Goal: Task Accomplishment & Management: Complete application form

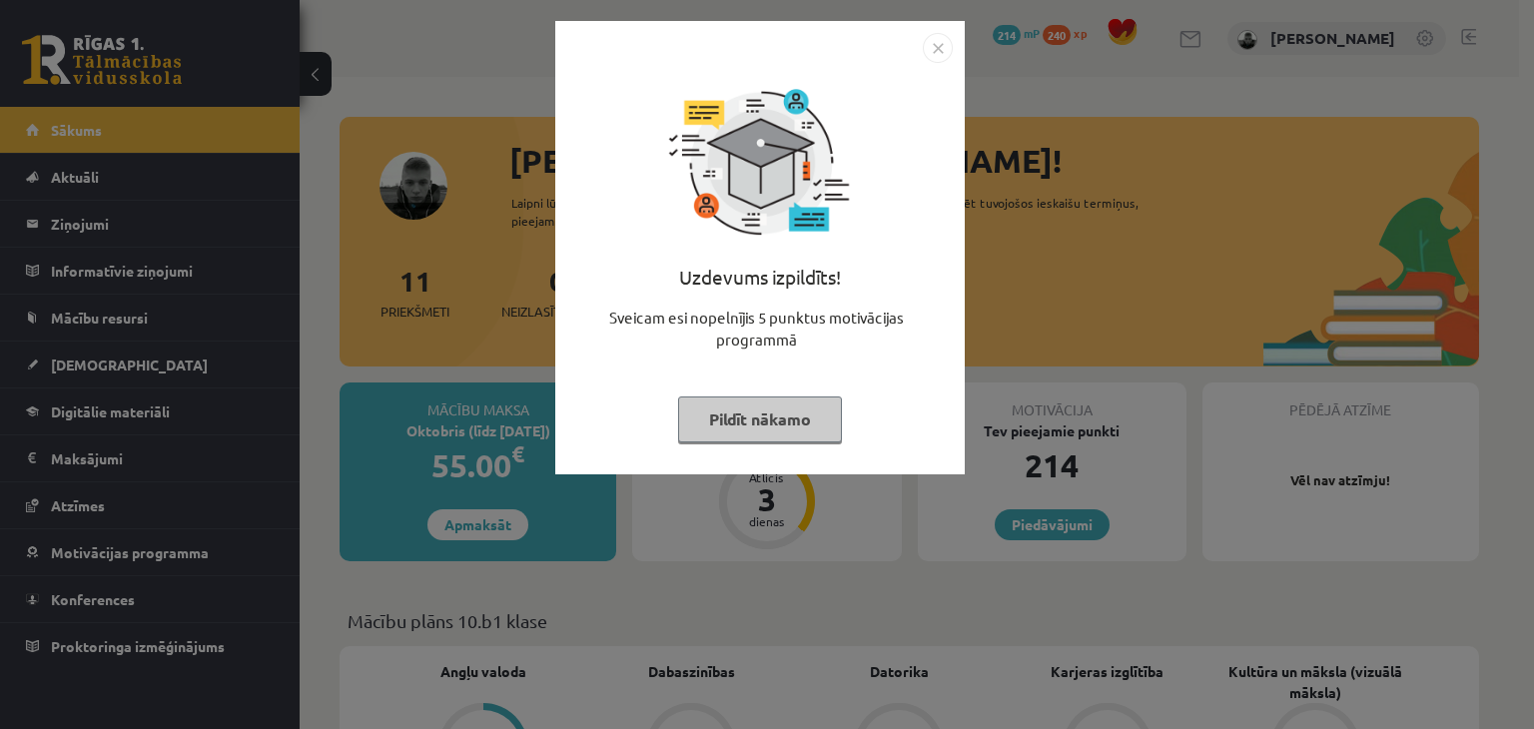
click at [737, 403] on button "Pildīt nākamo" at bounding box center [760, 420] width 164 height 46
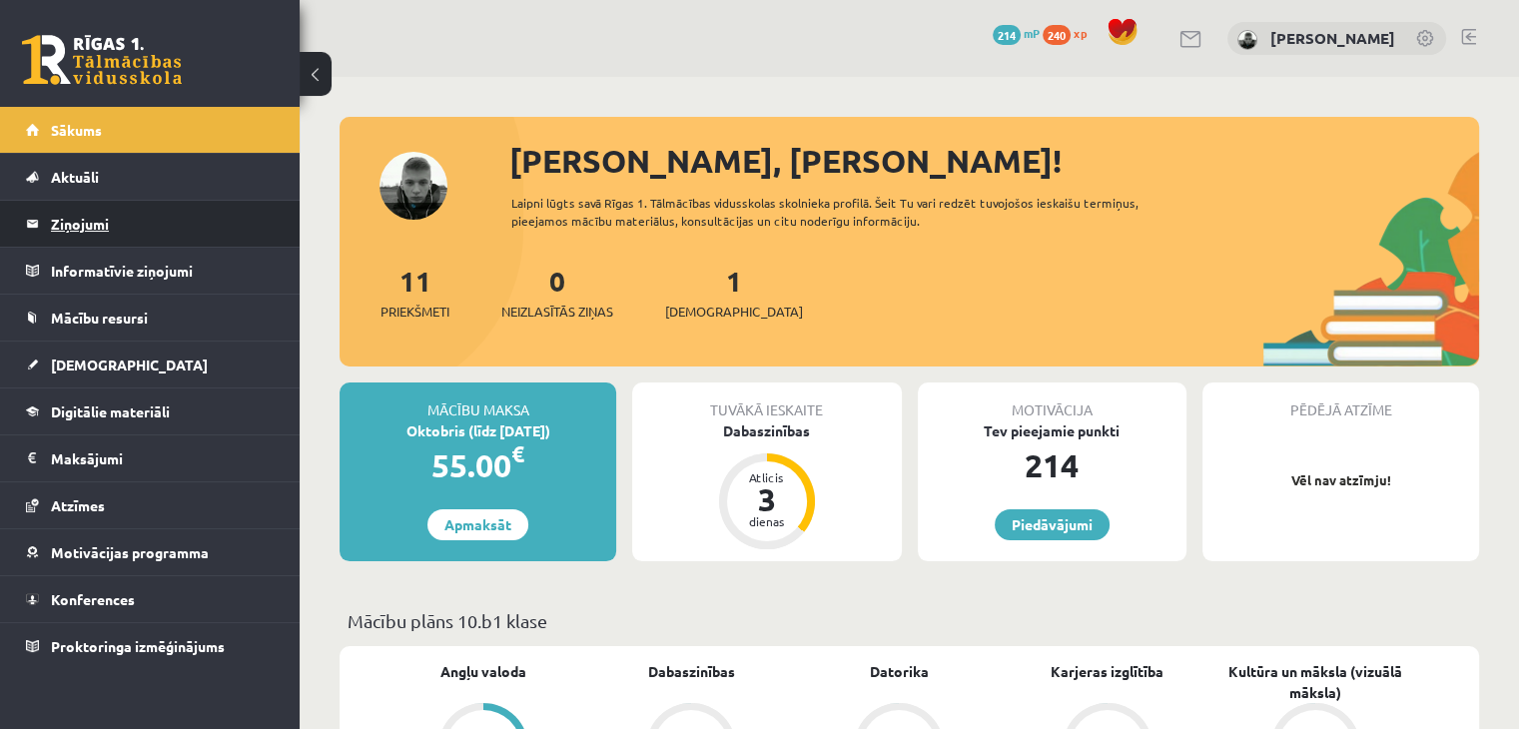
click at [211, 208] on legend "Ziņojumi 0" at bounding box center [163, 224] width 224 height 46
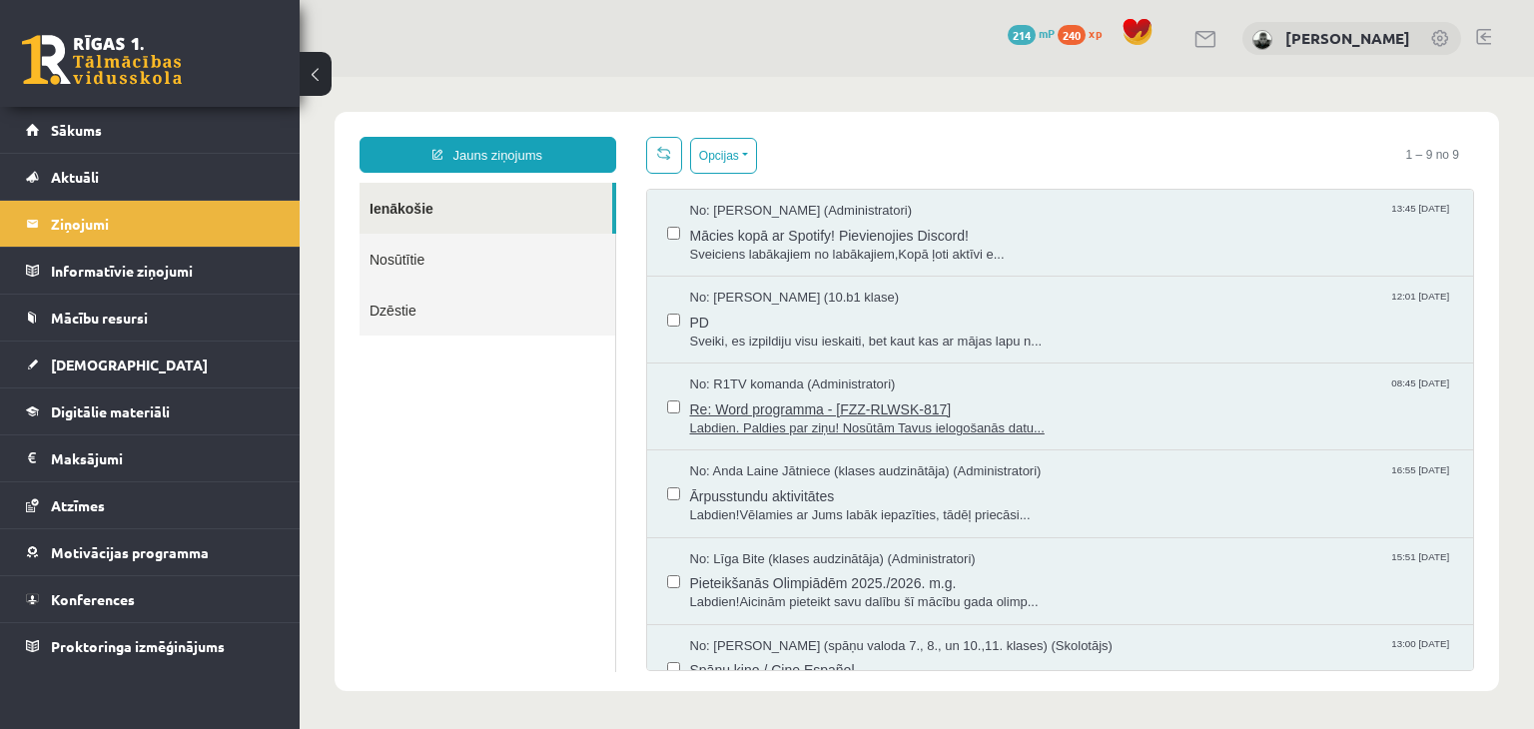
click at [855, 435] on span "Labdien. Paldies par ziņu! Nosūtām Tavus ielogošanās datu..." at bounding box center [1072, 429] width 764 height 19
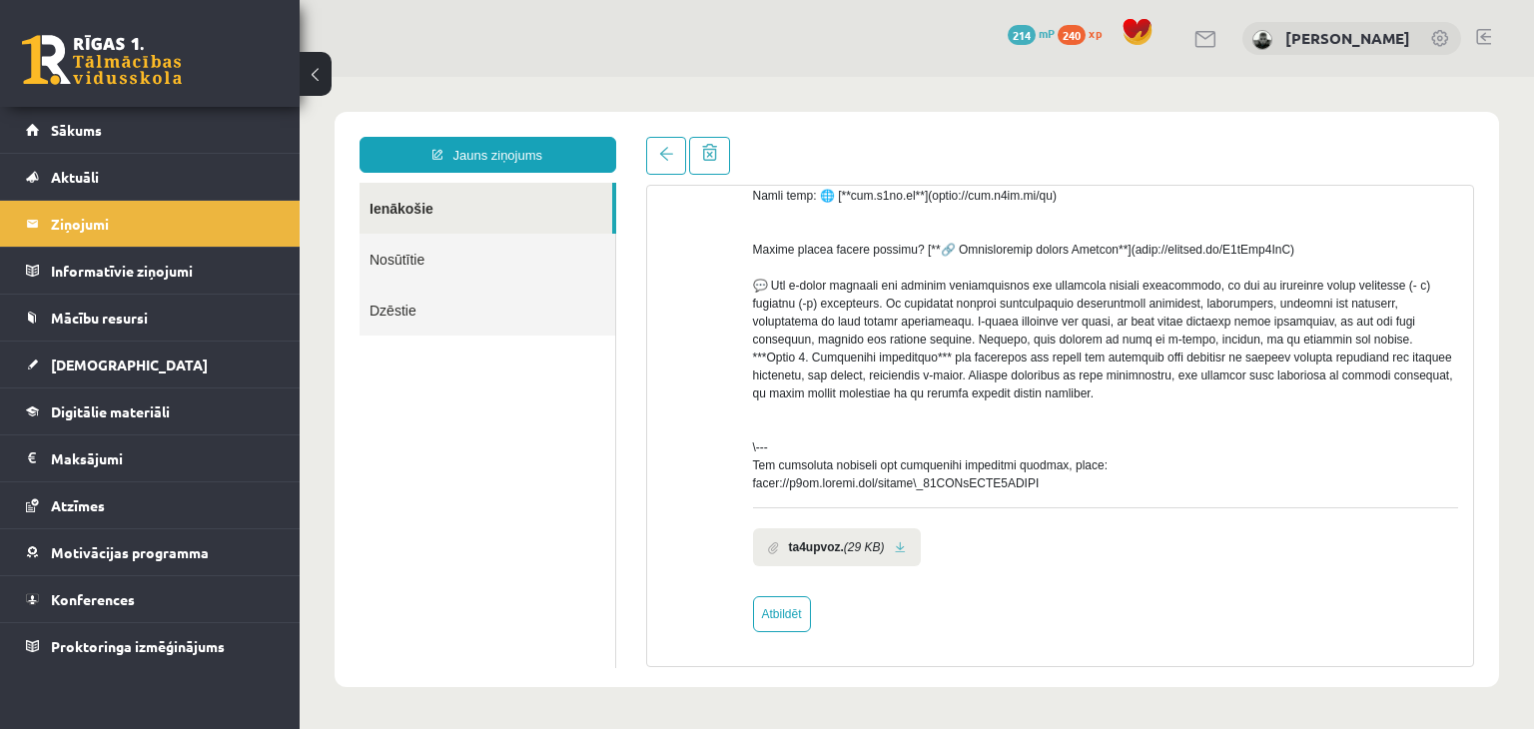
scroll to position [855, 0]
click at [897, 554] on link at bounding box center [900, 547] width 11 height 13
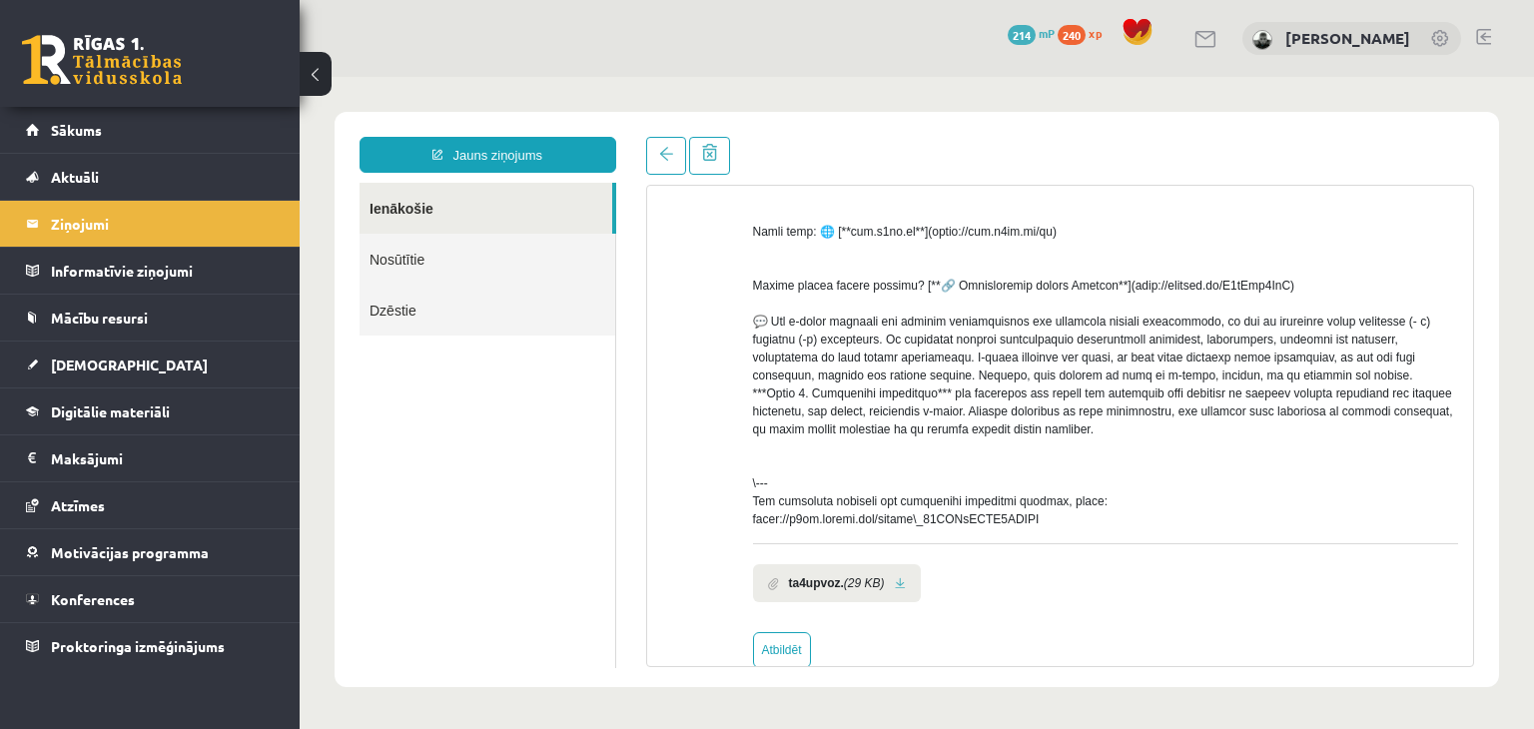
scroll to position [807, 0]
click at [1321, 329] on div at bounding box center [1106, 17] width 706 height 1025
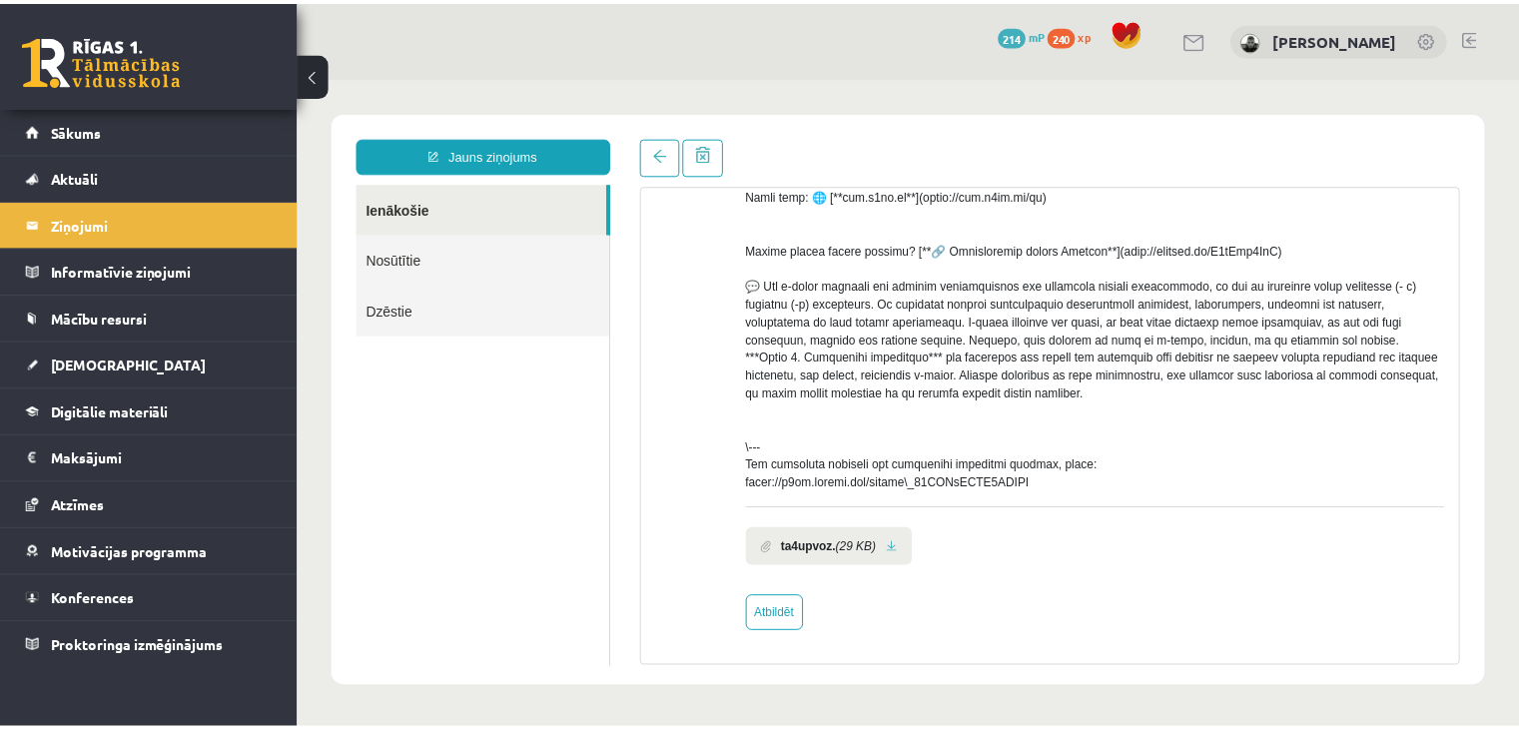
scroll to position [0, 0]
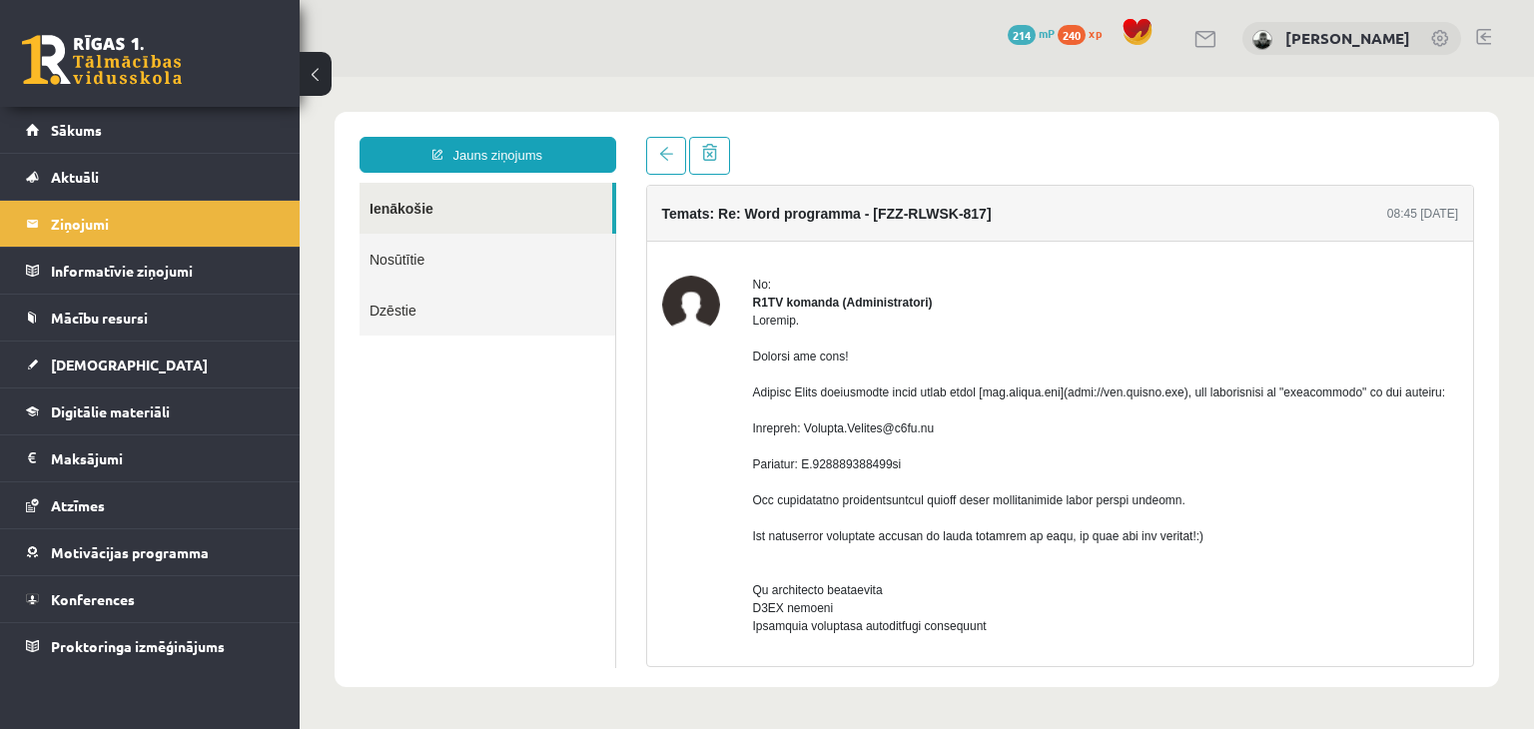
drag, startPoint x: 904, startPoint y: 498, endPoint x: 807, endPoint y: 496, distance: 96.9
copy div "L.041028857393ag"
click at [84, 323] on span "Mācību resursi" at bounding box center [99, 318] width 97 height 18
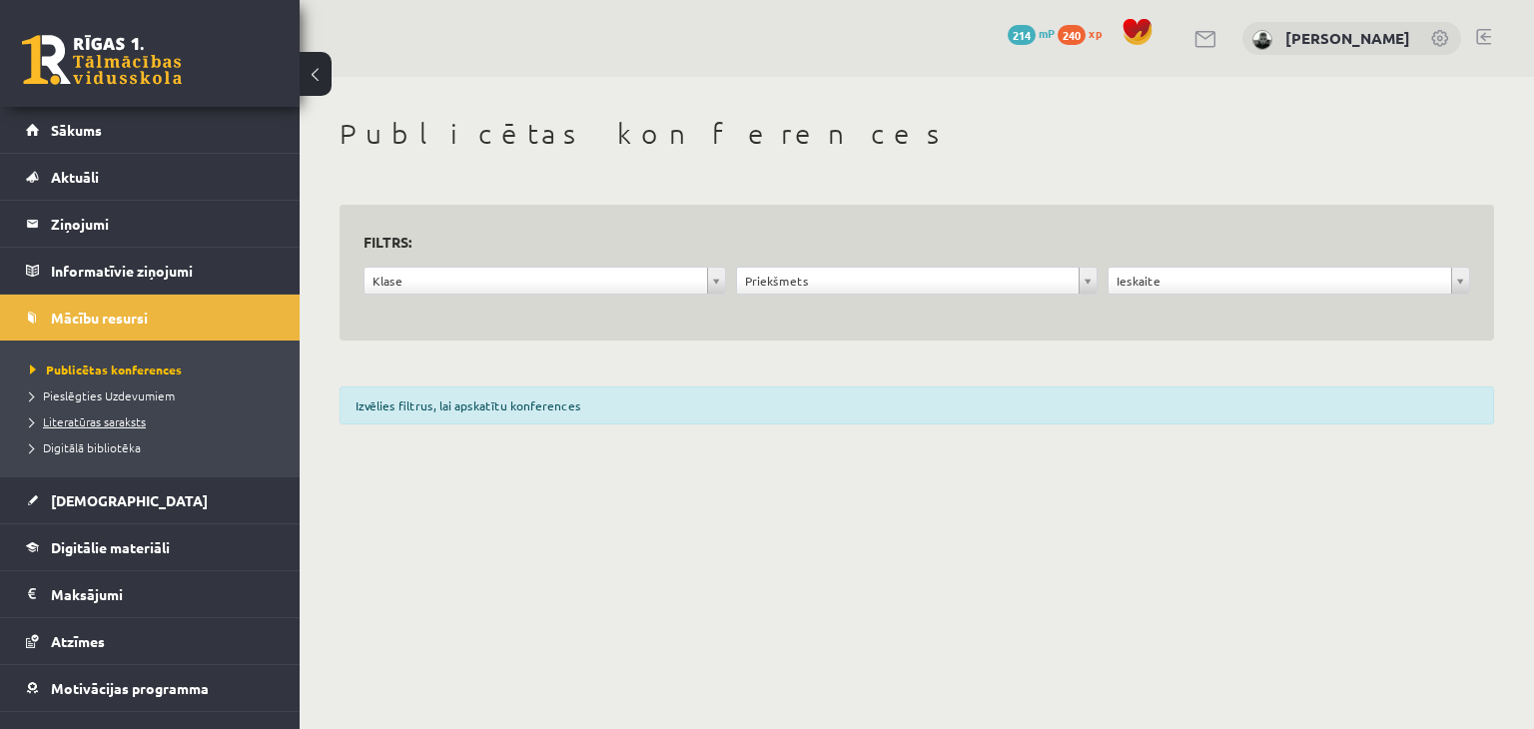
click at [124, 416] on span "Literatūras saraksts" at bounding box center [88, 422] width 116 height 16
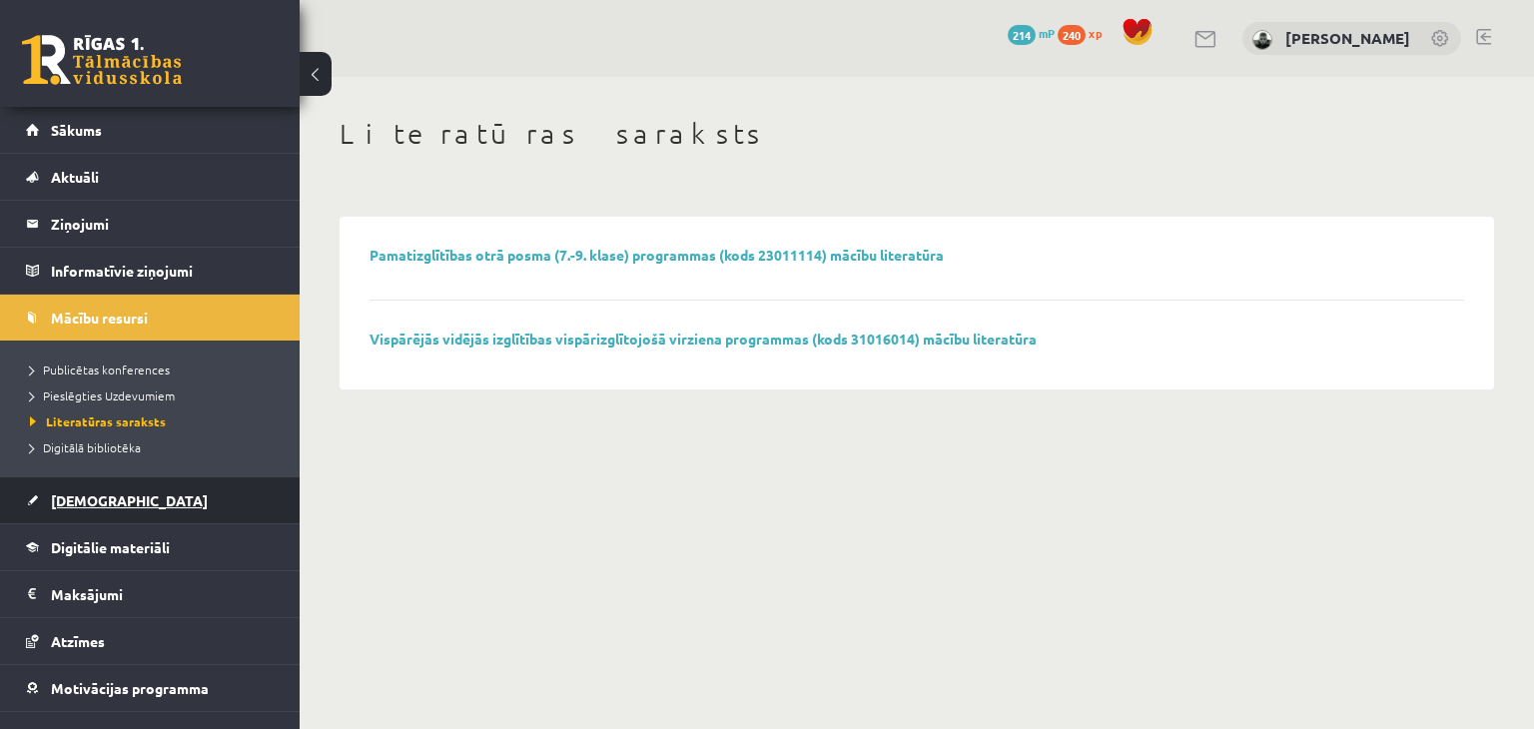
click at [76, 487] on link "[DEMOGRAPHIC_DATA]" at bounding box center [150, 500] width 249 height 46
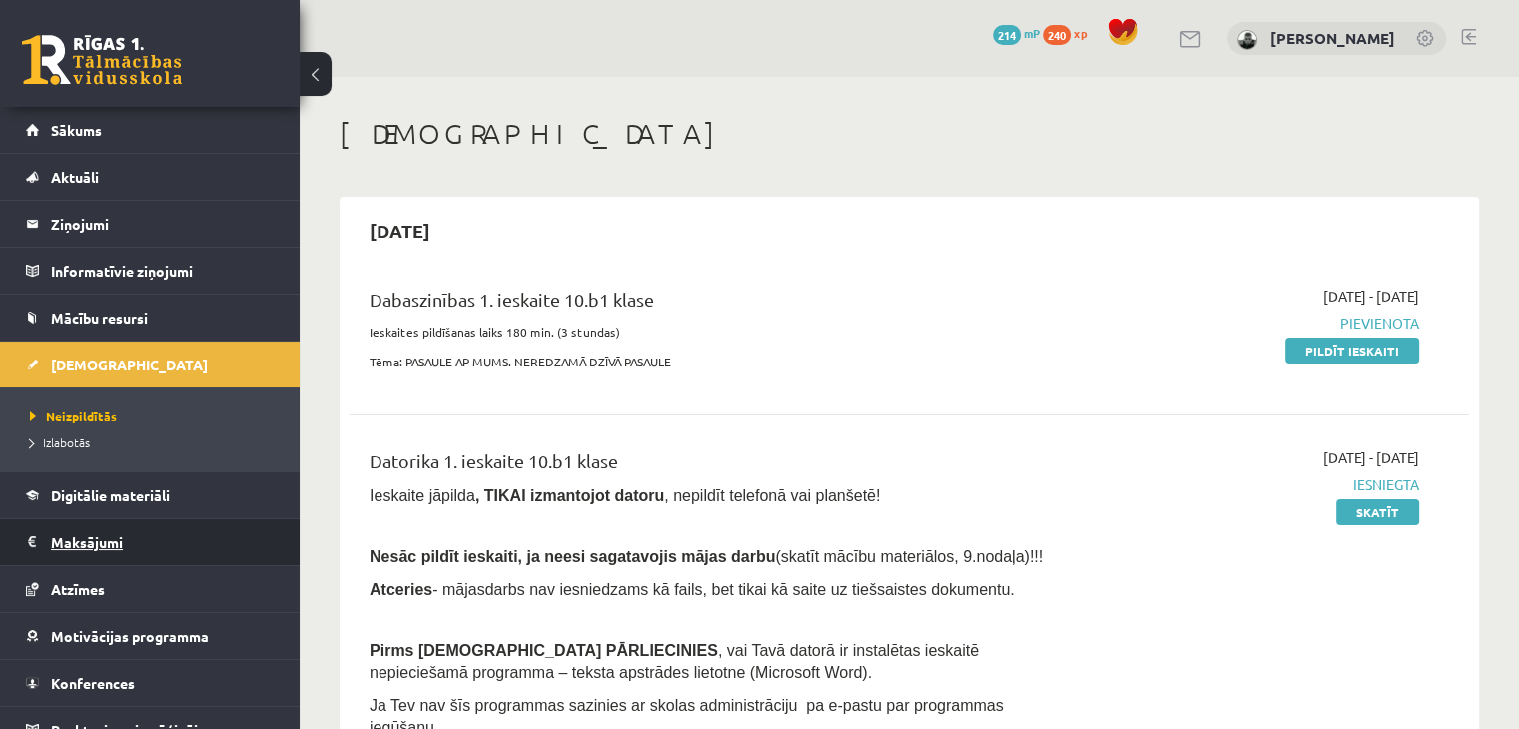
scroll to position [22, 0]
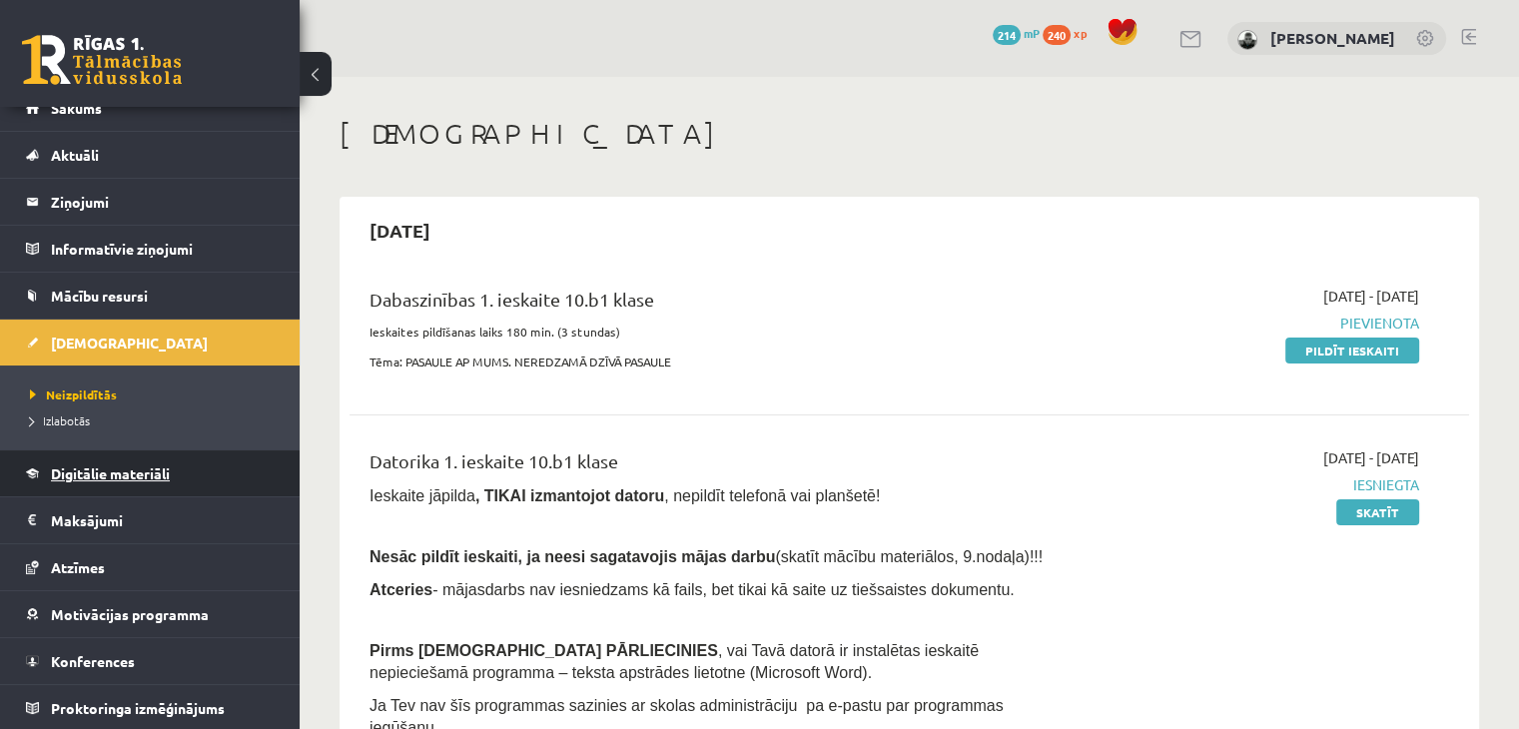
click at [218, 488] on link "Digitālie materiāli" at bounding box center [150, 474] width 249 height 46
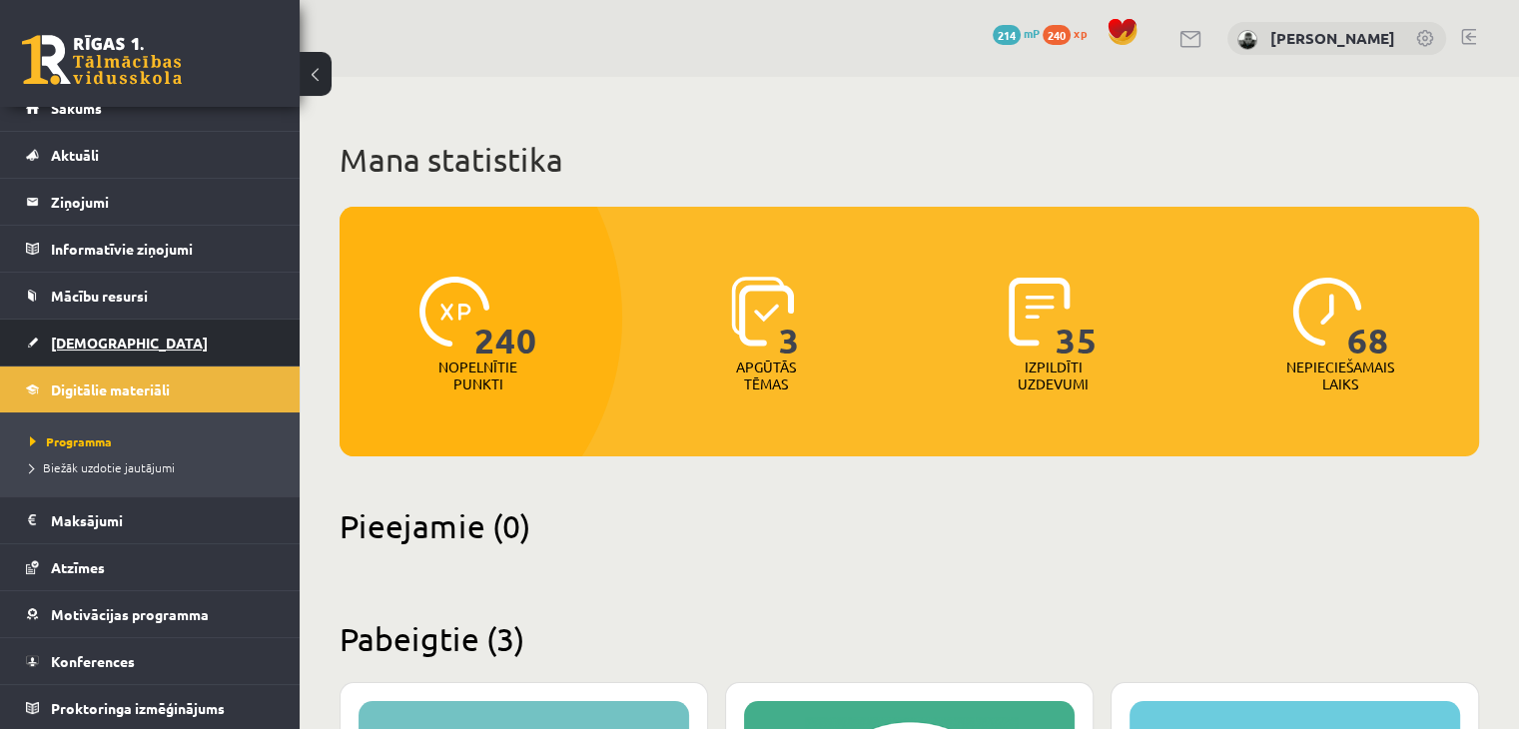
click at [85, 349] on link "[DEMOGRAPHIC_DATA]" at bounding box center [150, 343] width 249 height 46
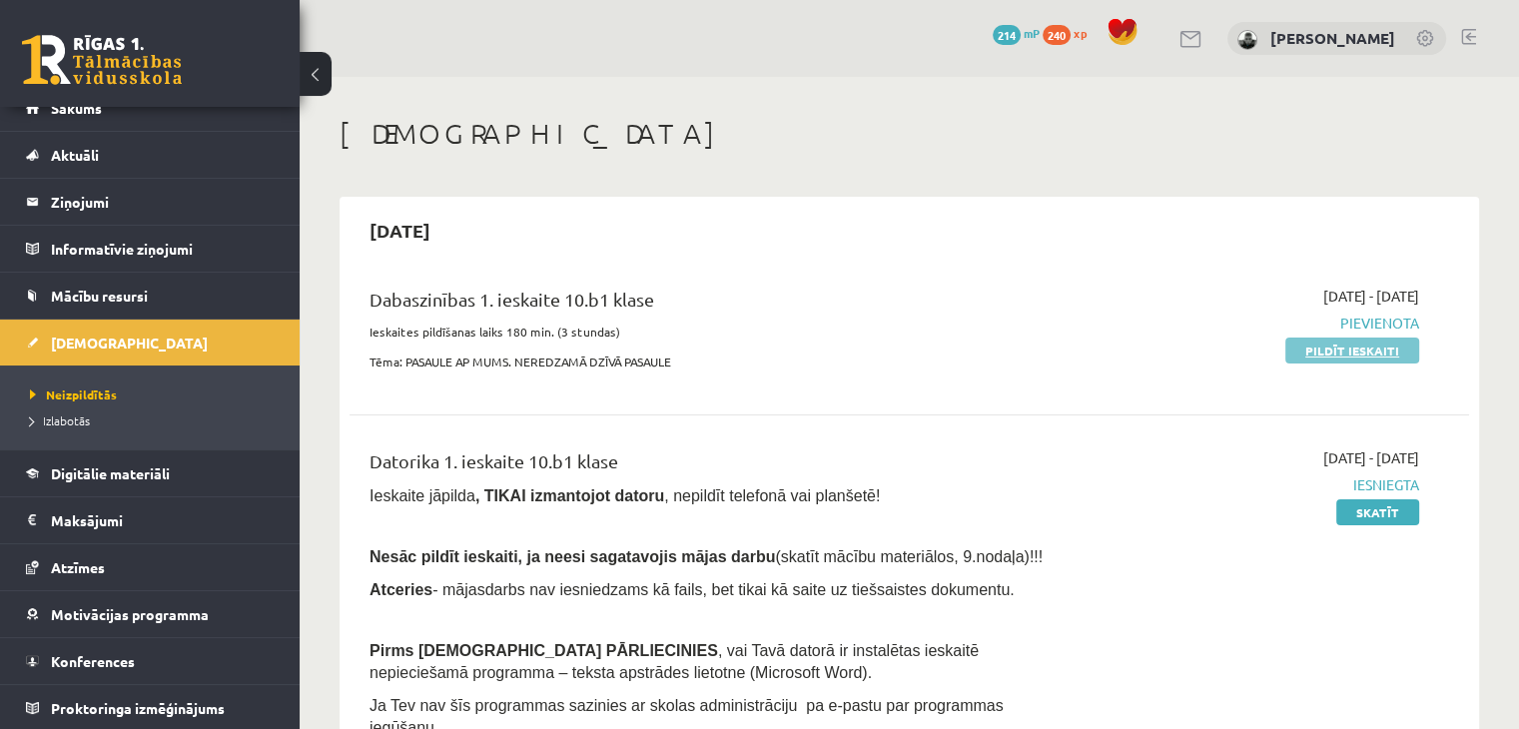
click at [1347, 351] on link "Pildīt ieskaiti" at bounding box center [1353, 351] width 134 height 26
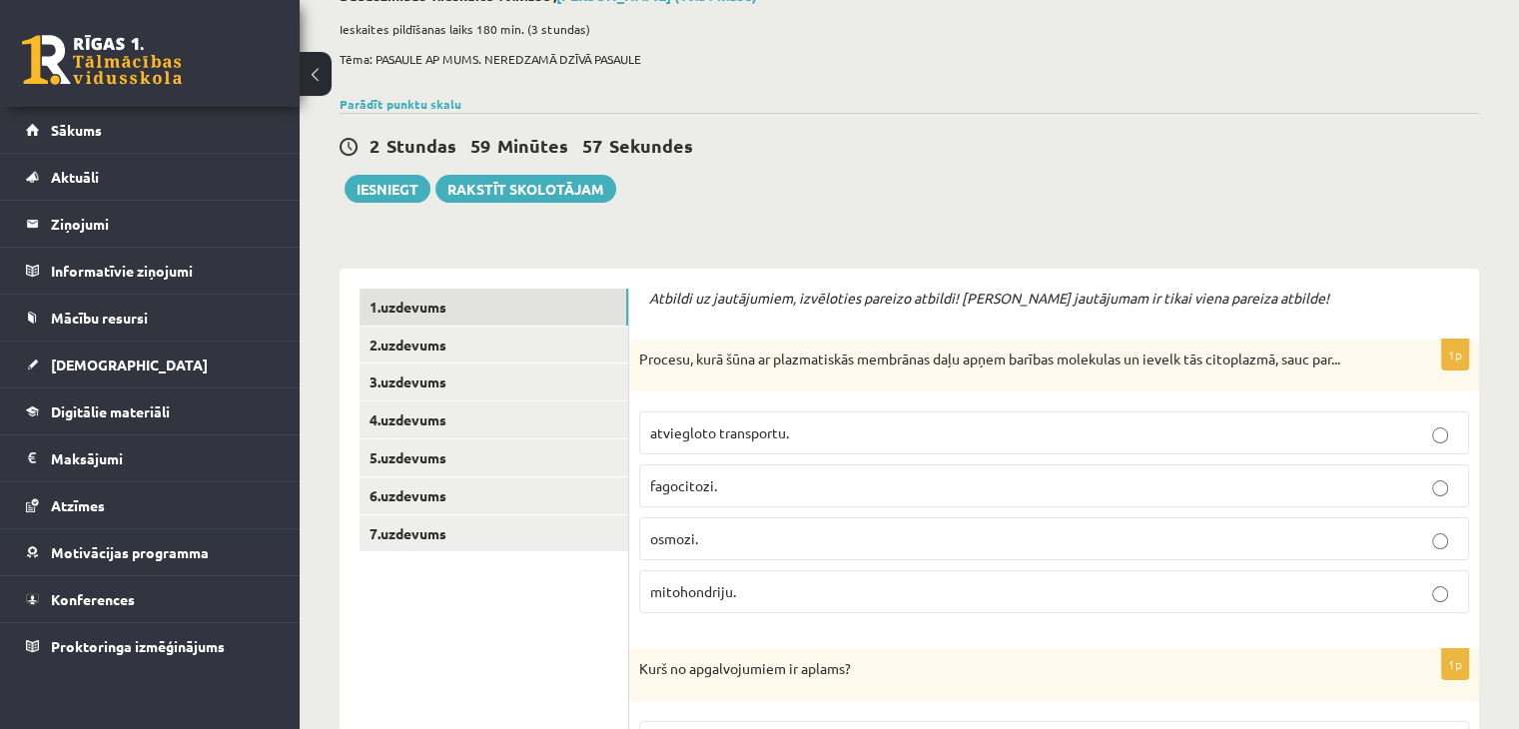
scroll to position [132, 0]
click at [760, 535] on p "osmozi." at bounding box center [1054, 536] width 808 height 21
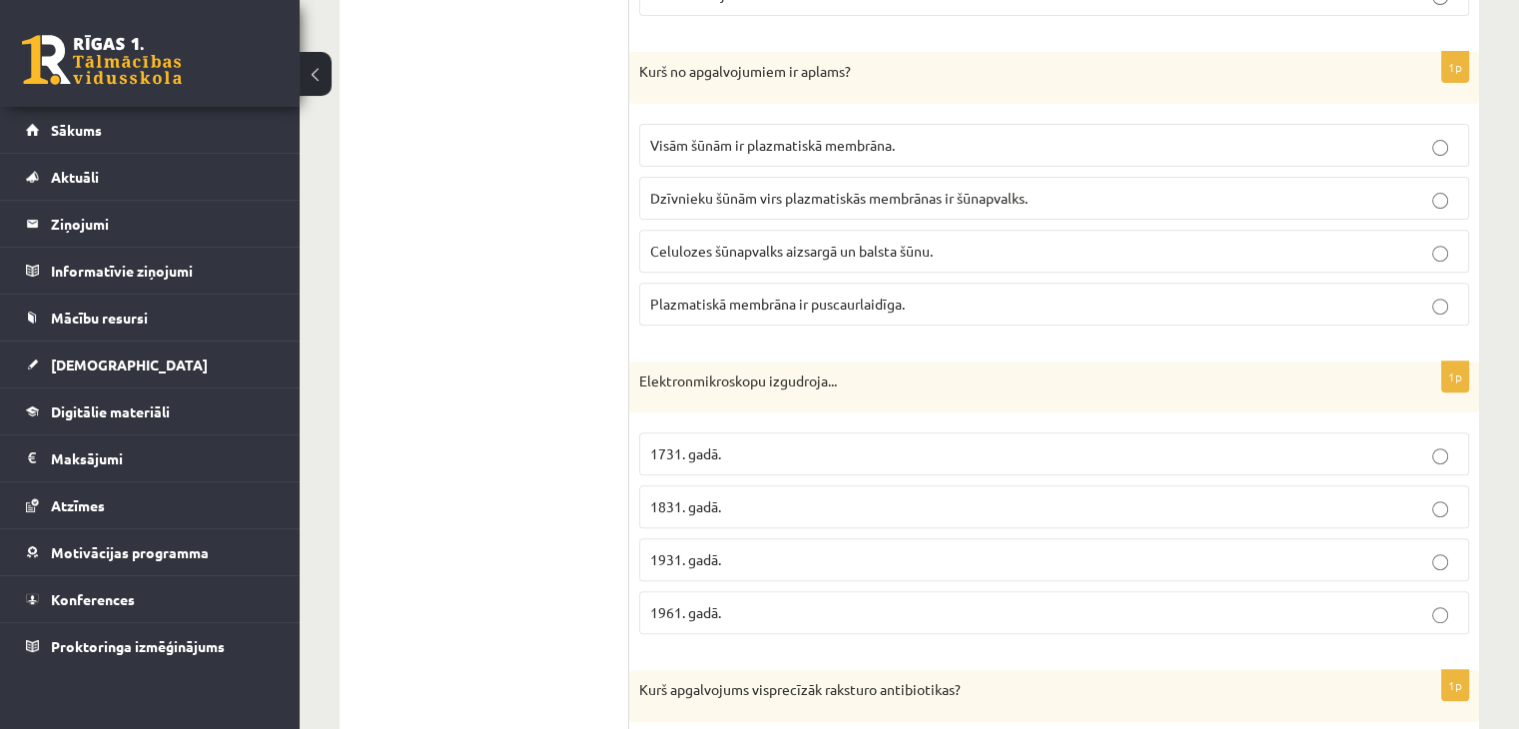
scroll to position [727, 0]
click at [822, 549] on p "1931. gadā." at bounding box center [1054, 559] width 808 height 21
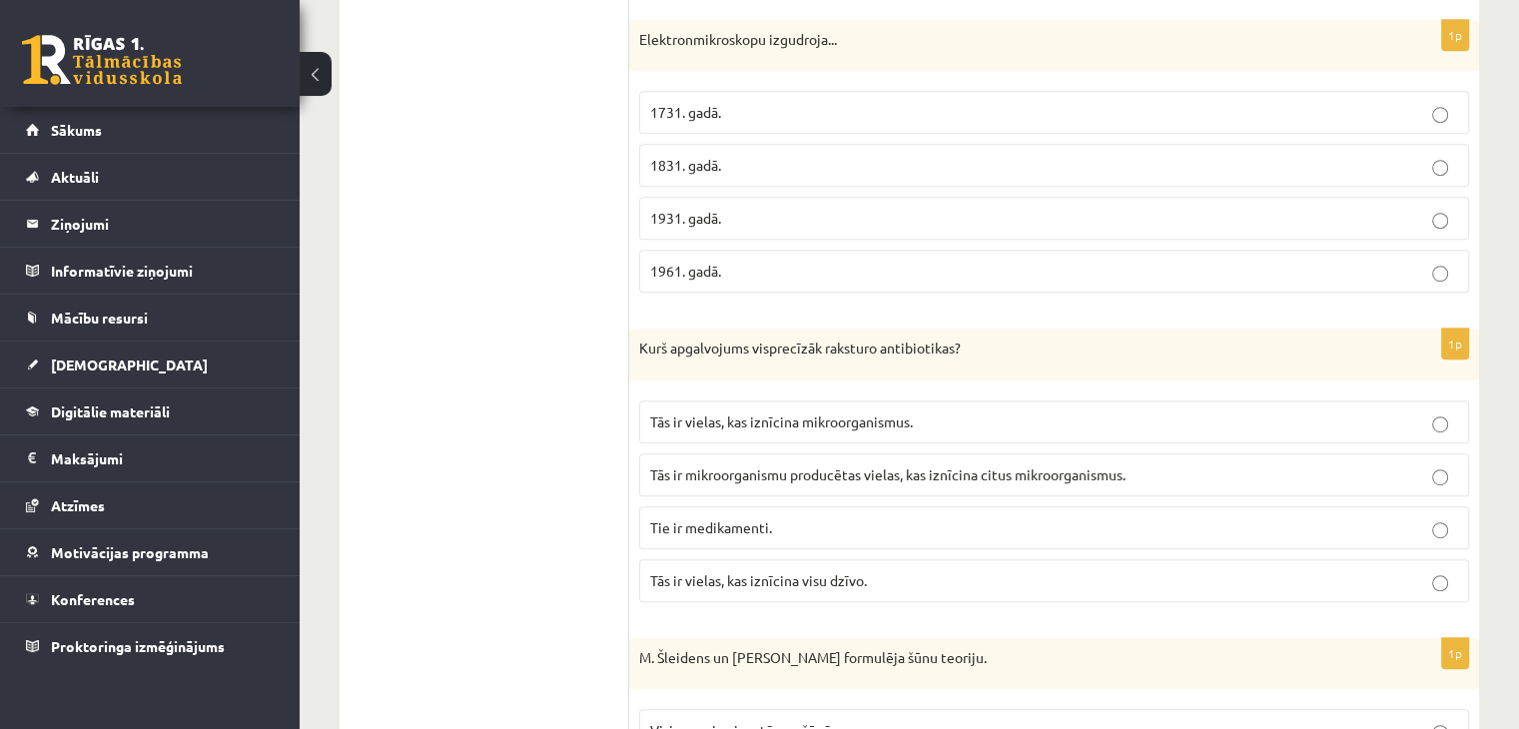
scroll to position [1071, 0]
click at [711, 411] on span "Tās ir vielas, kas iznīcina mikroorganismus." at bounding box center [781, 420] width 263 height 18
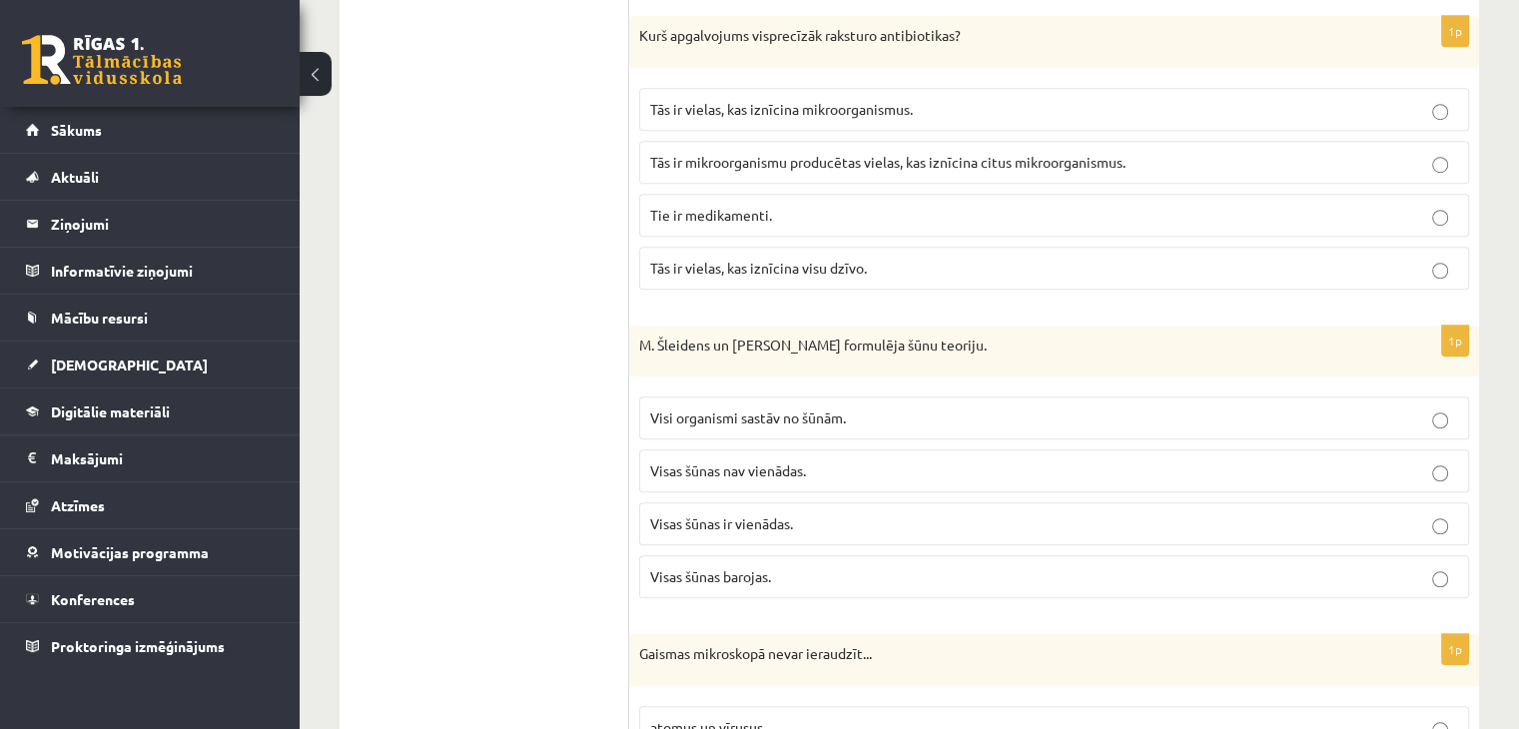
scroll to position [1386, 0]
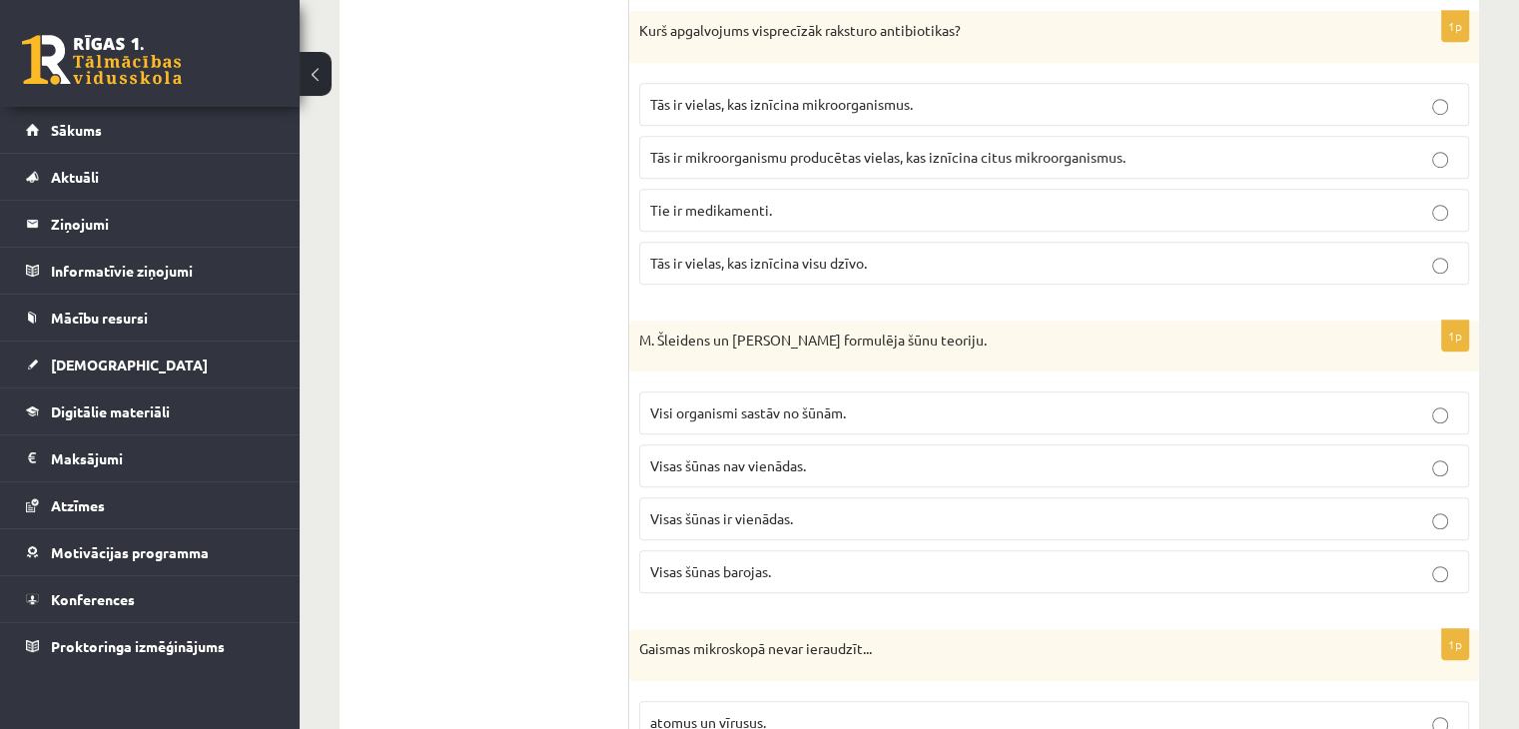
click at [720, 413] on span "Visi organismi sastāv no šūnām." at bounding box center [748, 413] width 196 height 18
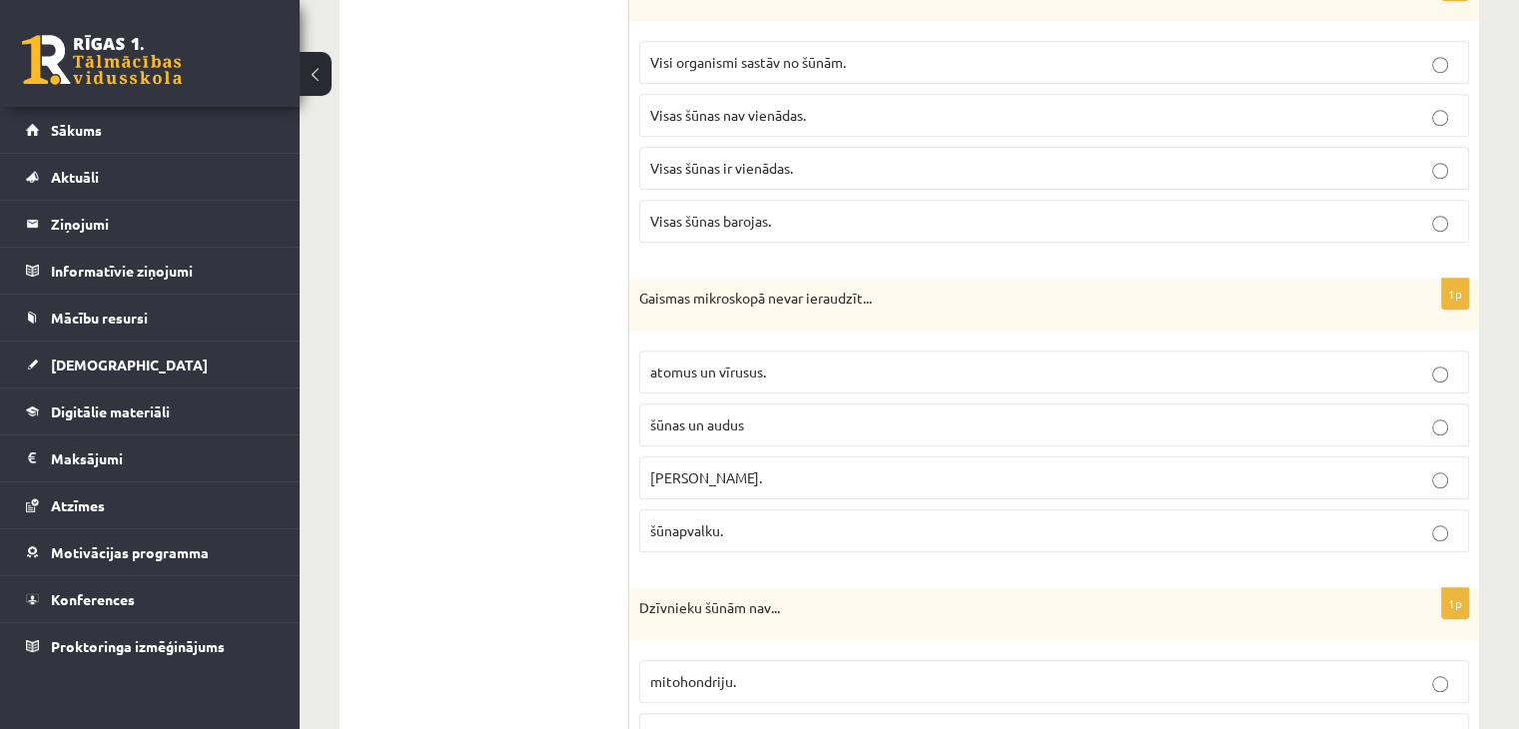
scroll to position [1741, 0]
click at [758, 347] on label "atomus un vīrusus." at bounding box center [1054, 368] width 830 height 43
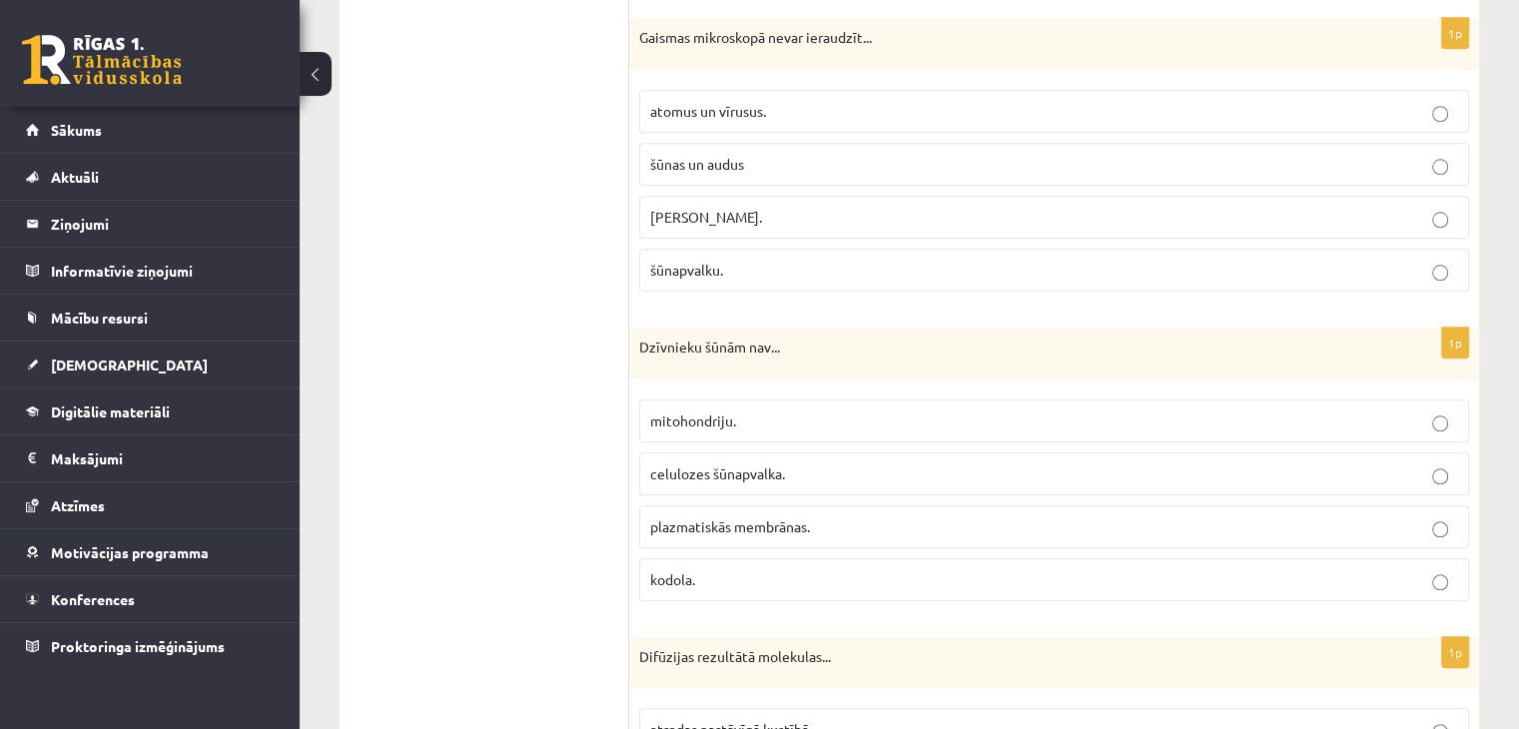
scroll to position [2001, 0]
click at [695, 450] on label "celulozes šūnapvalka." at bounding box center [1054, 471] width 830 height 43
drag, startPoint x: 141, startPoint y: 218, endPoint x: 88, endPoint y: 328, distance: 122.0
drag, startPoint x: 88, startPoint y: 328, endPoint x: 62, endPoint y: 361, distance: 42.0
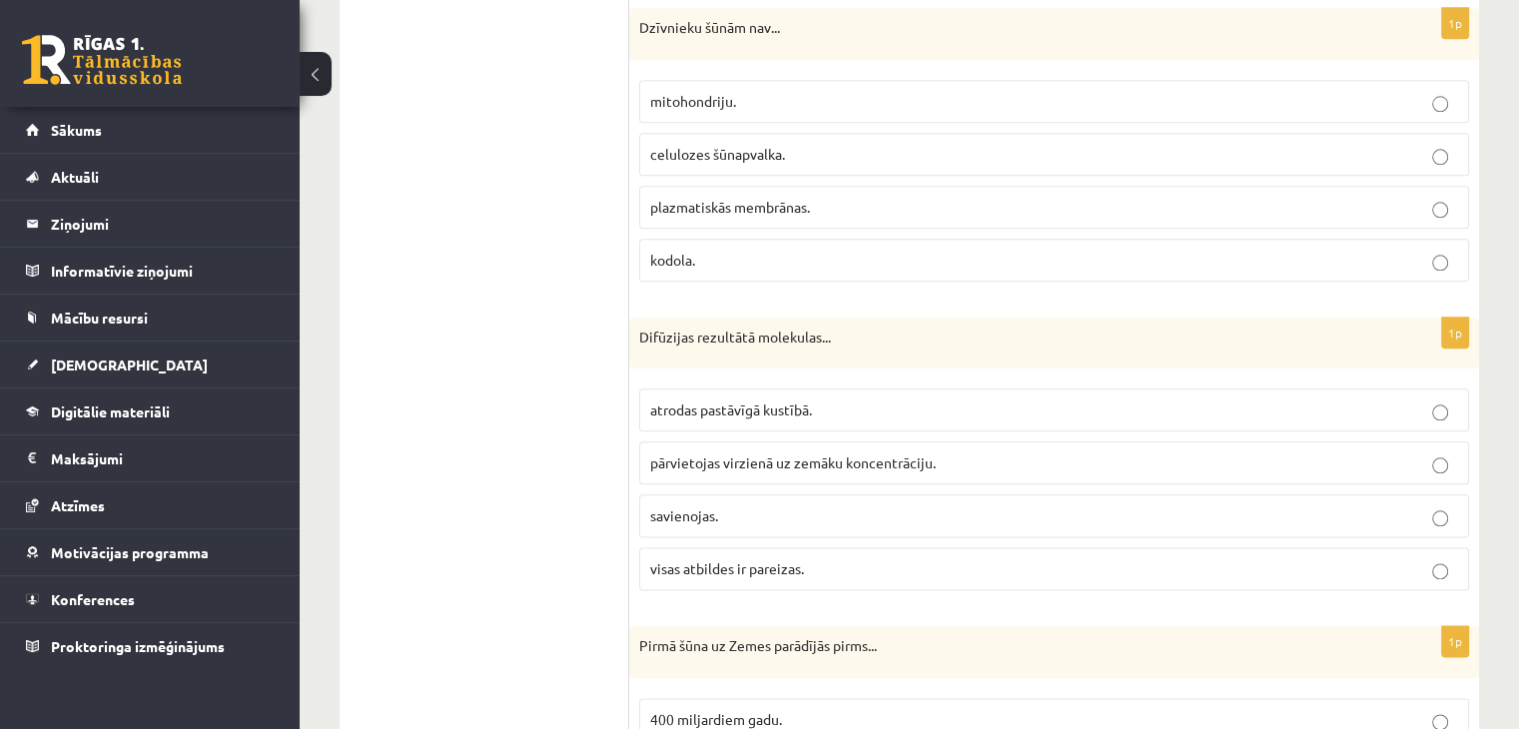
scroll to position [2319, 0]
click at [815, 503] on p "savienojas." at bounding box center [1054, 513] width 808 height 21
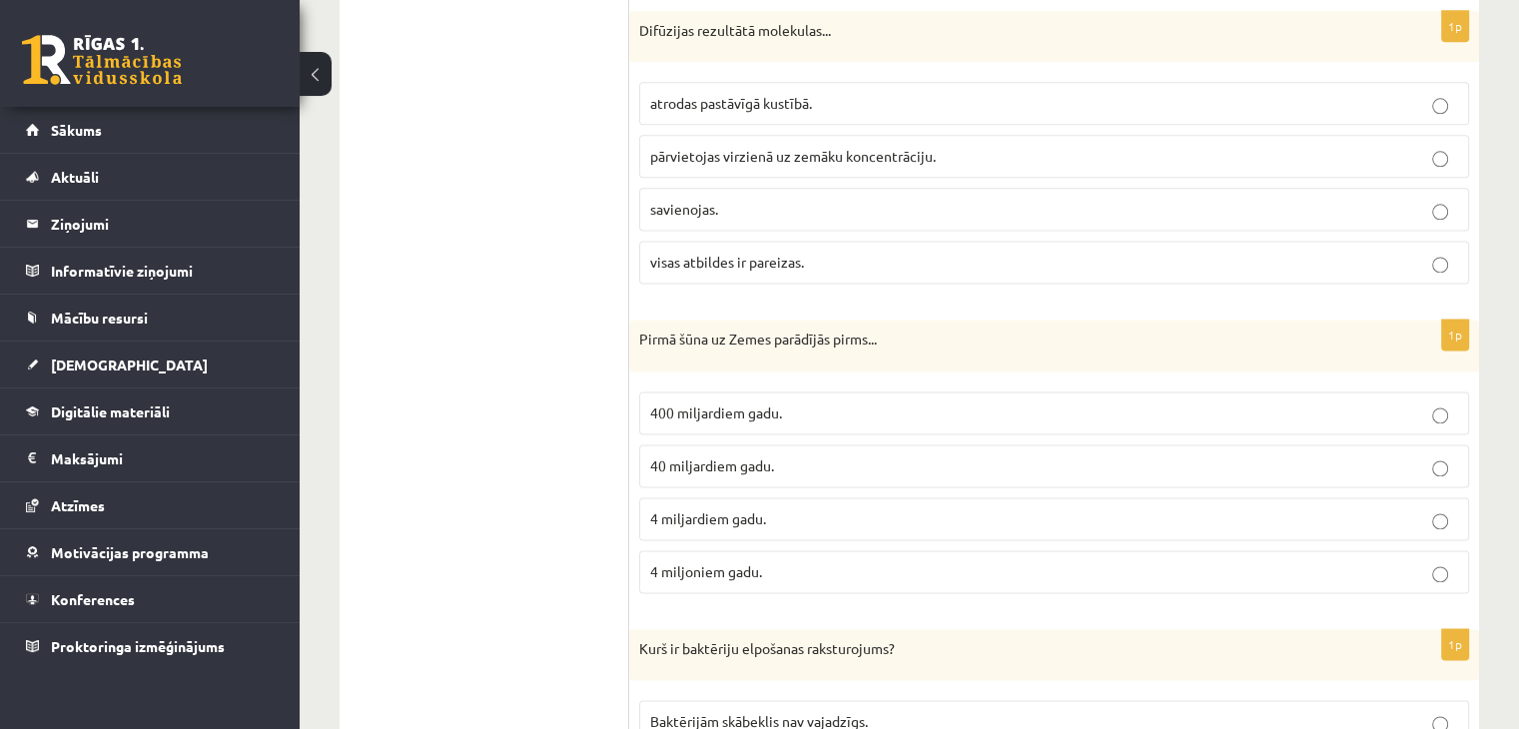
scroll to position [2627, 0]
click at [711, 506] on span "4 miljardiem gadu." at bounding box center [708, 515] width 116 height 18
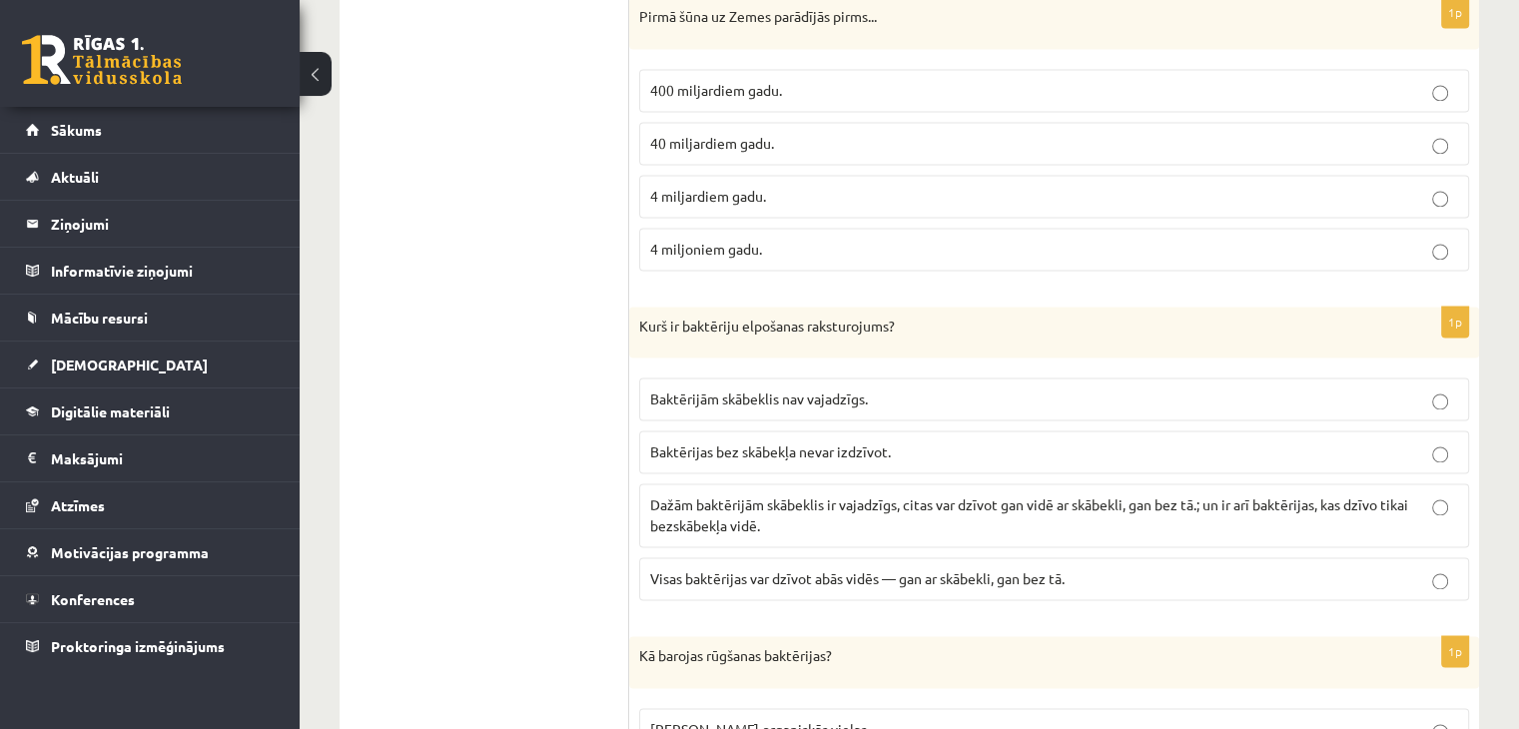
scroll to position [2948, 0]
click at [683, 514] on span "Dažām baktērijām skābeklis ir vajadzīgs, citas var dzīvot gan vidē ar skābekli,…" at bounding box center [1029, 513] width 758 height 39
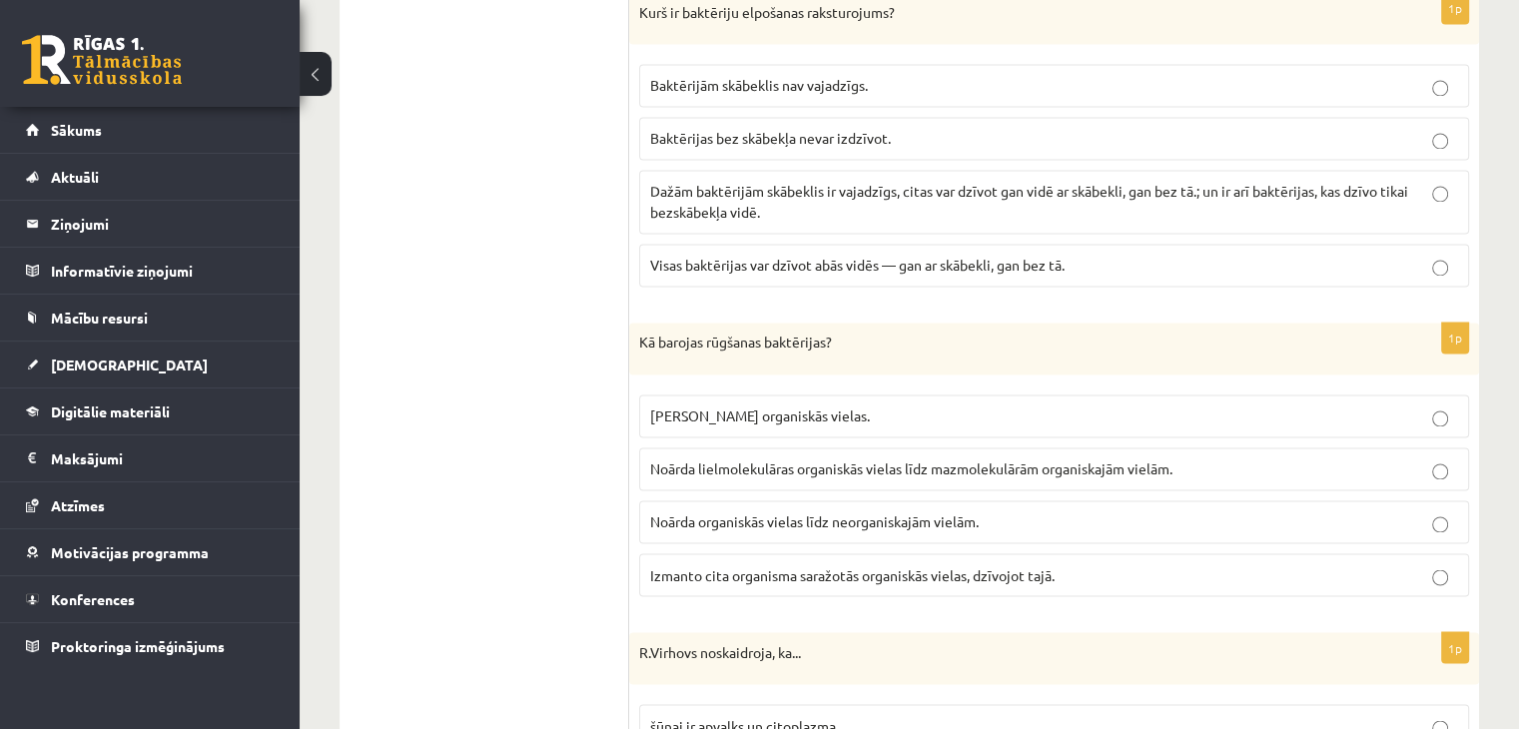
scroll to position [3291, 0]
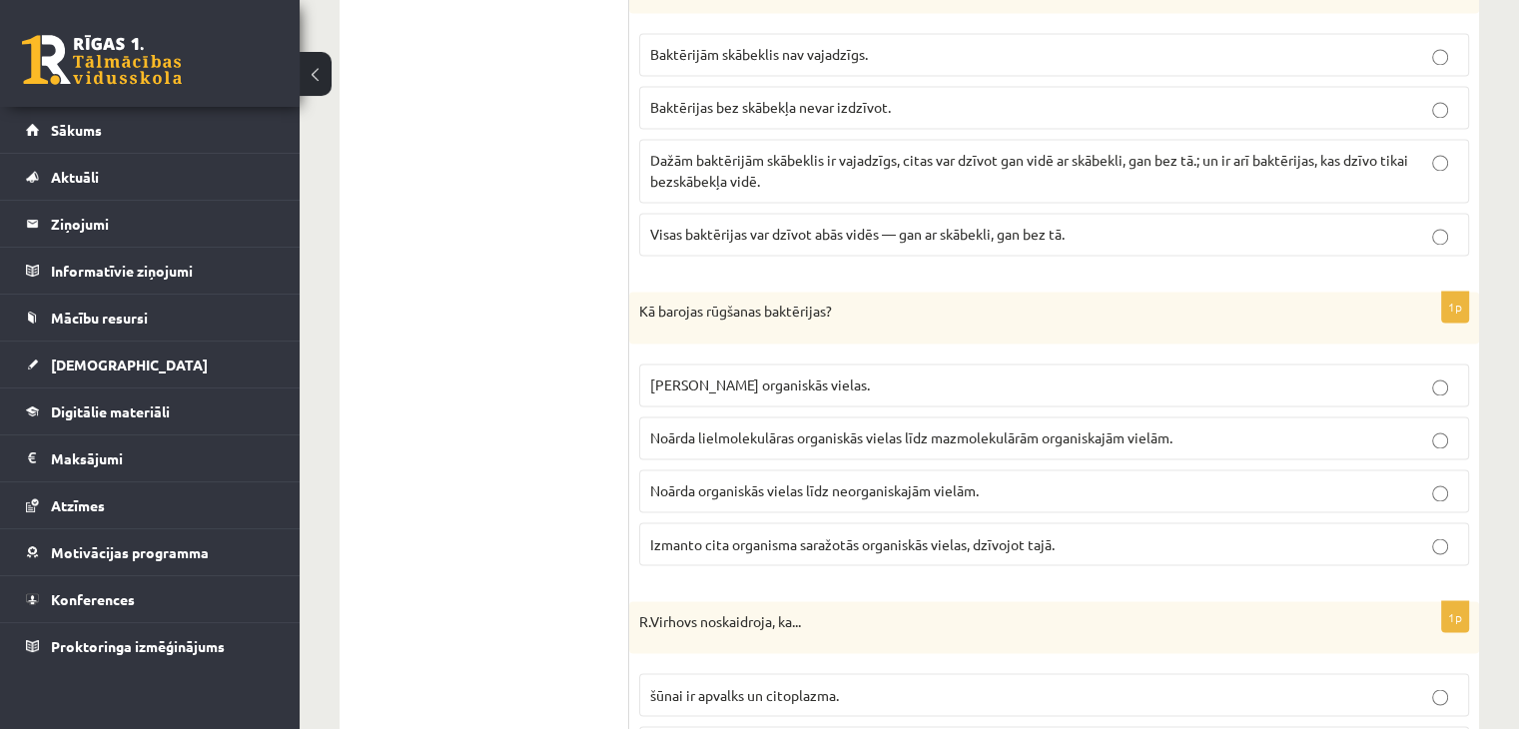
click at [667, 534] on span "Izmanto cita organisma saražotās organiskās vielas, dzīvojot tajā." at bounding box center [852, 543] width 405 height 18
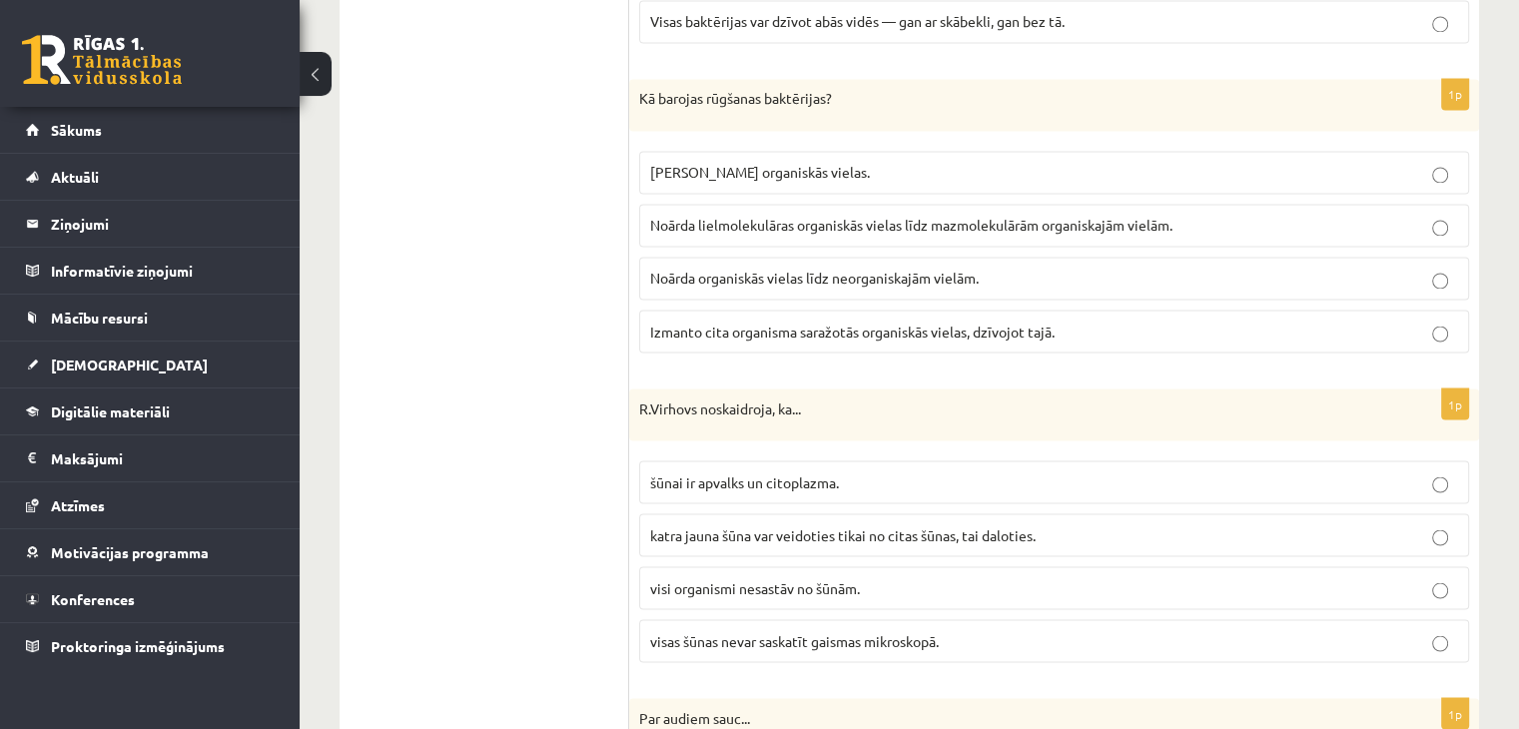
scroll to position [3511, 0]
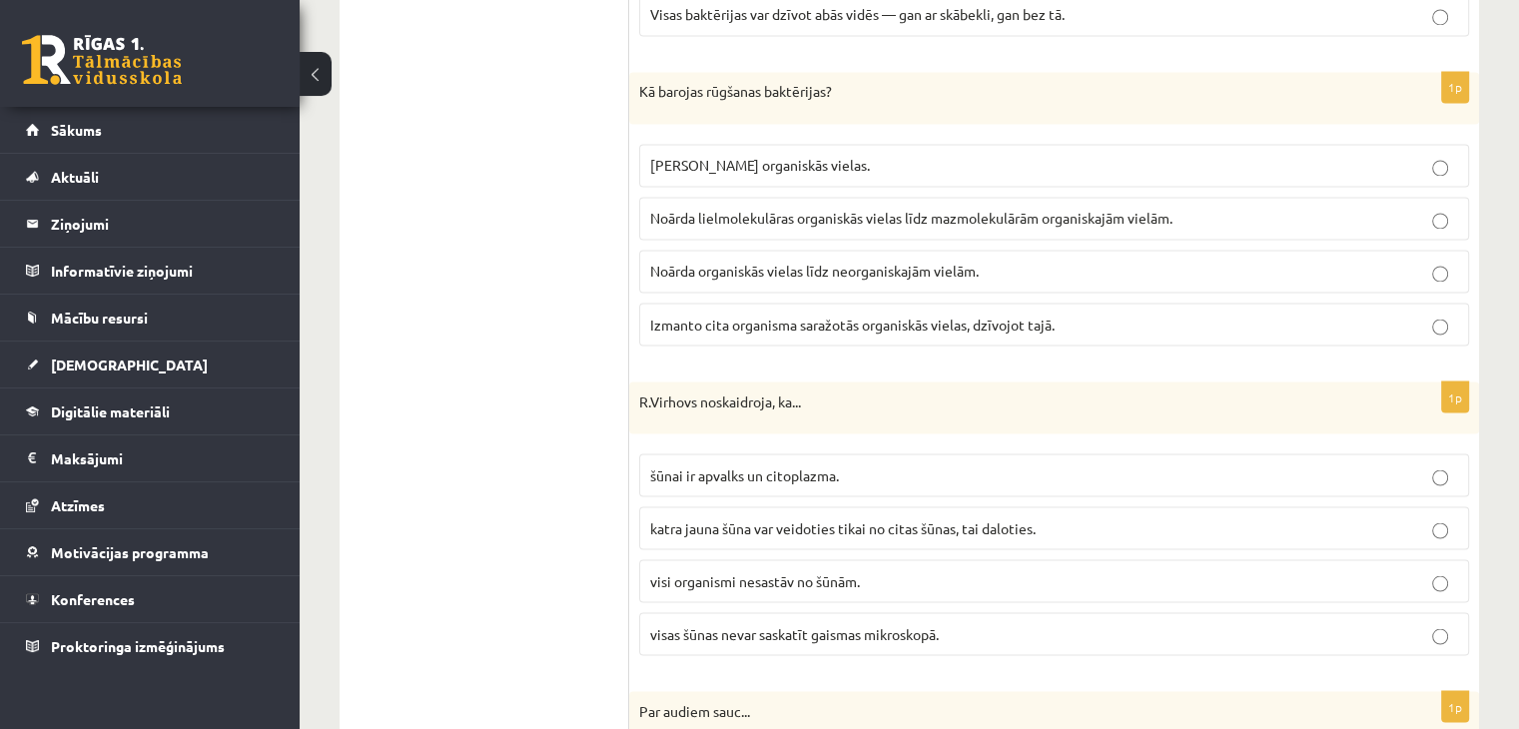
click at [732, 517] on p "katra jauna šūna var veidoties tikai no citas šūnas, tai daloties." at bounding box center [1054, 527] width 808 height 21
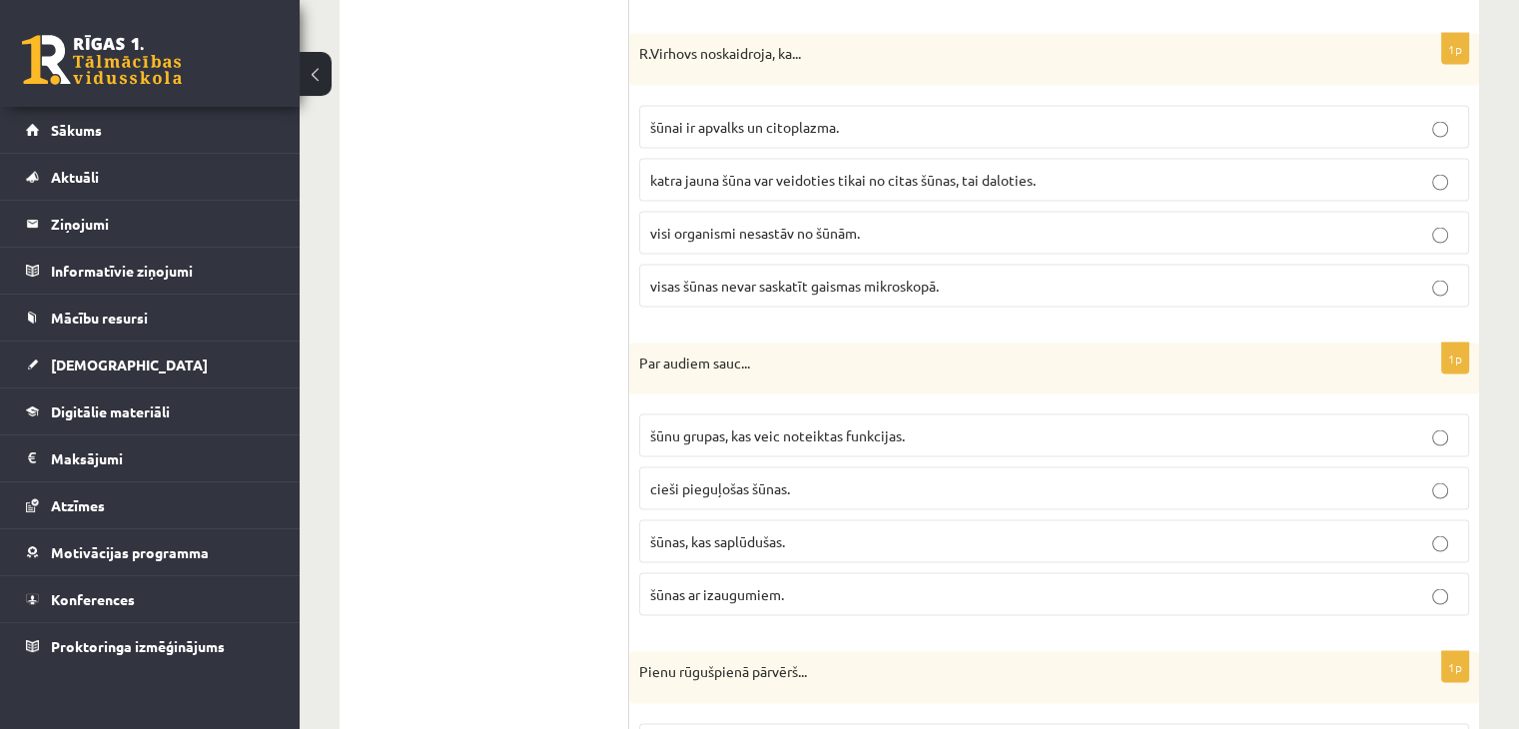
scroll to position [3944, 0]
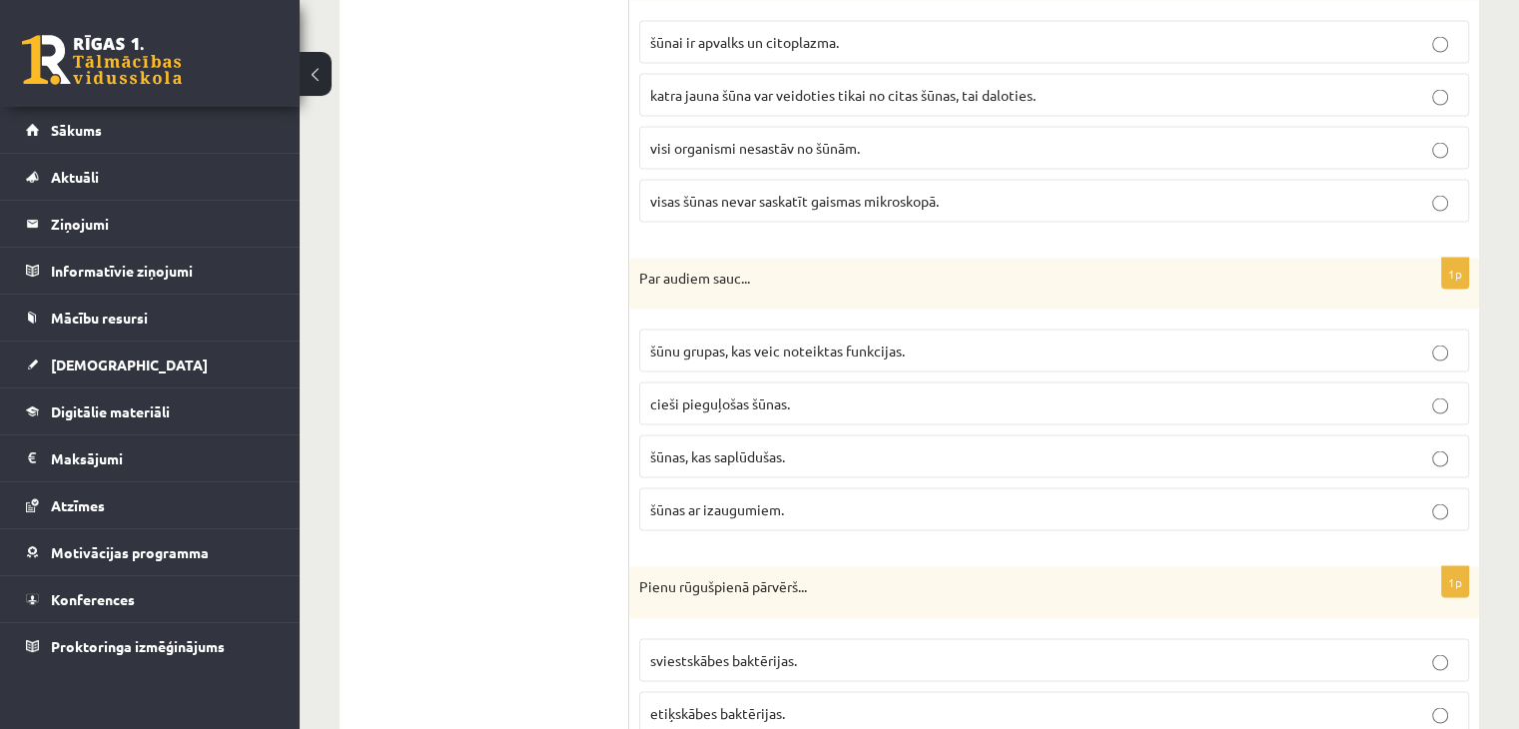
click at [678, 342] on span "šūnu grupas, kas veic noteiktas funkcijas." at bounding box center [777, 351] width 255 height 18
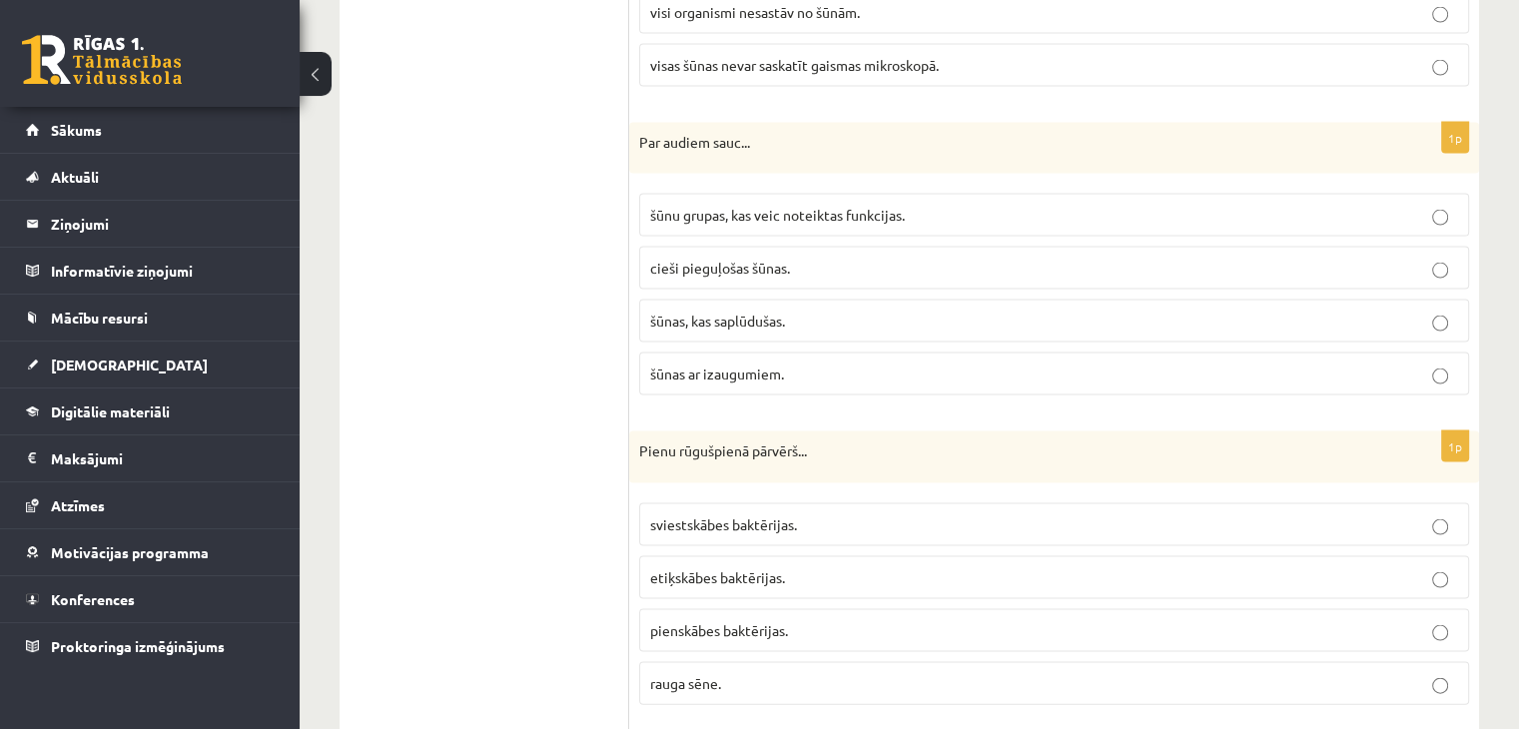
scroll to position [4169, 0]
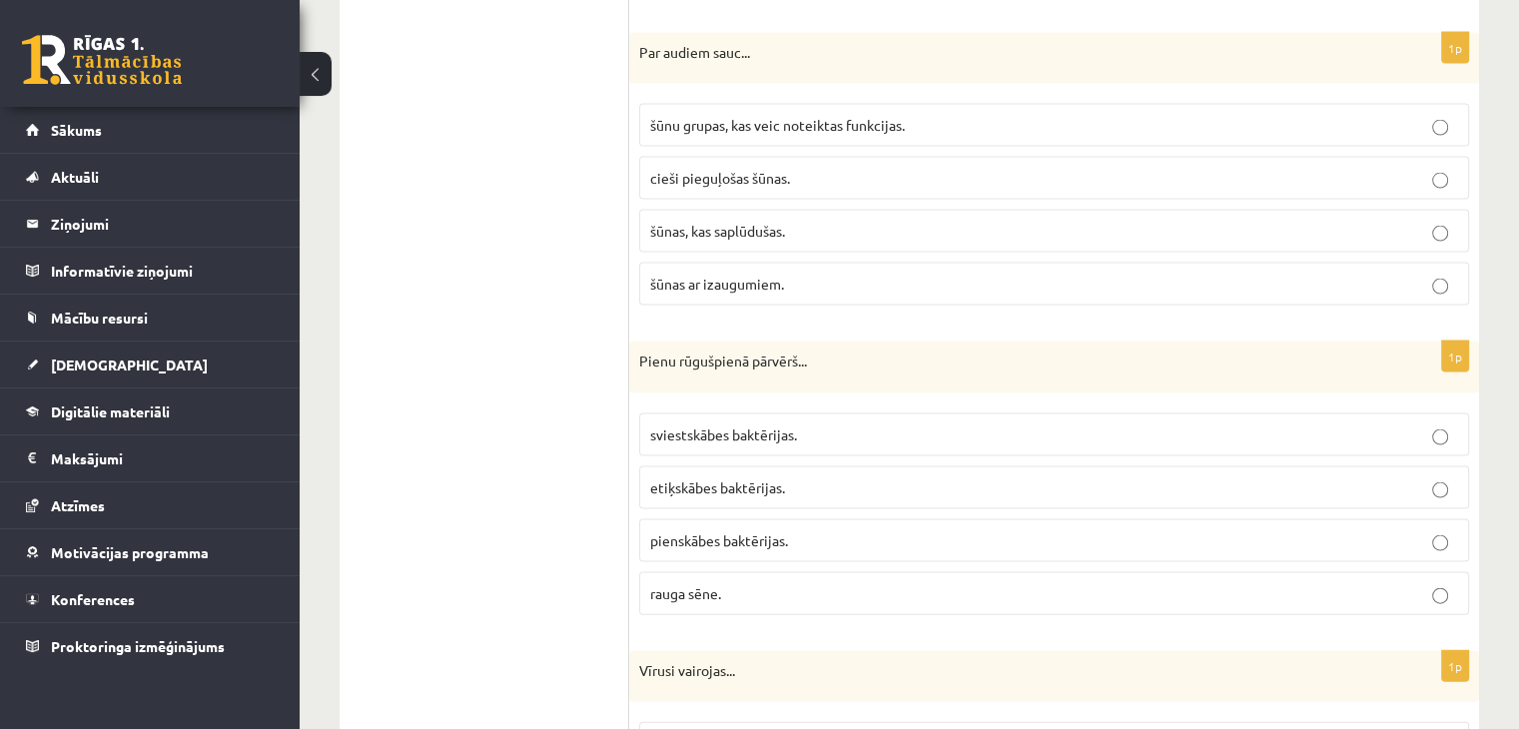
click at [709, 532] on label "pienskābes baktērijas." at bounding box center [1054, 540] width 830 height 43
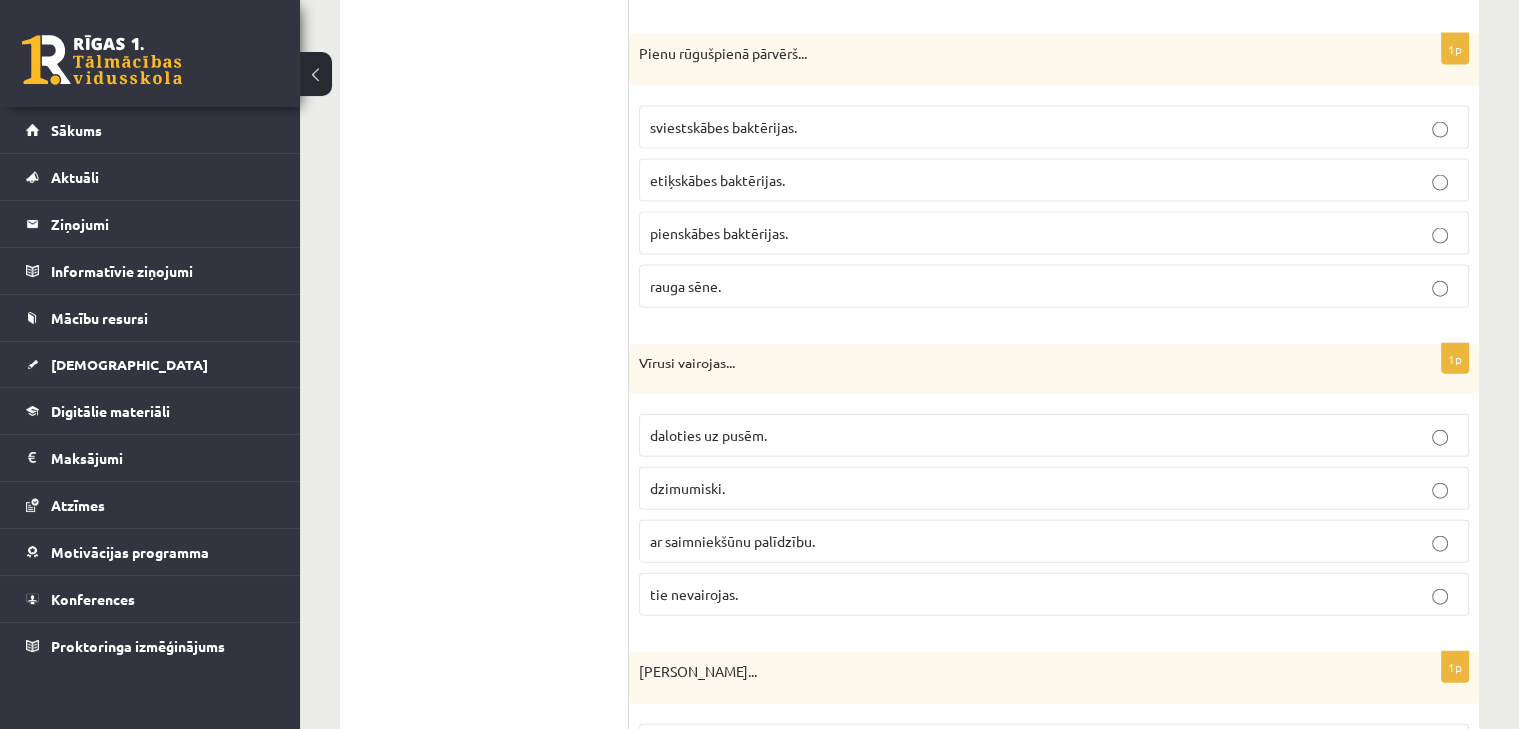
scroll to position [4479, 0]
click at [668, 530] on span "ar saimniekšūnu palīdzību." at bounding box center [732, 539] width 165 height 18
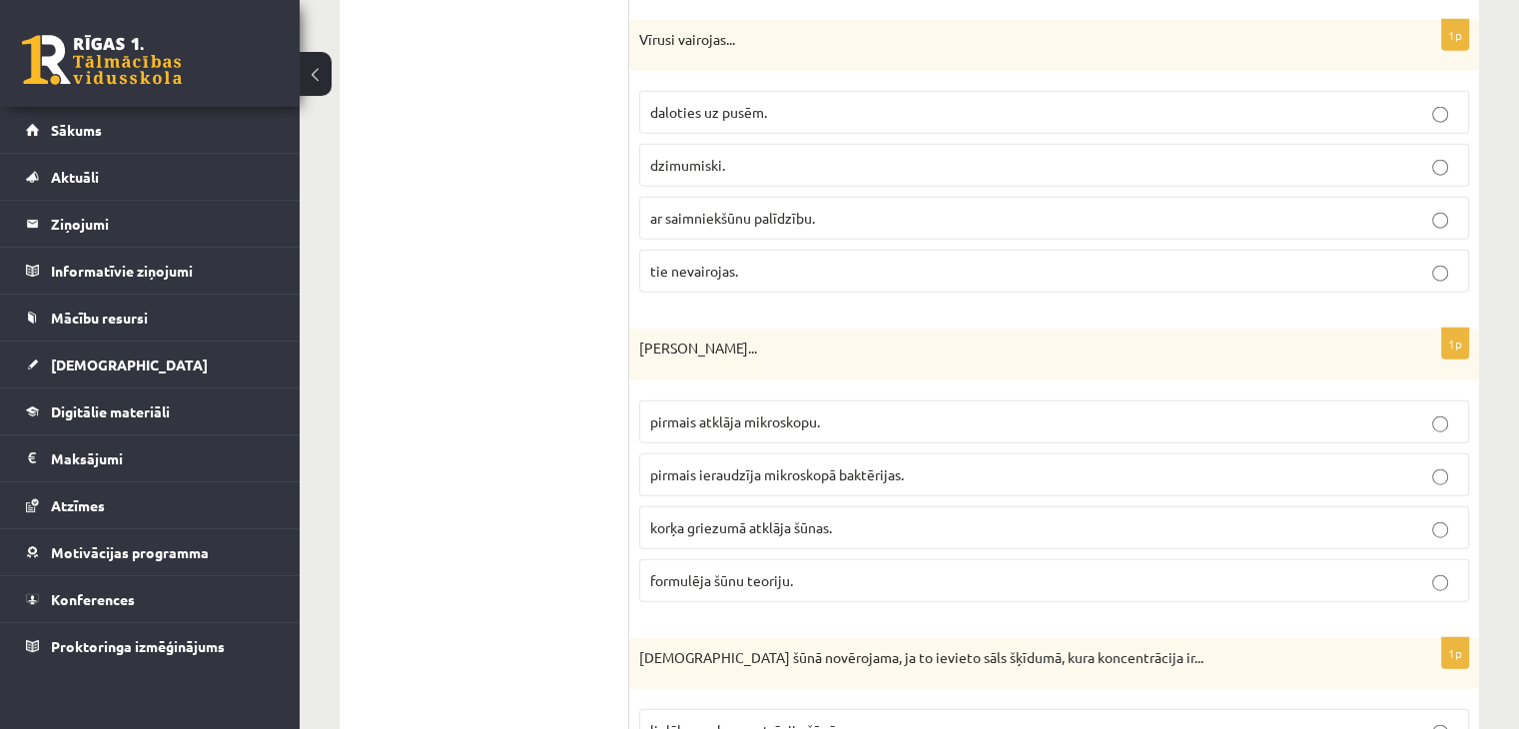
scroll to position [4815, 0]
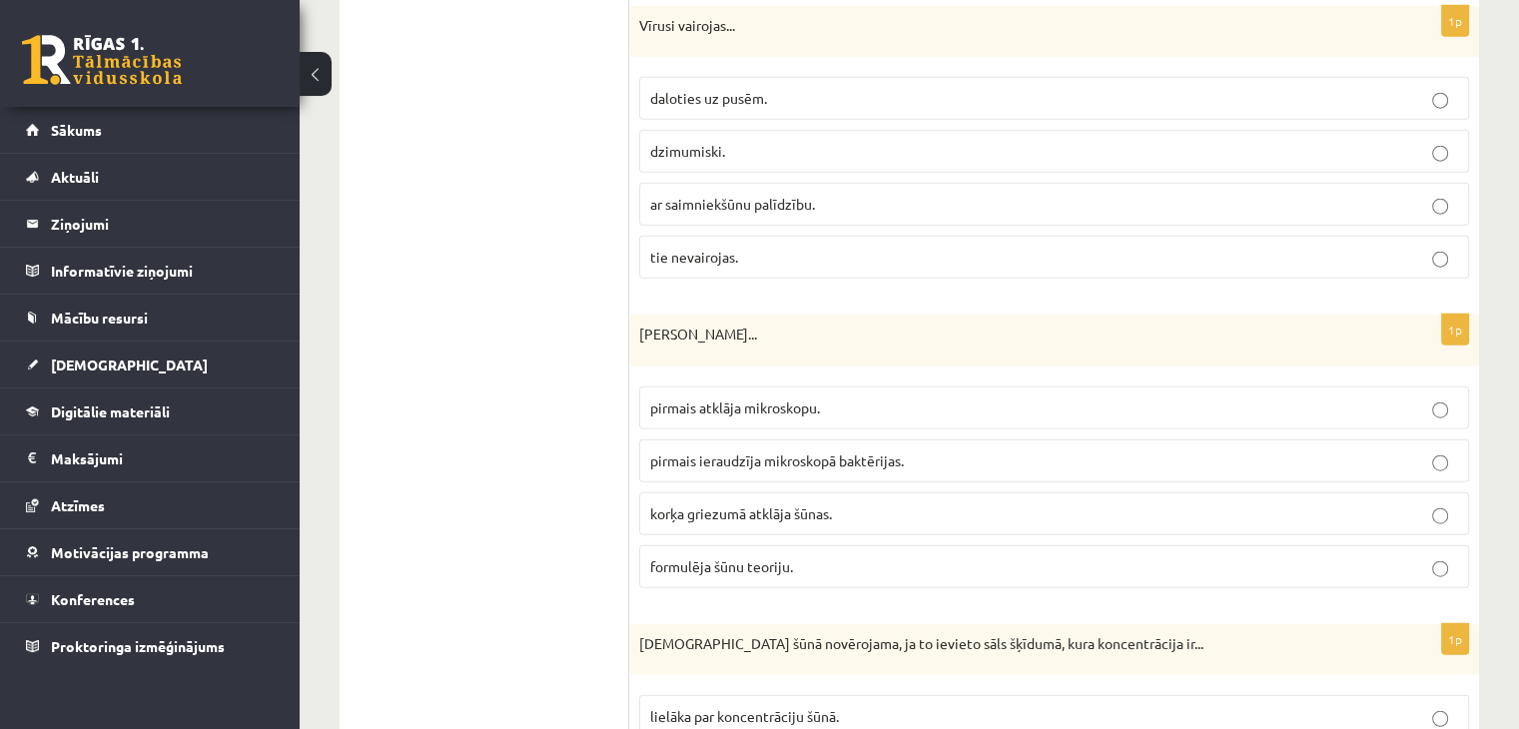
click at [739, 504] on span "korķa griezumā atklāja šūnas." at bounding box center [741, 513] width 182 height 18
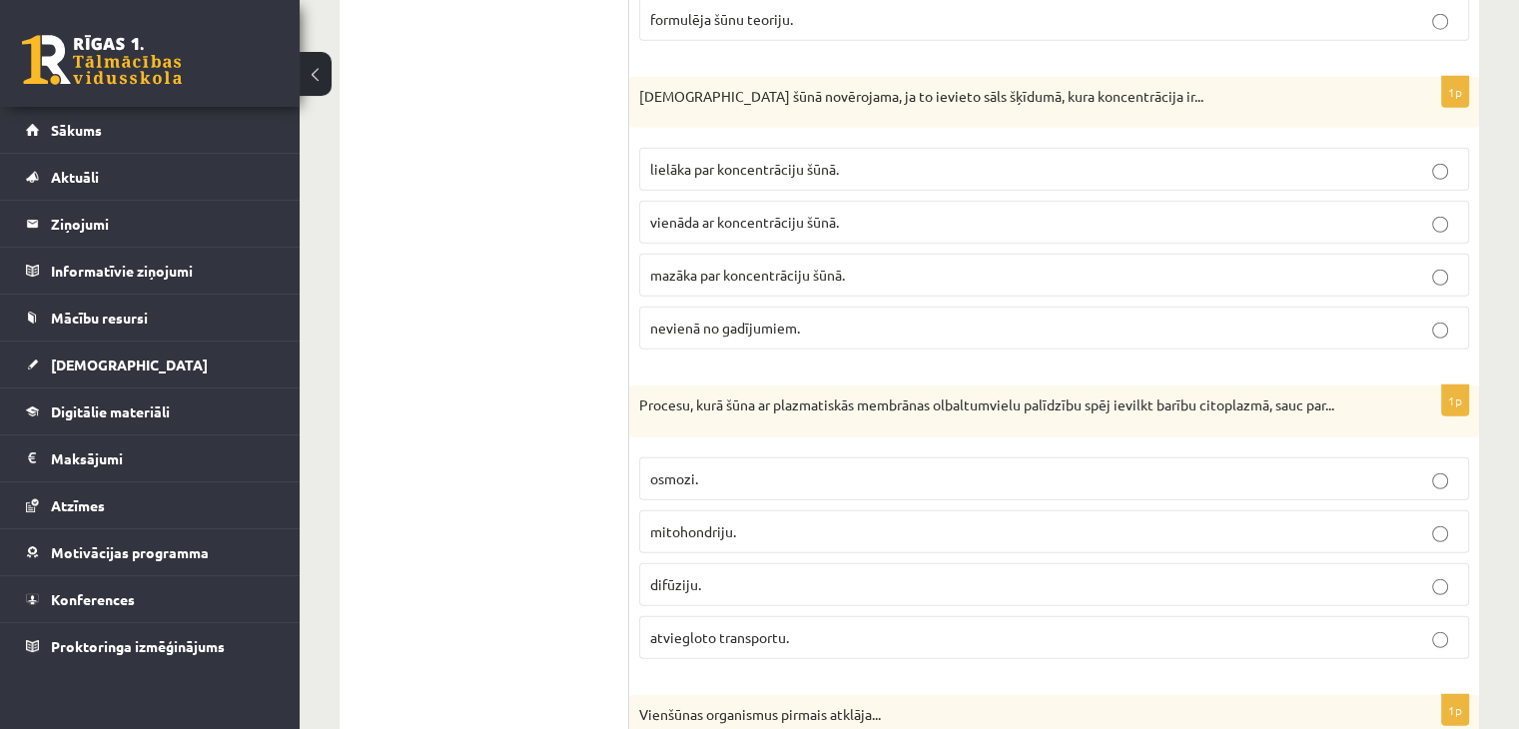
scroll to position [5376, 0]
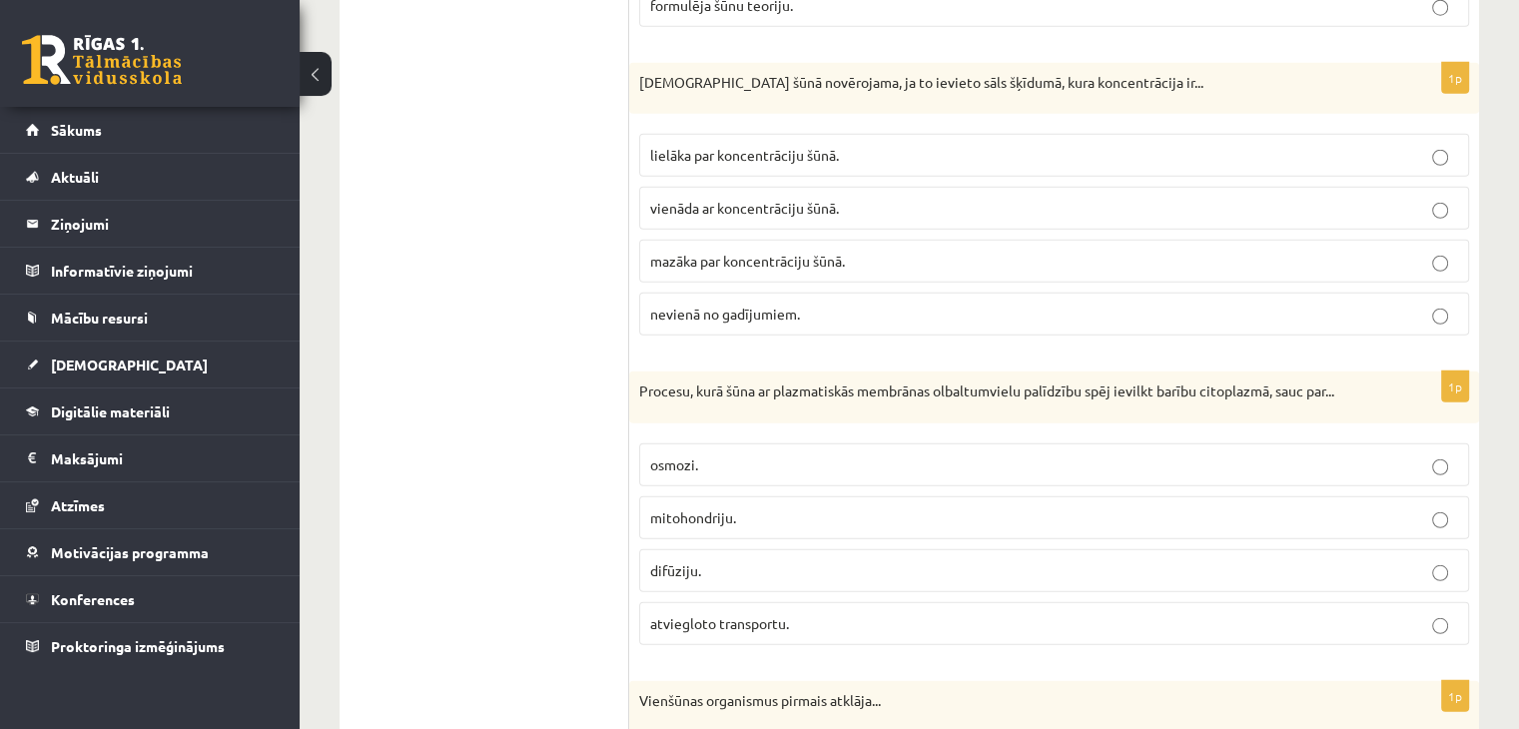
click at [815, 252] on span "mazāka par koncentrāciju šūnā." at bounding box center [747, 261] width 195 height 18
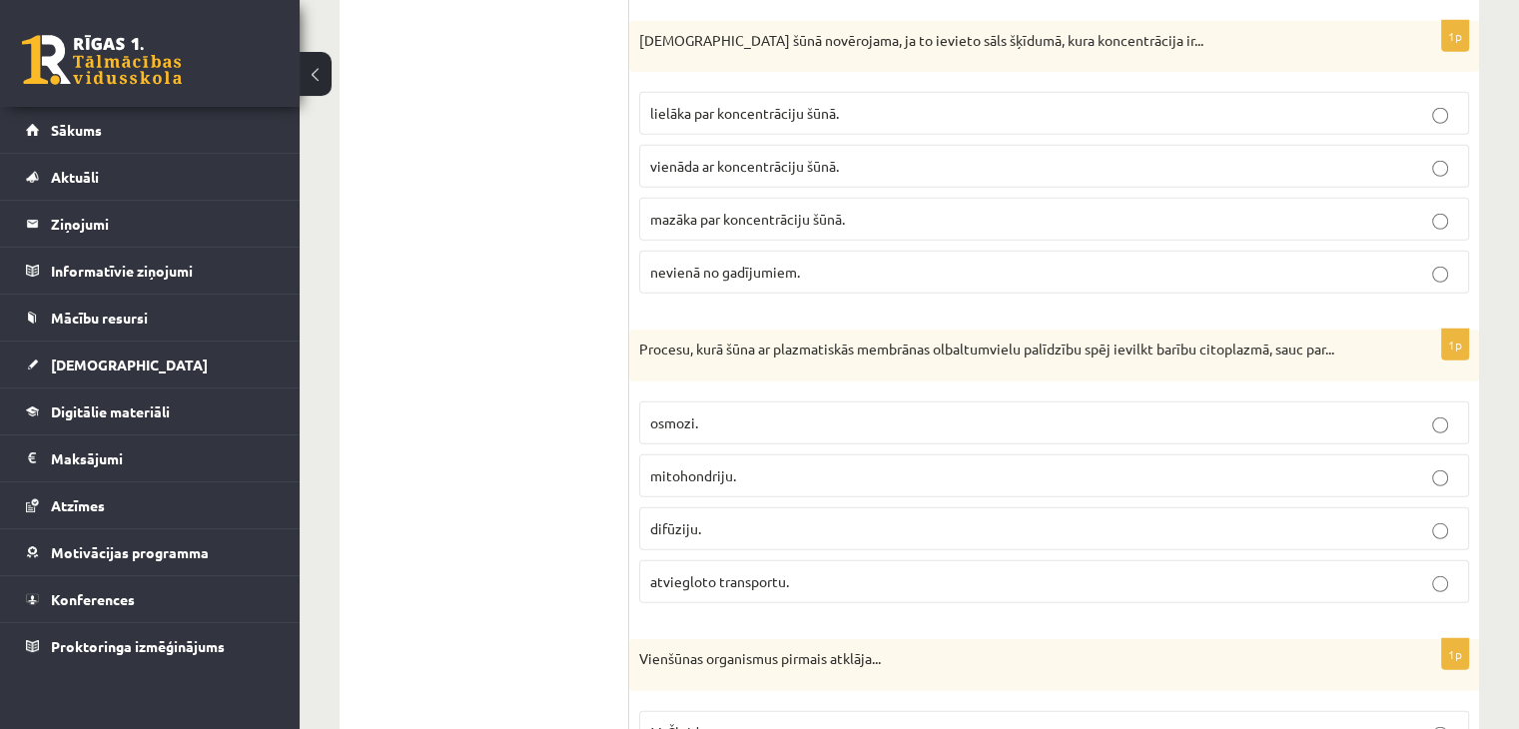
scroll to position [5450, 0]
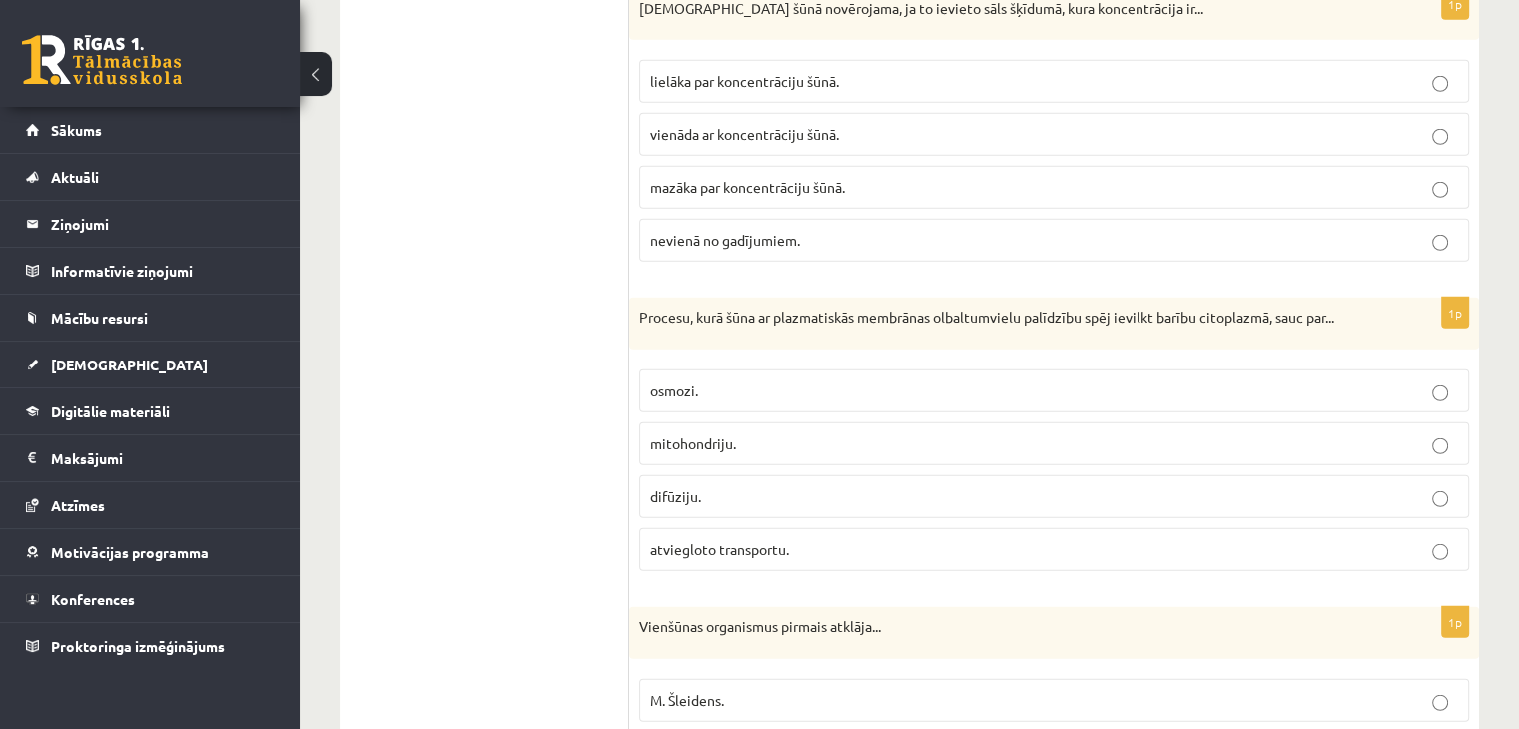
click at [697, 384] on label "osmozi." at bounding box center [1054, 391] width 830 height 43
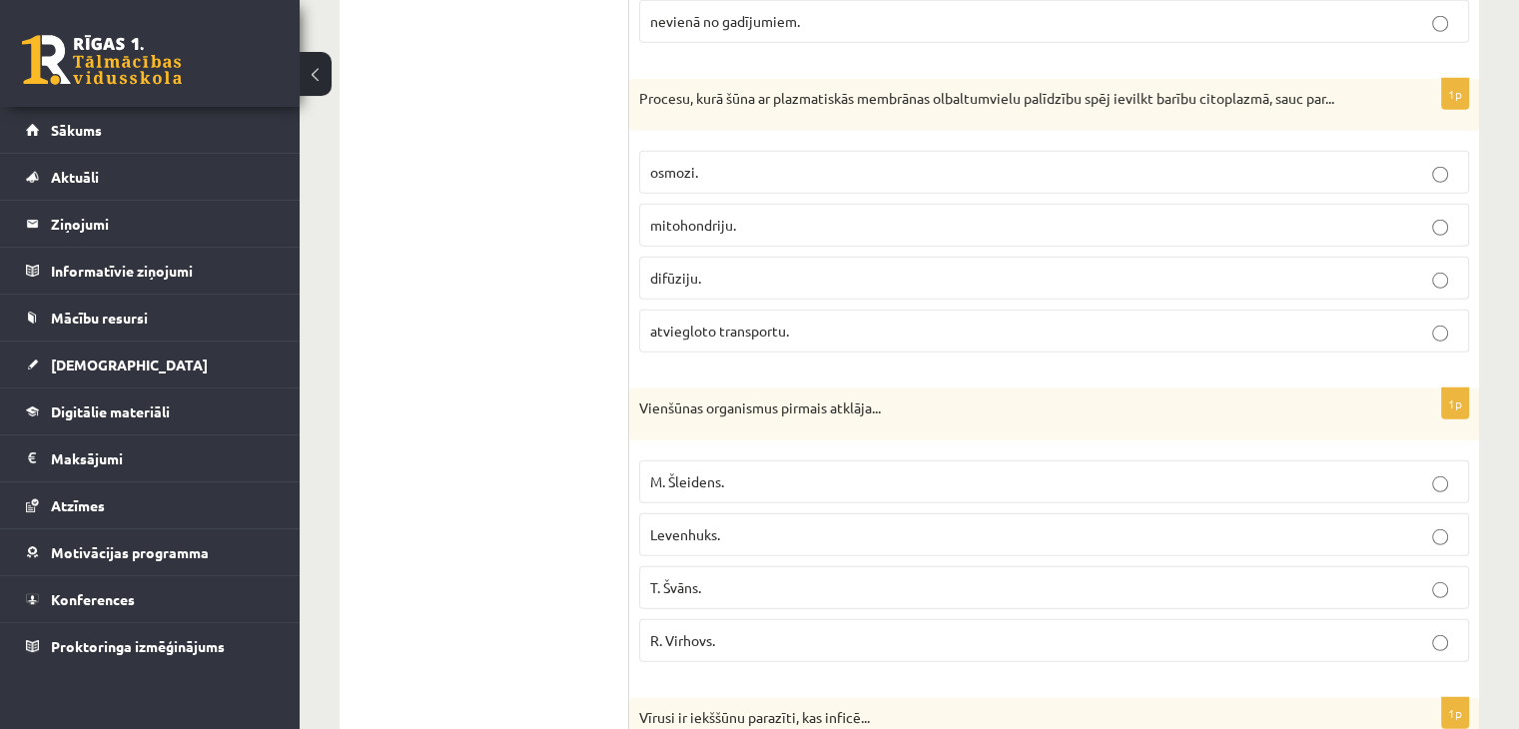
scroll to position [5681, 0]
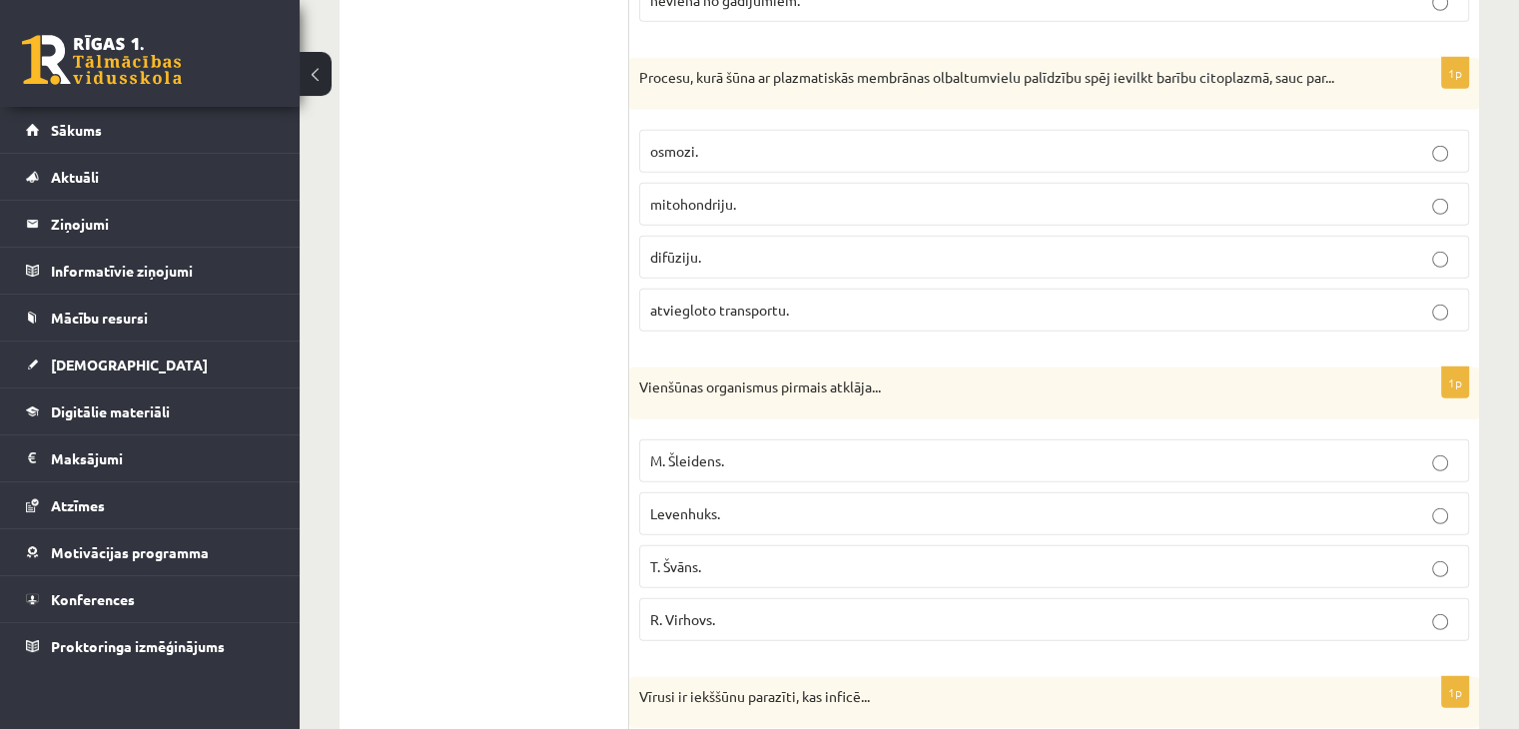
scroll to position [5693, 0]
click at [671, 501] on span "Levenhuks." at bounding box center [685, 510] width 70 height 18
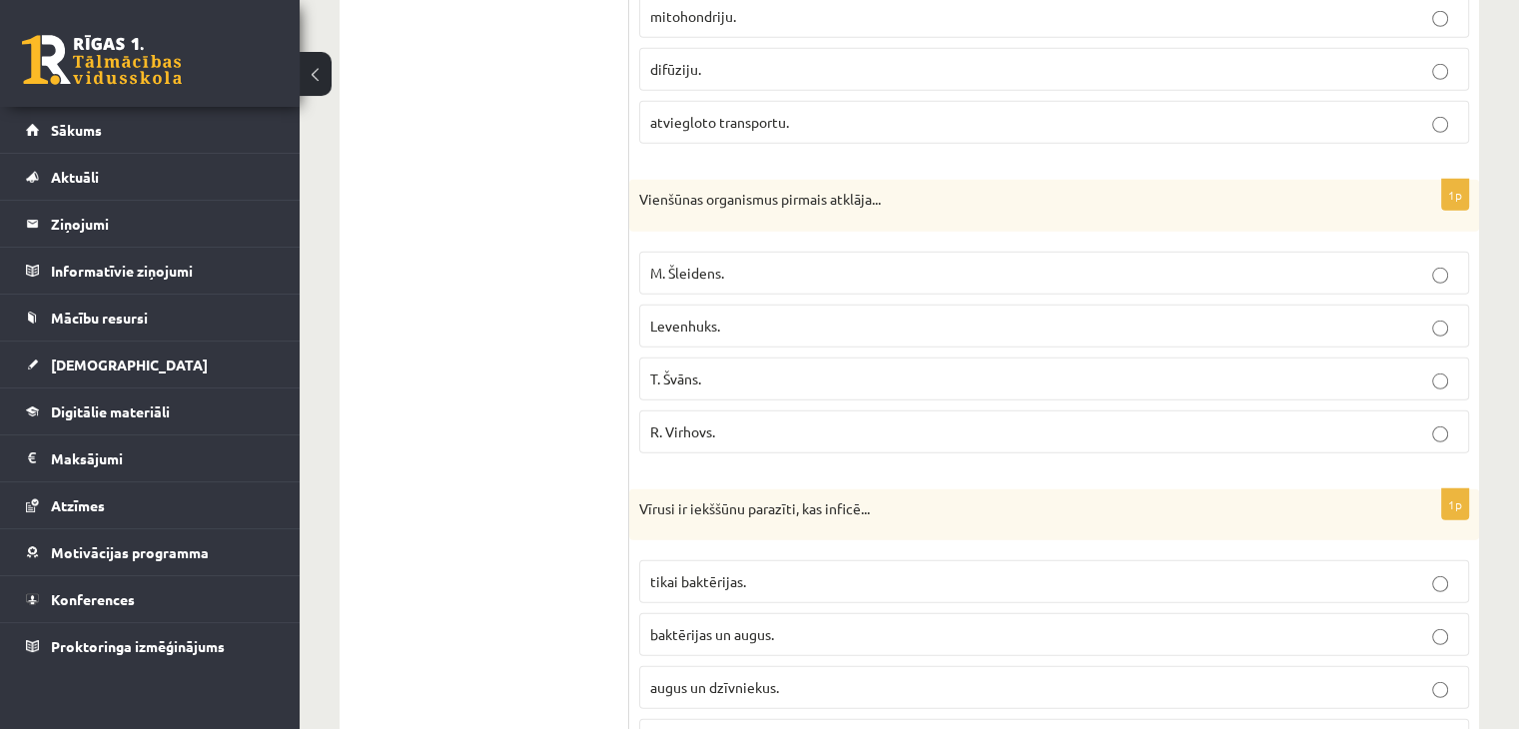
scroll to position [5955, 0]
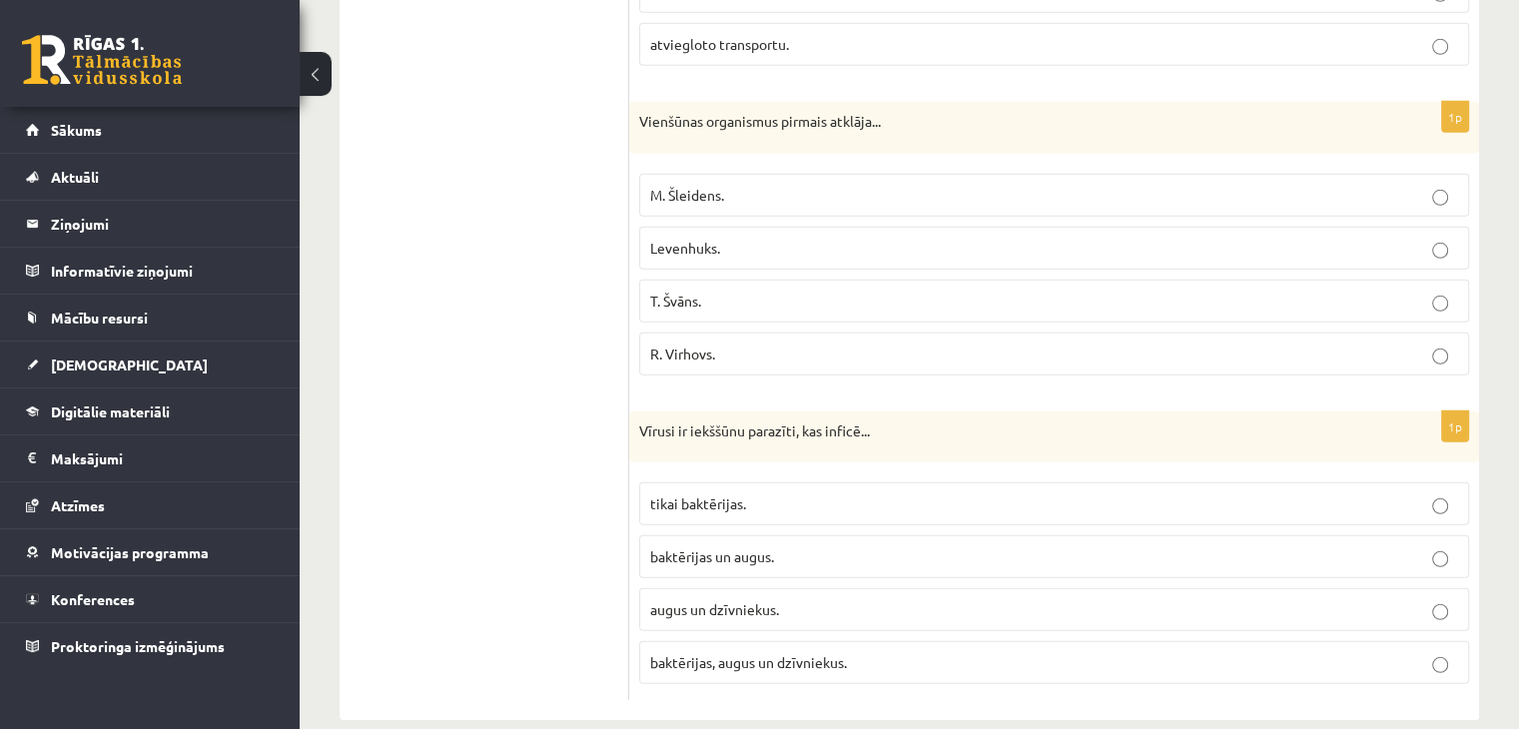
click at [708, 653] on span "baktērijas, augus un dzīvniekus." at bounding box center [748, 662] width 197 height 18
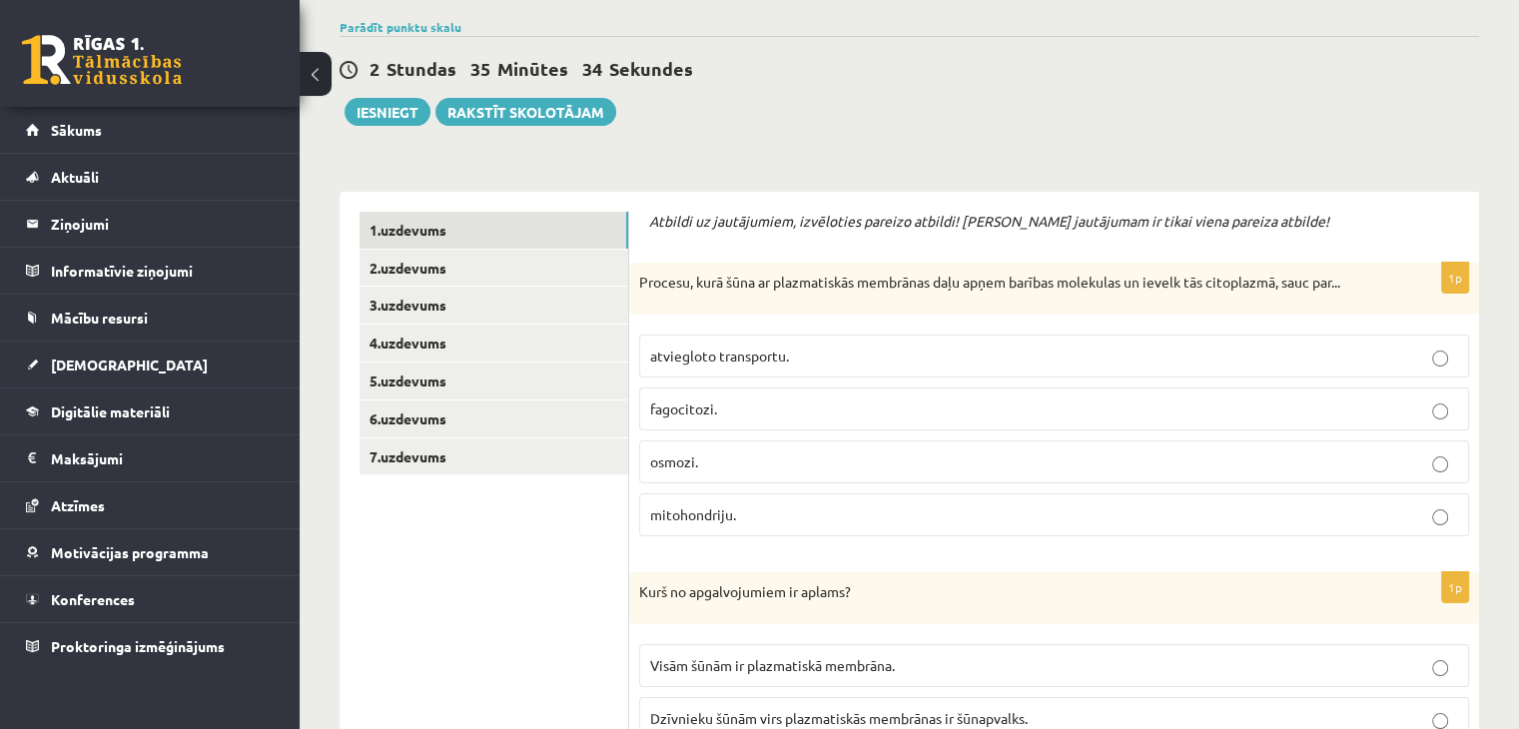
scroll to position [0, 0]
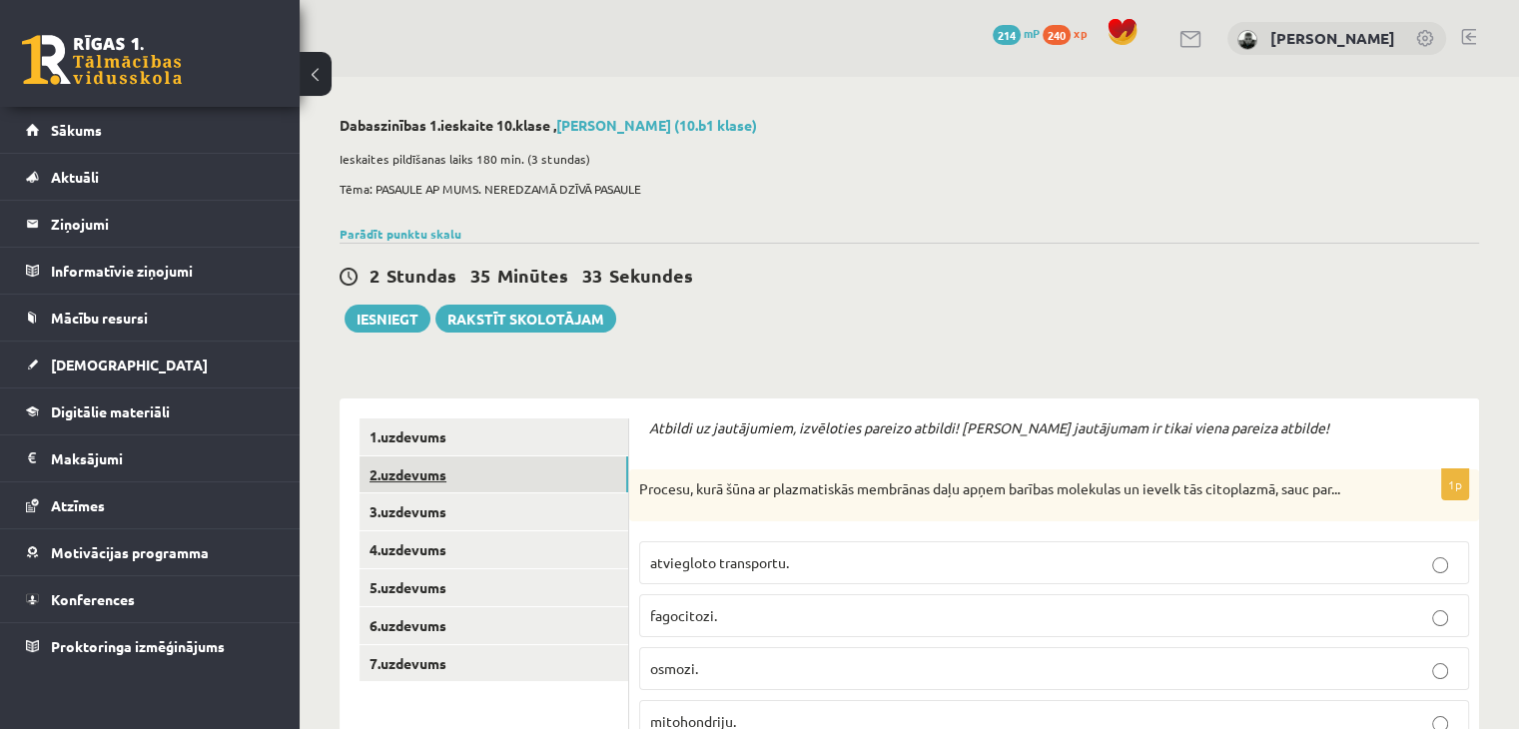
click at [482, 470] on link "2.uzdevums" at bounding box center [494, 474] width 269 height 37
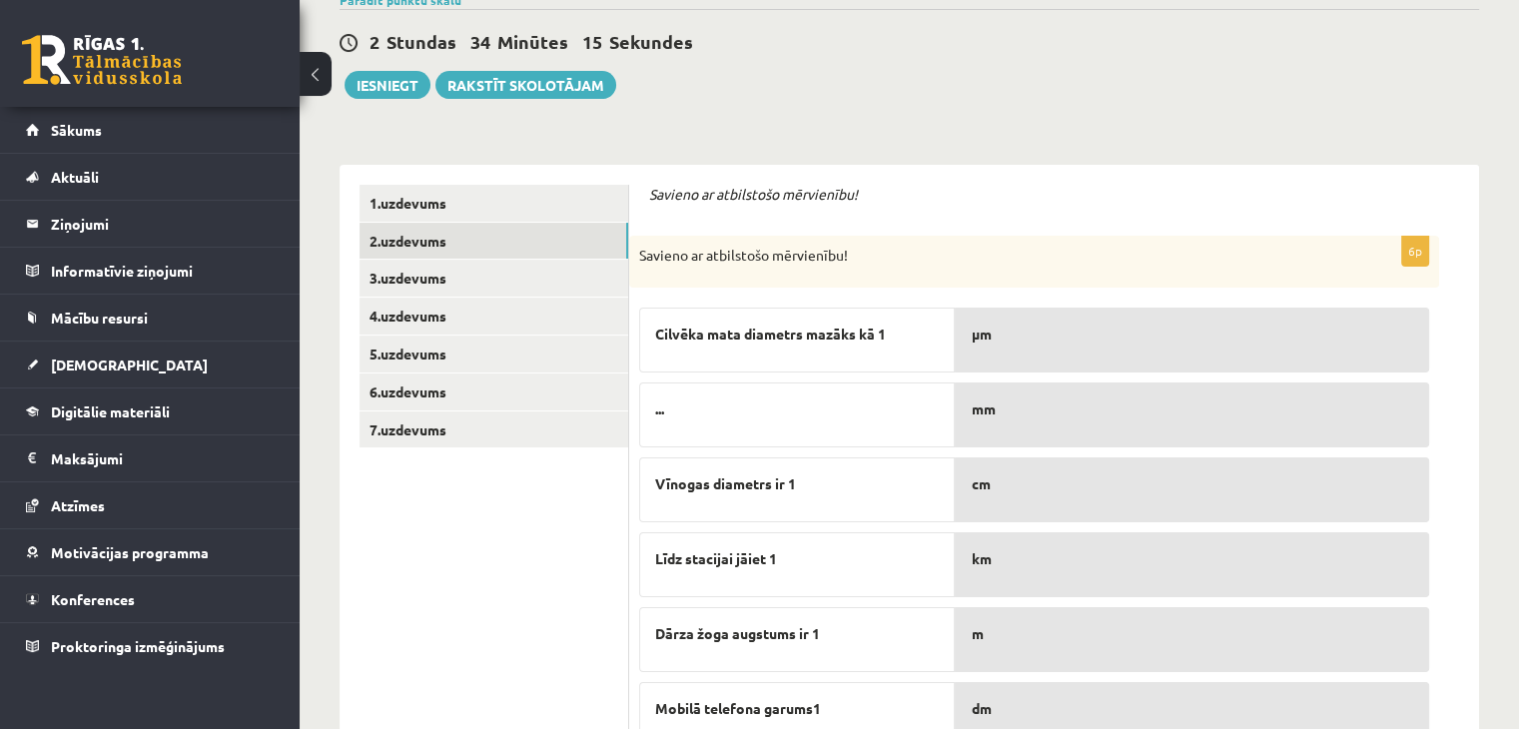
scroll to position [395, 0]
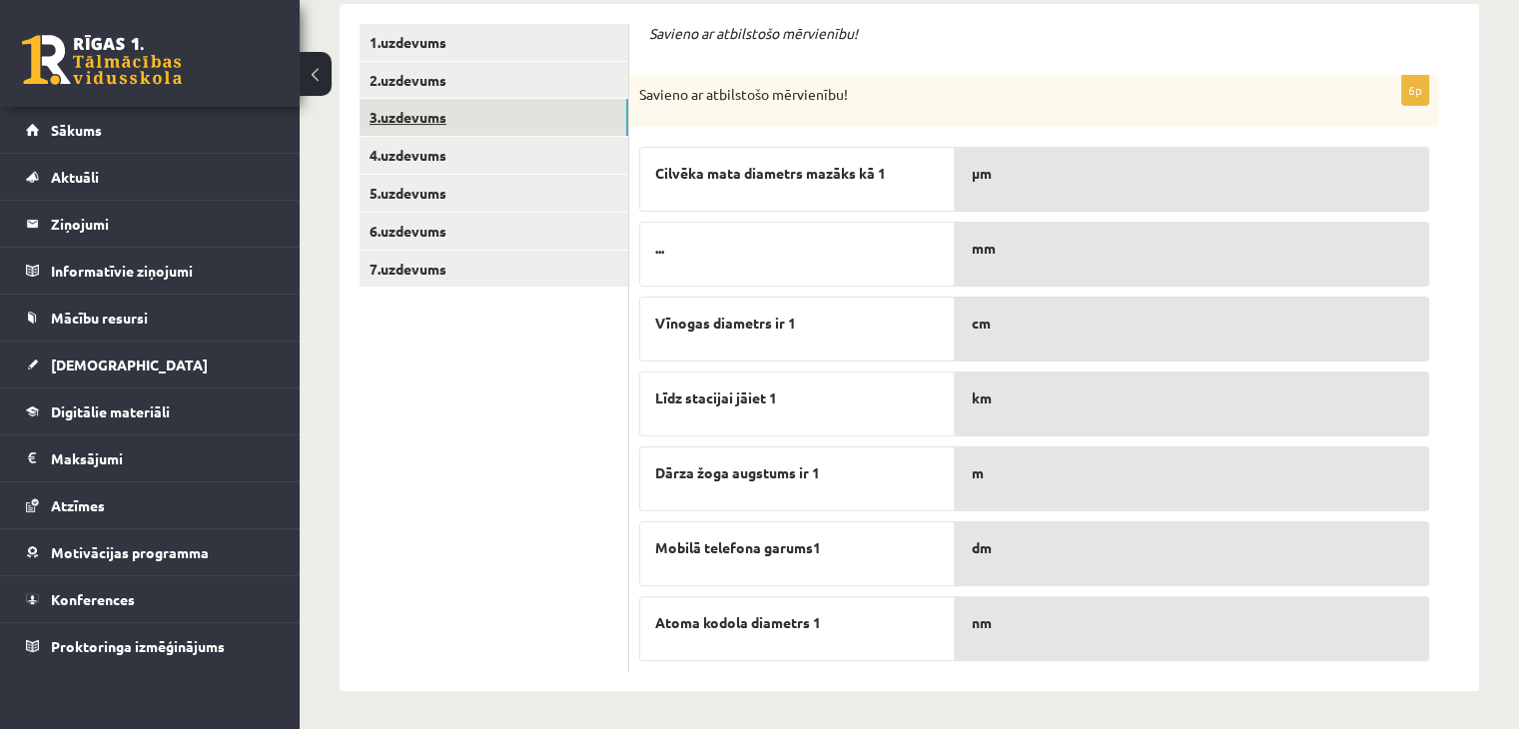
click at [448, 120] on link "3.uzdevums" at bounding box center [494, 117] width 269 height 37
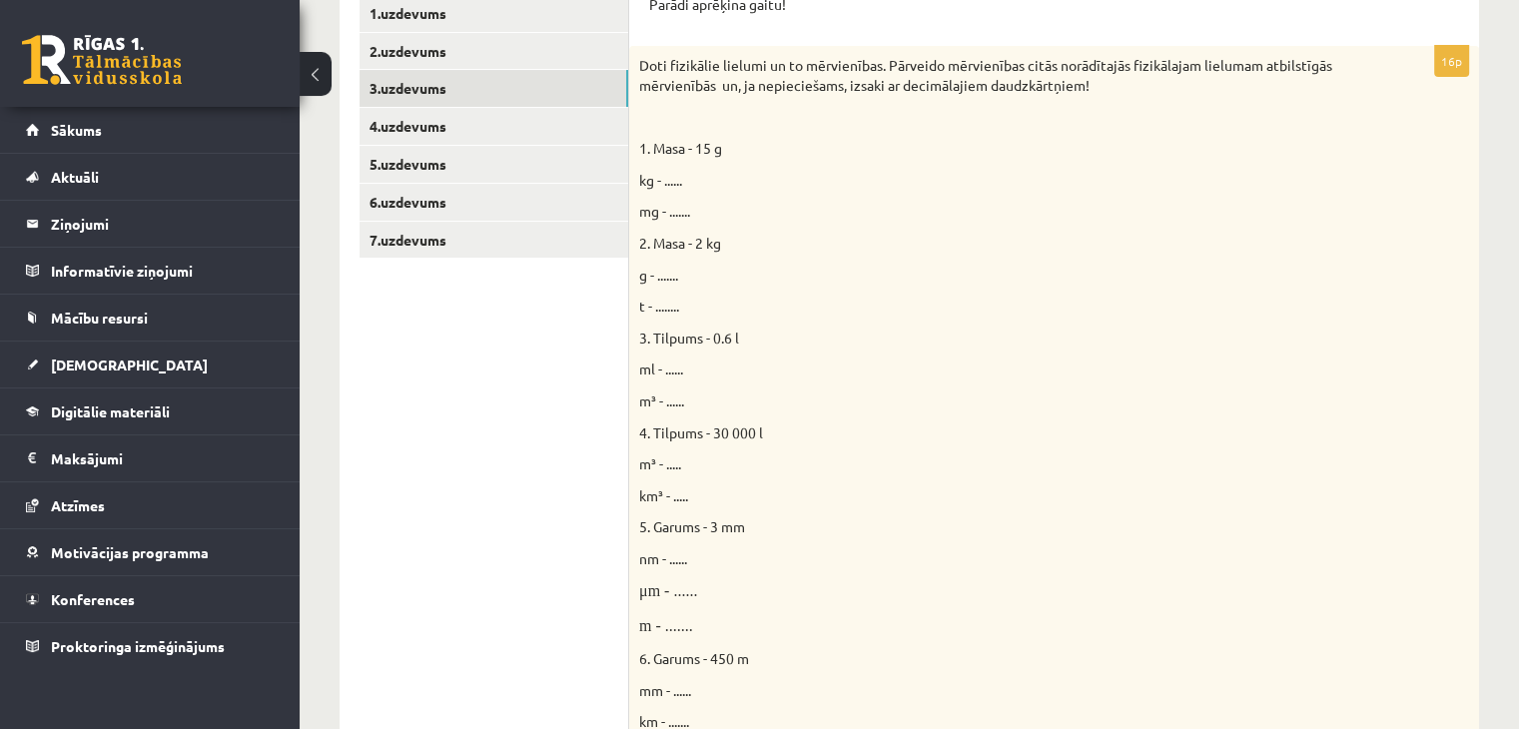
scroll to position [422, 0]
click at [682, 180] on span "kg - ......" at bounding box center [660, 182] width 43 height 18
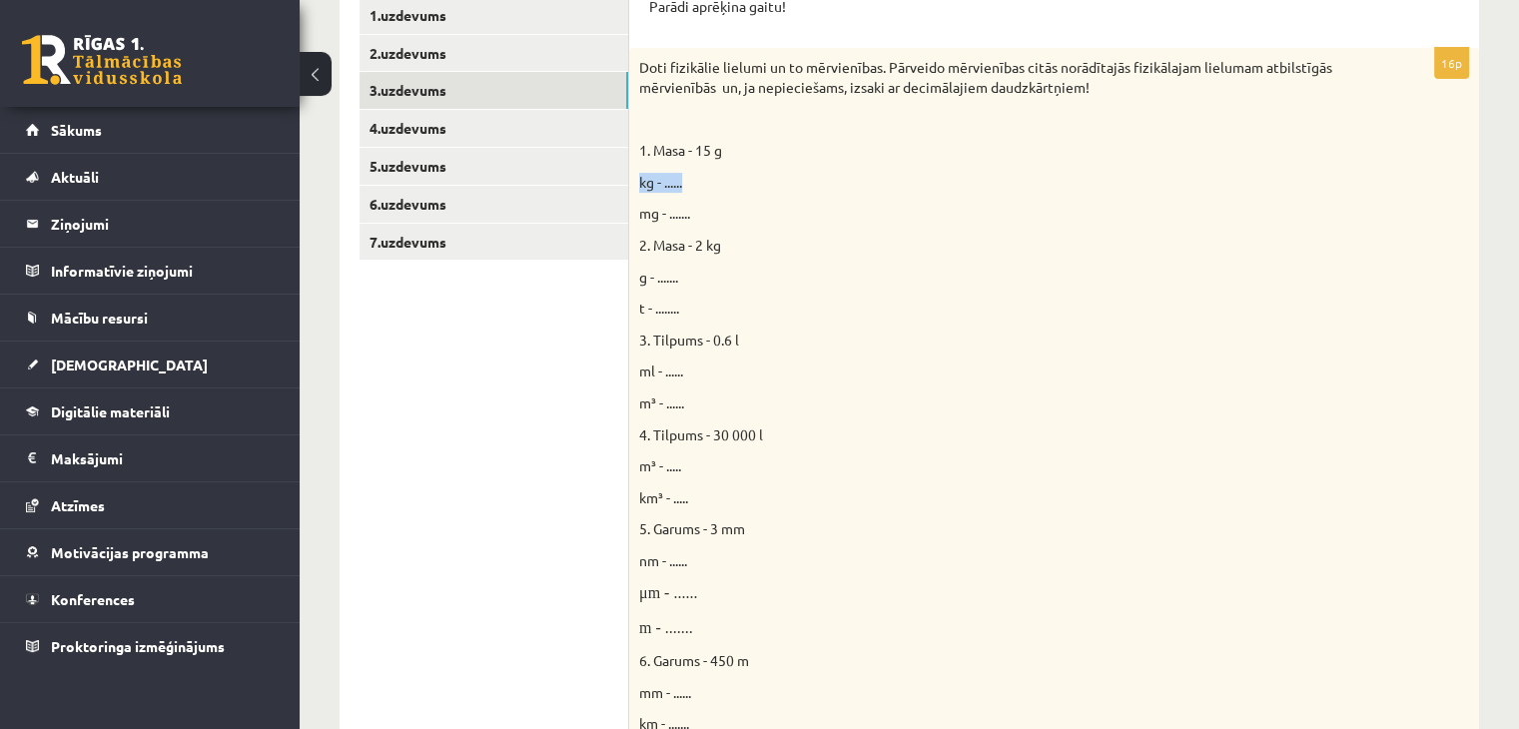
click at [682, 180] on span "kg - ......" at bounding box center [660, 182] width 43 height 18
click at [750, 248] on p "2. Masa - 2 kg" at bounding box center [1004, 246] width 730 height 20
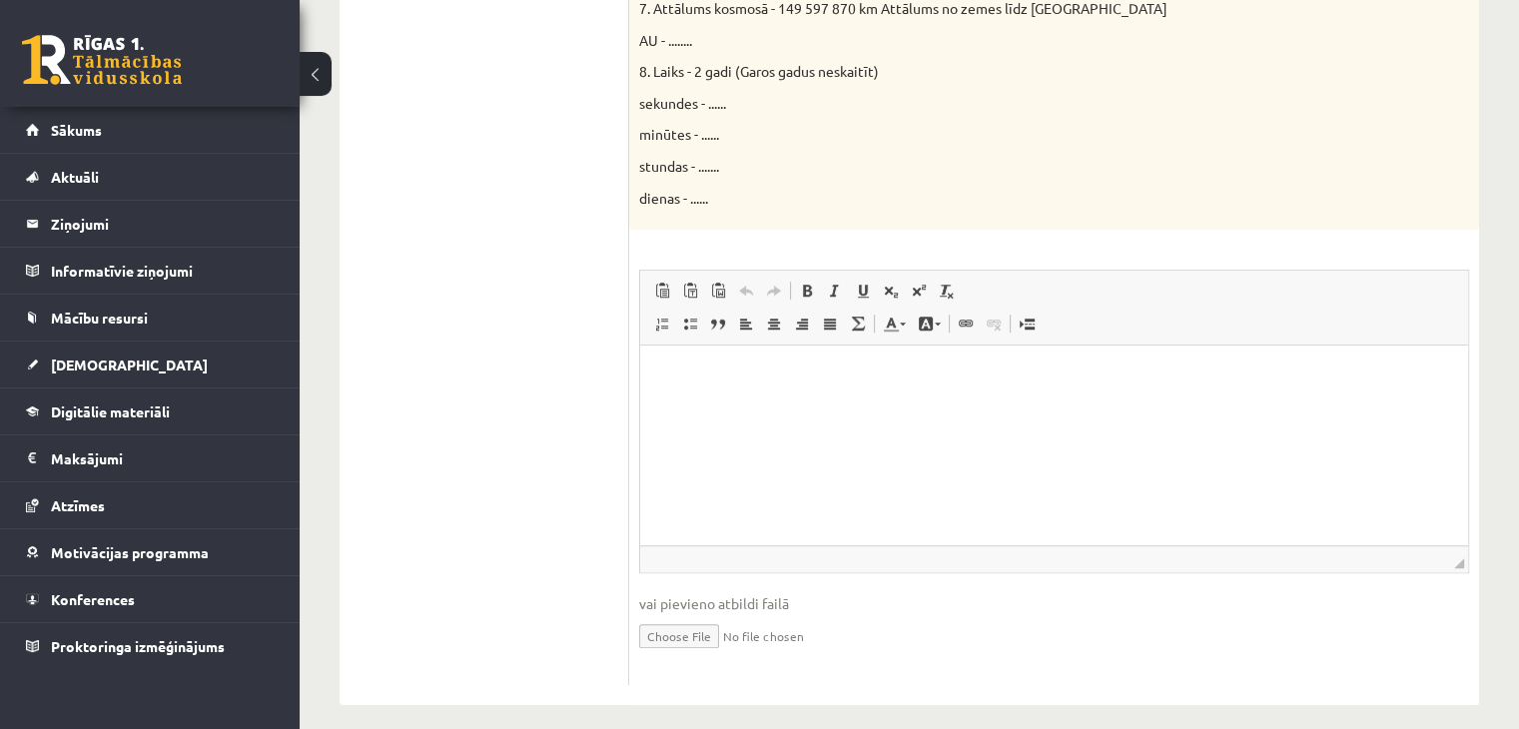
scroll to position [1185, 0]
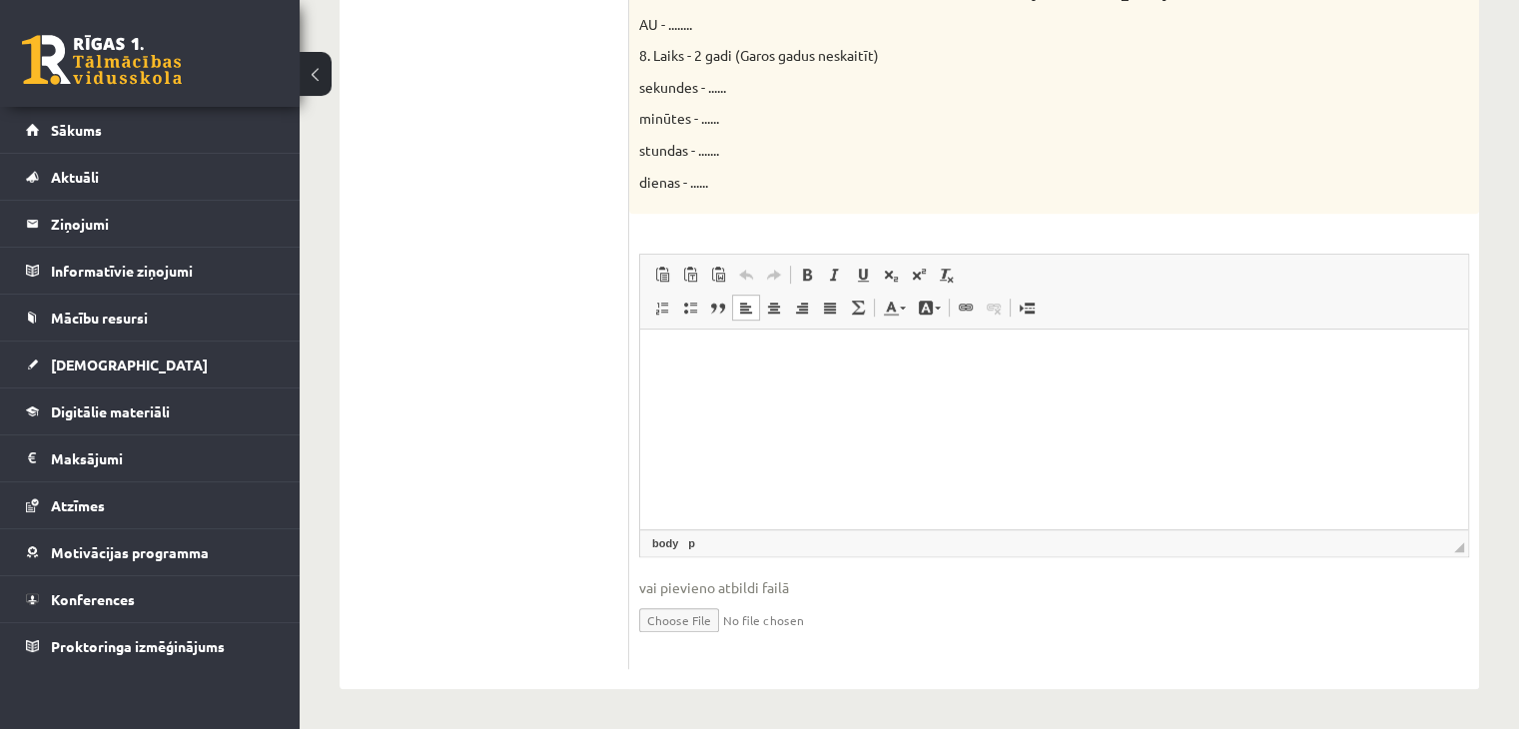
click at [870, 391] on html at bounding box center [1054, 360] width 828 height 61
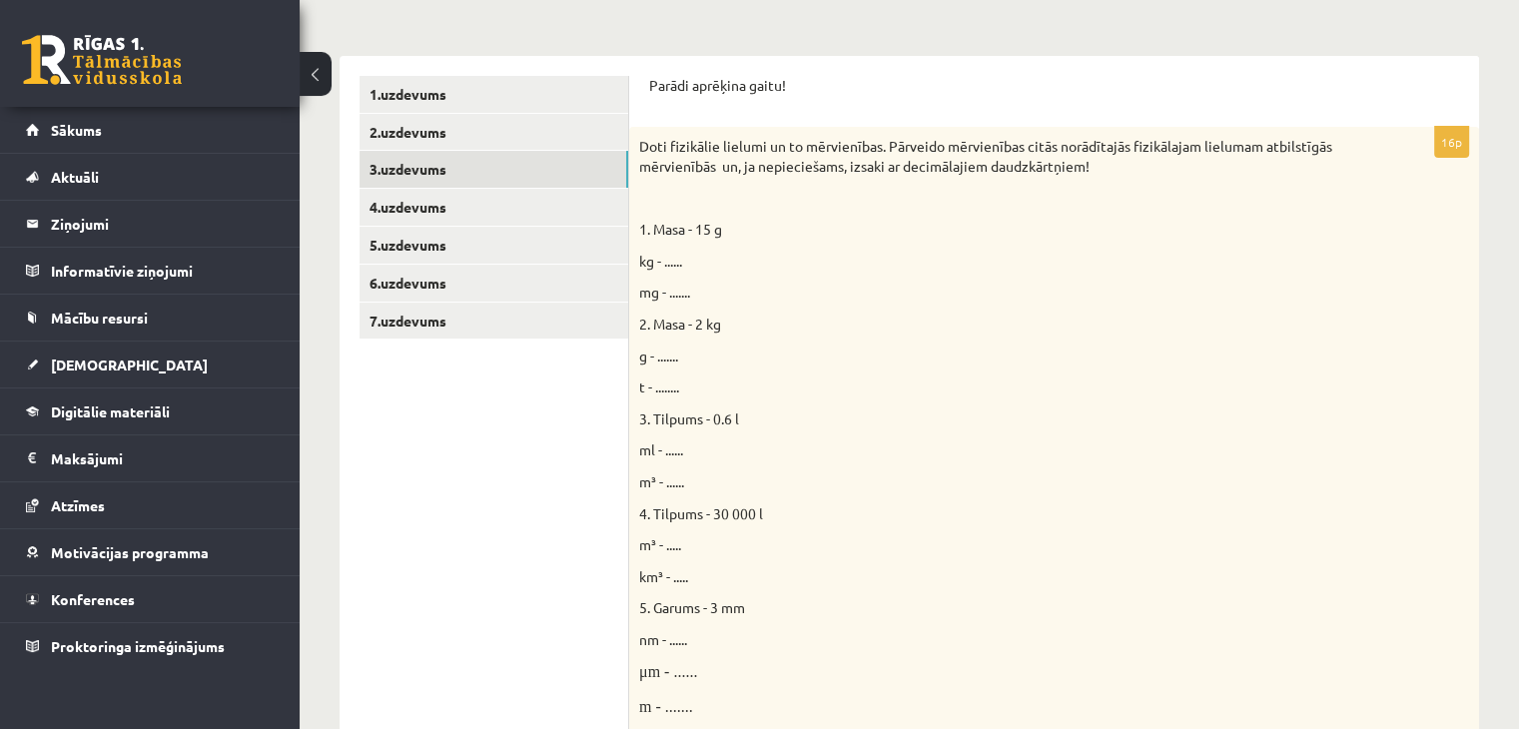
scroll to position [344, 0]
click at [672, 261] on span "kg - ......" at bounding box center [660, 260] width 43 height 18
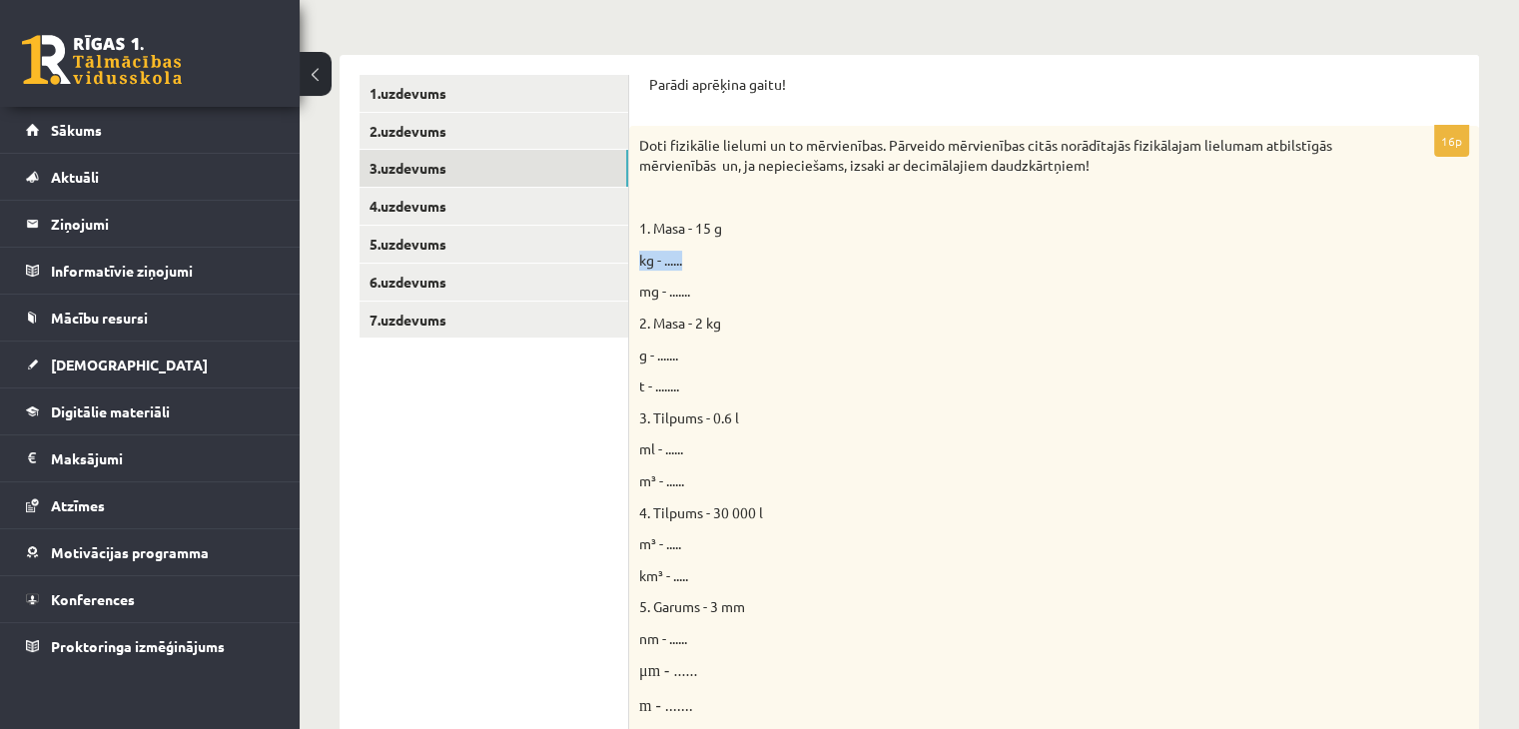
click at [672, 261] on span "kg - ......" at bounding box center [660, 260] width 43 height 18
click at [764, 309] on div "Doti fizikālie lielumi un to mērvienības. Pārveido mērvienības citās norādītajā…" at bounding box center [1054, 590] width 850 height 929
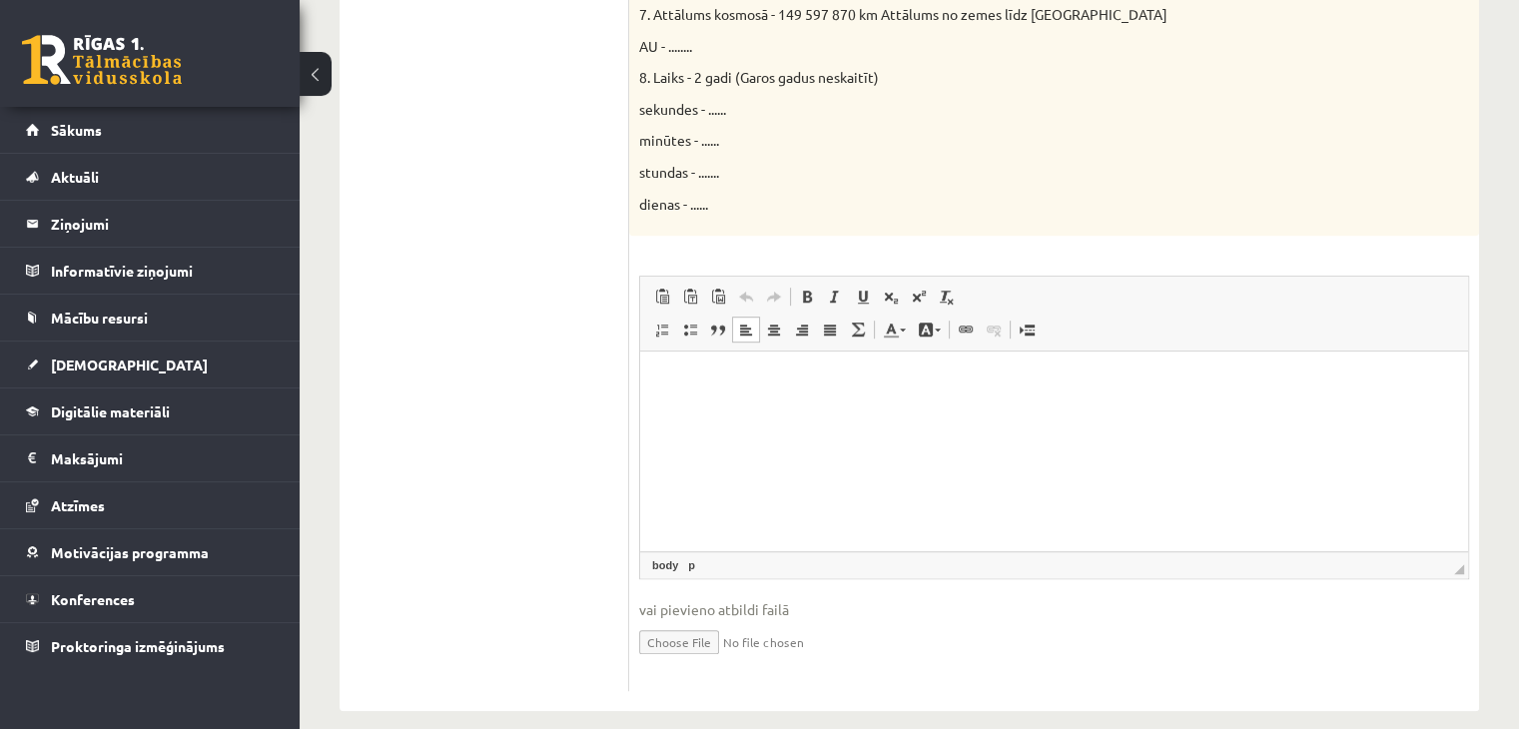
scroll to position [1185, 0]
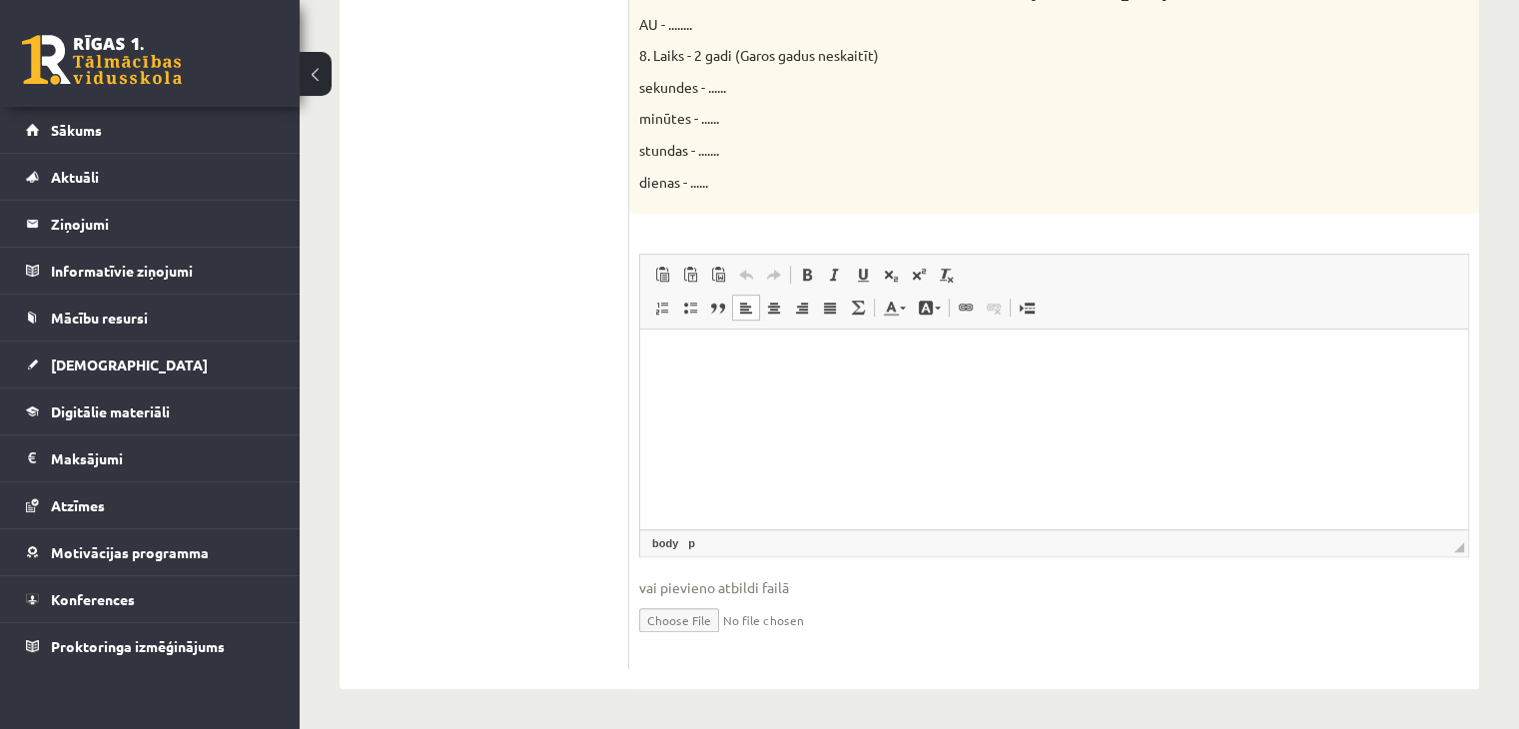
click at [763, 350] on p "Bagātinātā teksta redaktors, wiswyg-editor-user-answer-47024893007040" at bounding box center [1054, 360] width 788 height 21
click at [661, 314] on span at bounding box center [662, 308] width 16 height 16
click at [667, 298] on link "Ievietot/noņemt numurētu sarakstu" at bounding box center [662, 308] width 28 height 26
click at [651, 305] on link "Ievietot/noņemt numurētu sarakstu" at bounding box center [662, 308] width 28 height 26
click at [824, 424] on html "**********" at bounding box center [1054, 377] width 828 height 94
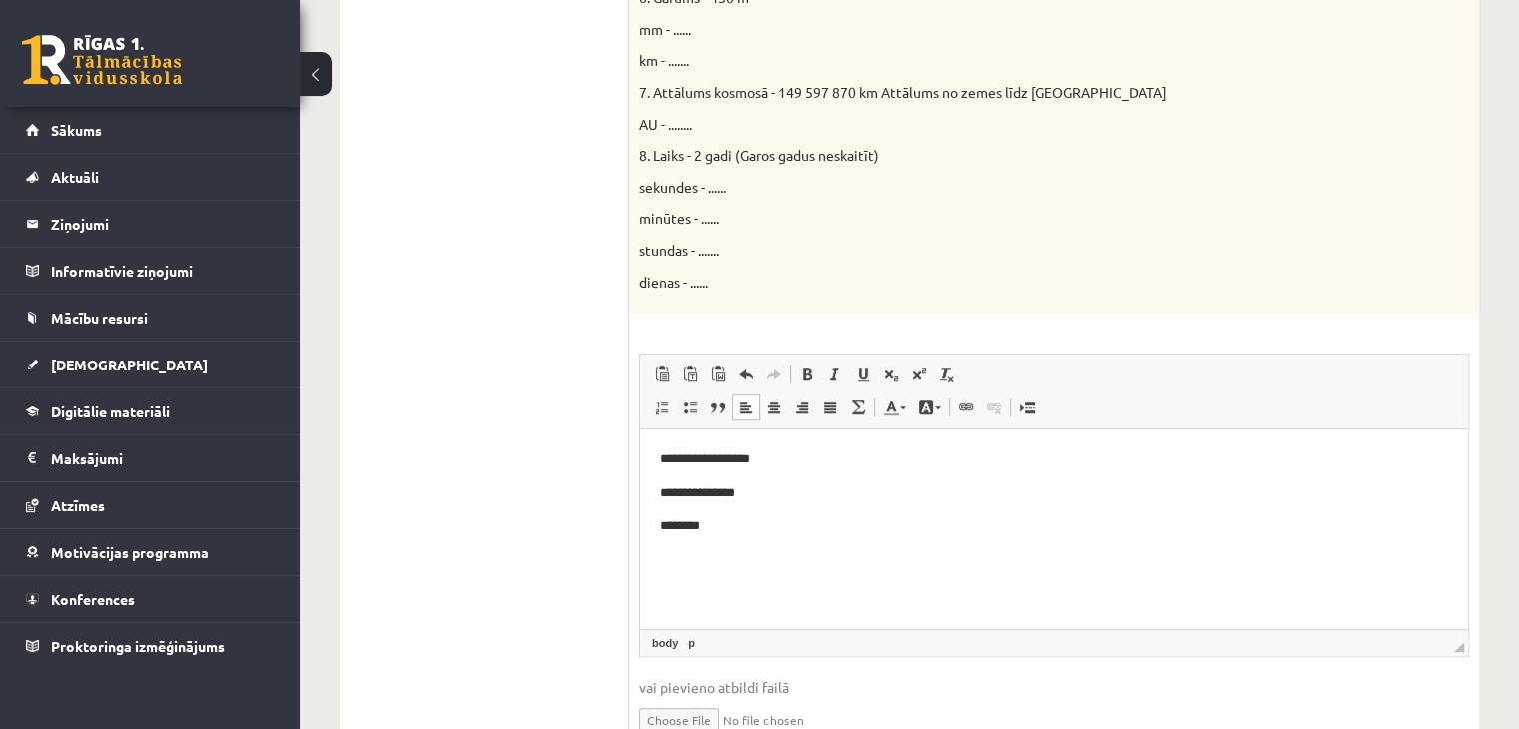
scroll to position [1086, 0]
click at [914, 376] on span at bounding box center [919, 374] width 16 height 16
click at [911, 373] on span at bounding box center [919, 374] width 16 height 16
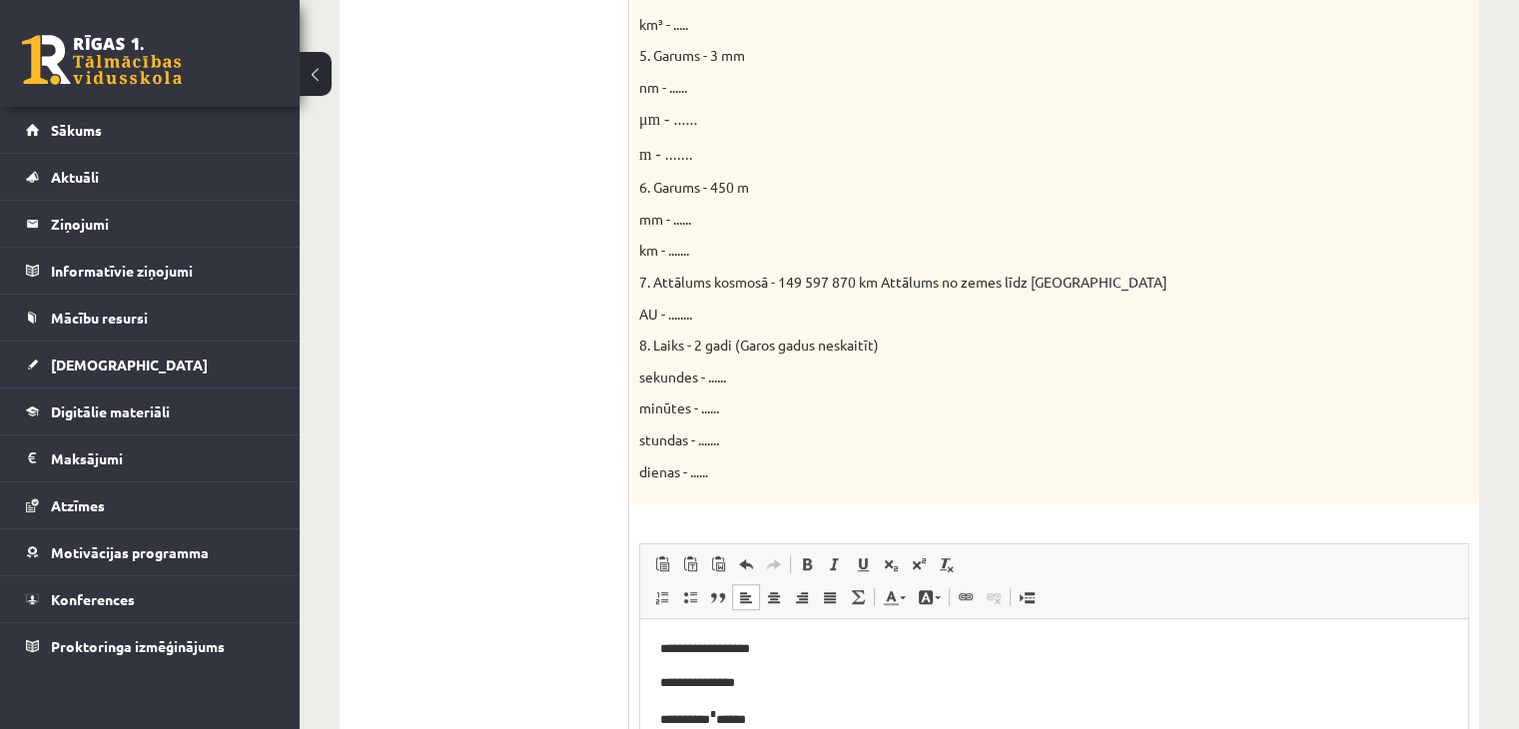
scroll to position [927, 0]
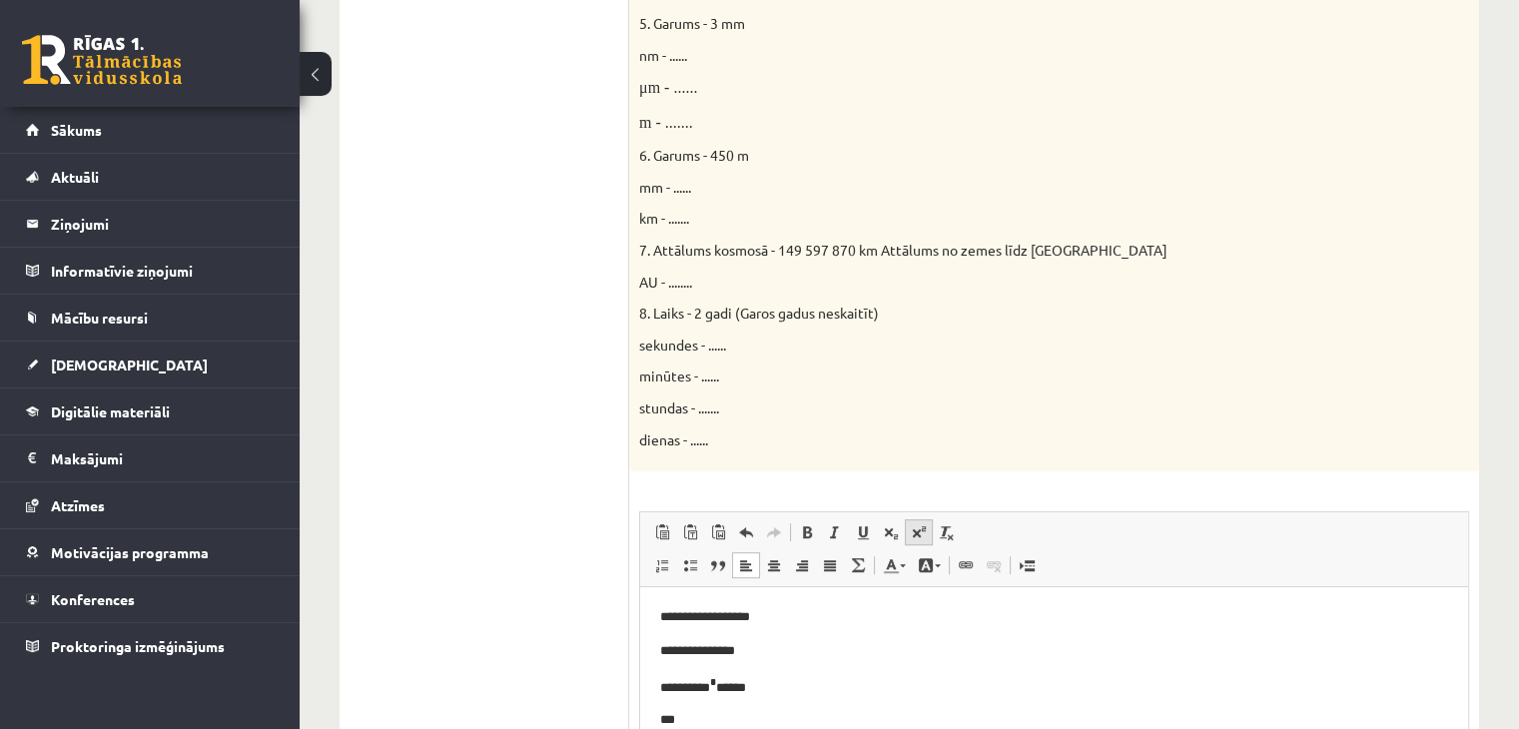
click at [918, 534] on span at bounding box center [919, 532] width 16 height 16
click at [918, 534] on span at bounding box center [919, 531] width 16 height 16
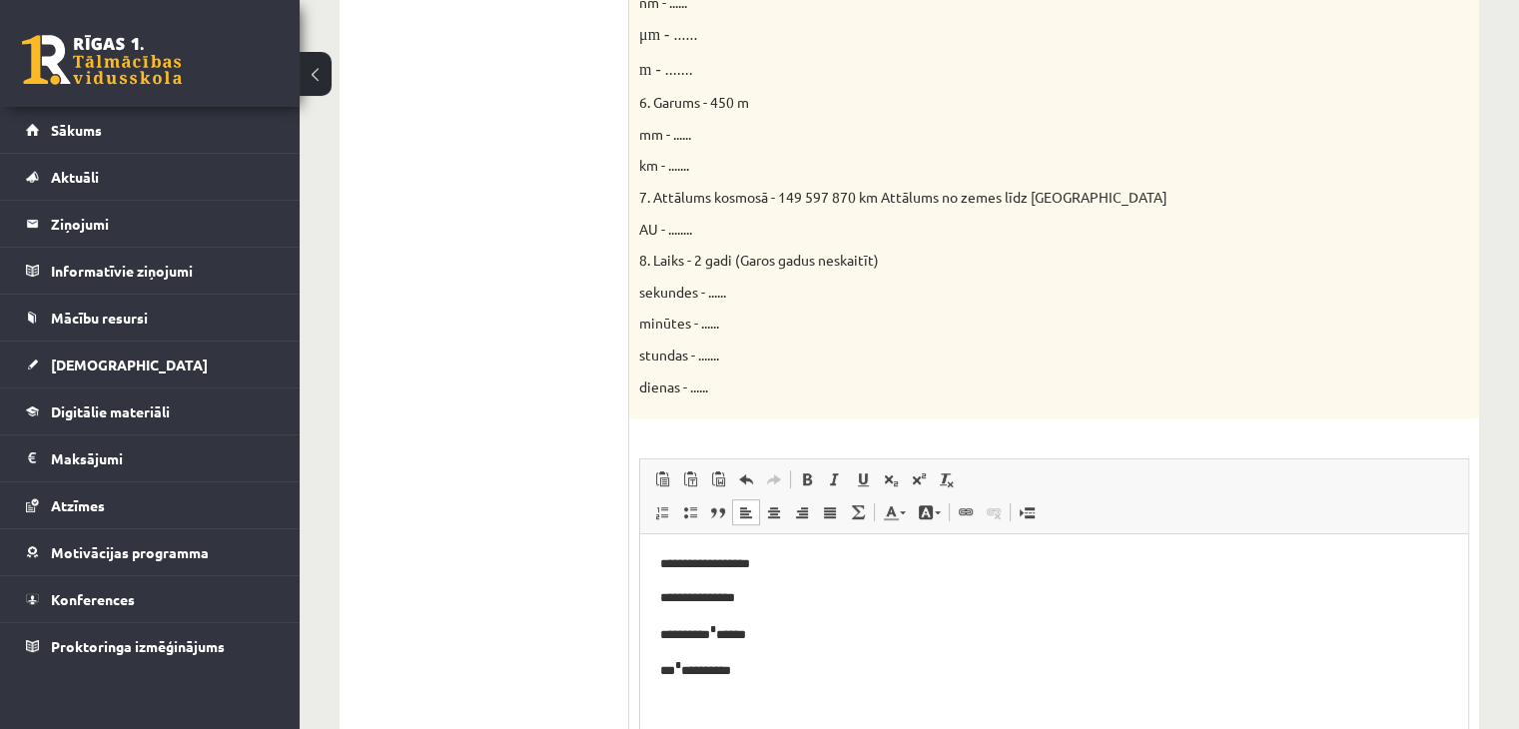
scroll to position [988, 0]
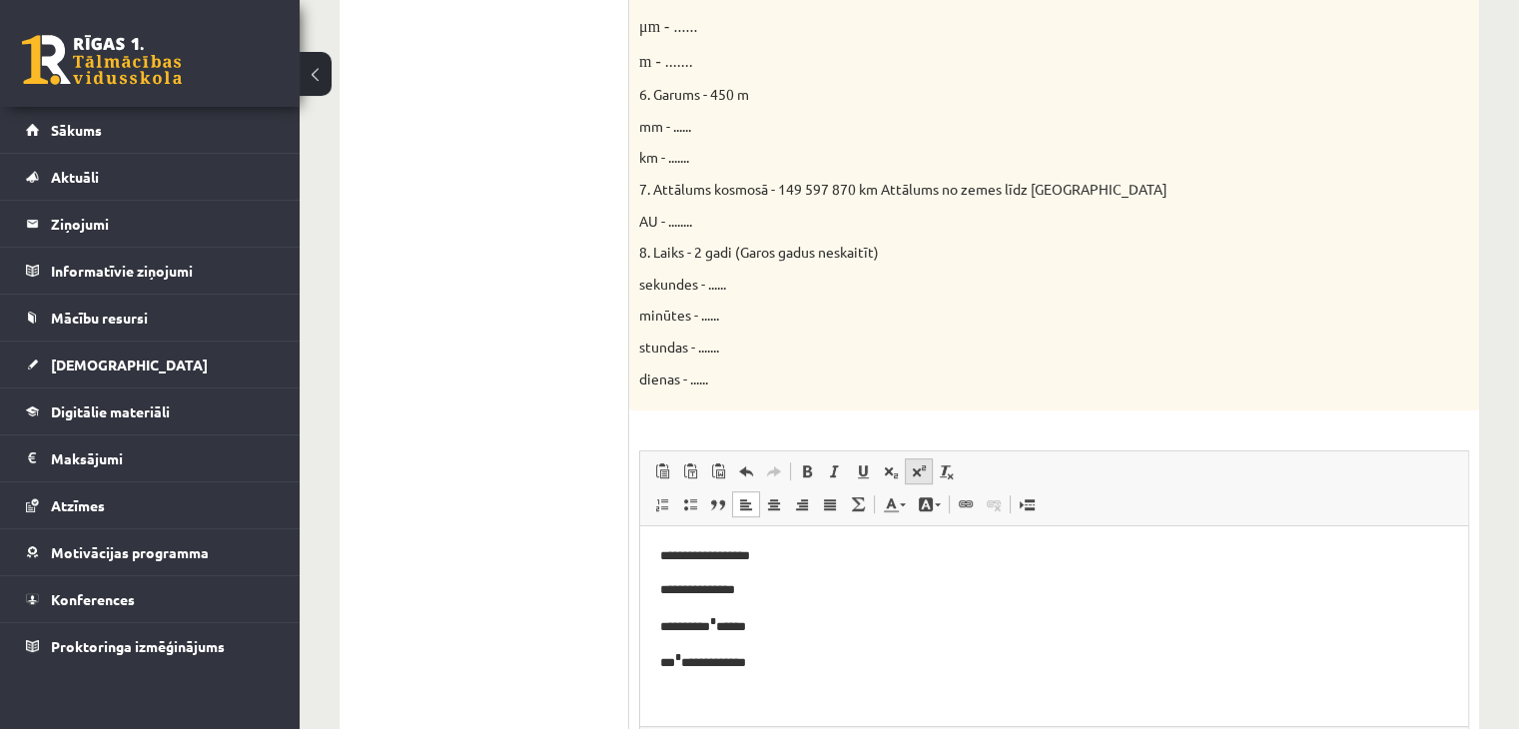
click at [909, 460] on link "Augšraksts" at bounding box center [919, 471] width 28 height 26
click at [857, 662] on p "*** * ****** ********" at bounding box center [1054, 660] width 789 height 23
click at [909, 462] on link "Augšraksts" at bounding box center [919, 471] width 28 height 26
click at [911, 463] on span at bounding box center [919, 471] width 16 height 16
click at [865, 687] on html "**********" at bounding box center [1054, 609] width 828 height 166
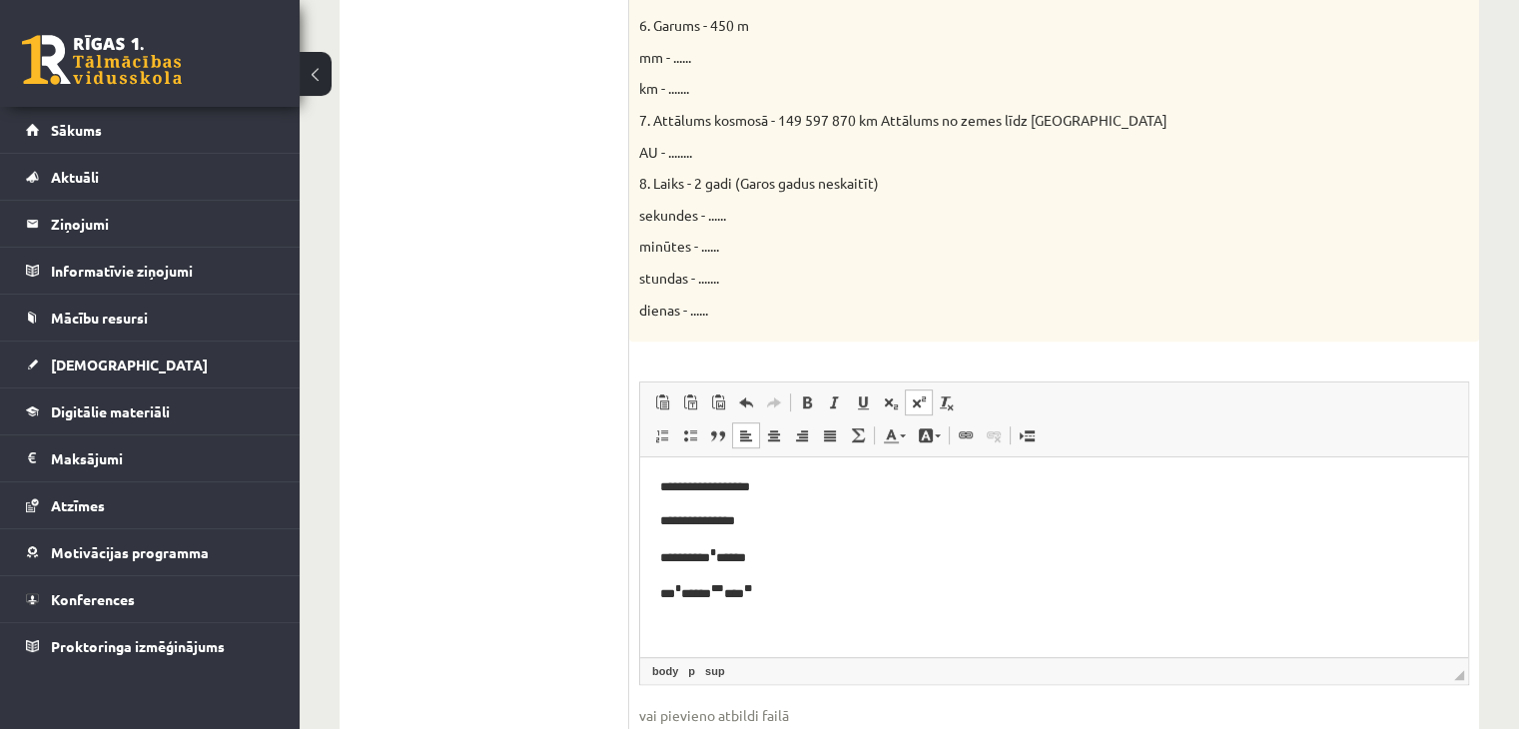
scroll to position [1055, 0]
click at [742, 599] on p "*** * ****** ** **** **" at bounding box center [1054, 593] width 789 height 23
click at [917, 392] on link "Augšraksts" at bounding box center [919, 405] width 28 height 26
click at [687, 487] on p "**********" at bounding box center [1054, 489] width 789 height 21
click at [752, 487] on p "**********" at bounding box center [1054, 489] width 789 height 21
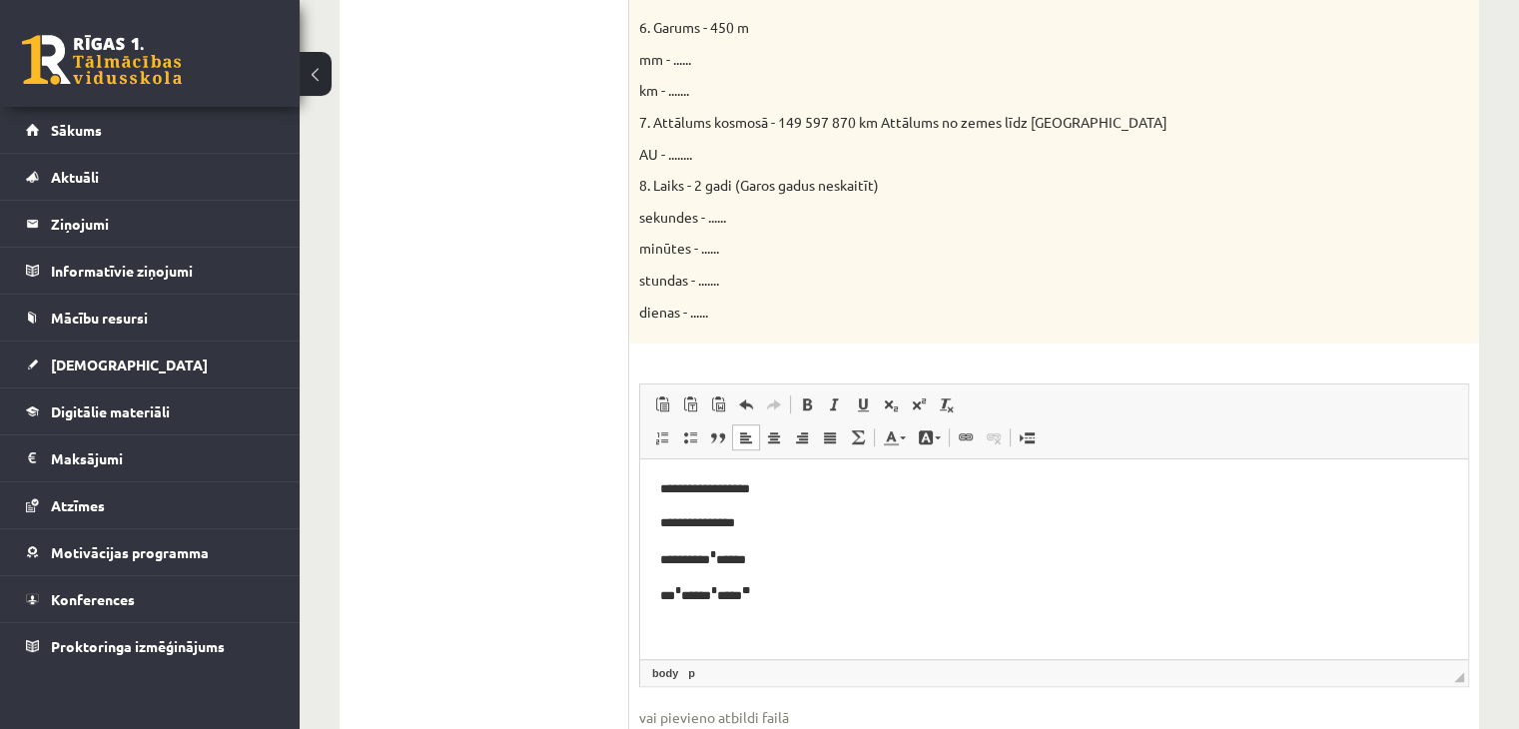
click at [681, 517] on p "**********" at bounding box center [1054, 523] width 789 height 21
click at [737, 519] on p "**********" at bounding box center [1054, 523] width 789 height 21
click at [725, 519] on p "**********" at bounding box center [1054, 523] width 789 height 21
click at [688, 559] on p "**********" at bounding box center [1054, 557] width 789 height 23
click at [734, 558] on p "**********" at bounding box center [1054, 557] width 789 height 23
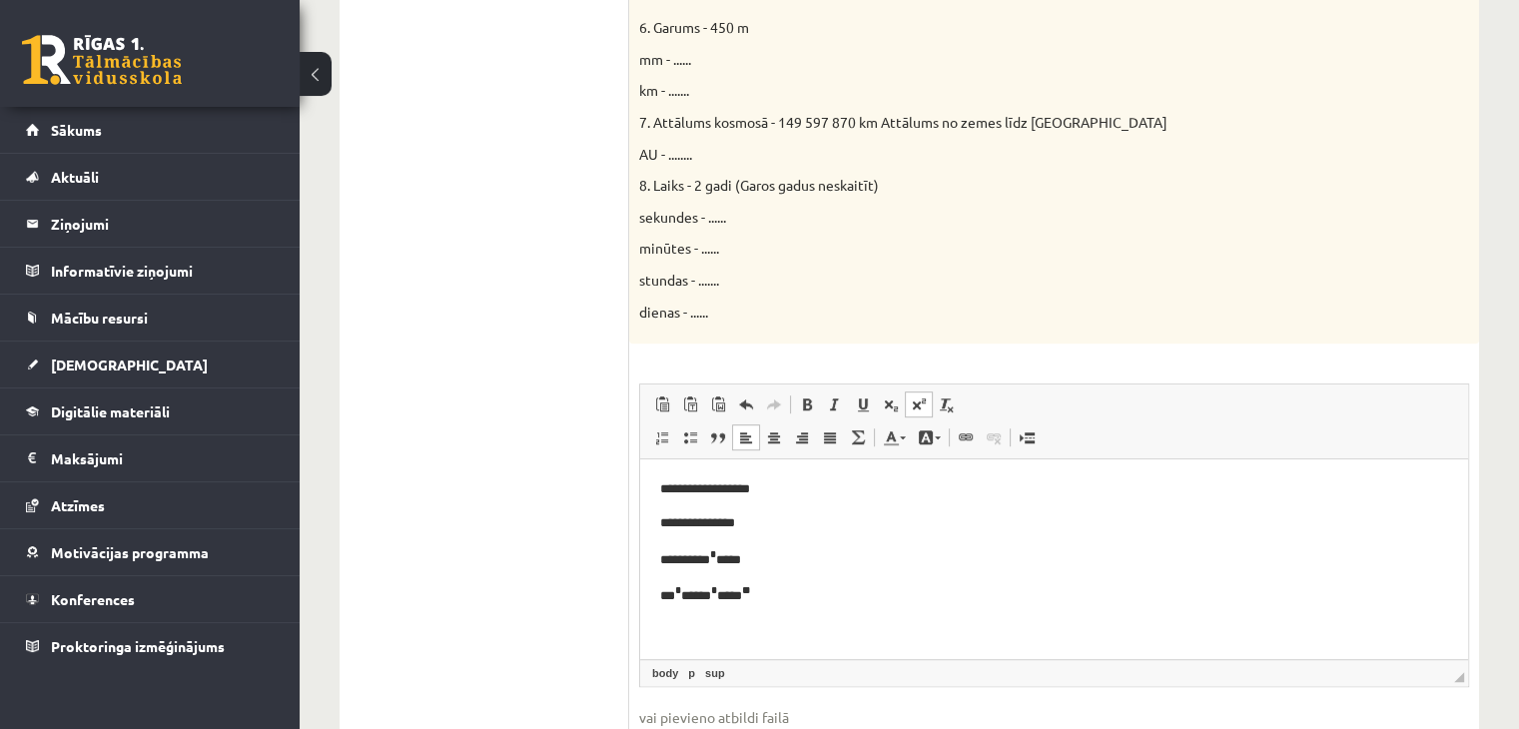
click at [925, 398] on span at bounding box center [919, 405] width 16 height 16
click at [692, 591] on p "*** * ****** * * **** **" at bounding box center [1054, 593] width 789 height 23
click at [914, 413] on link "Augšraksts" at bounding box center [919, 405] width 28 height 26
click at [740, 595] on p "*** * ******** ***** * * **** **" at bounding box center [1054, 593] width 789 height 23
click at [915, 413] on span at bounding box center [919, 405] width 16 height 16
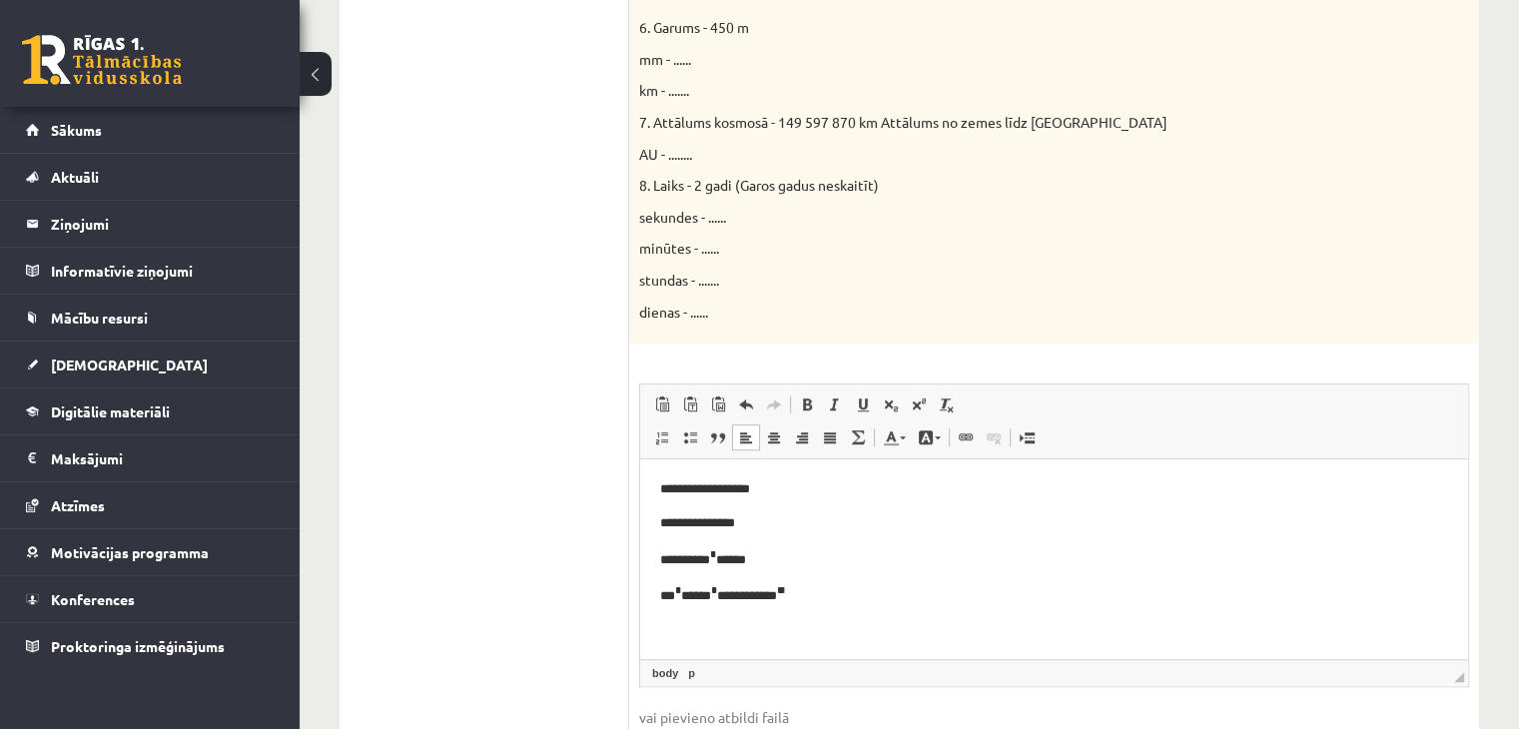
click at [826, 595] on p "*** * * ***** * ******** **** **" at bounding box center [1054, 593] width 789 height 23
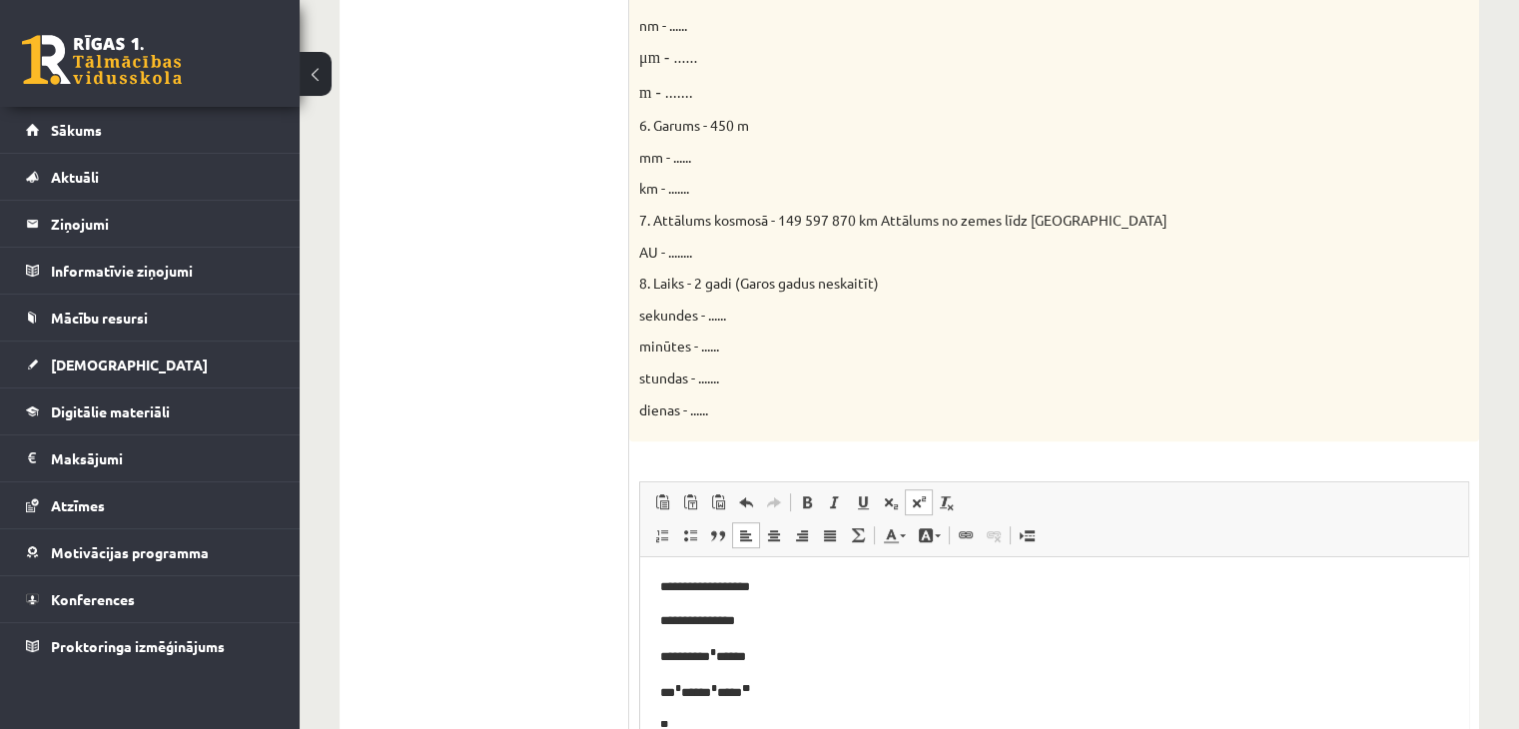
scroll to position [1051, 0]
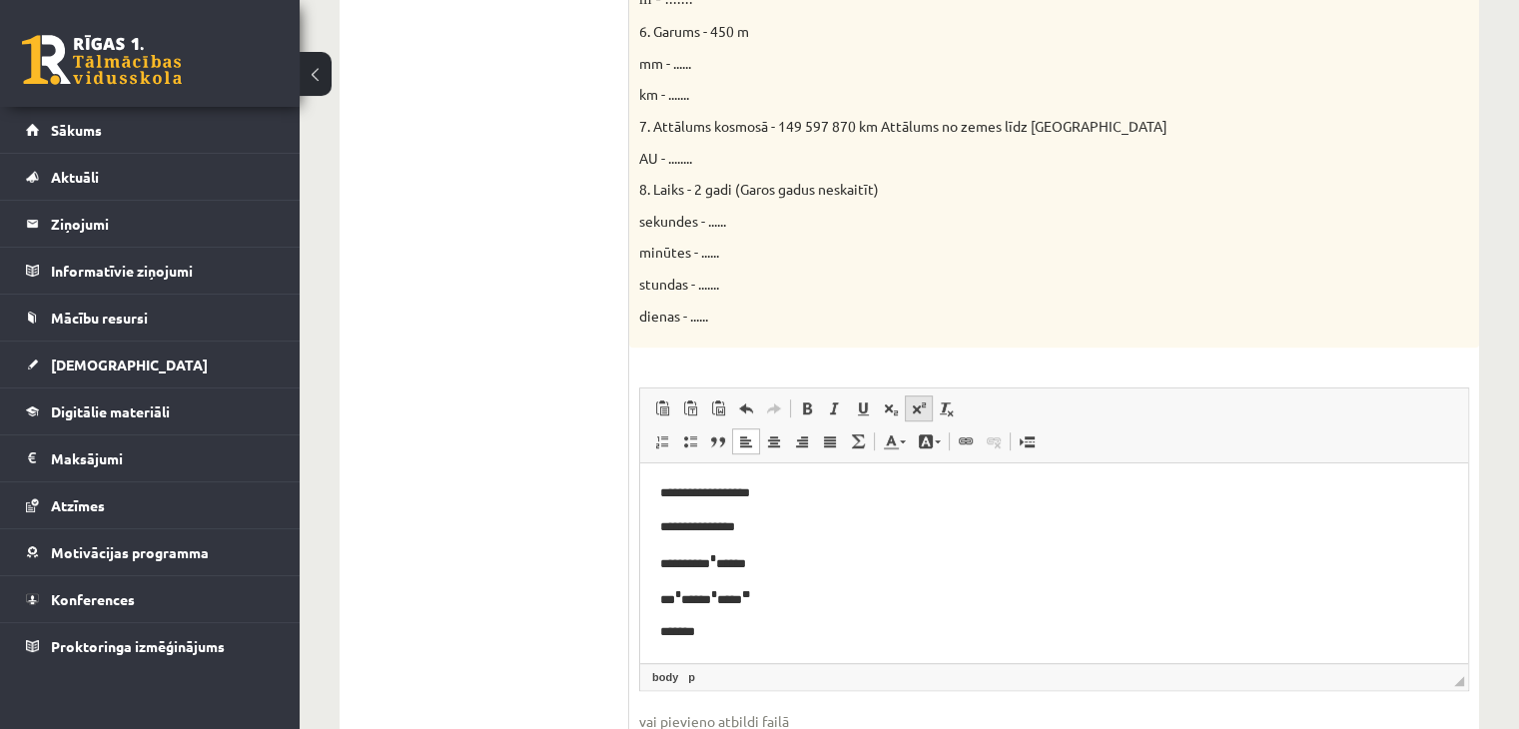
click at [923, 409] on span at bounding box center [919, 409] width 16 height 16
click at [679, 632] on p "******* ********" at bounding box center [1046, 633] width 773 height 23
click at [679, 632] on p "******* *" at bounding box center [1046, 633] width 773 height 23
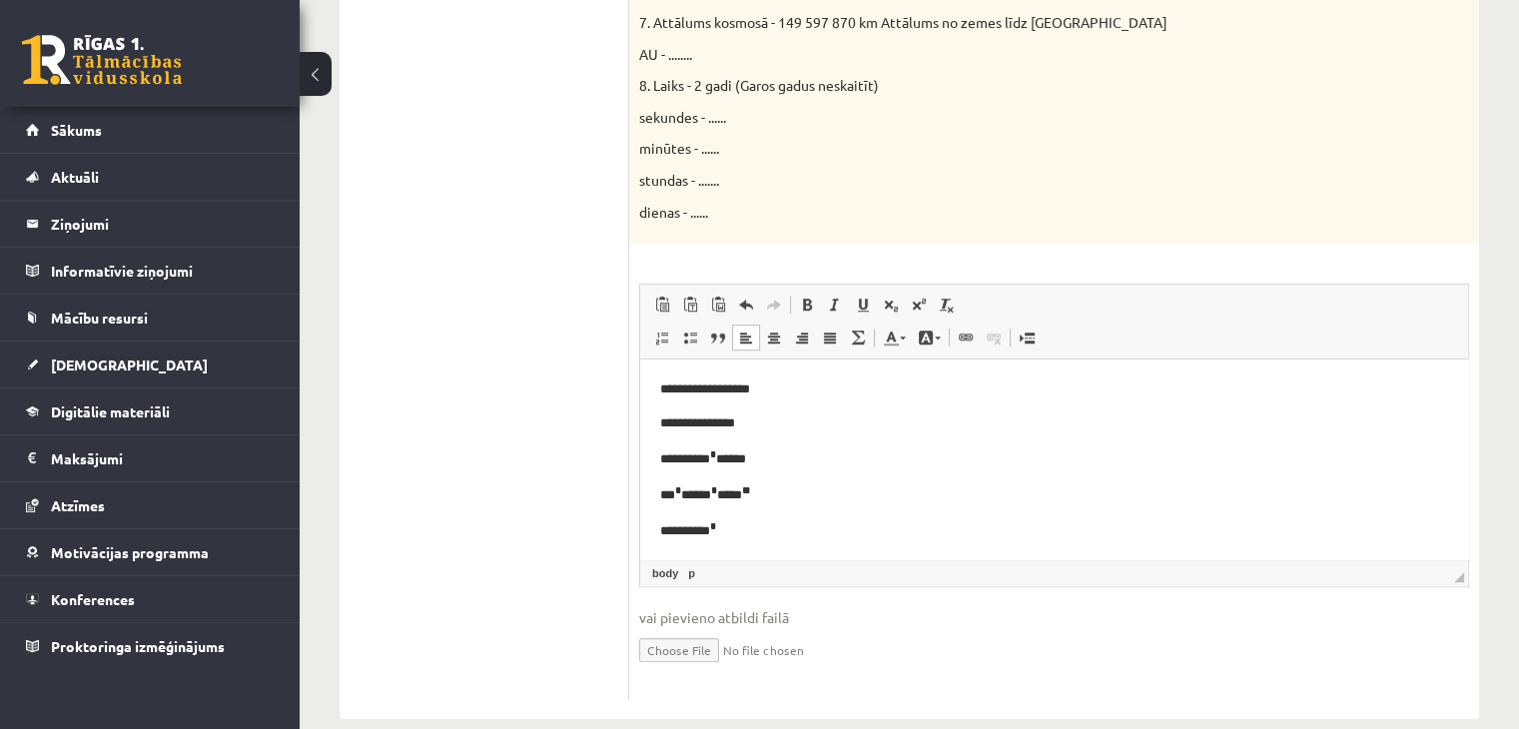
scroll to position [1156, 0]
click at [752, 538] on p "**********" at bounding box center [1046, 528] width 773 height 23
drag, startPoint x: 775, startPoint y: 538, endPoint x: 817, endPoint y: 241, distance: 300.6
click at [817, 359] on html "**********" at bounding box center [1054, 459] width 828 height 201
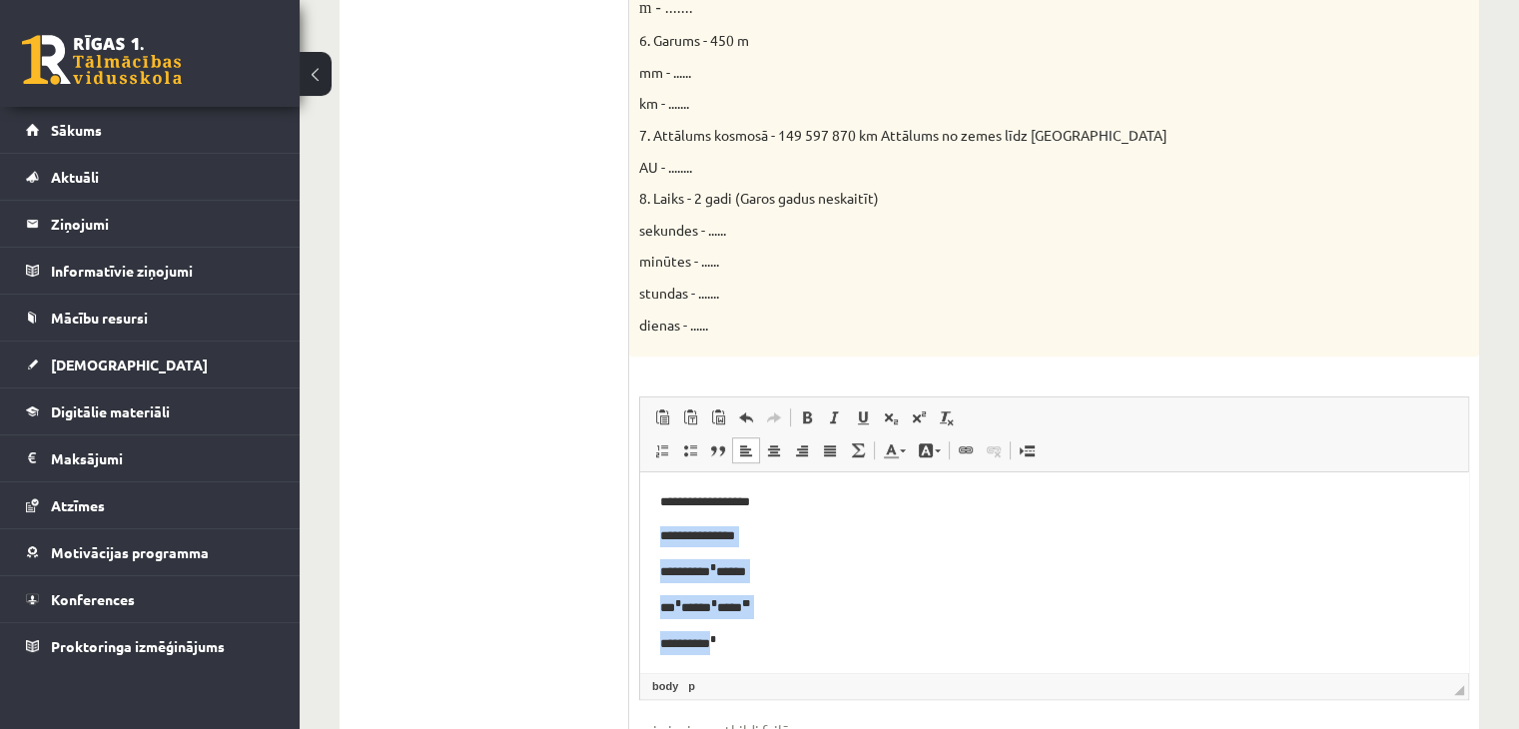
click at [757, 658] on html "**********" at bounding box center [1054, 572] width 828 height 201
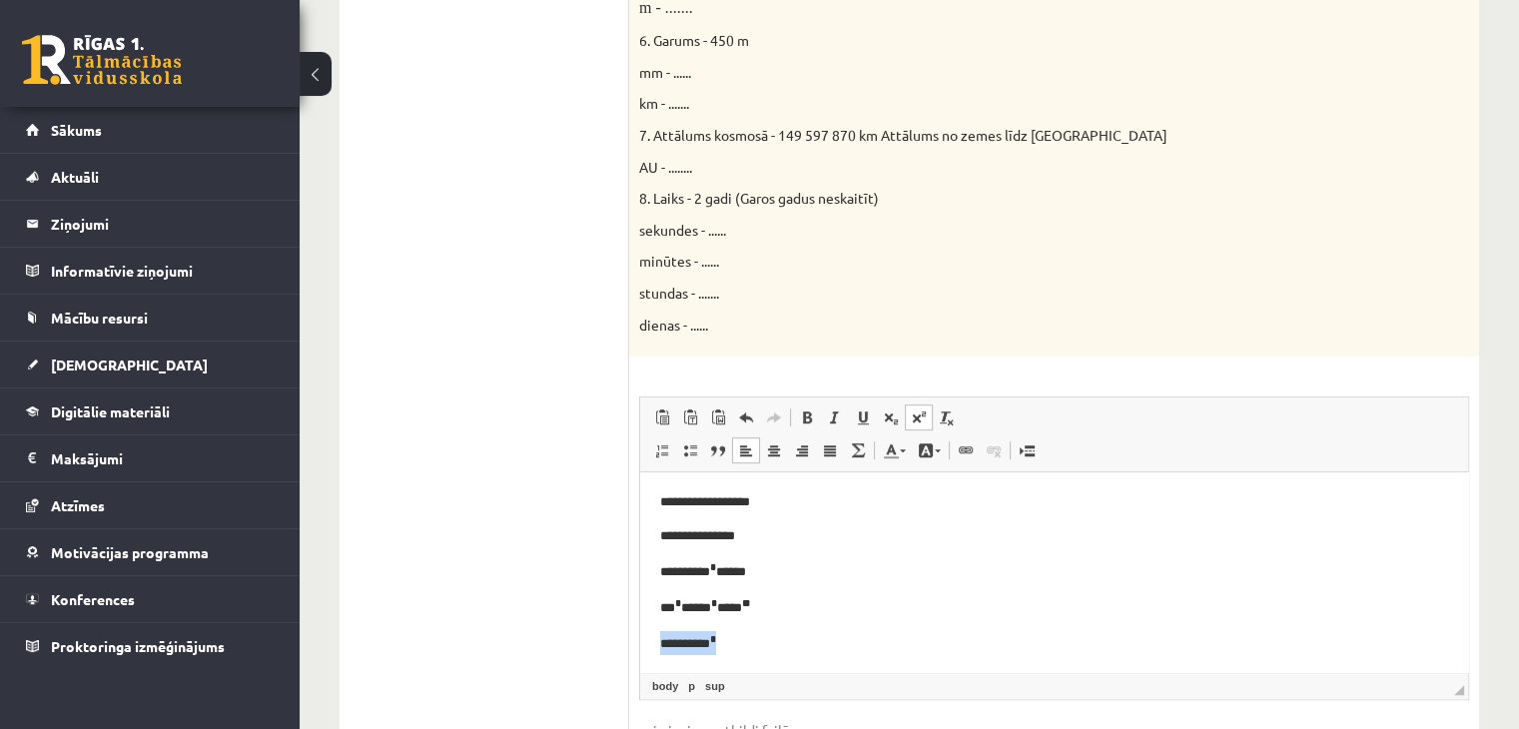
click at [757, 658] on html "**********" at bounding box center [1054, 572] width 828 height 201
click at [760, 645] on p "**********" at bounding box center [1046, 642] width 773 height 23
click at [911, 414] on span at bounding box center [919, 418] width 16 height 16
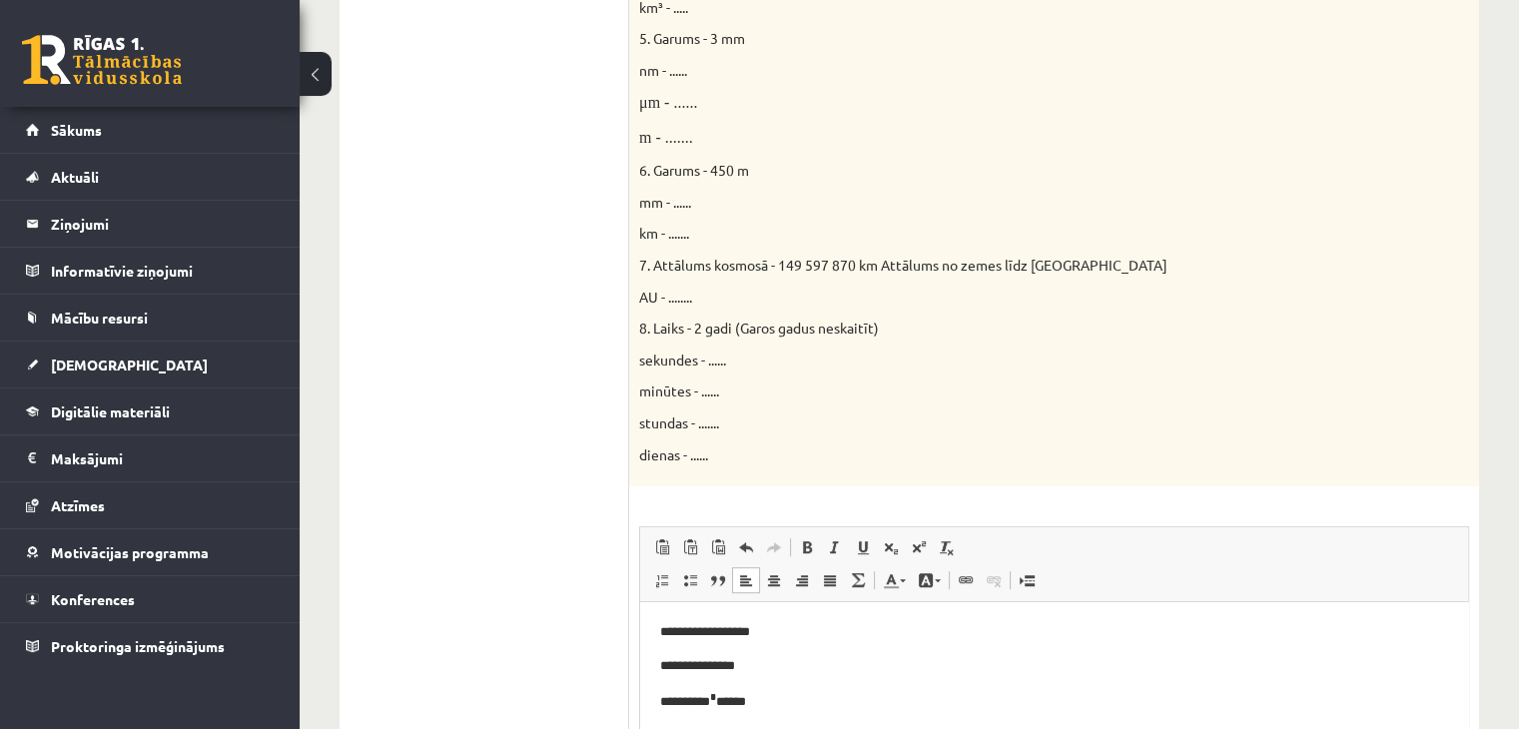
scroll to position [913, 0]
drag, startPoint x: 643, startPoint y: 101, endPoint x: 654, endPoint y: 103, distance: 11.2
click at [654, 103] on font "μm - ......" at bounding box center [668, 101] width 58 height 17
copy font "μm"
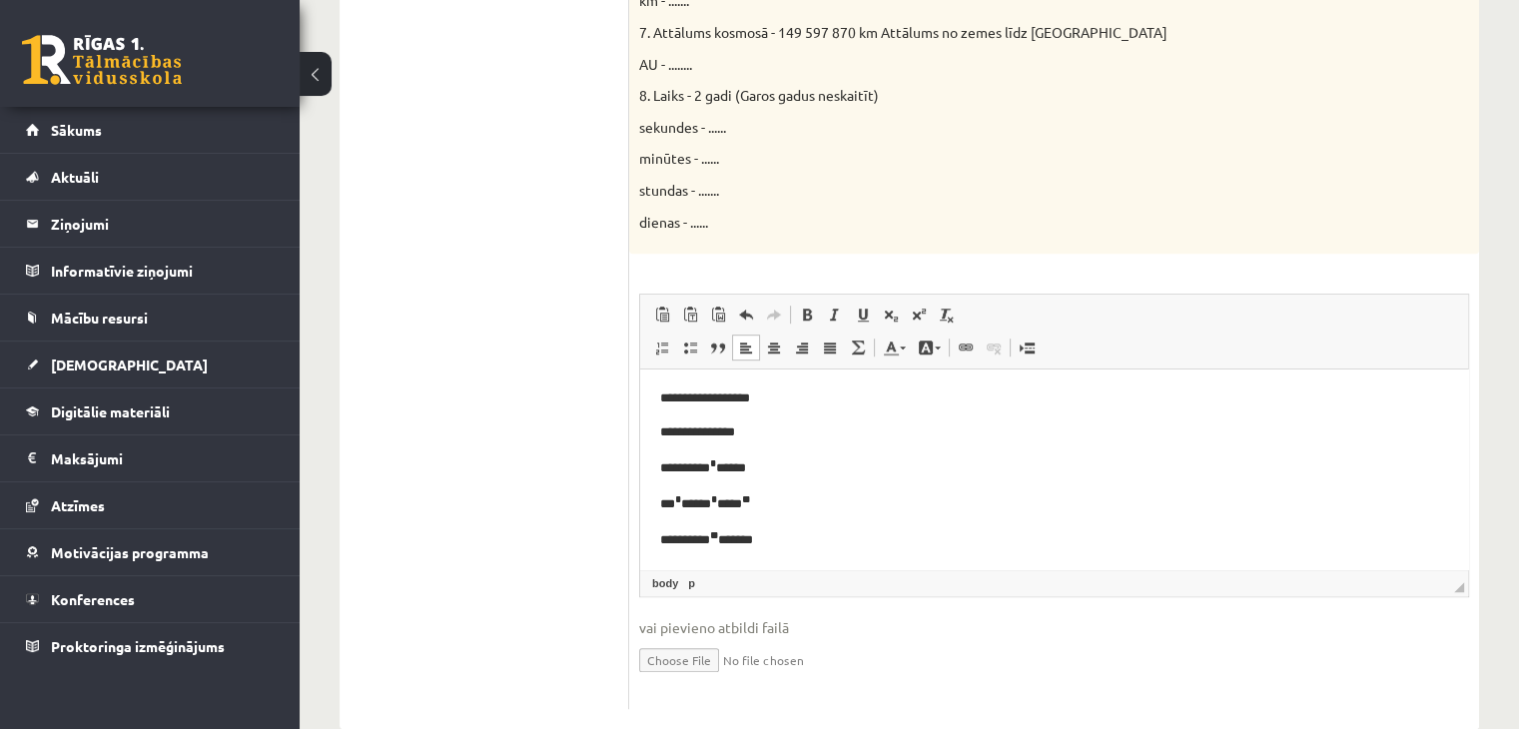
scroll to position [1160, 0]
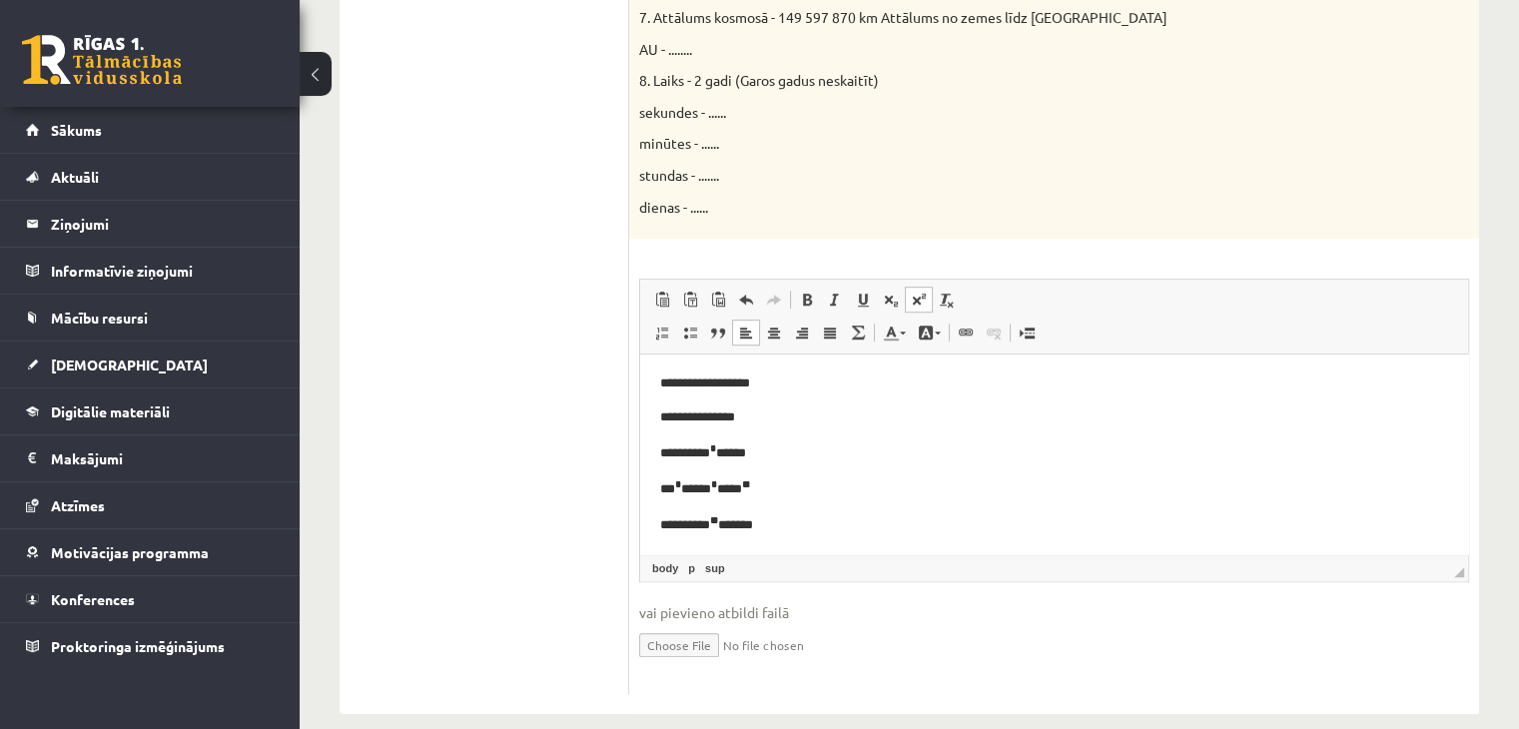
click at [853, 544] on html "**********" at bounding box center [1054, 454] width 828 height 201
click at [913, 294] on span at bounding box center [919, 300] width 16 height 16
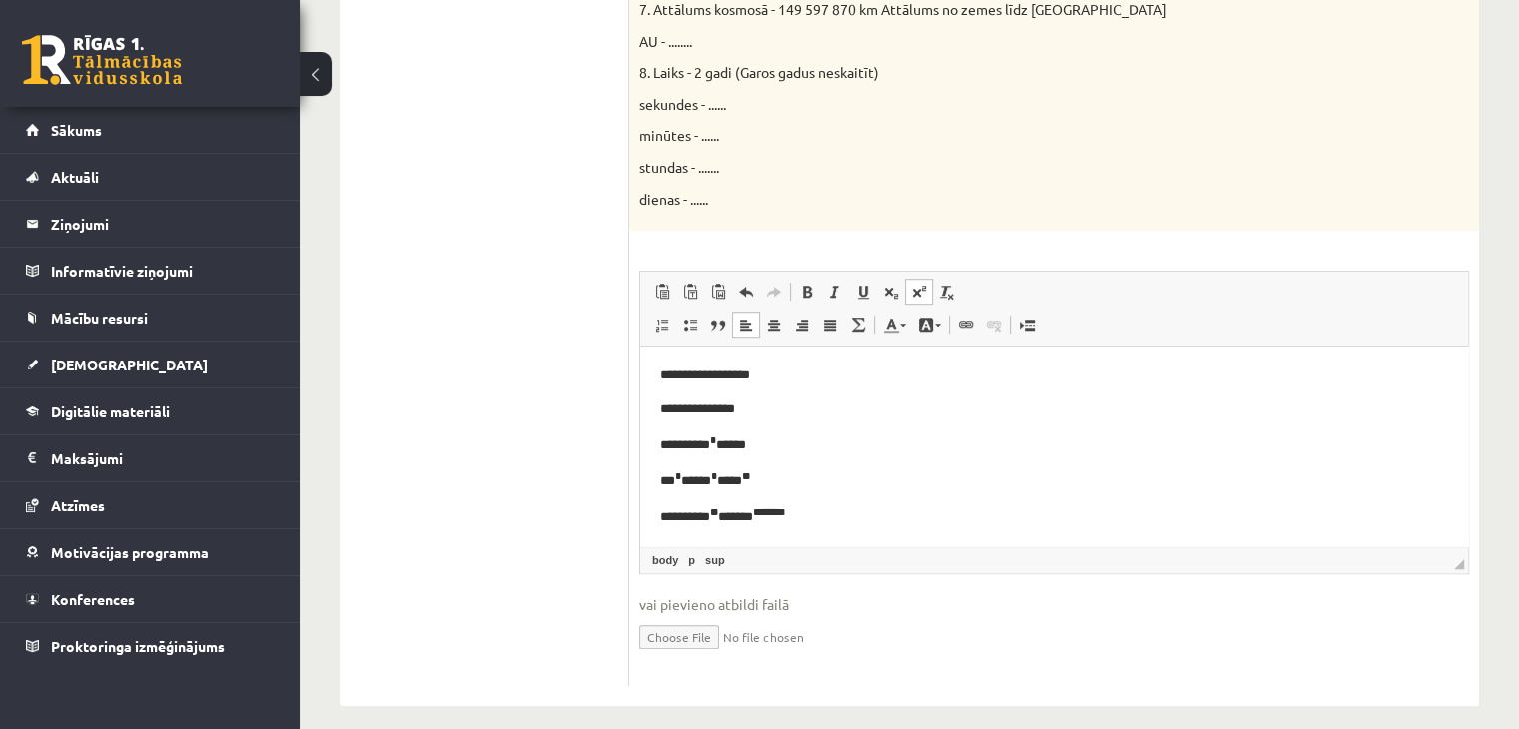
scroll to position [1169, 0]
click at [912, 288] on span at bounding box center [919, 291] width 16 height 16
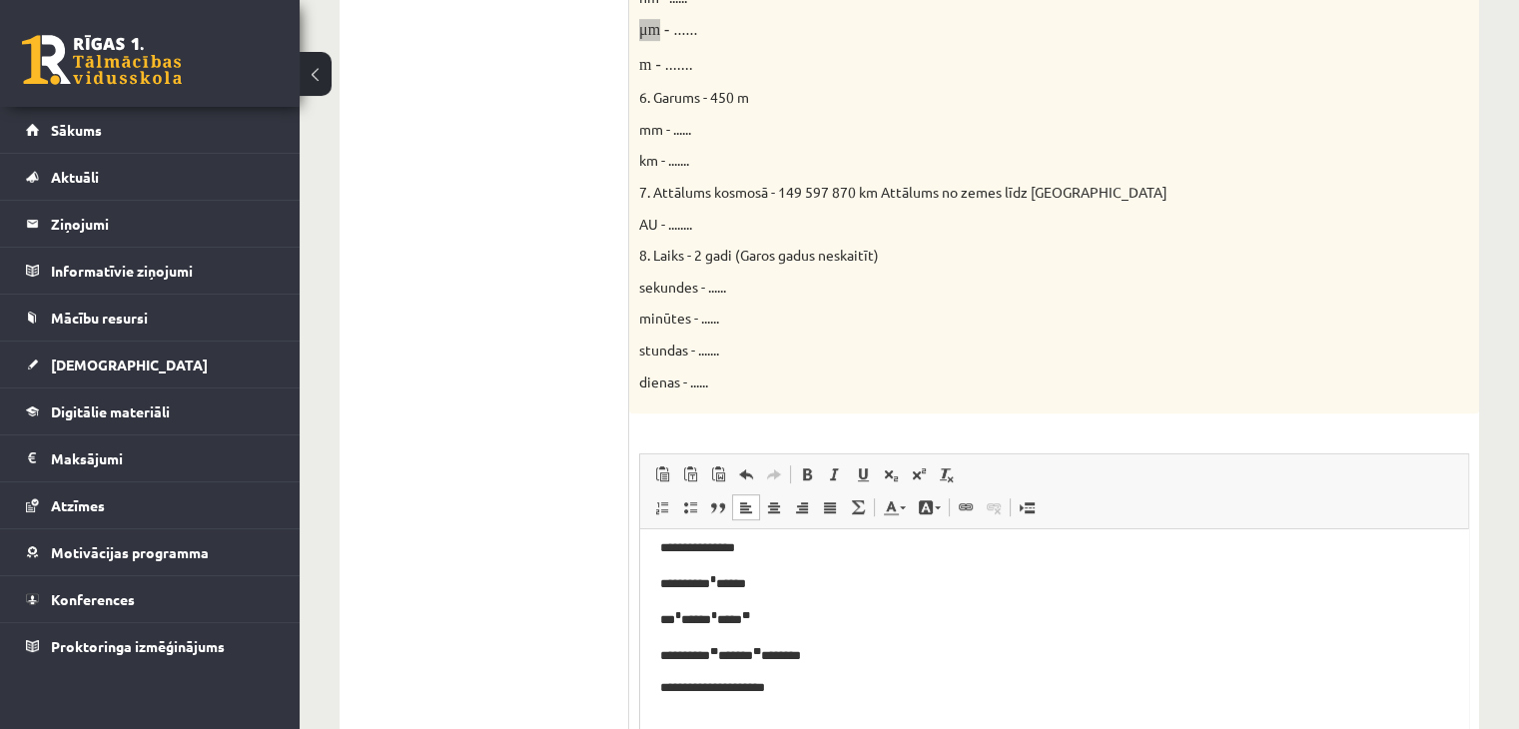
scroll to position [46, 0]
drag, startPoint x: 785, startPoint y: 191, endPoint x: 817, endPoint y: 195, distance: 32.2
click at [817, 195] on span "7. Attālums kosmosā - 149 597 870 km Attālums no zemes līdz Saulei" at bounding box center [903, 192] width 528 height 18
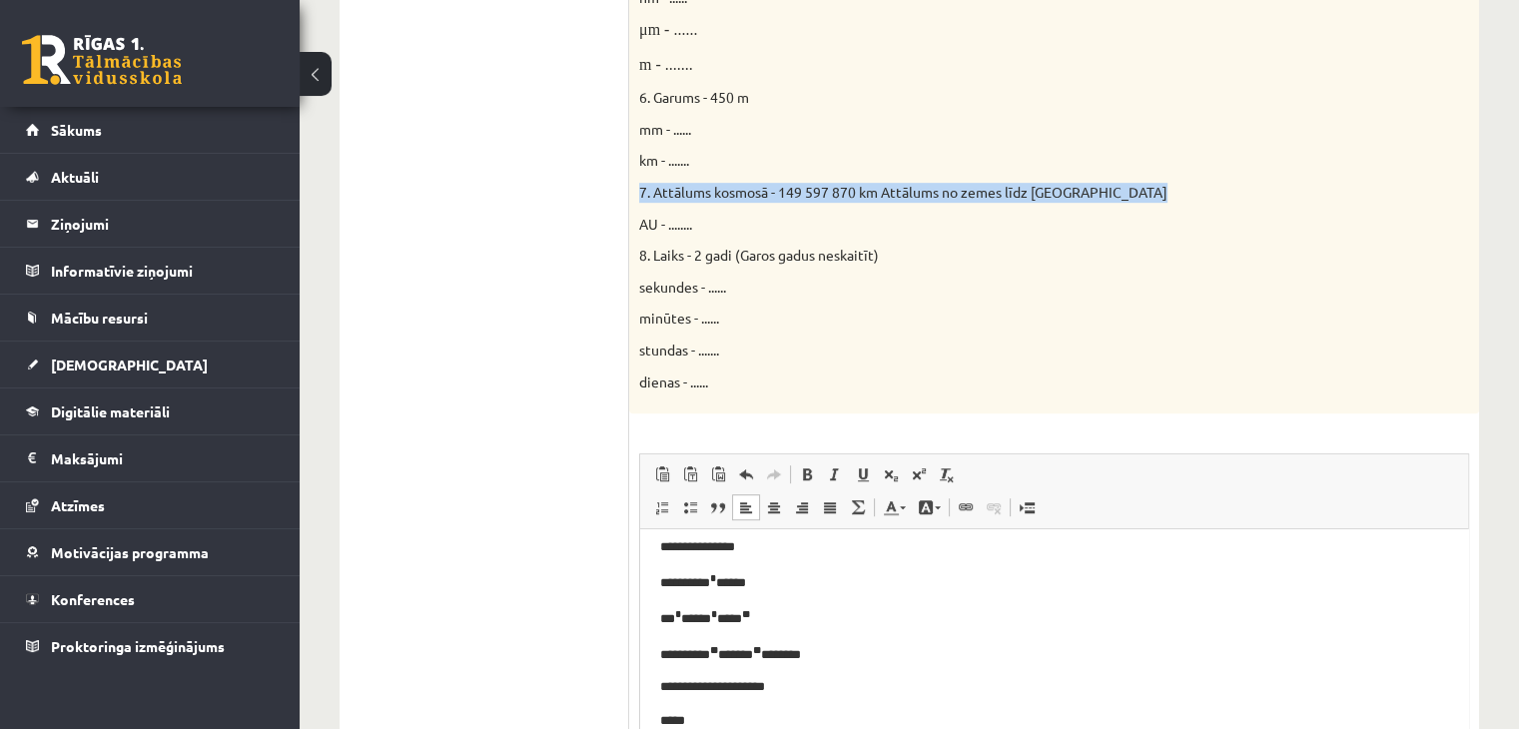
click at [817, 195] on span "7. Attālums kosmosā - 149 597 870 km Attālums no zemes līdz Saulei" at bounding box center [903, 192] width 528 height 18
drag, startPoint x: 780, startPoint y: 188, endPoint x: 857, endPoint y: 197, distance: 77.4
click at [857, 197] on span "7. Attālums kosmosā - 149 597 870 km Attālums no zemes līdz Saulei" at bounding box center [903, 192] width 528 height 18
copy span "149 597 870"
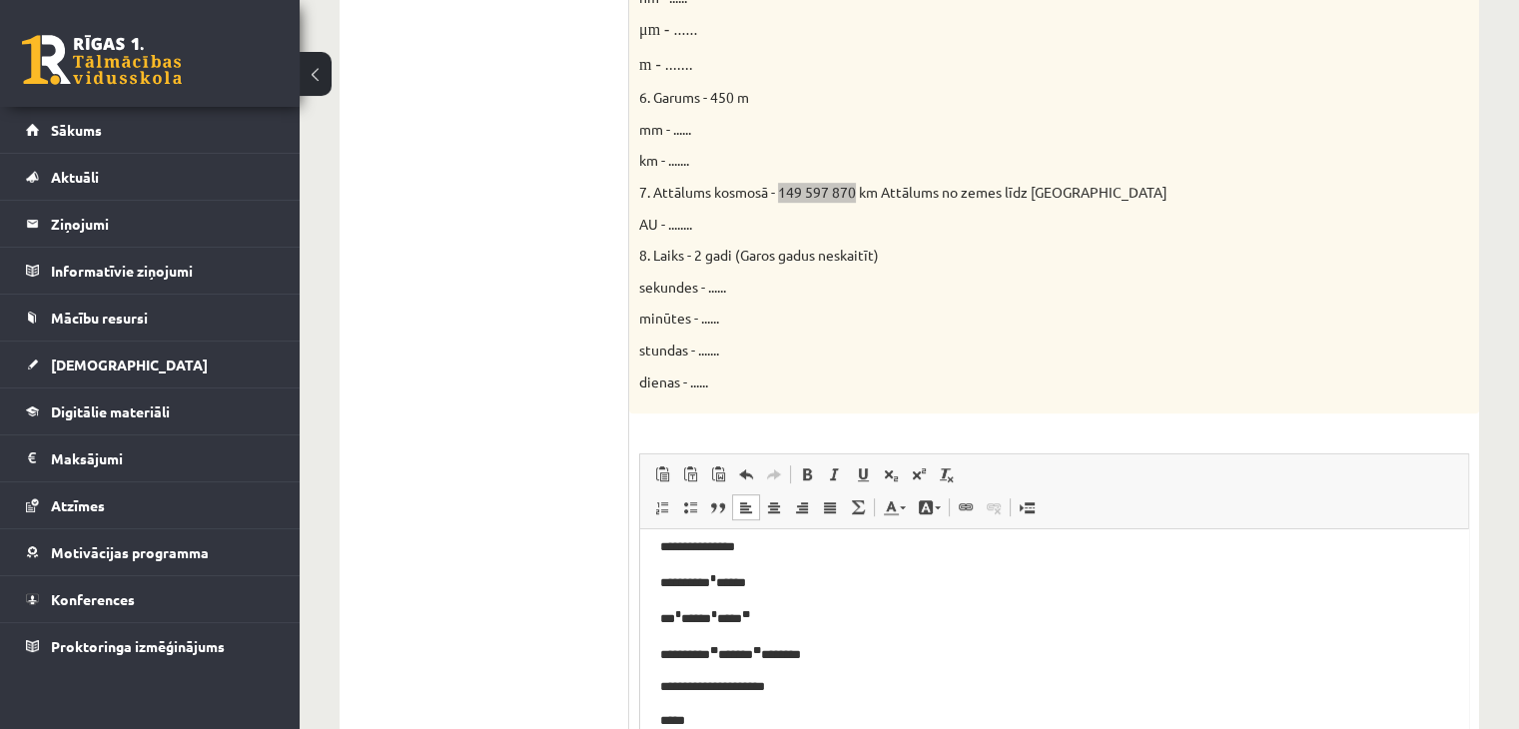
click at [776, 714] on p "*****" at bounding box center [1046, 721] width 773 height 21
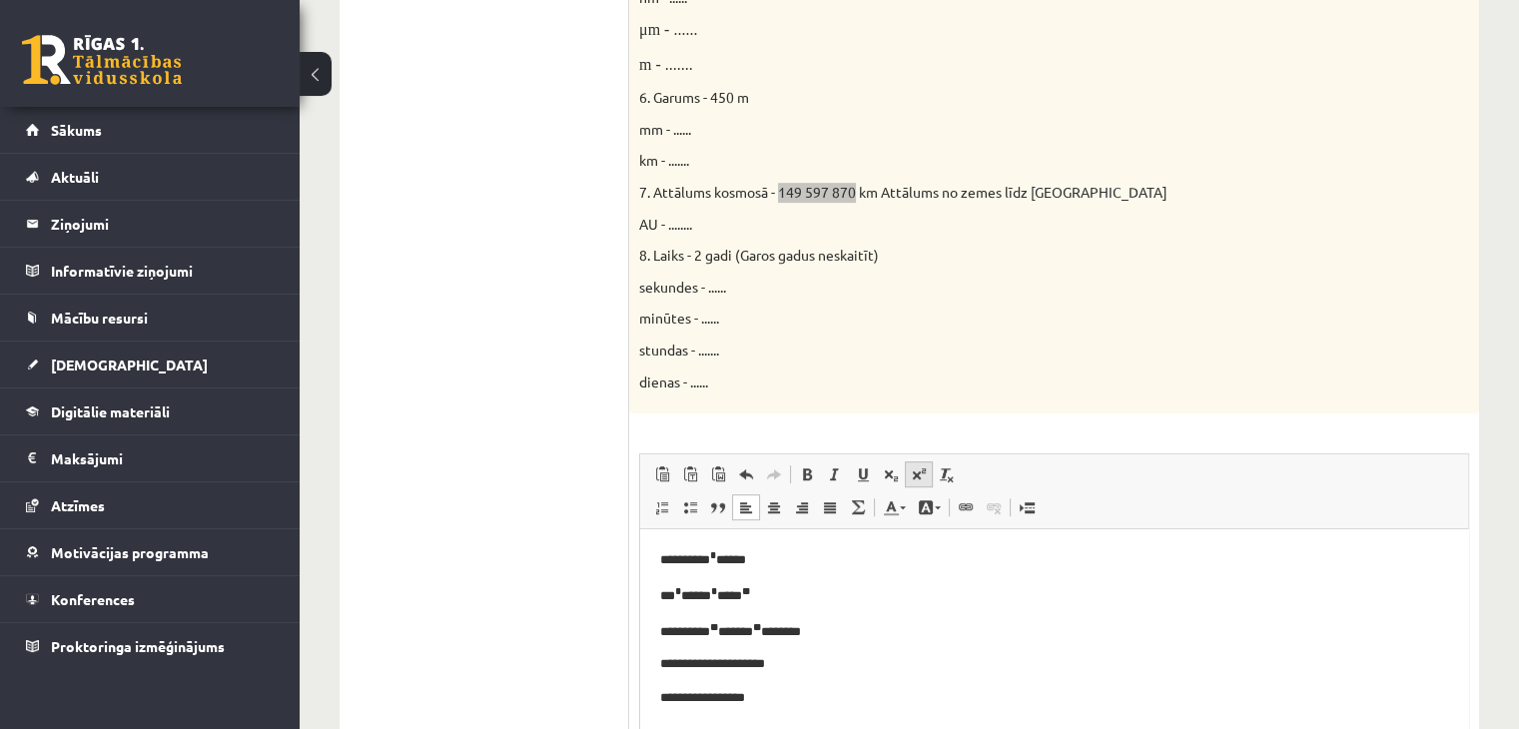
click at [916, 476] on span at bounding box center [919, 474] width 16 height 16
click at [912, 466] on span at bounding box center [919, 474] width 16 height 16
click at [921, 472] on span at bounding box center [919, 474] width 16 height 16
click at [932, 627] on p "**********" at bounding box center [1046, 630] width 773 height 23
click at [918, 710] on p "**********" at bounding box center [1046, 699] width 773 height 23
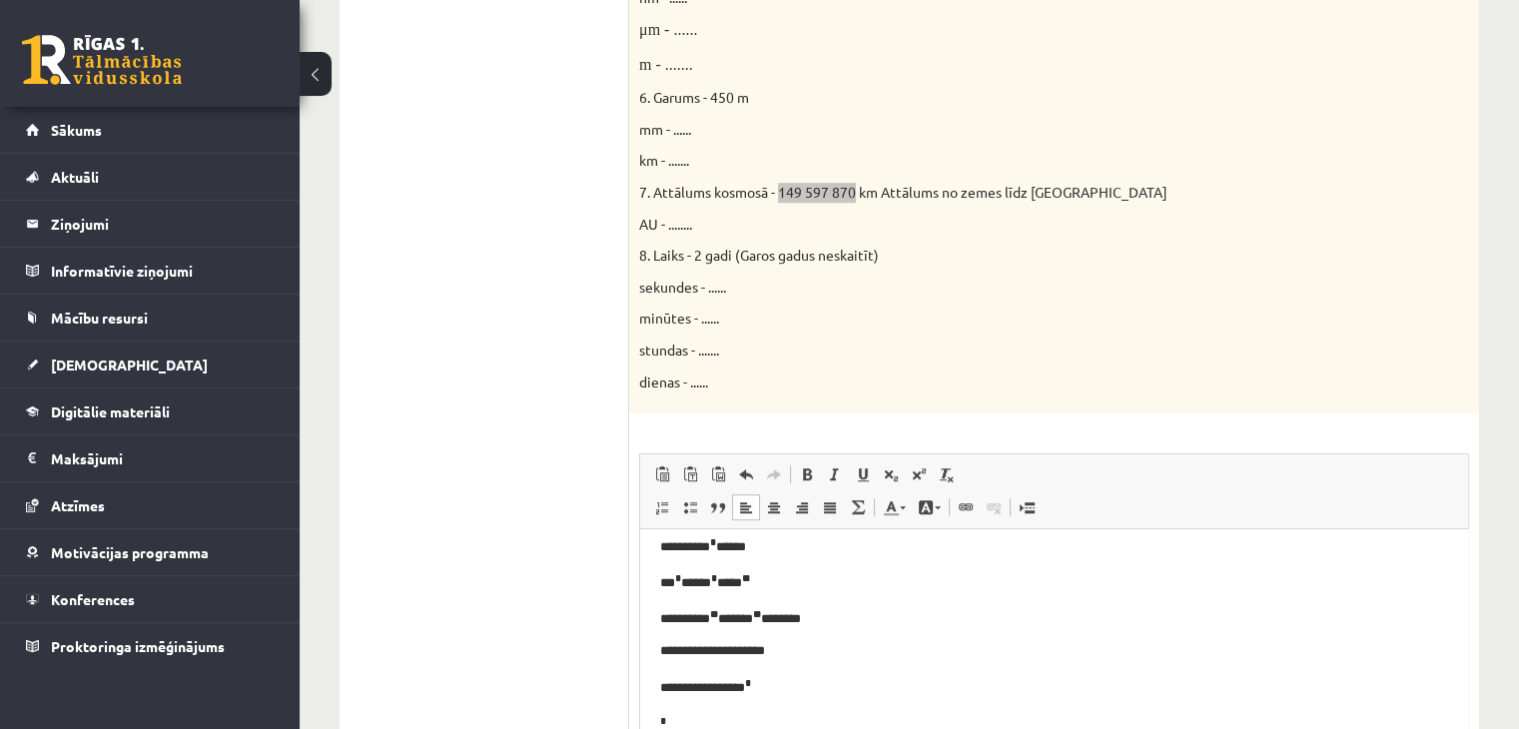
scroll to position [104, 0]
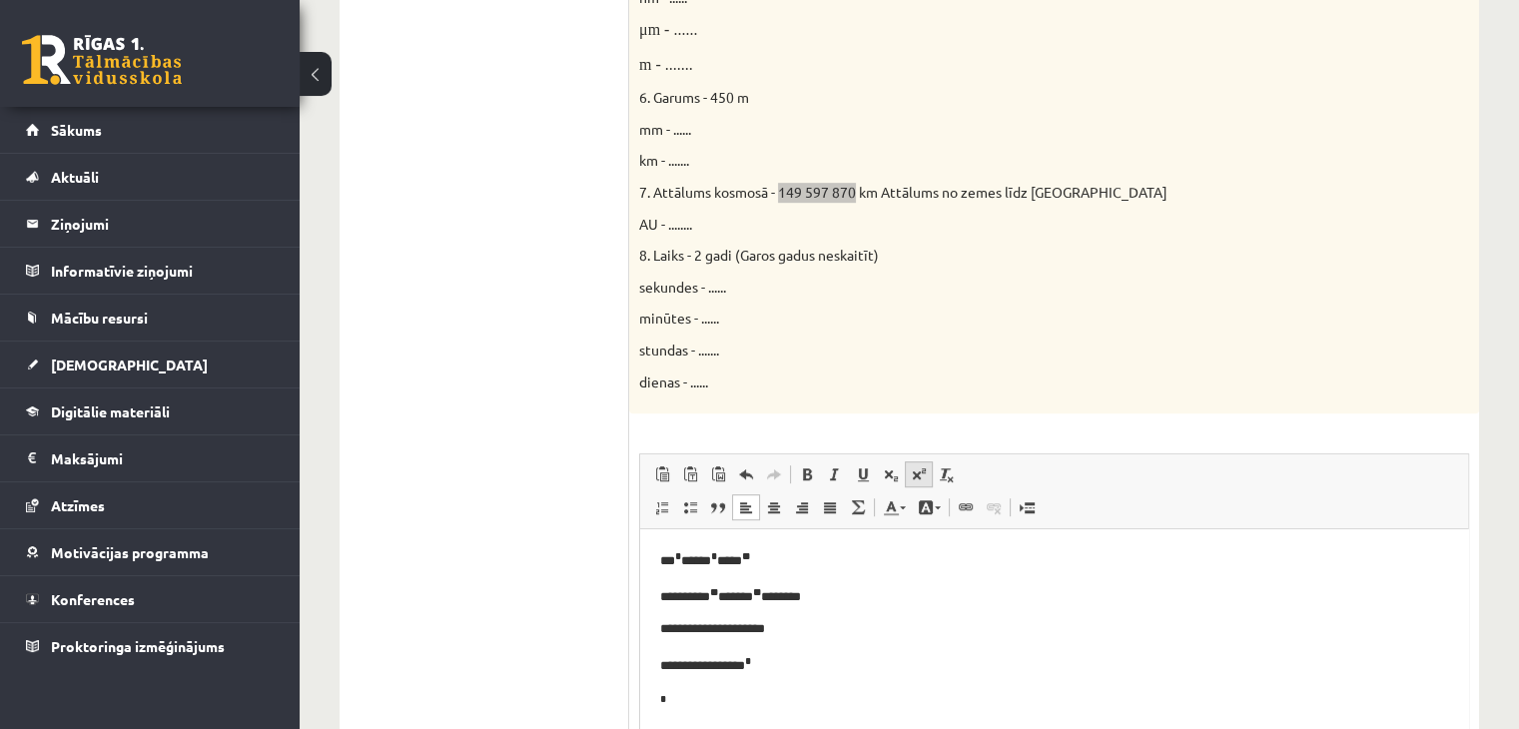
click at [923, 480] on span at bounding box center [919, 474] width 16 height 16
click at [925, 466] on span at bounding box center [919, 474] width 16 height 16
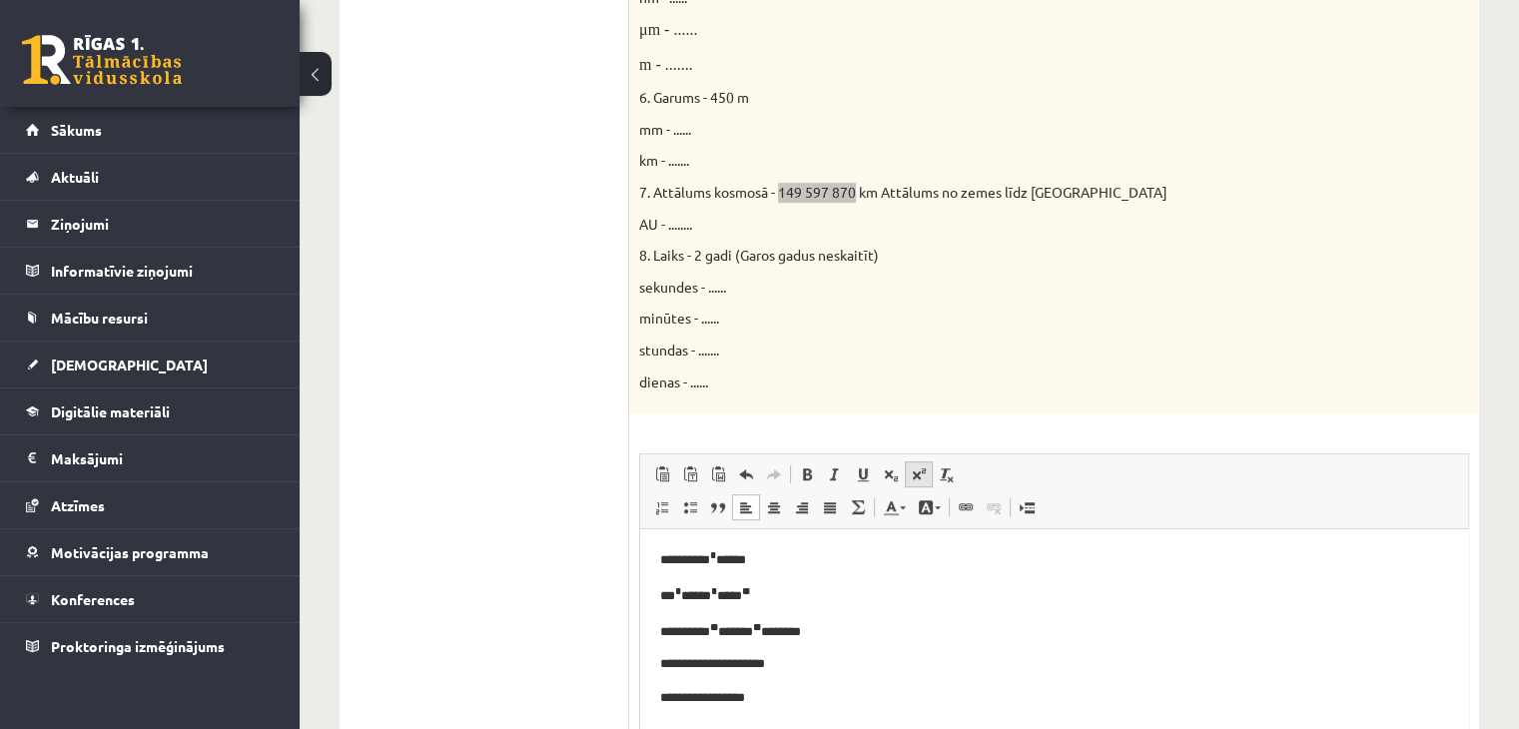
scroll to position [71, 0]
click at [920, 478] on span at bounding box center [919, 474] width 16 height 16
click at [694, 664] on p "**********" at bounding box center [1046, 664] width 773 height 23
drag, startPoint x: 841, startPoint y: 698, endPoint x: 737, endPoint y: 684, distance: 104.8
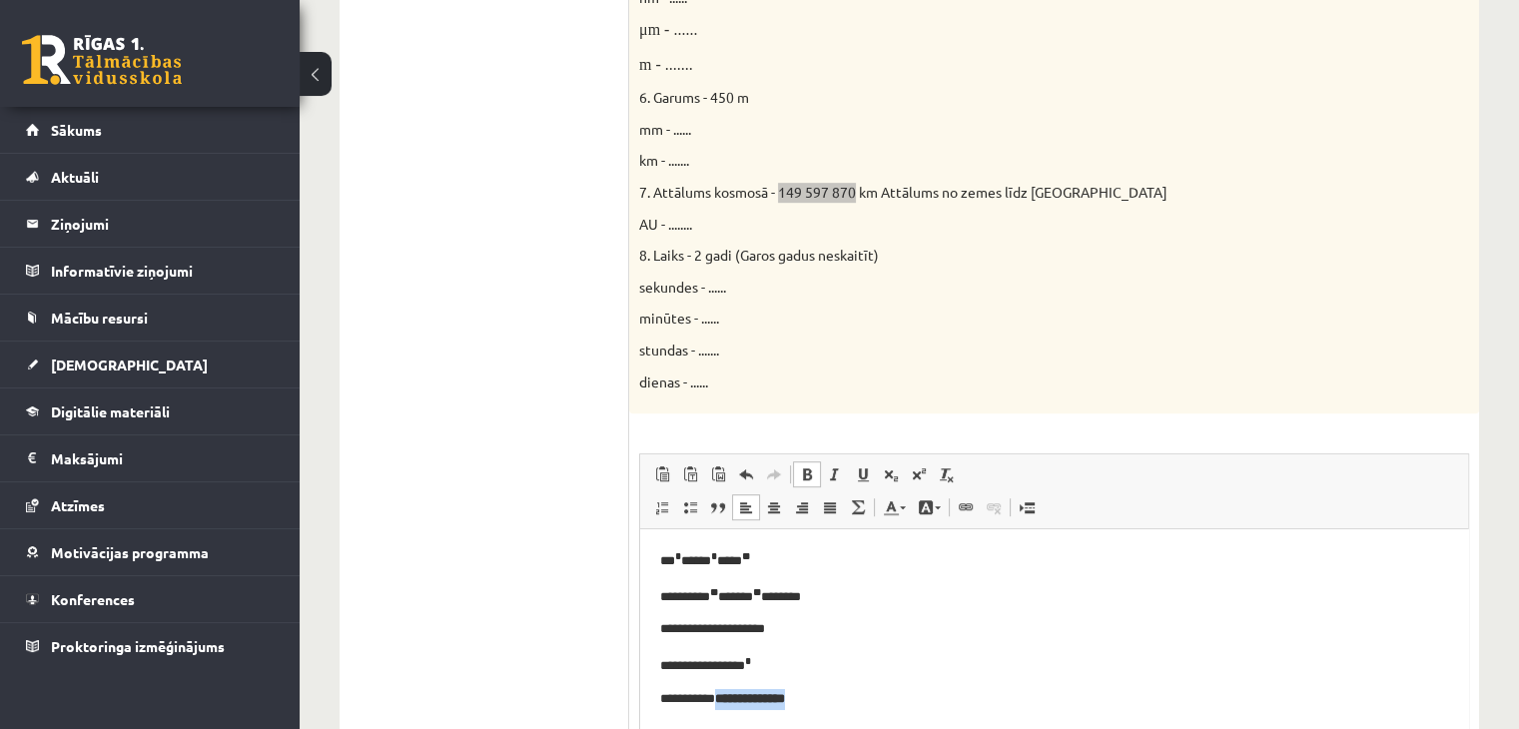
click at [737, 684] on body "**********" at bounding box center [1054, 578] width 788 height 265
click at [796, 472] on link "Treknraksts Klaviatūras saīsne vadīšanas taustiņš+B" at bounding box center [807, 474] width 28 height 26
click at [846, 702] on p "**********" at bounding box center [1046, 699] width 773 height 21
click at [792, 691] on p "**********" at bounding box center [1046, 699] width 773 height 21
click at [922, 476] on span at bounding box center [919, 474] width 16 height 16
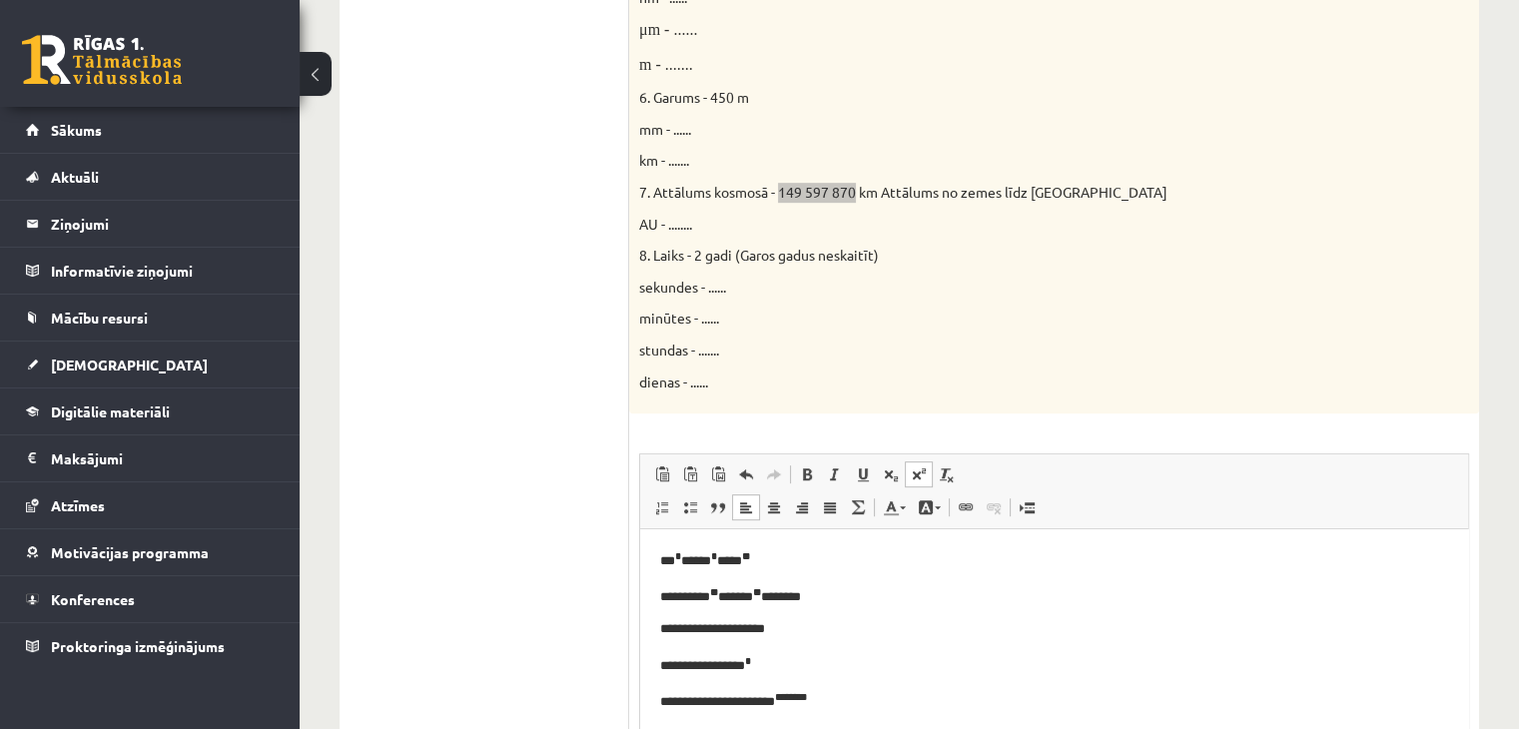
click at [921, 475] on span at bounding box center [919, 474] width 16 height 16
click at [916, 477] on span at bounding box center [919, 474] width 16 height 16
click at [927, 486] on link "Augšraksts" at bounding box center [919, 474] width 28 height 26
drag, startPoint x: 982, startPoint y: 694, endPoint x: 876, endPoint y: 699, distance: 106.0
click at [876, 699] on p "**********" at bounding box center [1046, 700] width 773 height 23
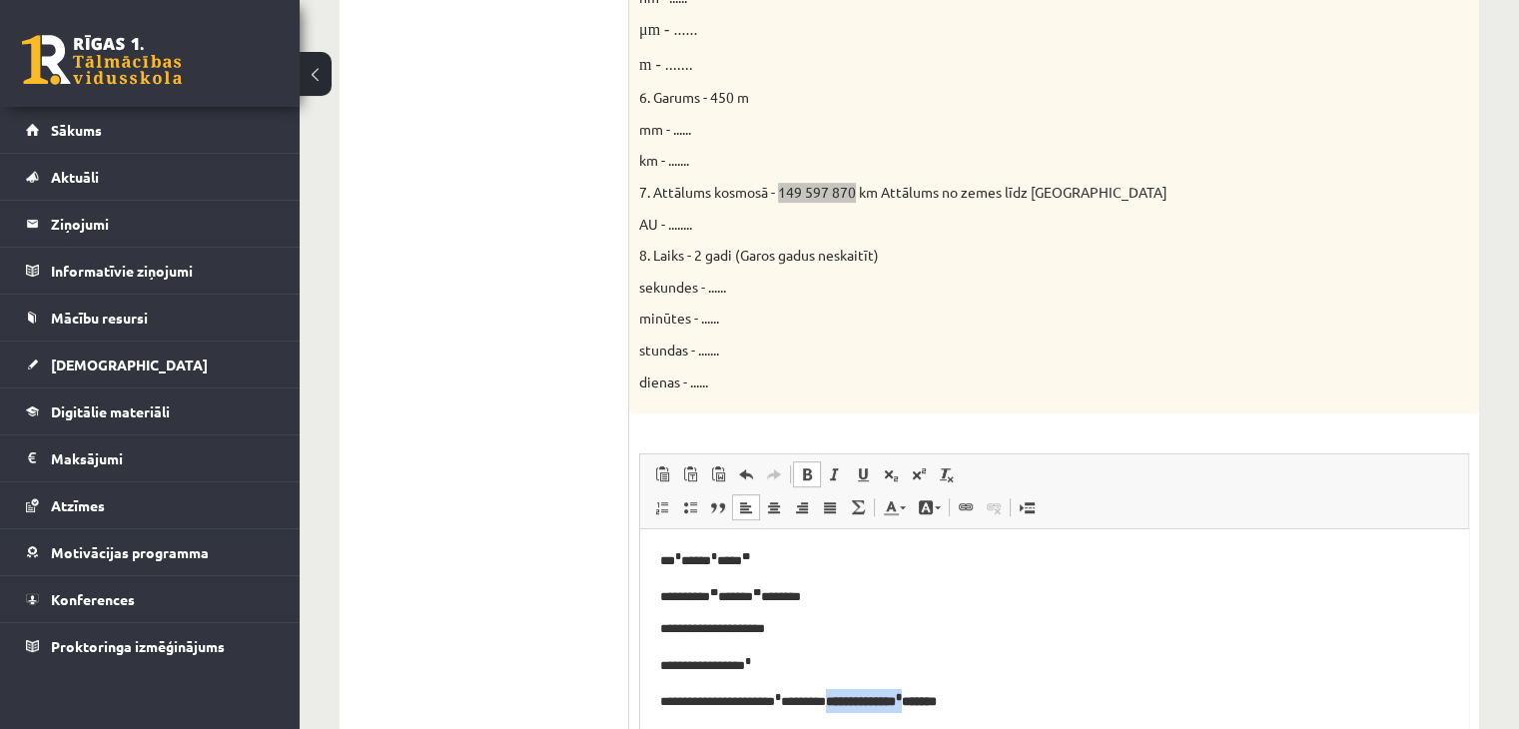
click at [811, 471] on span at bounding box center [807, 474] width 16 height 16
click at [1036, 716] on html "**********" at bounding box center [1054, 579] width 828 height 307
drag, startPoint x: 1036, startPoint y: 716, endPoint x: 1030, endPoint y: 683, distance: 33.5
click at [1030, 683] on html "**********" at bounding box center [1054, 579] width 828 height 307
click at [1030, 683] on body "**********" at bounding box center [1054, 579] width 788 height 267
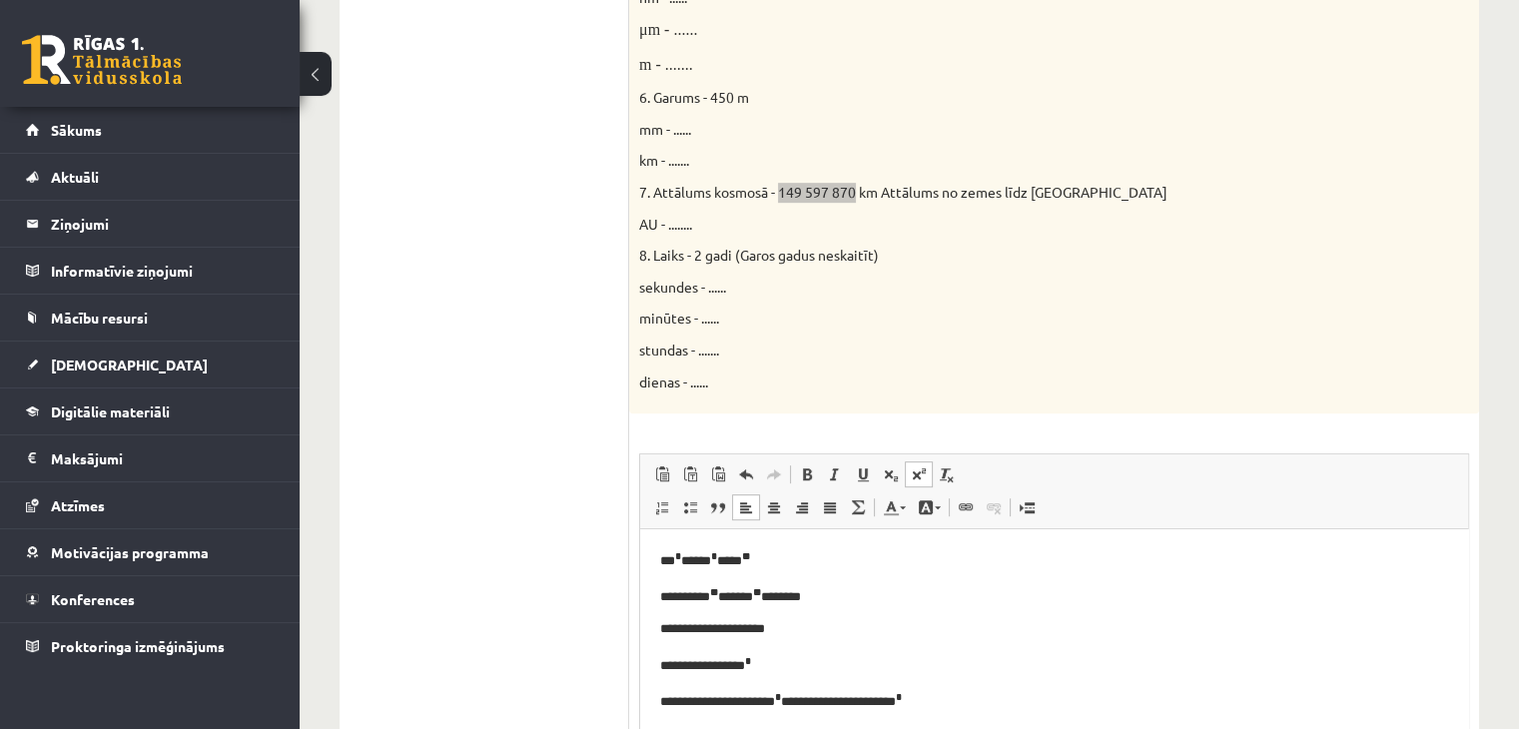
click at [915, 468] on span at bounding box center [919, 474] width 16 height 16
click at [918, 476] on span at bounding box center [919, 474] width 16 height 16
click at [916, 466] on span at bounding box center [919, 474] width 16 height 16
drag, startPoint x: 1127, startPoint y: 697, endPoint x: 1032, endPoint y: 694, distance: 94.9
click at [1032, 694] on p "**********" at bounding box center [1046, 700] width 773 height 23
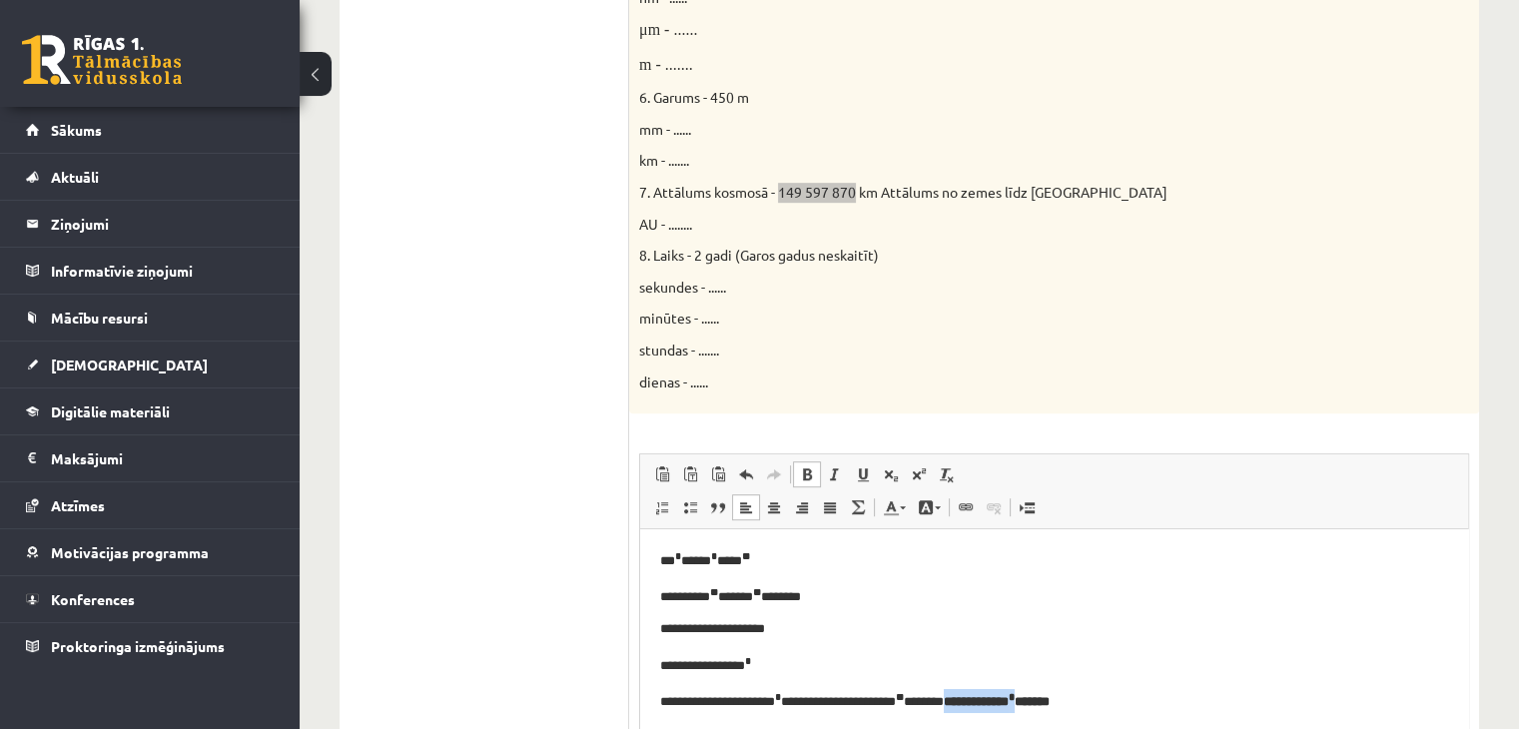
click at [809, 466] on span at bounding box center [807, 474] width 16 height 16
click at [1154, 706] on p "**********" at bounding box center [1046, 700] width 773 height 23
click at [921, 466] on span at bounding box center [919, 474] width 16 height 16
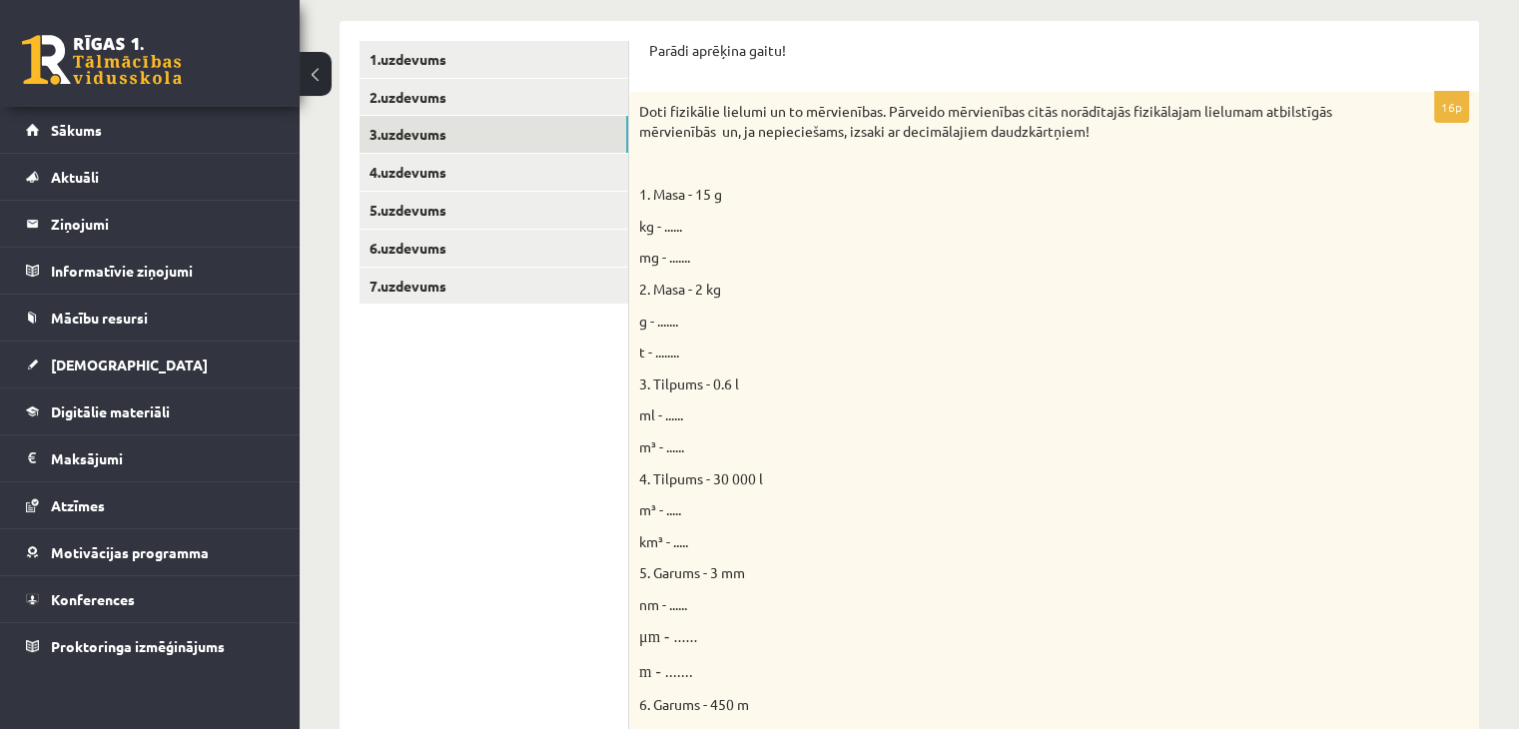
scroll to position [0, 0]
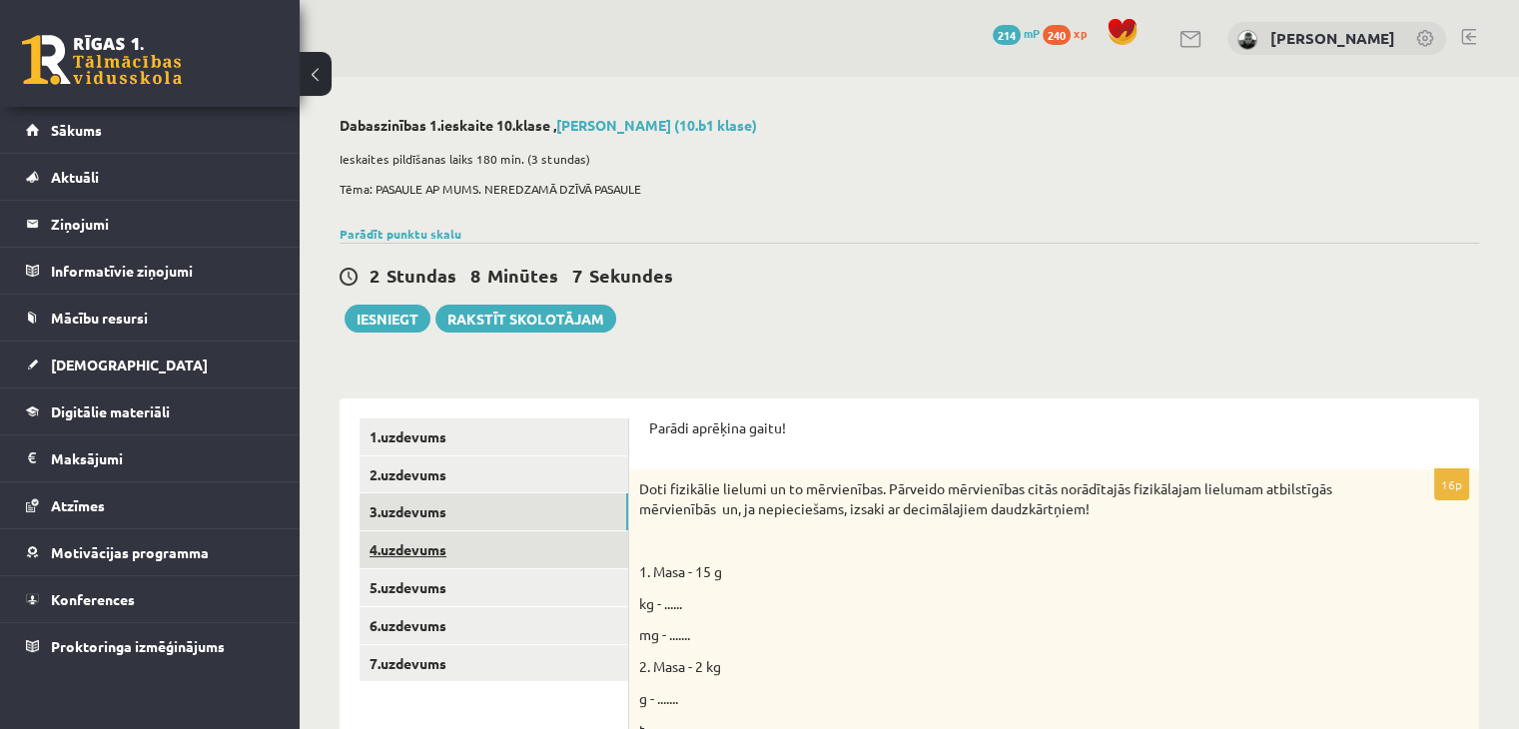
click at [398, 566] on link "4.uzdevums" at bounding box center [494, 549] width 269 height 37
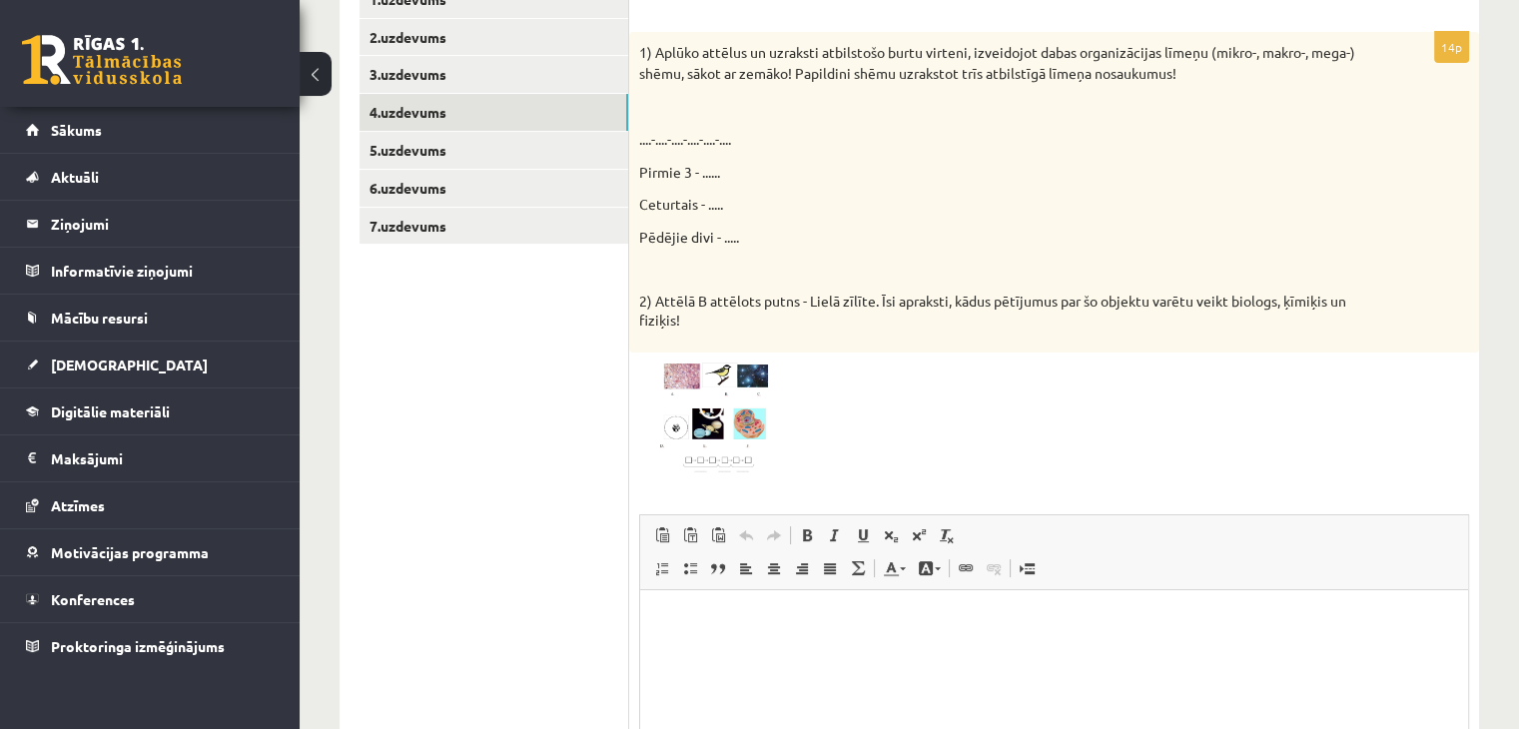
scroll to position [440, 0]
click at [704, 381] on img at bounding box center [714, 417] width 150 height 113
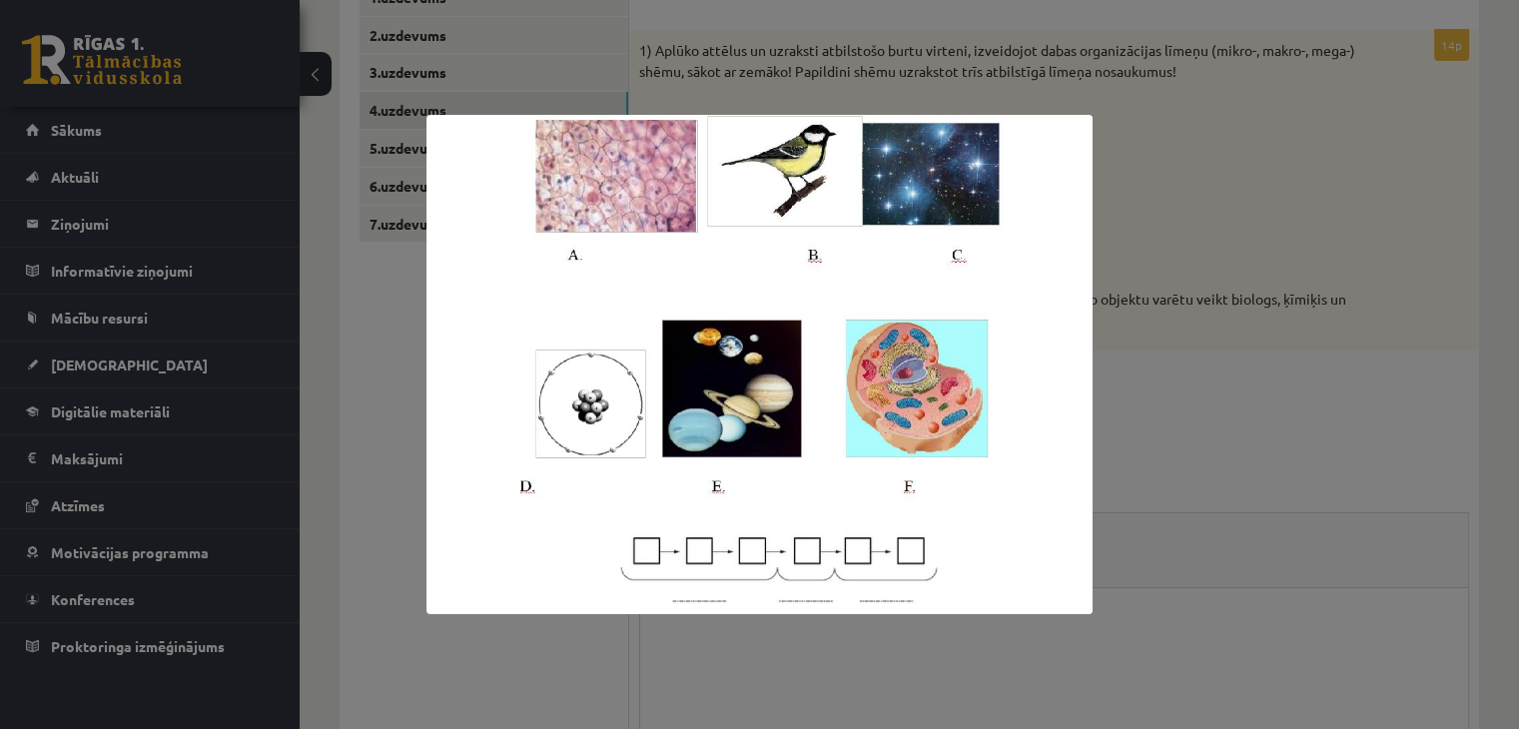
click at [1183, 600] on div at bounding box center [759, 364] width 1519 height 729
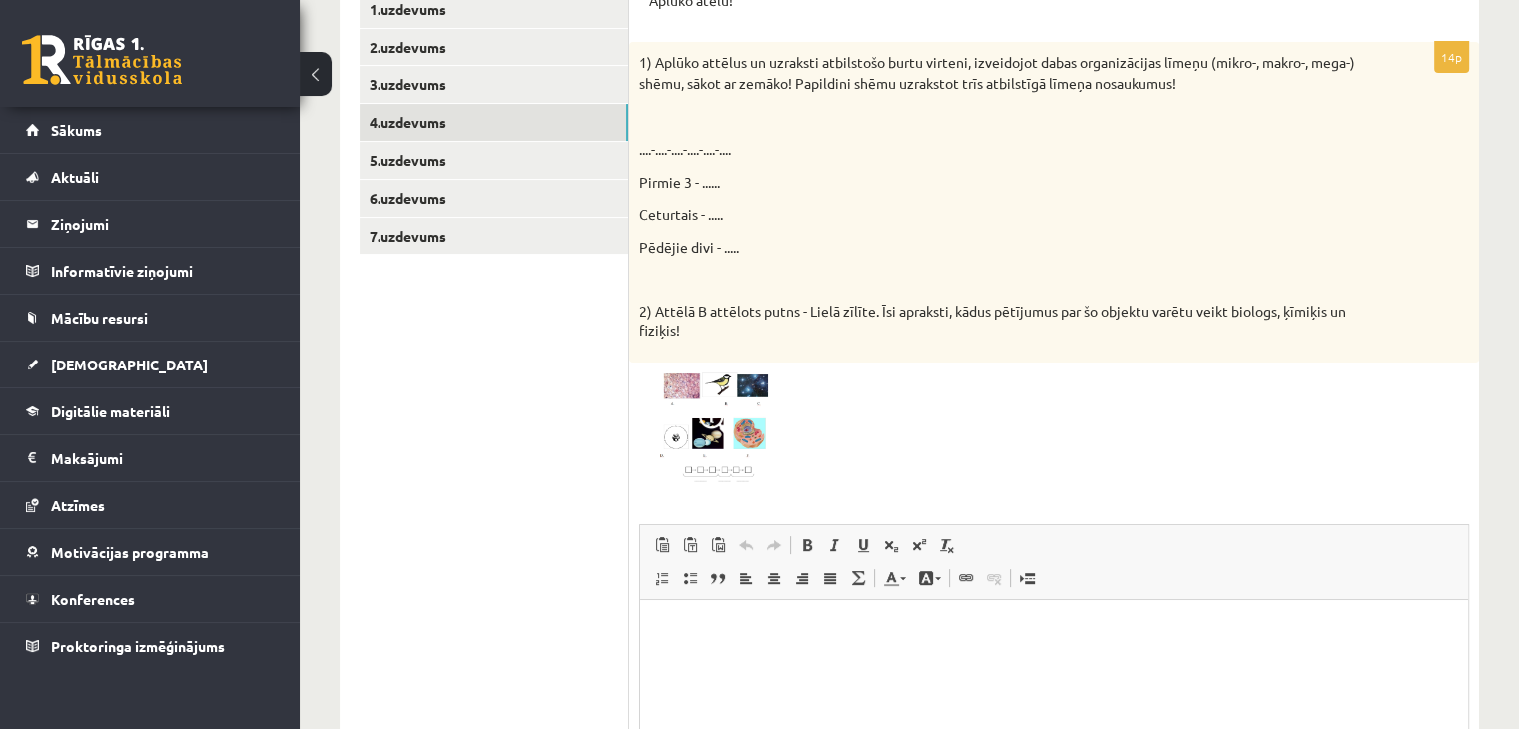
scroll to position [427, 0]
click at [684, 150] on p "....-....-....-....-....-...." at bounding box center [1004, 150] width 730 height 21
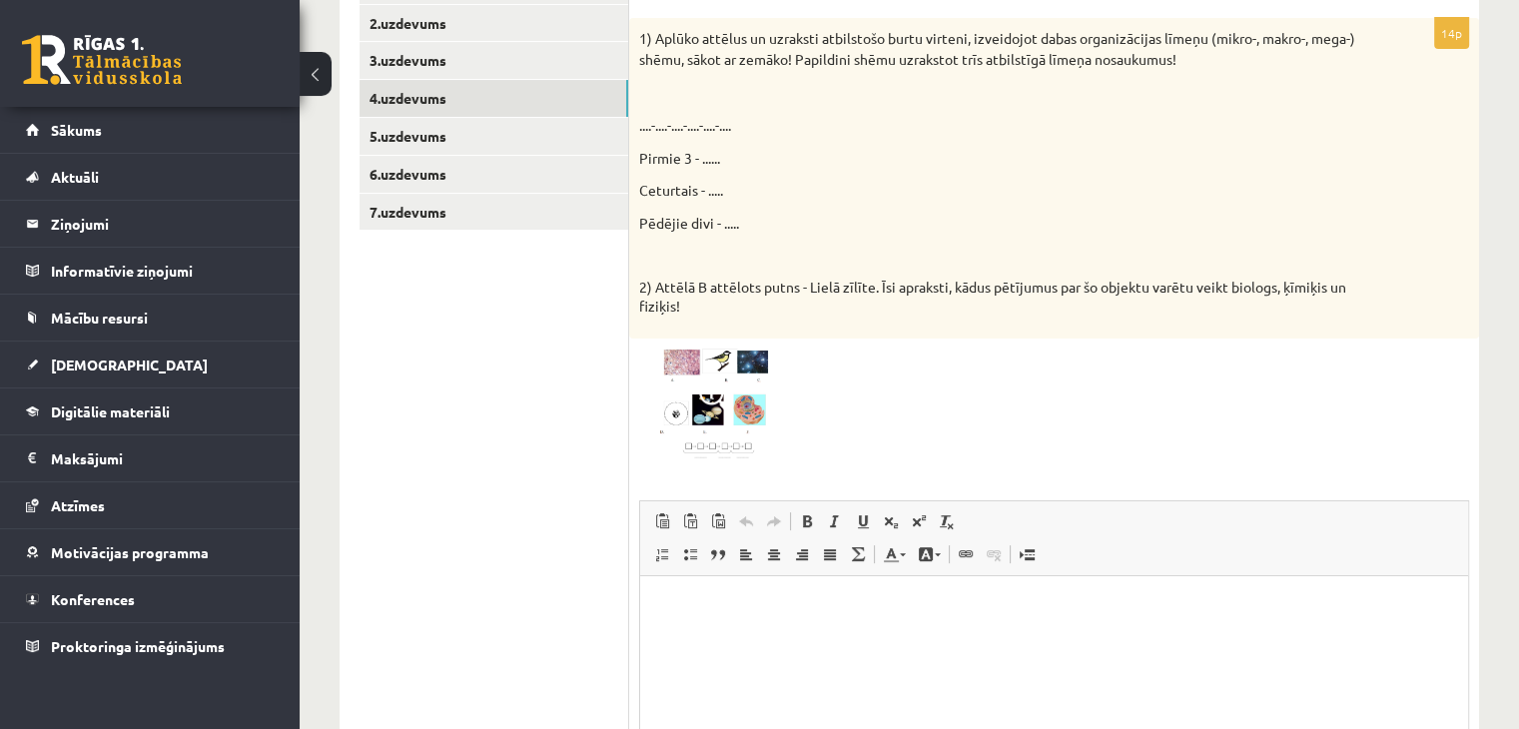
scroll to position [453, 0]
click at [727, 575] on html at bounding box center [1054, 605] width 828 height 61
click at [684, 426] on img at bounding box center [714, 404] width 150 height 113
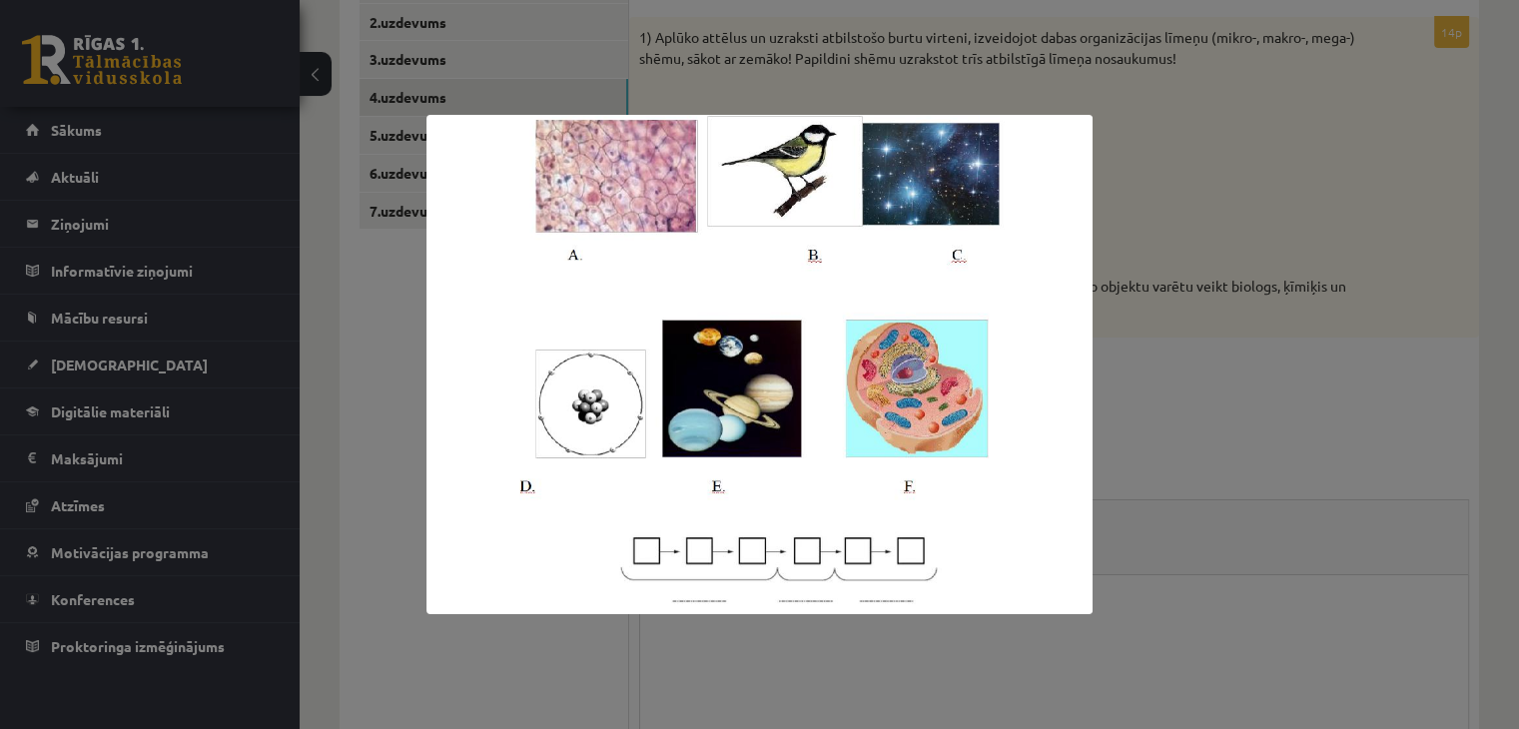
click at [1209, 534] on div at bounding box center [759, 364] width 1519 height 729
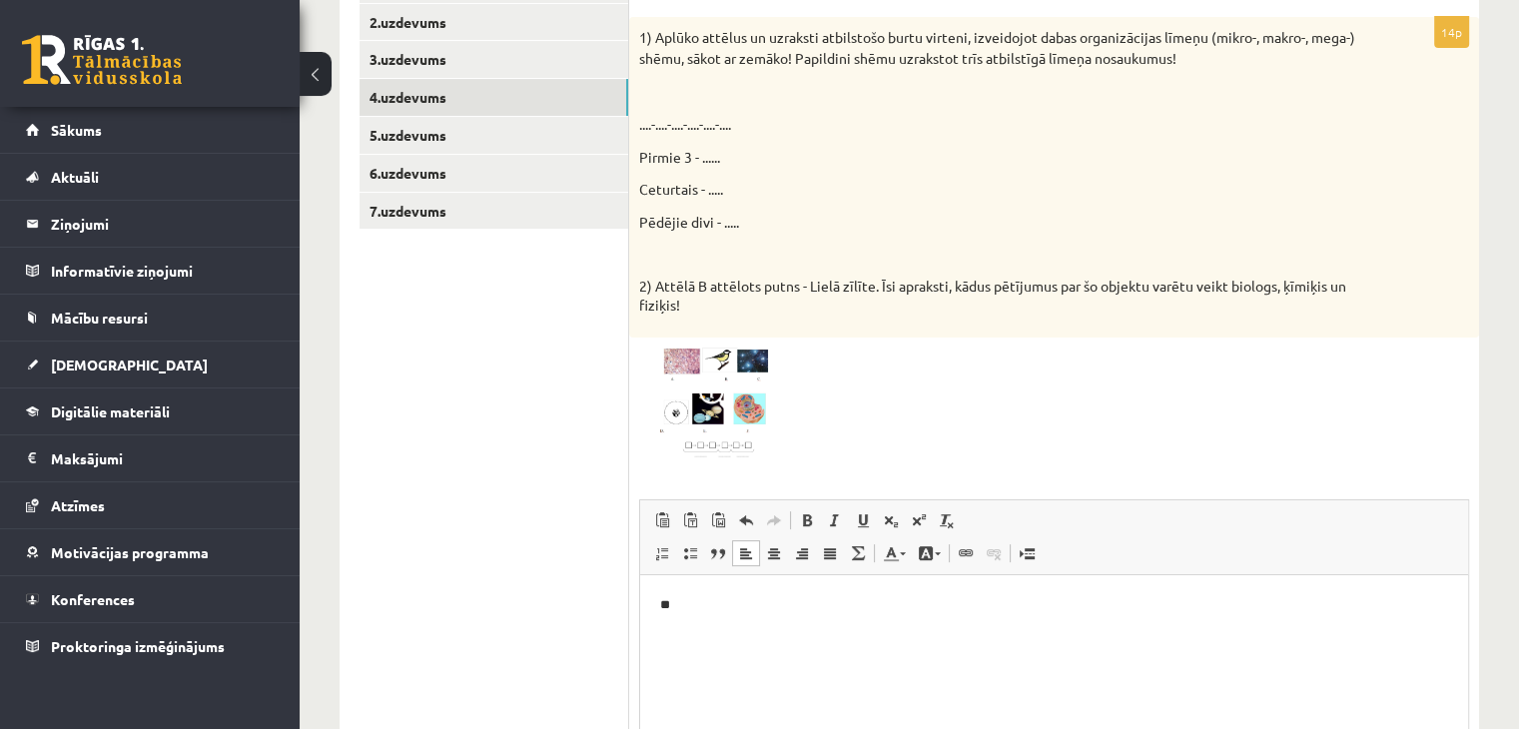
click at [734, 628] on html "**" at bounding box center [1054, 605] width 828 height 61
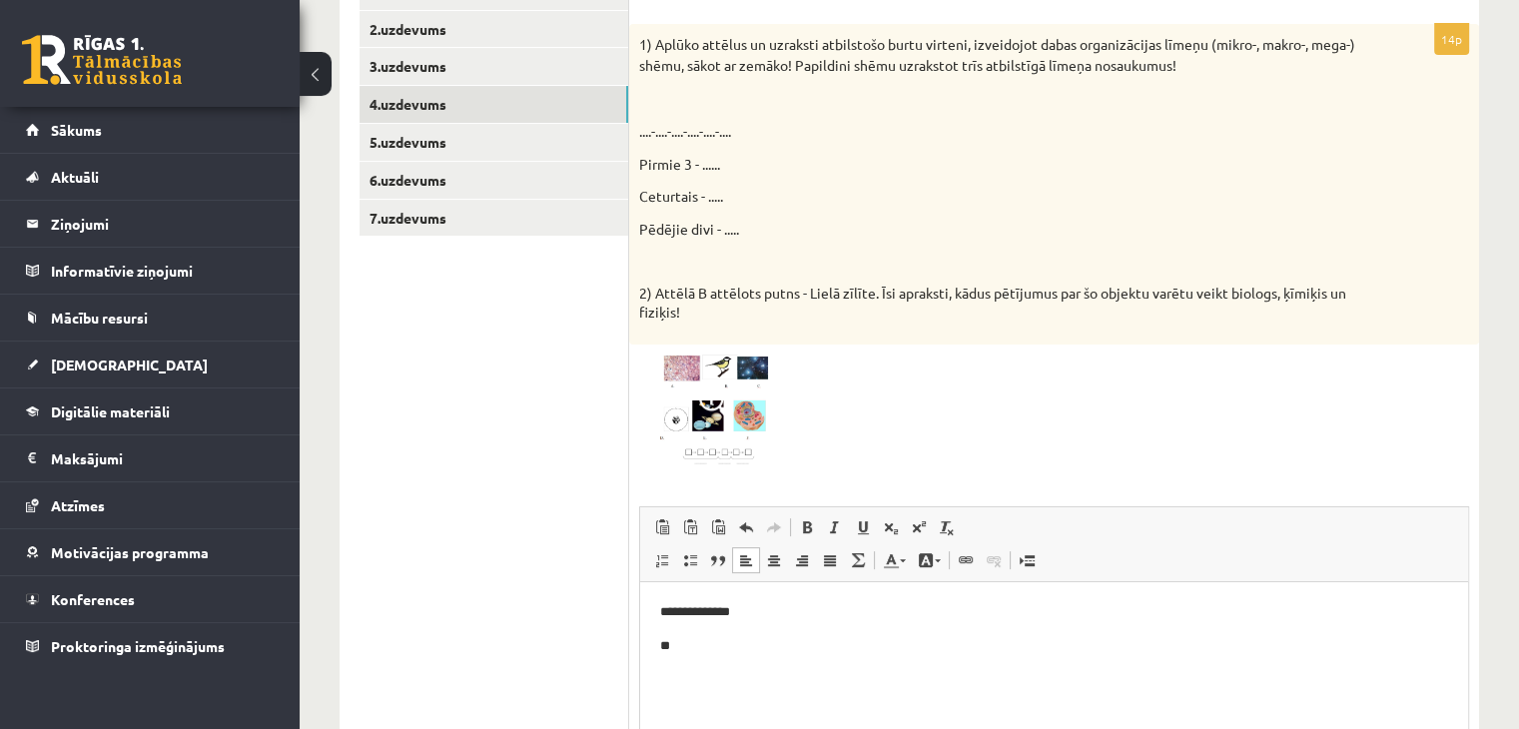
scroll to position [443, 0]
click at [738, 416] on img at bounding box center [714, 414] width 150 height 113
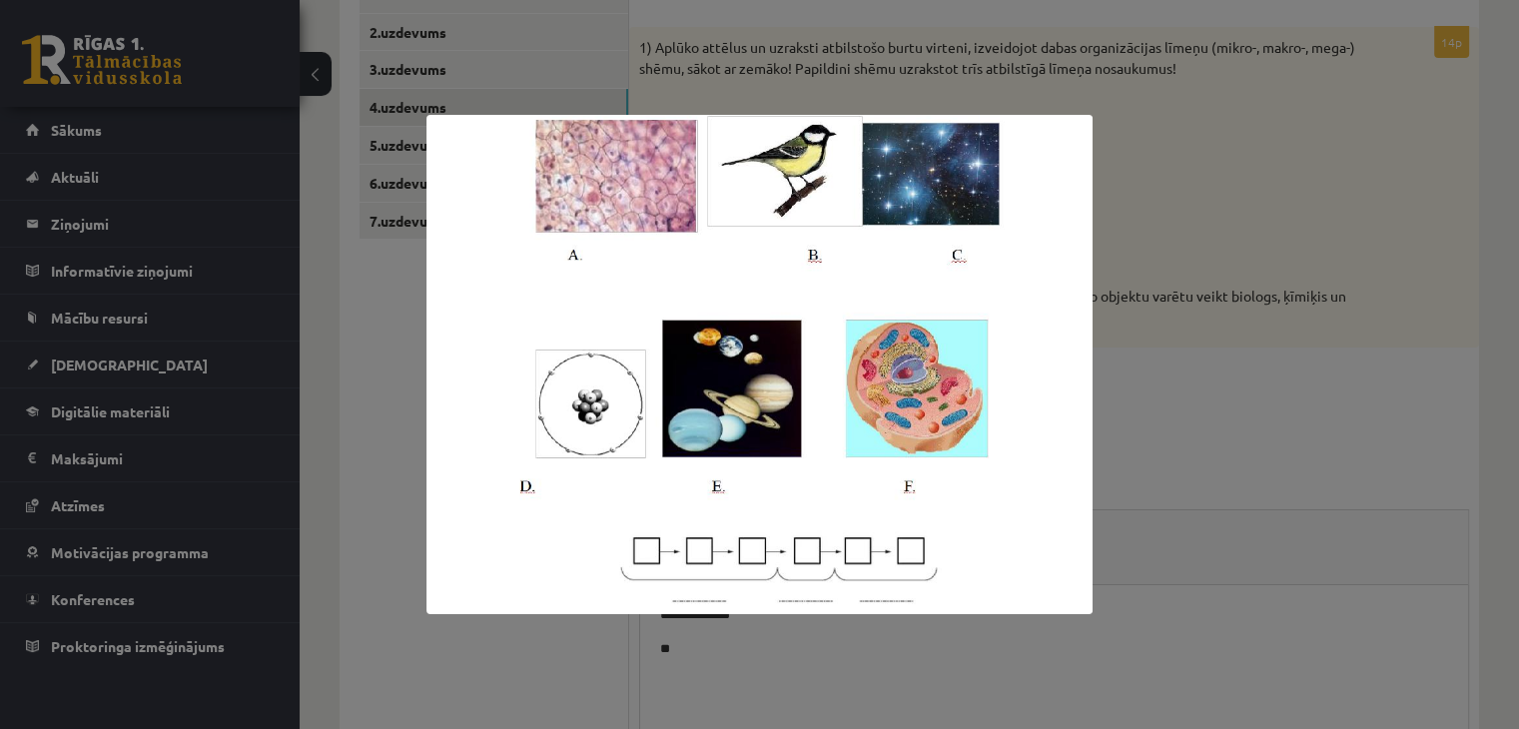
click at [1140, 483] on div at bounding box center [759, 364] width 1519 height 729
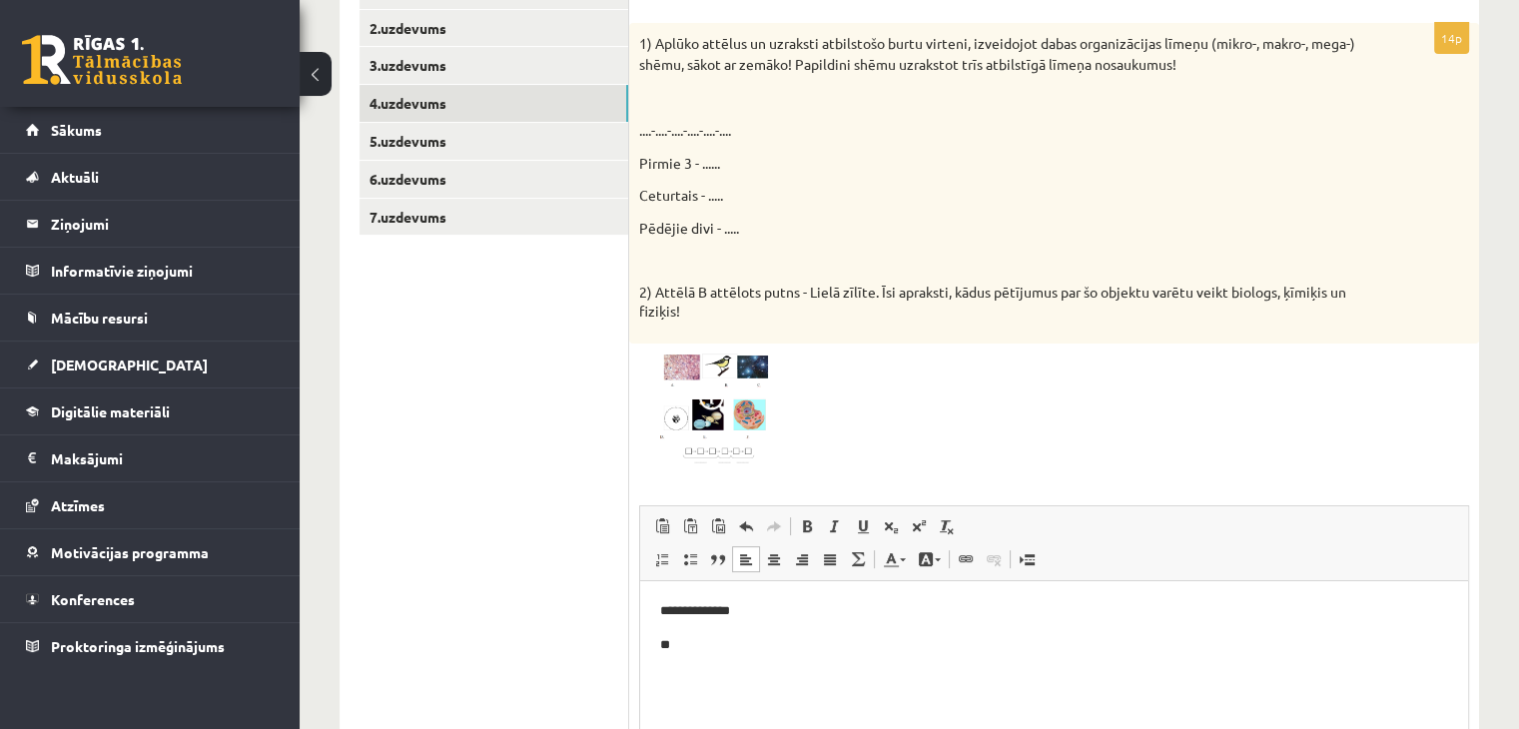
scroll to position [446, 0]
click at [857, 616] on p "**********" at bounding box center [1054, 612] width 789 height 21
click at [752, 554] on span at bounding box center [746, 560] width 16 height 16
click at [768, 567] on span at bounding box center [774, 560] width 16 height 16
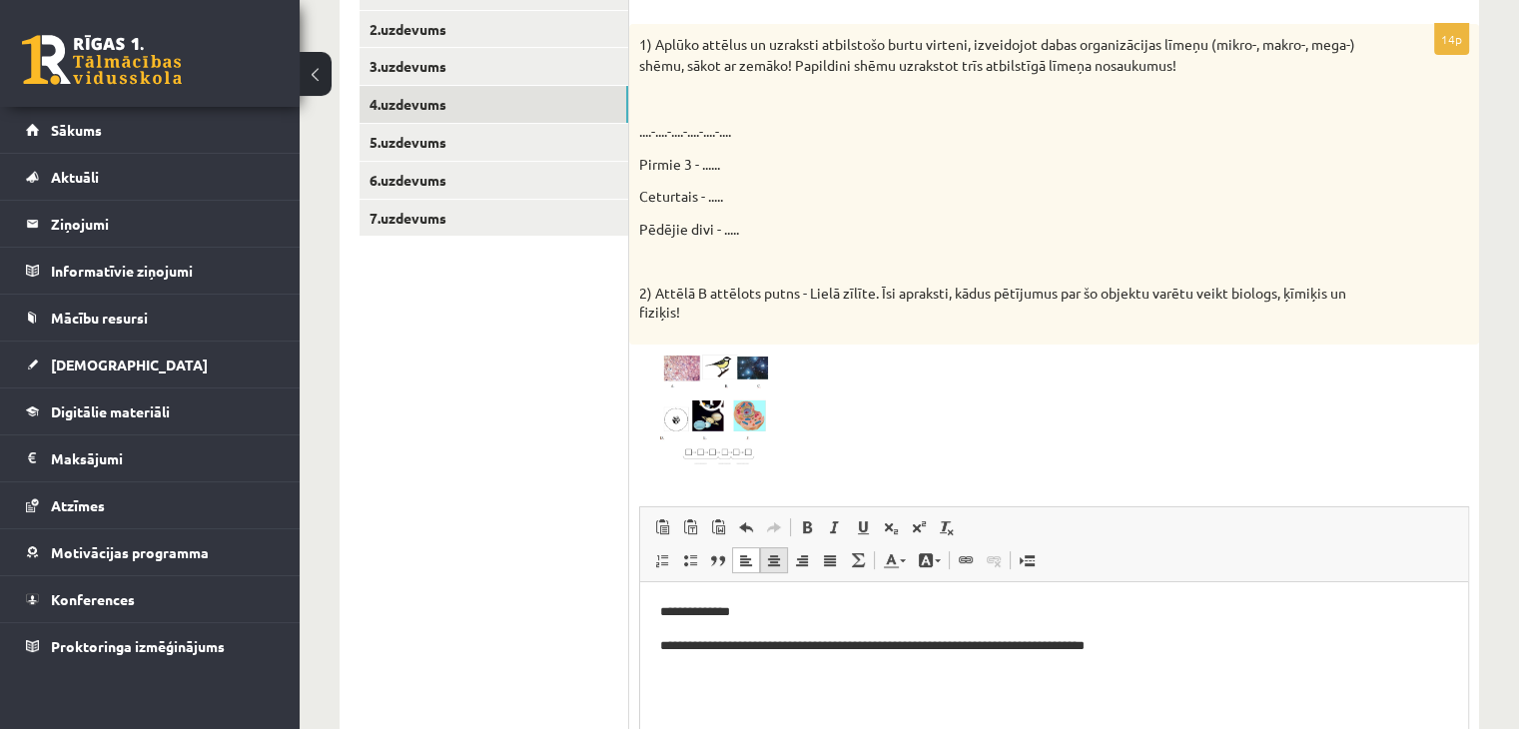
click at [768, 567] on span at bounding box center [774, 560] width 16 height 16
click at [833, 563] on span at bounding box center [830, 560] width 16 height 16
click at [748, 560] on span at bounding box center [746, 560] width 16 height 16
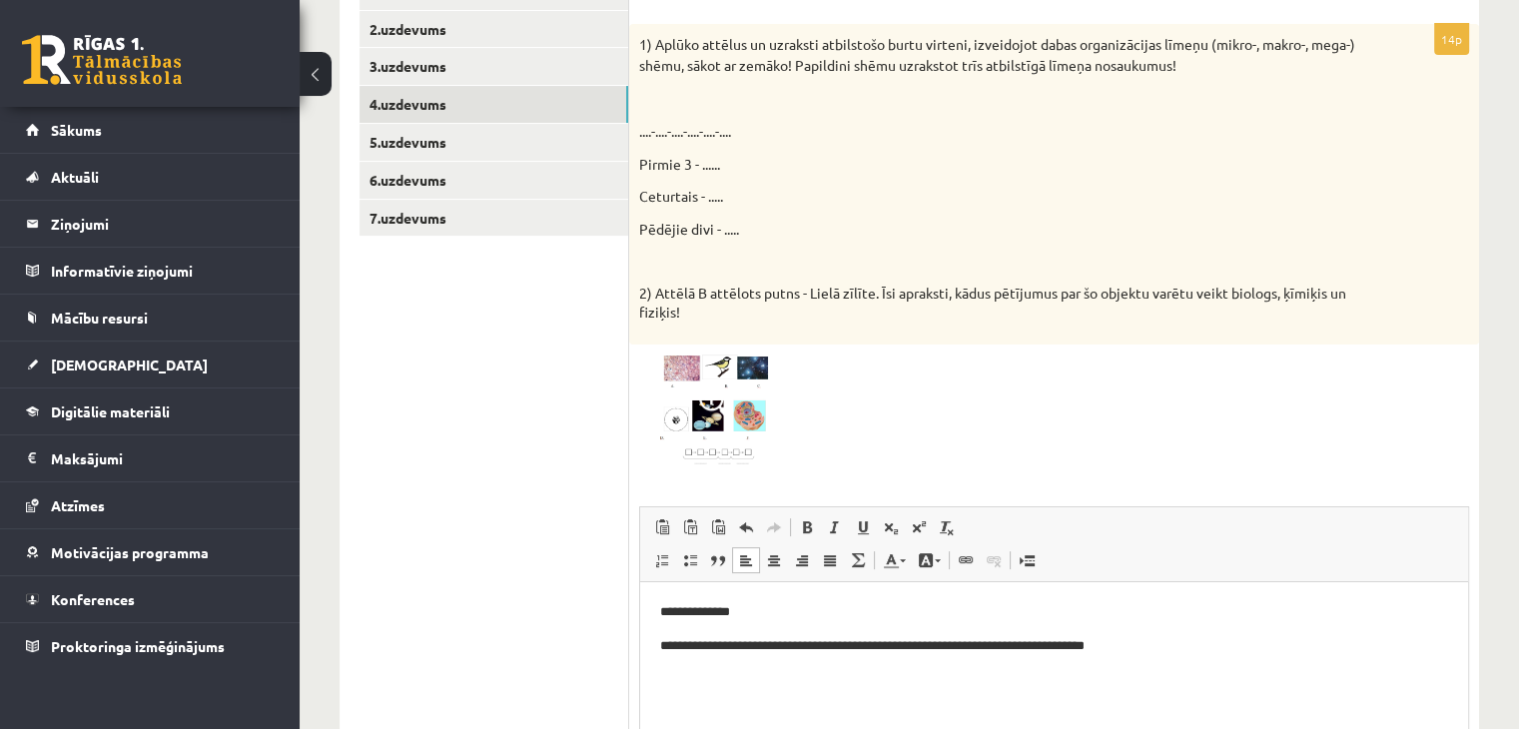
click at [860, 693] on html "**********" at bounding box center [1054, 646] width 828 height 128
click at [635, 517] on div "**********" at bounding box center [1054, 473] width 850 height 898
click at [1113, 663] on html "**********" at bounding box center [1054, 629] width 828 height 94
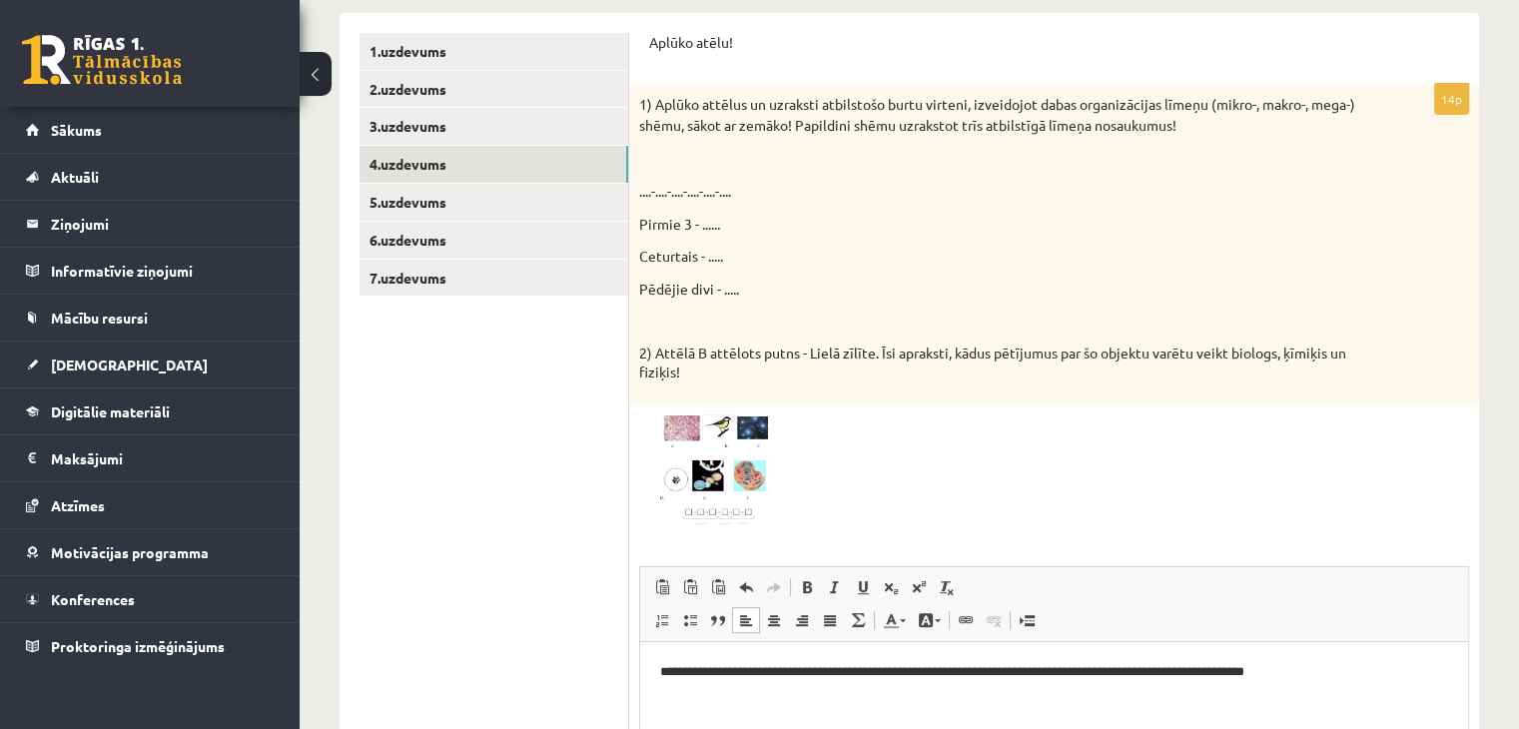
scroll to position [383, 0]
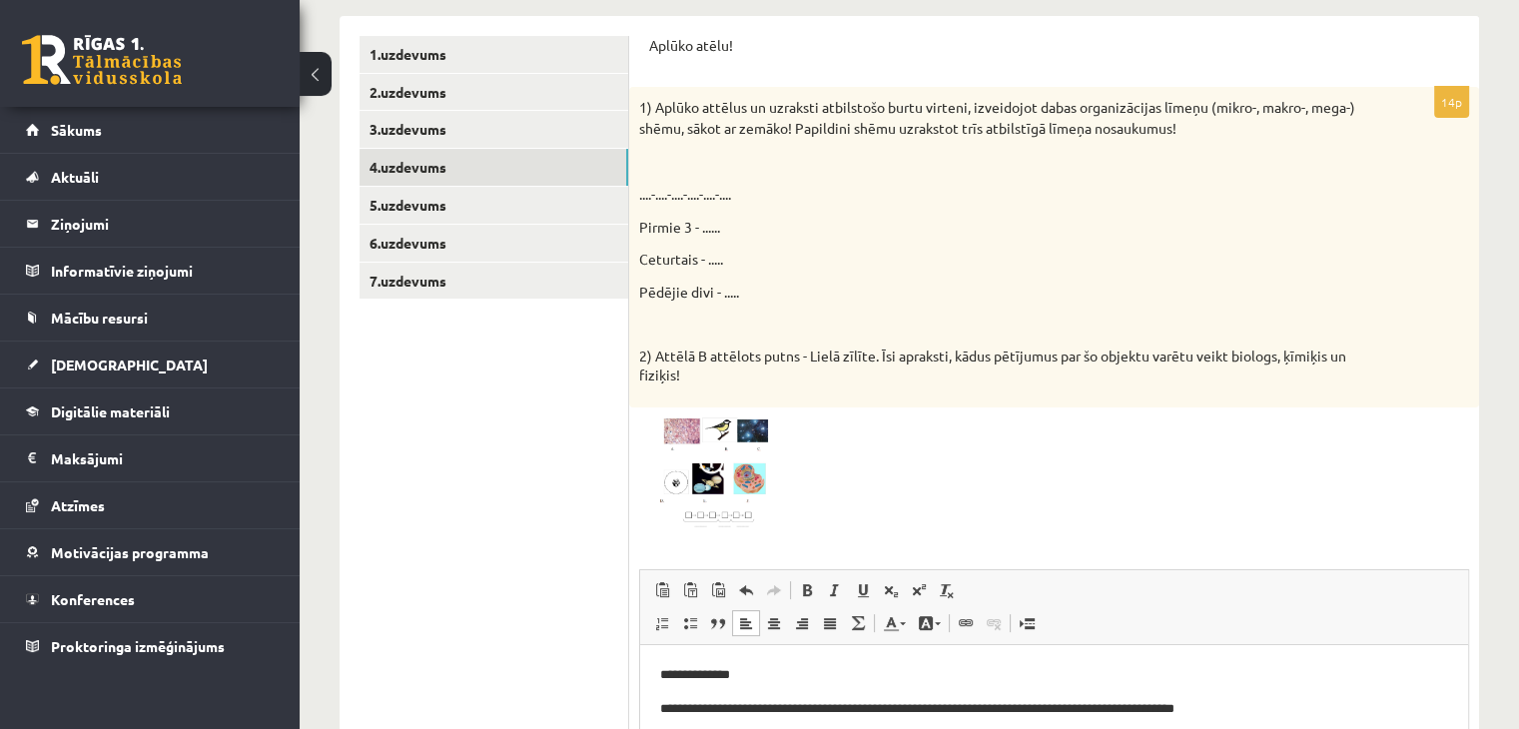
click at [686, 503] on img at bounding box center [714, 474] width 150 height 113
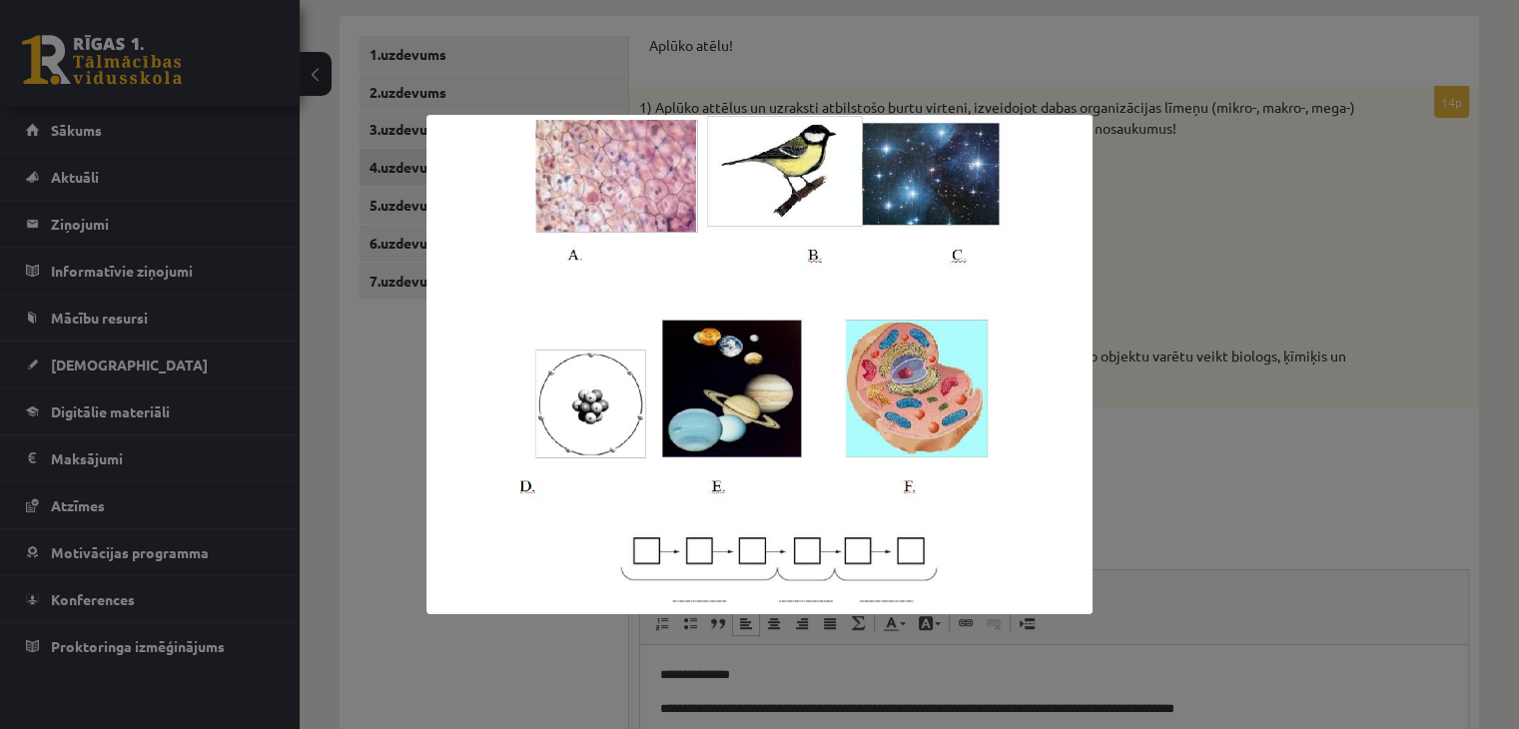
click at [1253, 466] on div at bounding box center [759, 364] width 1519 height 729
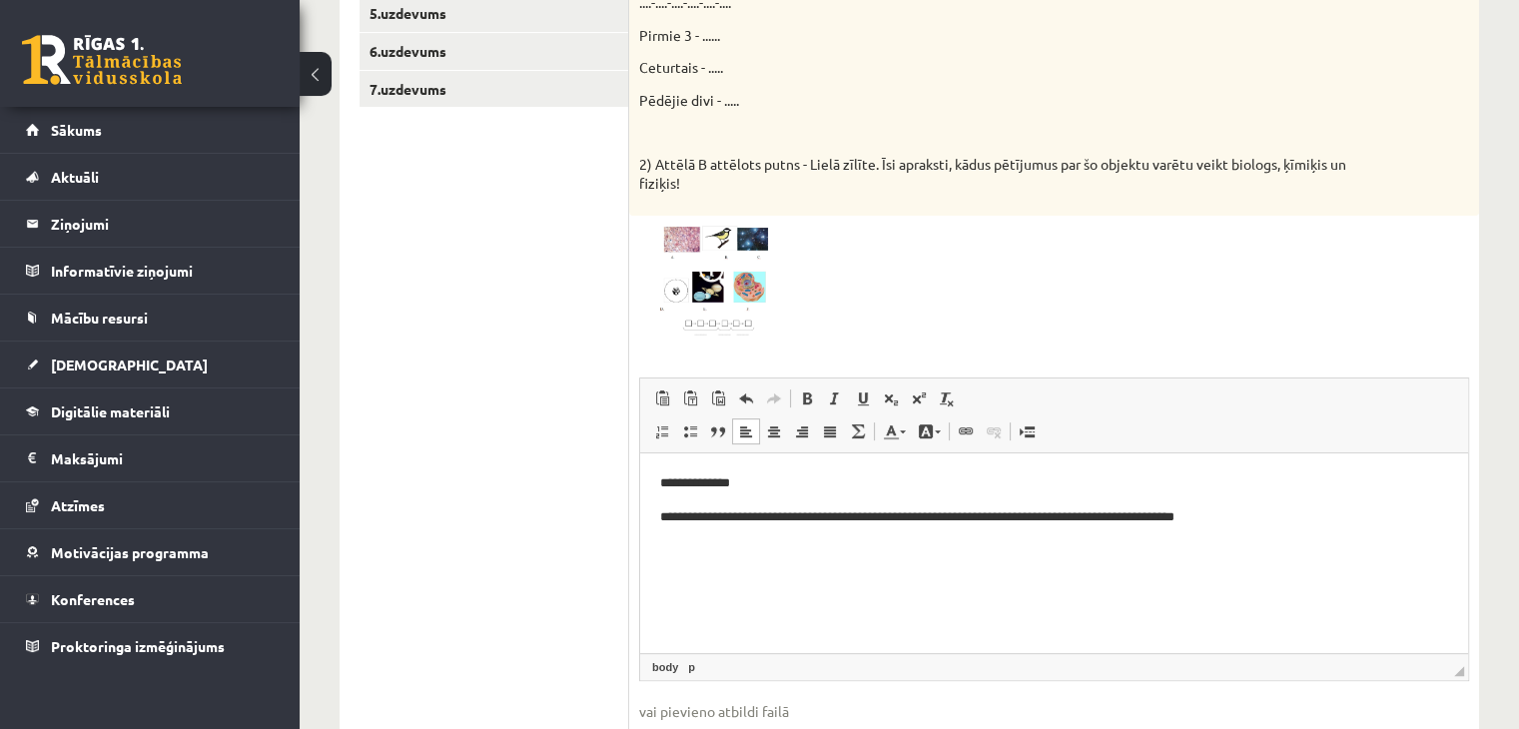
scroll to position [592, 0]
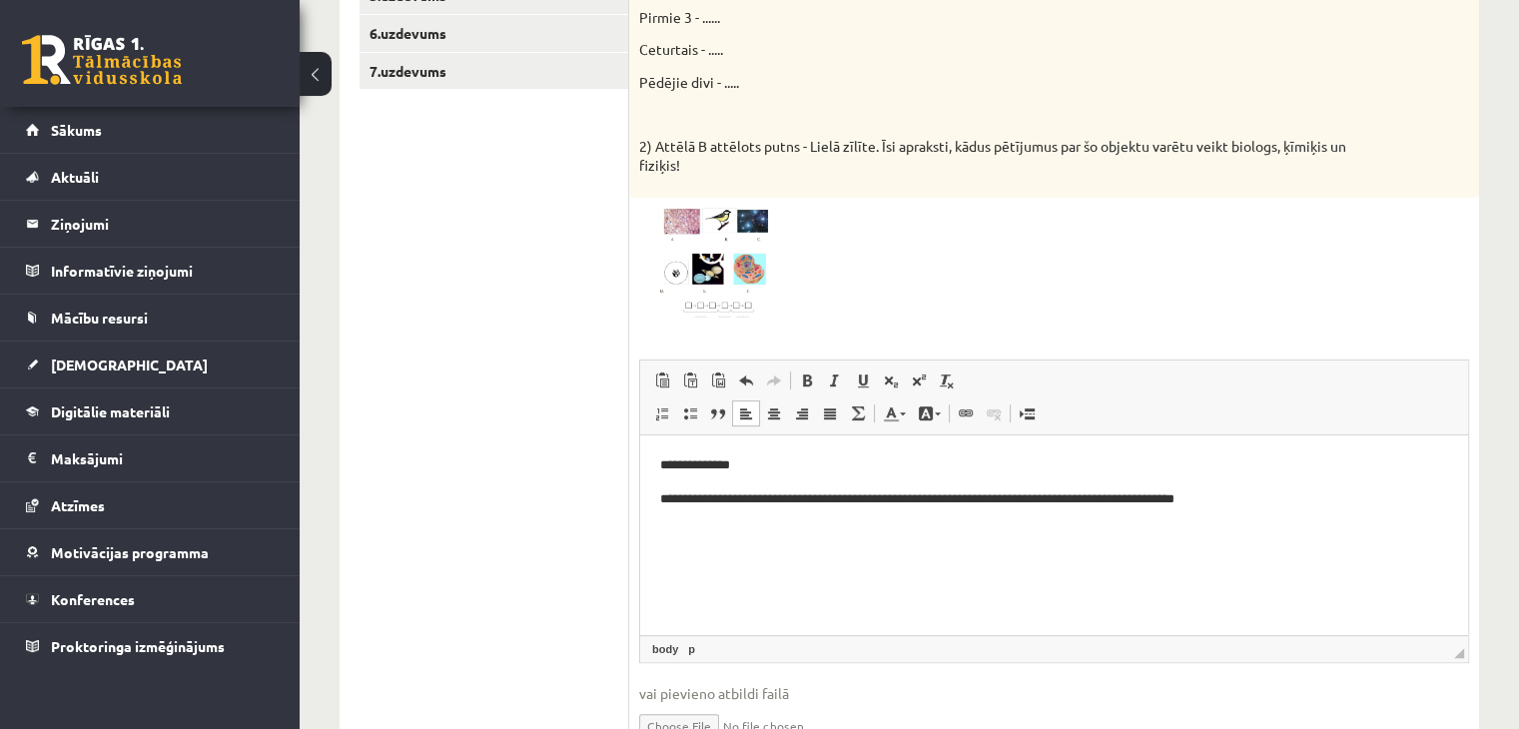
click at [1280, 496] on p "**********" at bounding box center [1054, 499] width 789 height 21
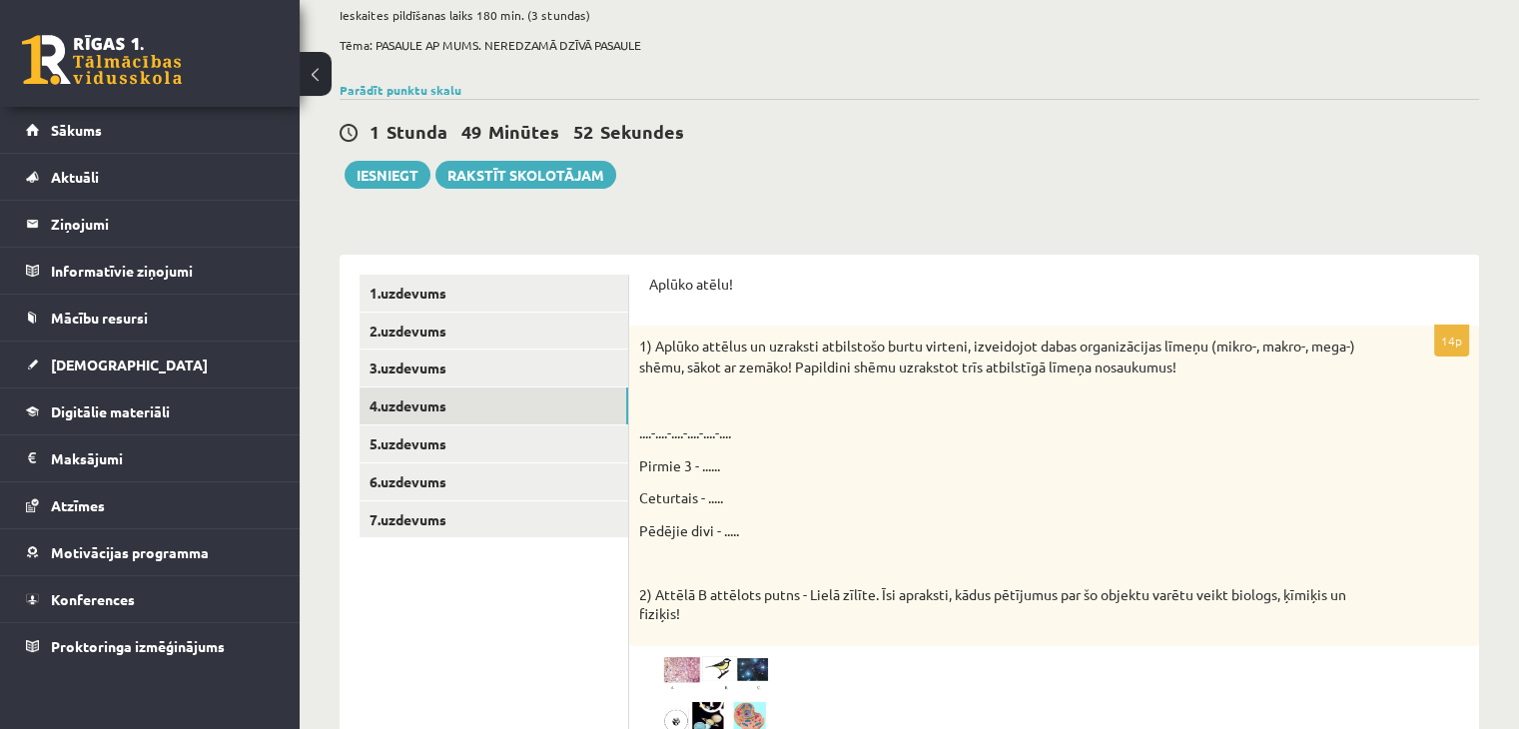
scroll to position [148, 0]
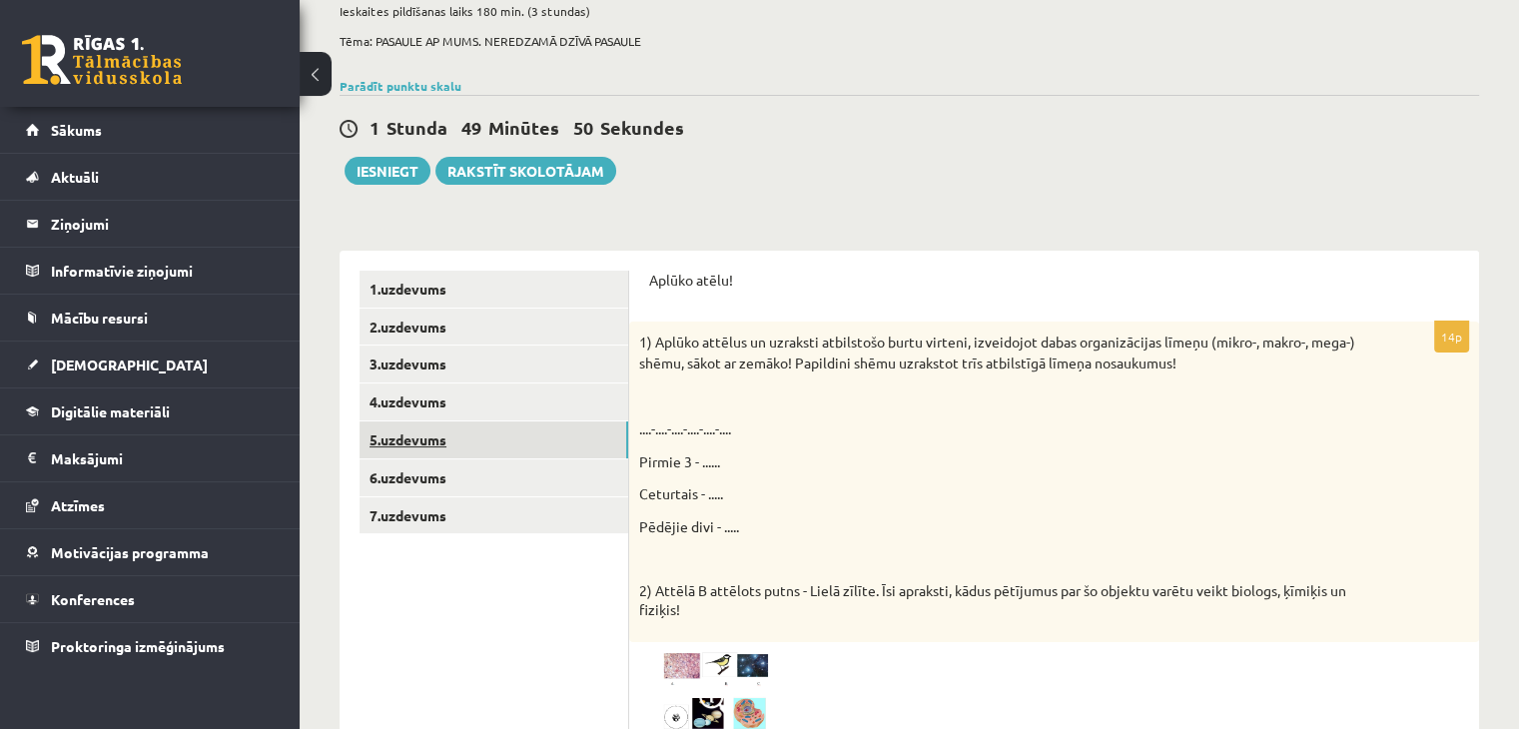
click at [521, 425] on link "5.uzdevums" at bounding box center [494, 440] width 269 height 37
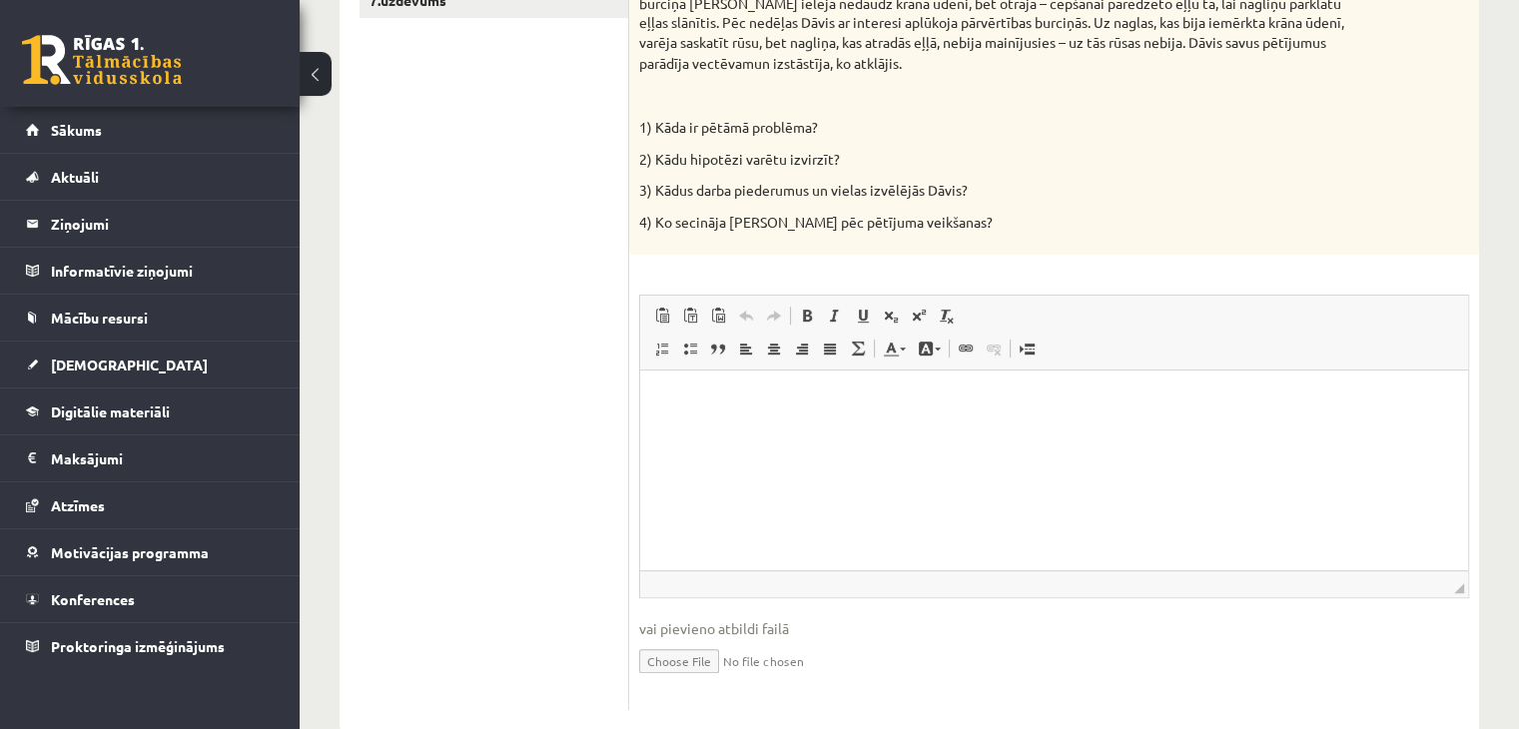
scroll to position [662, 0]
click at [873, 410] on p "Bagātinātā teksta redaktors, wiswyg-editor-user-answer-47024773702320" at bounding box center [1054, 401] width 788 height 21
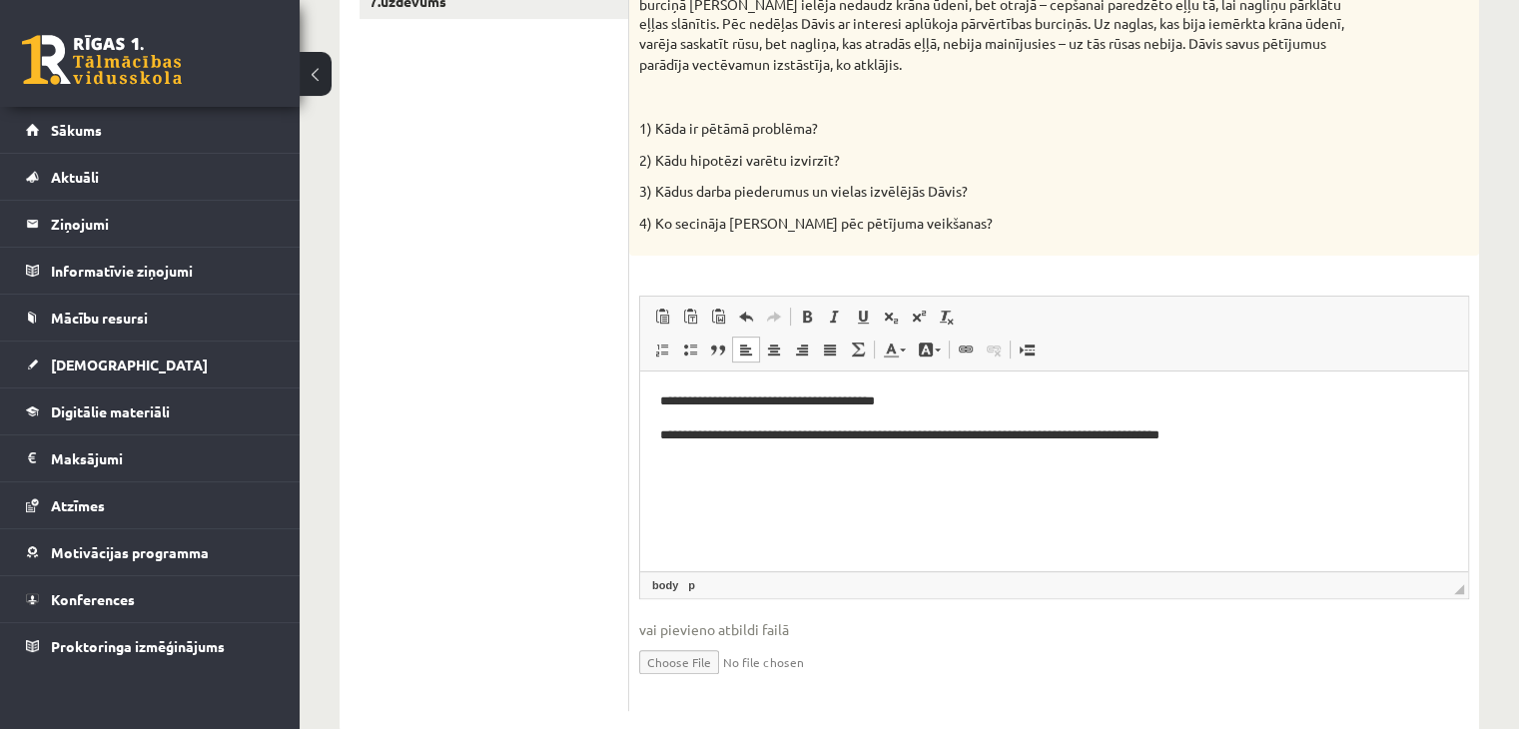
click at [881, 402] on p "**********" at bounding box center [1054, 401] width 789 height 21
click at [1312, 431] on p "**********" at bounding box center [1054, 435] width 789 height 21
click at [920, 410] on p "**********" at bounding box center [1054, 401] width 789 height 21
click at [816, 435] on p "**********" at bounding box center [1054, 435] width 789 height 21
click at [1264, 430] on p "**********" at bounding box center [1054, 435] width 789 height 21
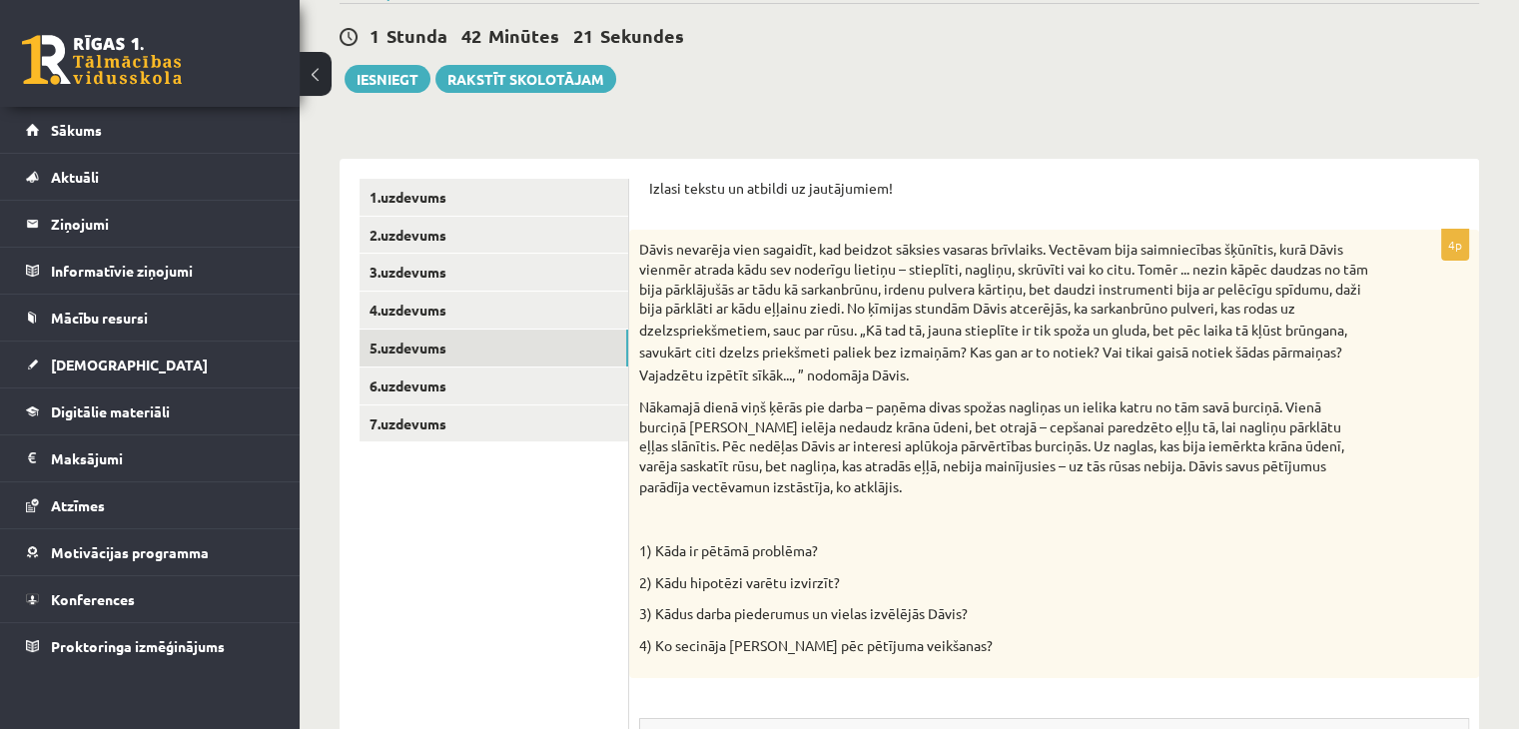
scroll to position [264, 0]
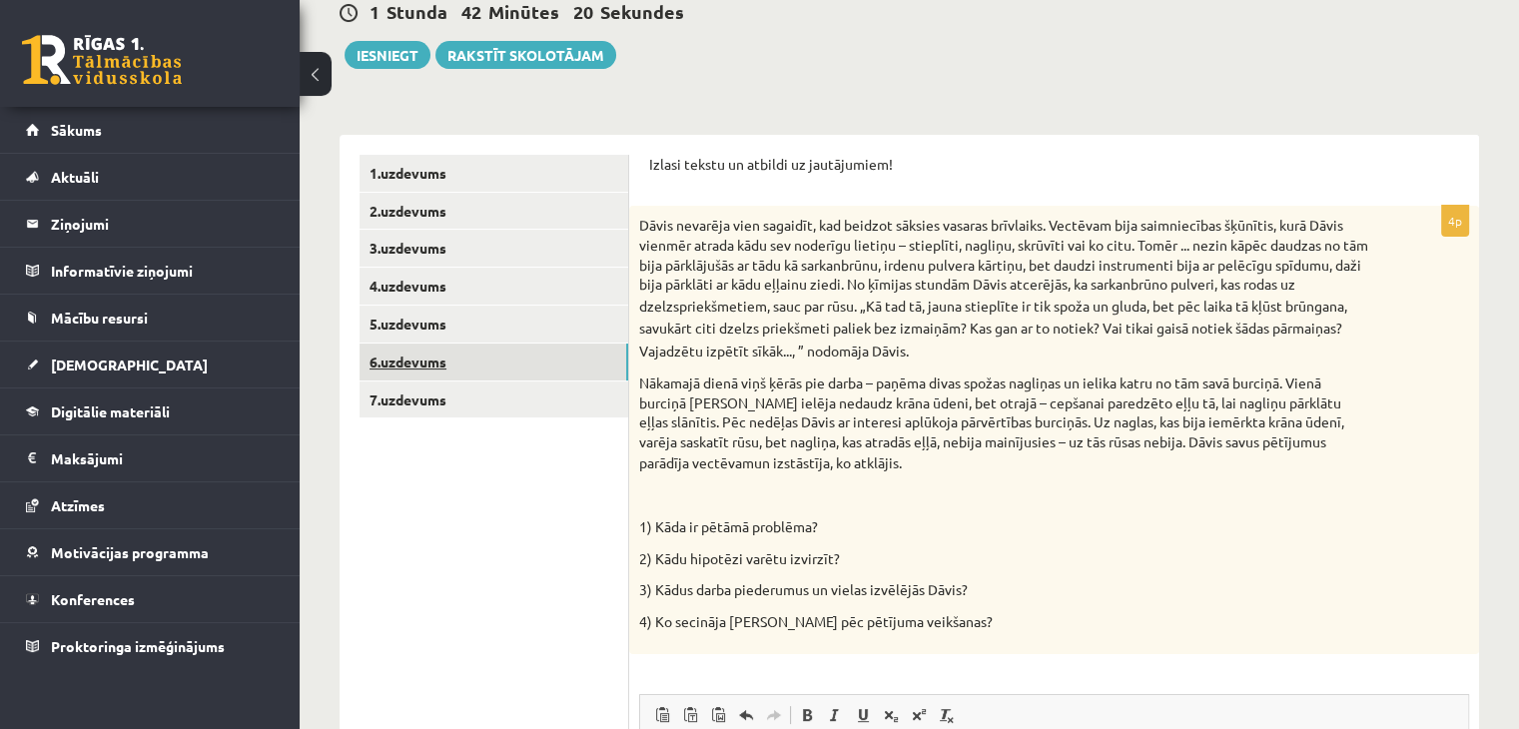
click at [560, 368] on link "6.uzdevums" at bounding box center [494, 362] width 269 height 37
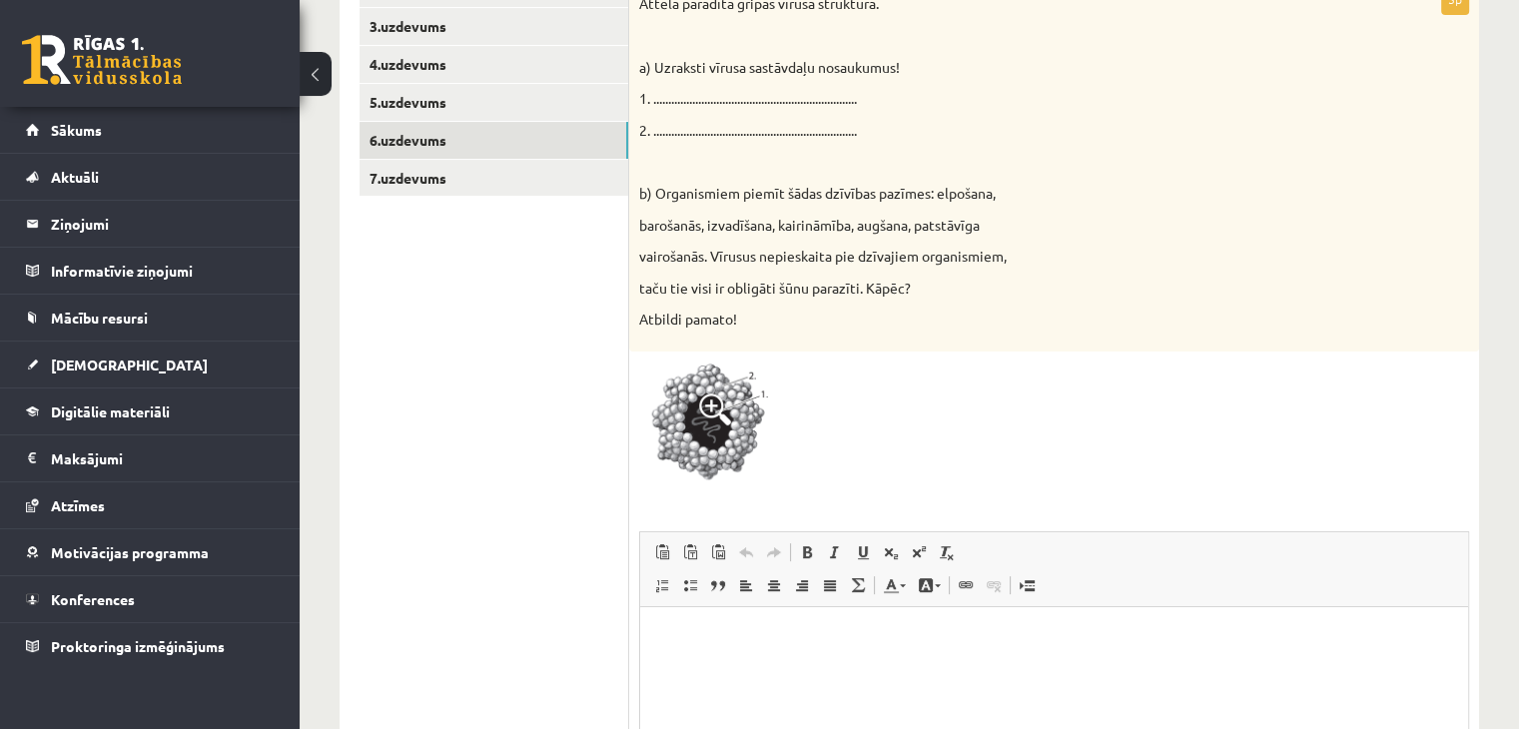
scroll to position [455, 0]
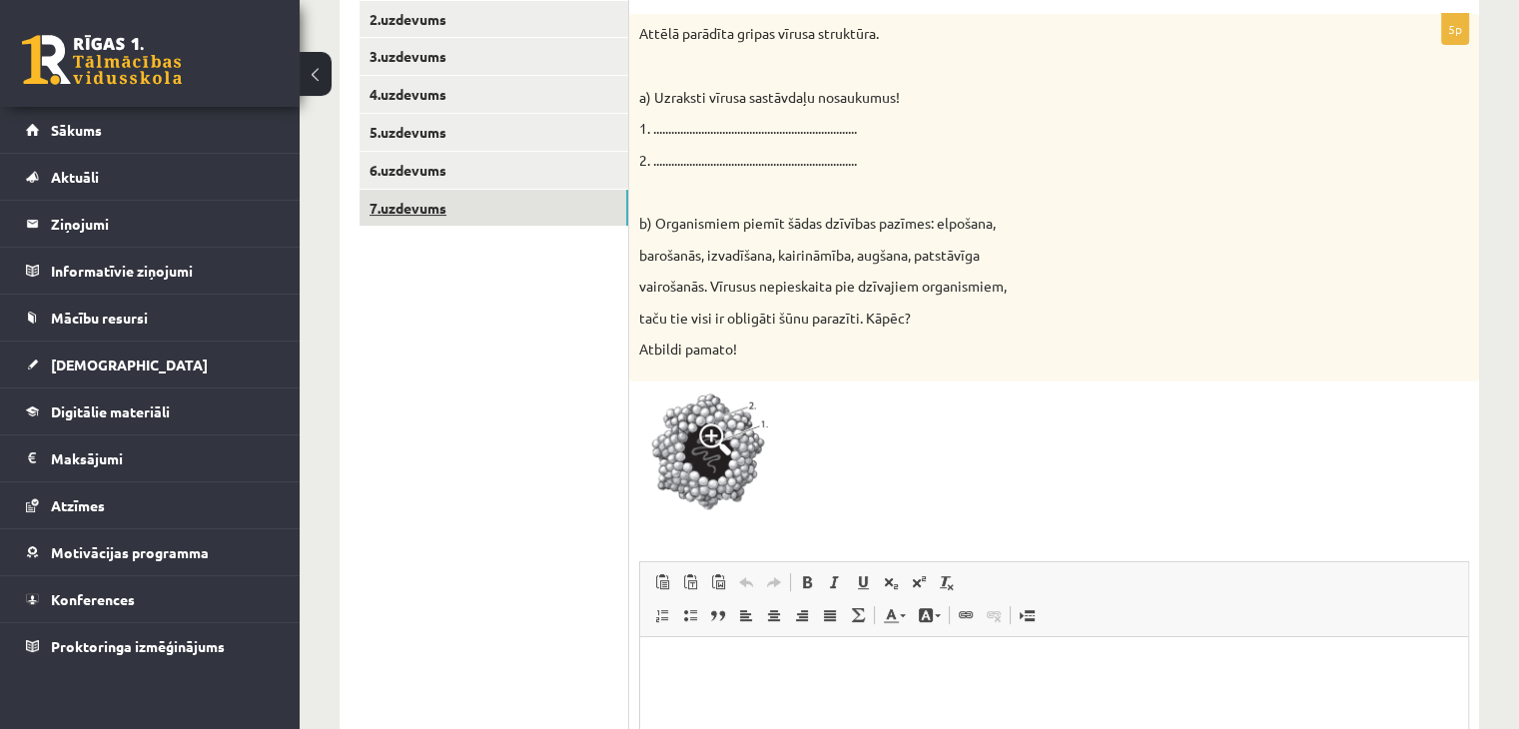
click at [534, 205] on link "7.uzdevums" at bounding box center [494, 208] width 269 height 37
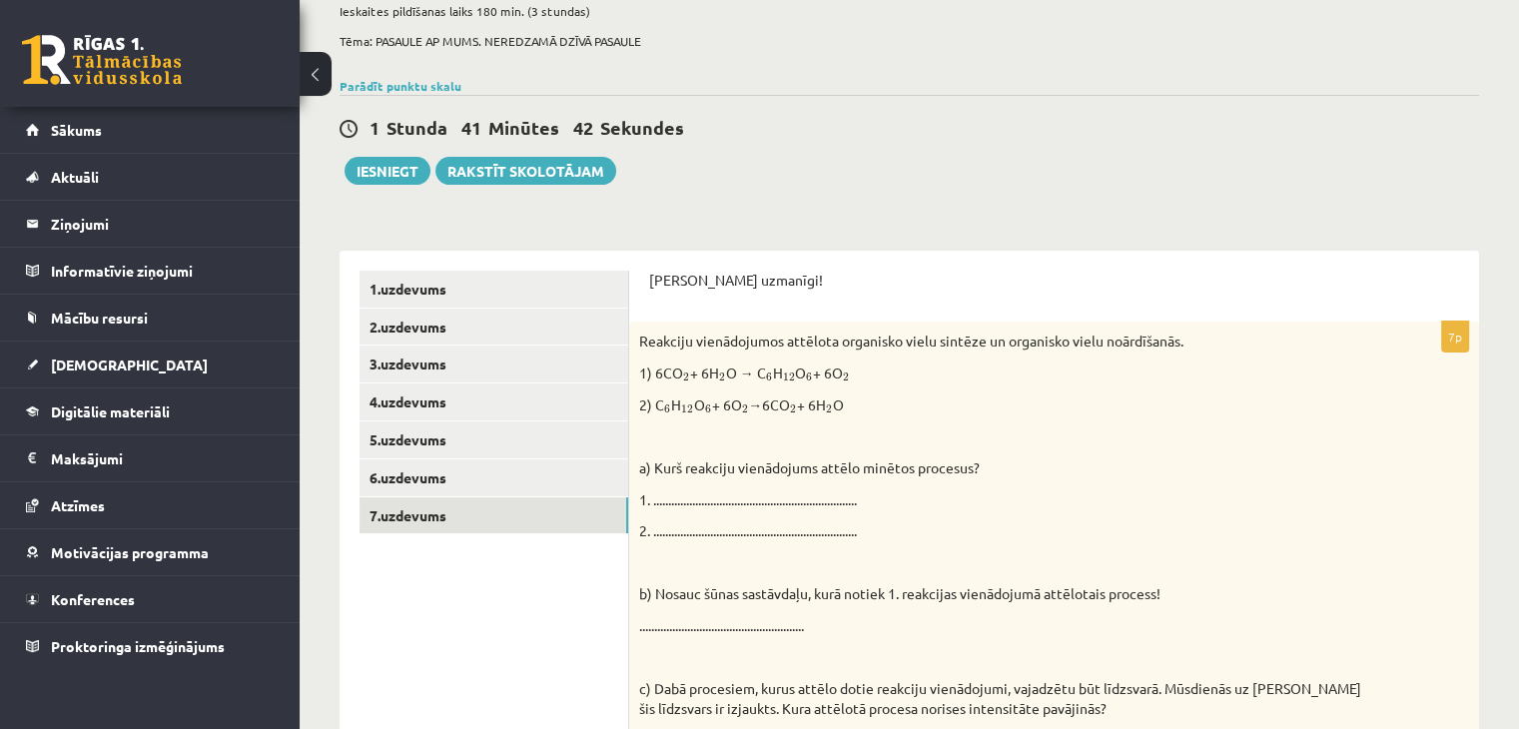
scroll to position [147, 0]
click at [471, 464] on link "6.uzdevums" at bounding box center [494, 478] width 269 height 37
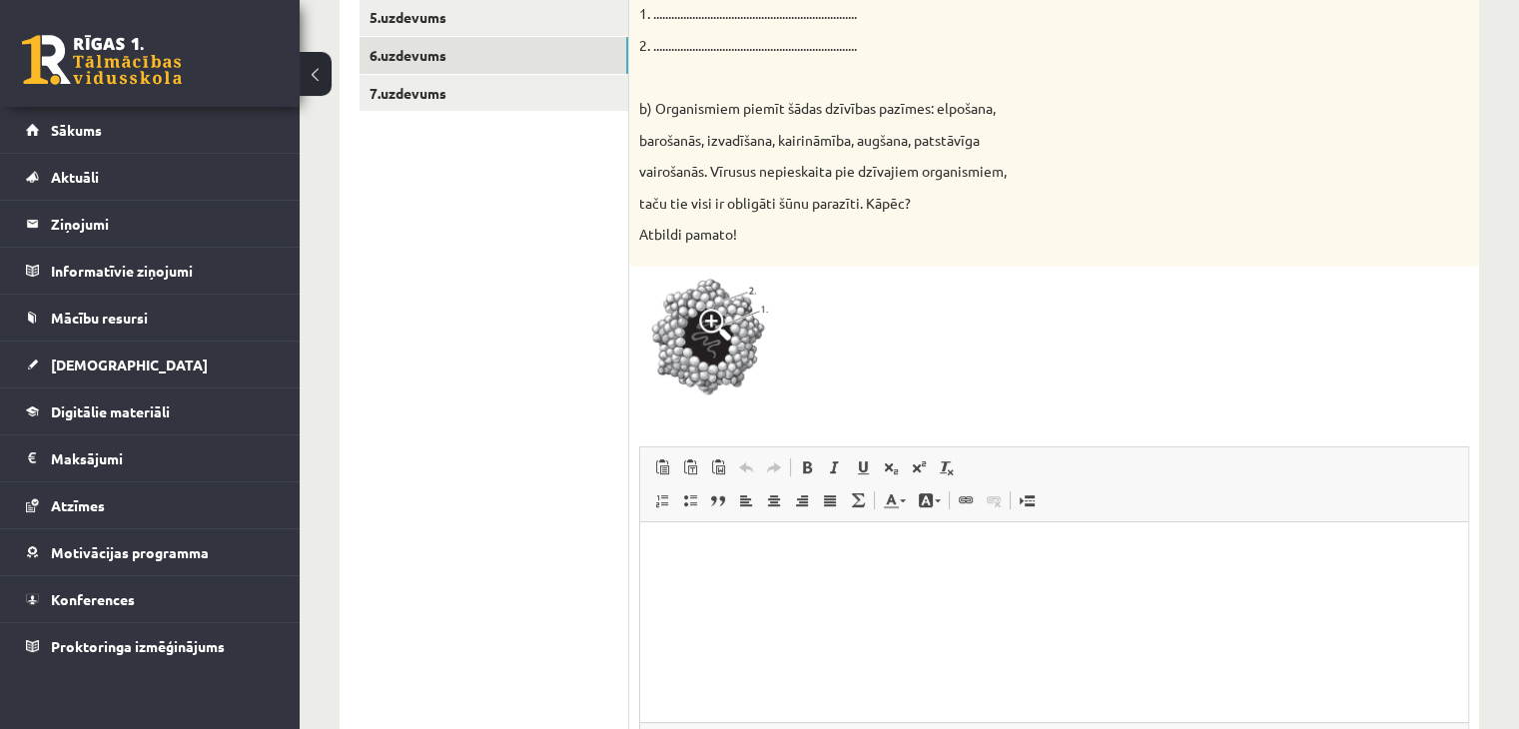
scroll to position [571, 0]
click at [745, 380] on img at bounding box center [714, 341] width 150 height 130
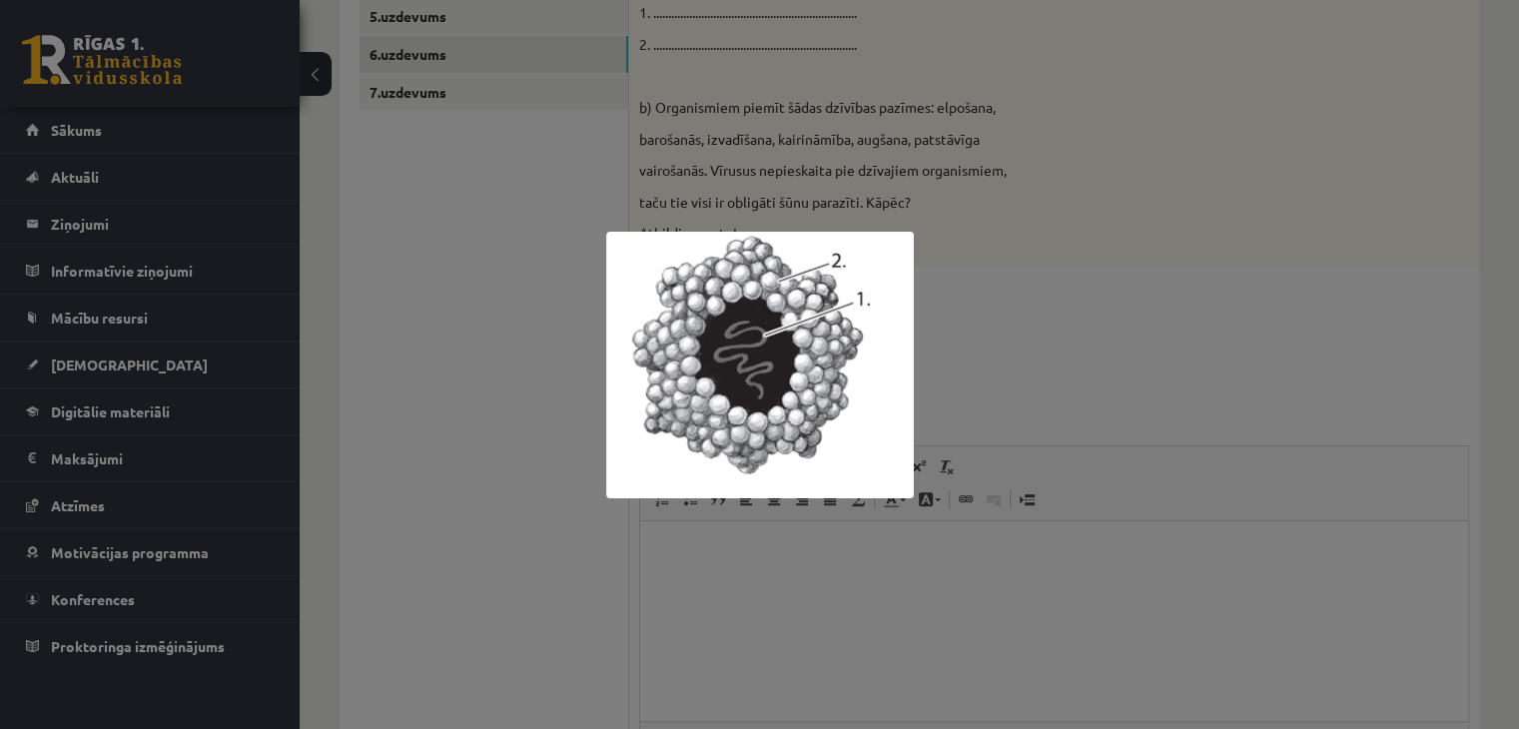
click at [1004, 354] on div at bounding box center [759, 364] width 1519 height 729
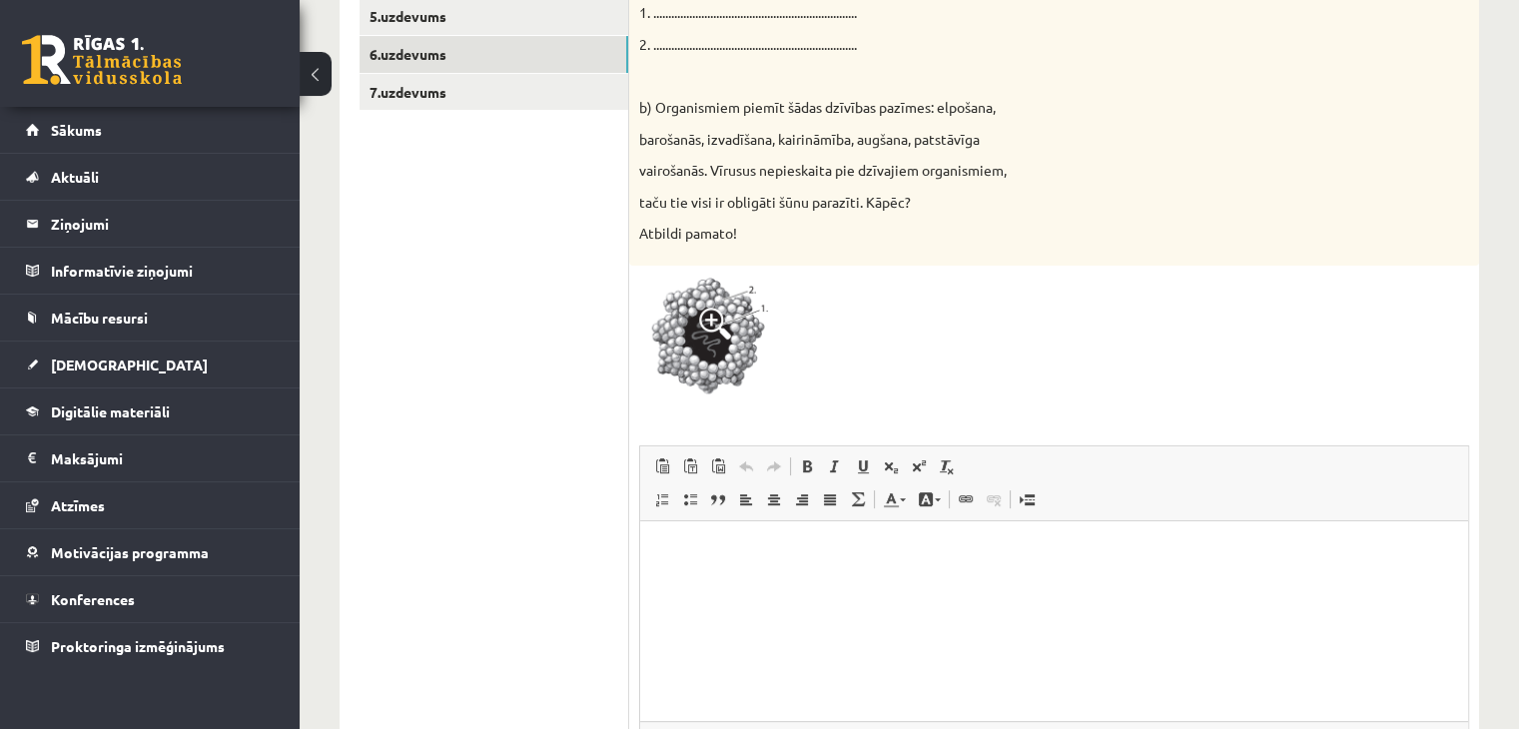
click at [767, 341] on img at bounding box center [714, 341] width 150 height 130
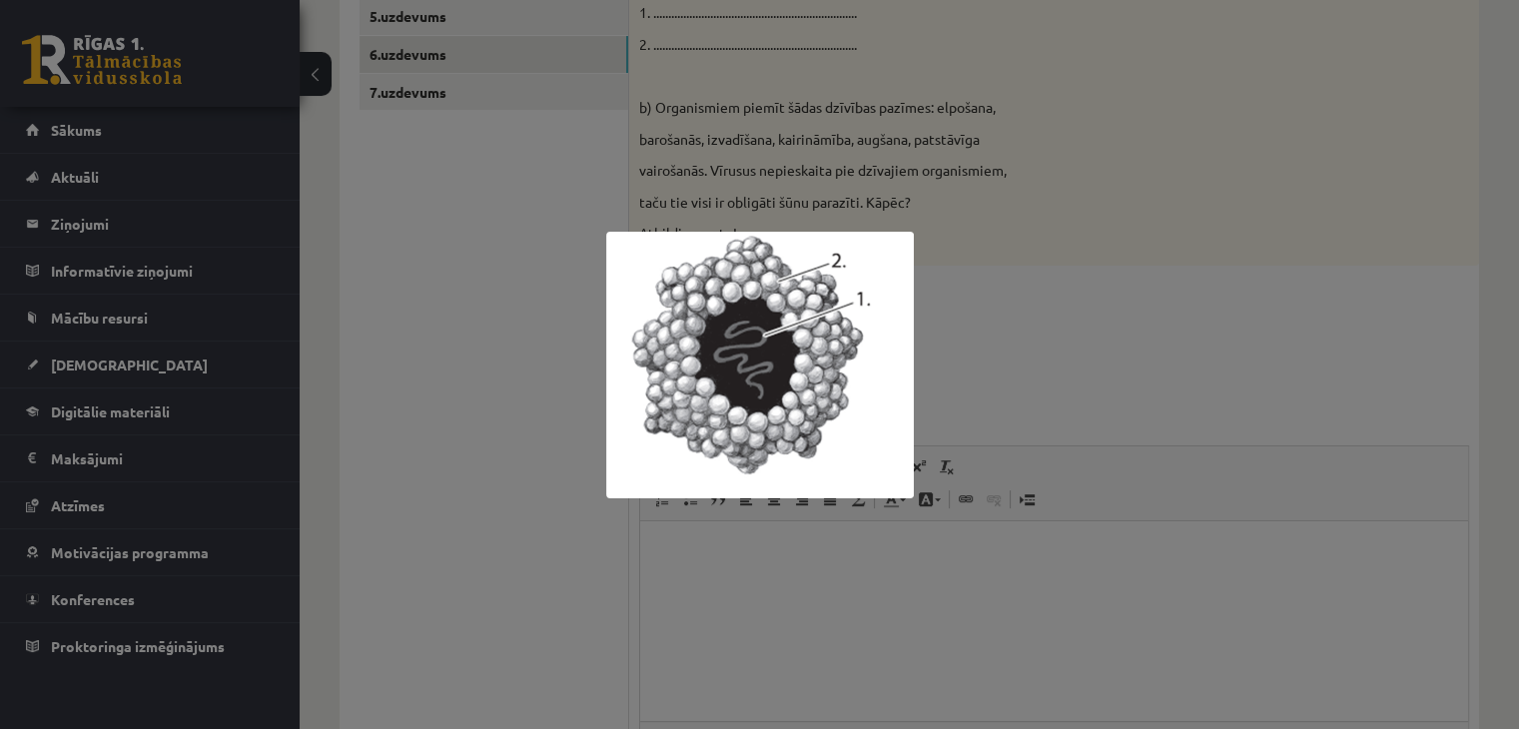
click at [1060, 393] on div at bounding box center [759, 364] width 1519 height 729
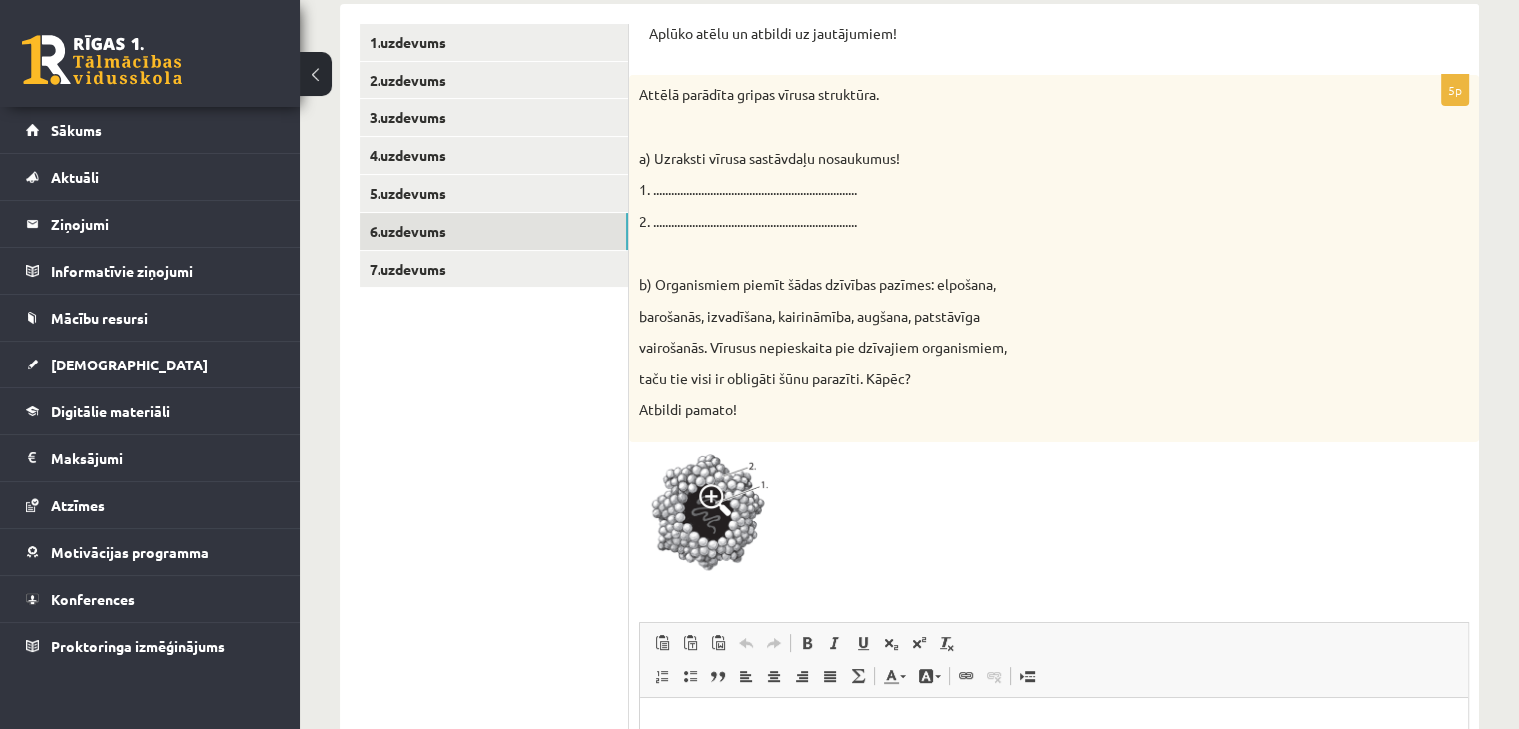
scroll to position [392, 0]
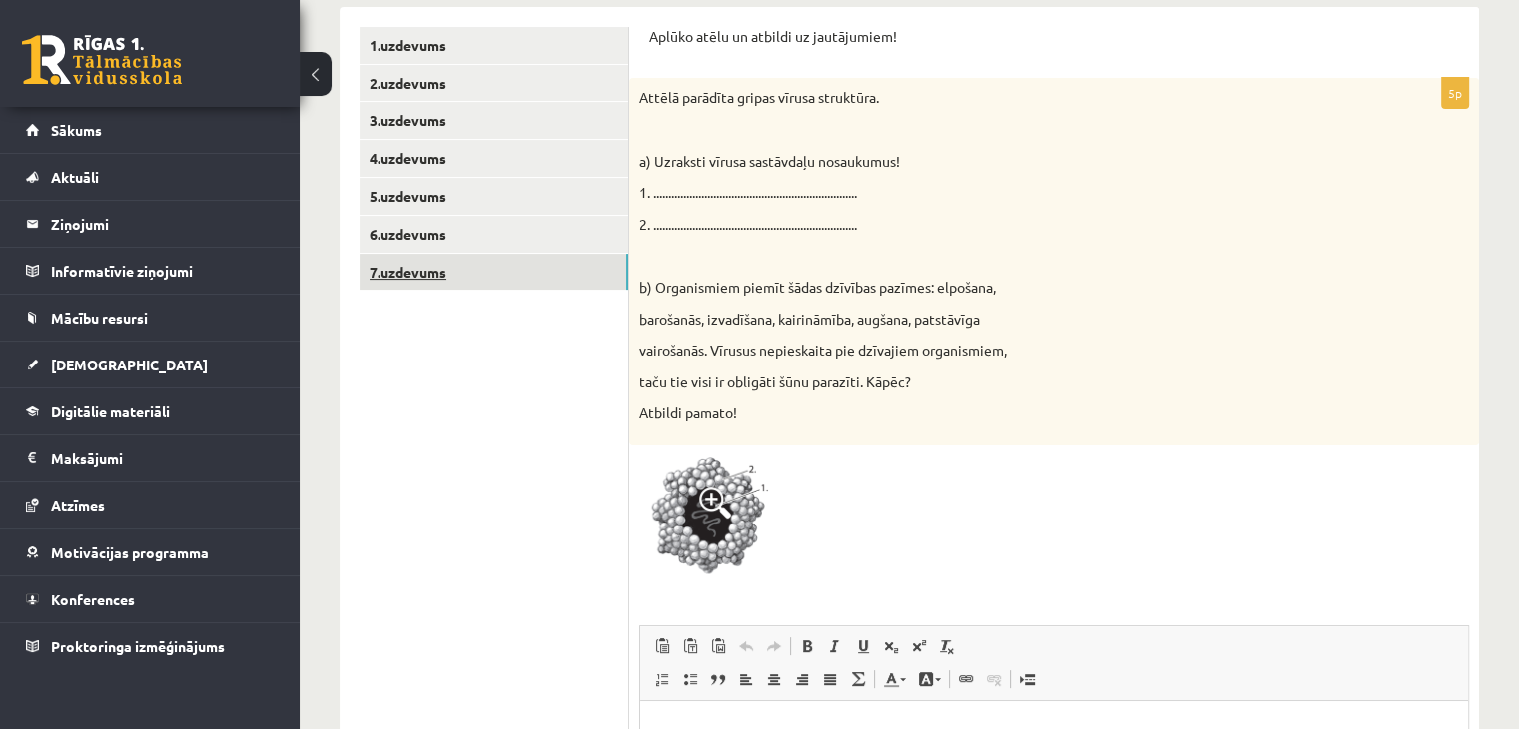
click at [555, 268] on link "7.uzdevums" at bounding box center [494, 272] width 269 height 37
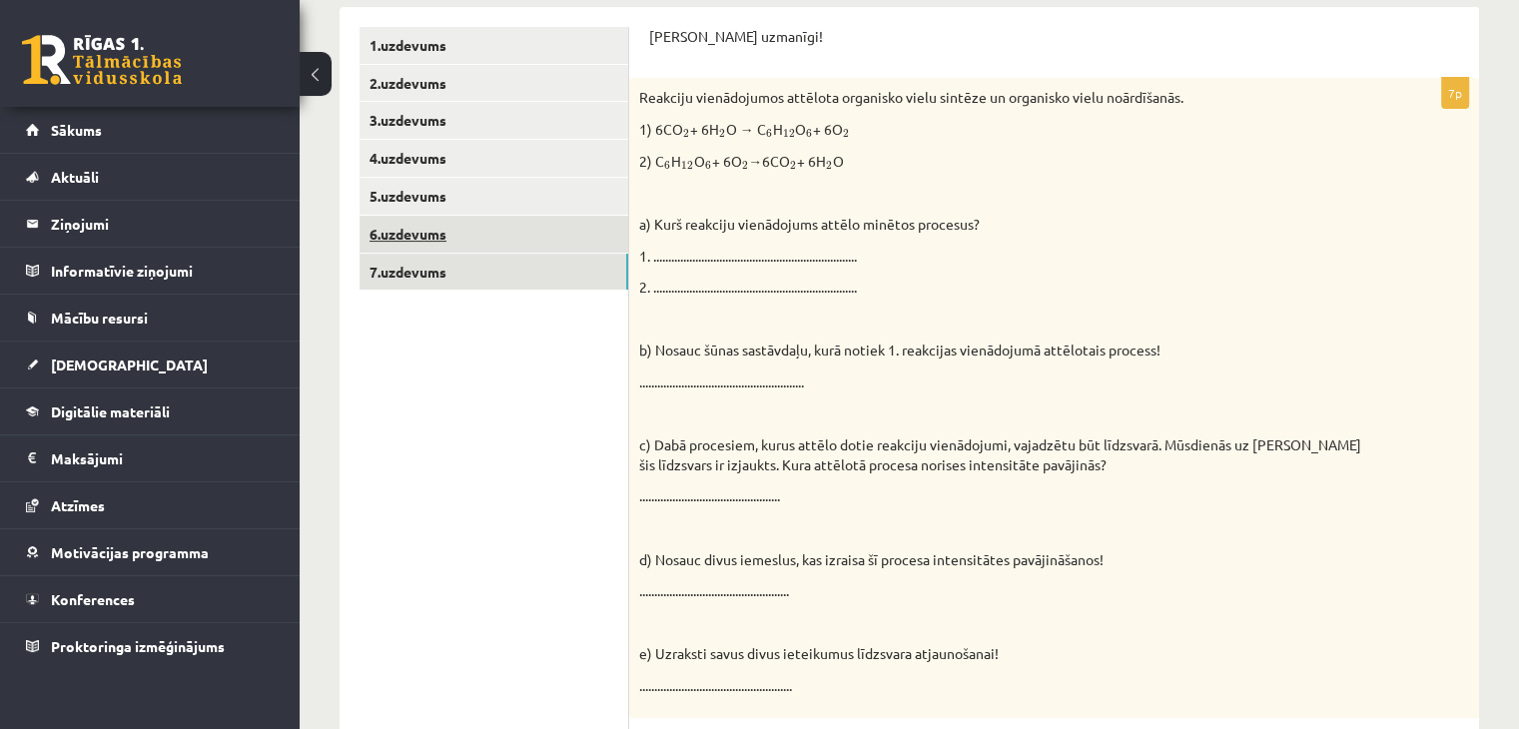
scroll to position [0, 0]
click at [543, 245] on link "6.uzdevums" at bounding box center [494, 234] width 269 height 37
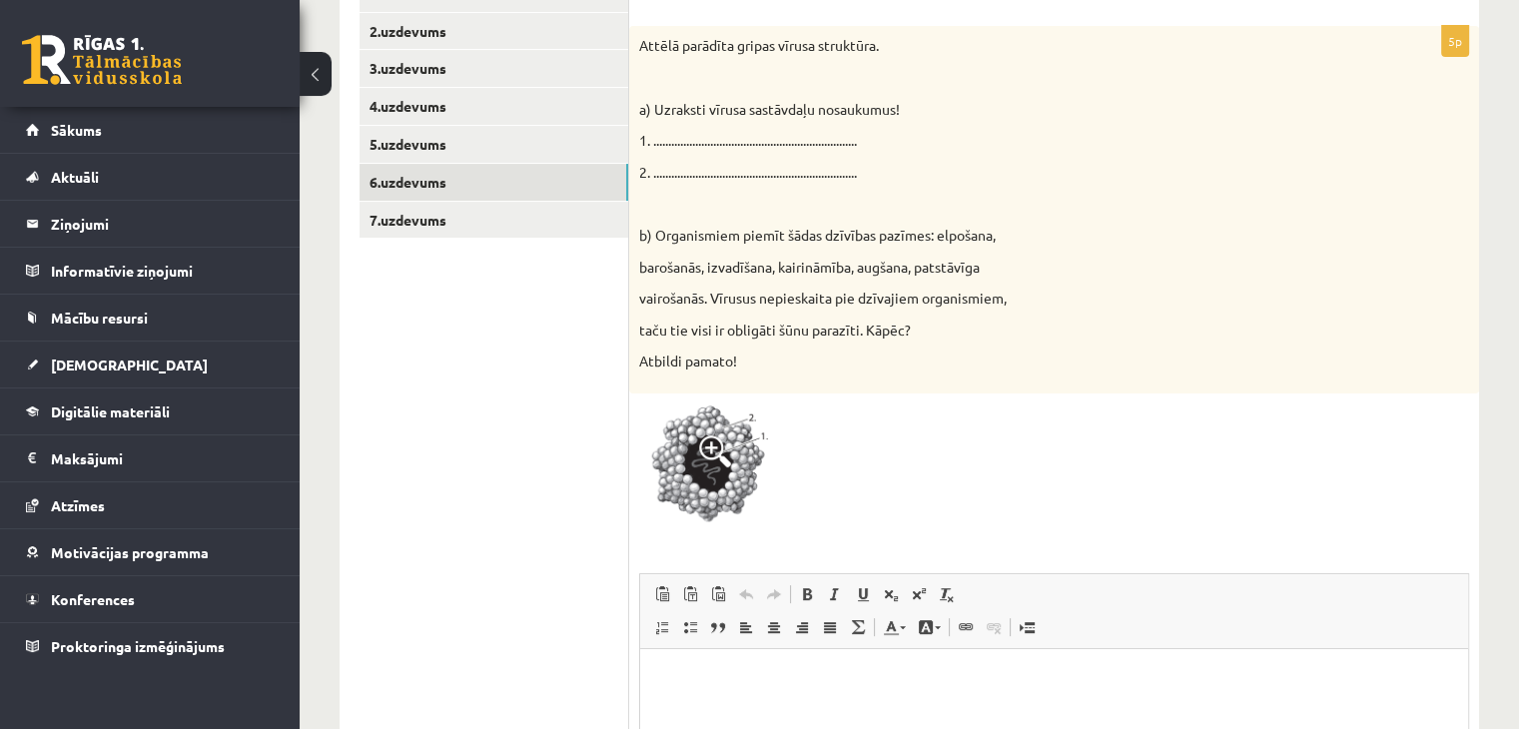
scroll to position [447, 0]
click at [1074, 213] on div "Attēlā parādīta gripas vīrusa struktūra. a) Uzraksti vīrusa sastāvdaļu nosaukum…" at bounding box center [1054, 207] width 850 height 368
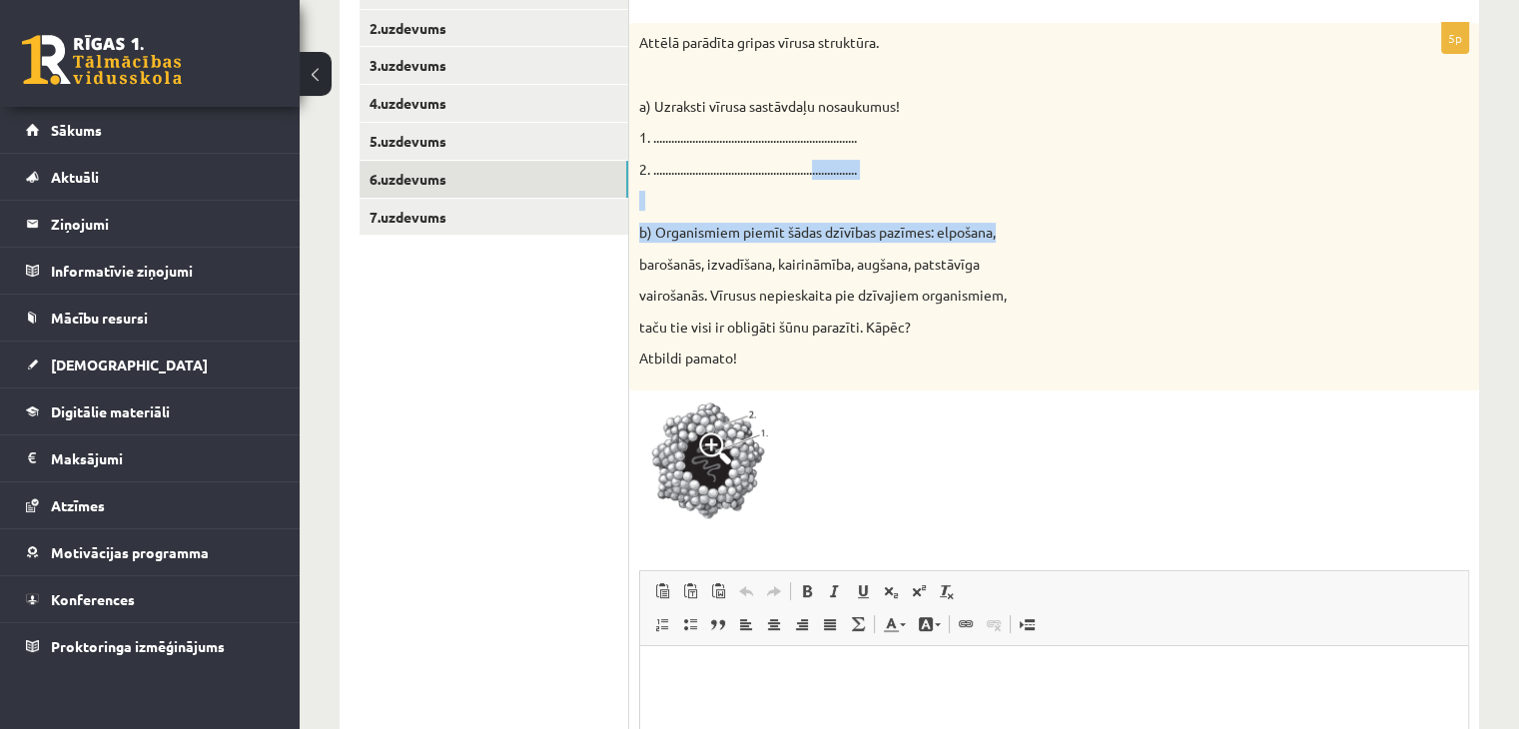
drag, startPoint x: 1074, startPoint y: 213, endPoint x: 837, endPoint y: 152, distance: 244.5
click at [837, 152] on div "Attēlā parādīta gripas vīrusa struktūra. a) Uzraksti vīrusa sastāvdaļu nosaukum…" at bounding box center [1054, 207] width 850 height 368
click at [1043, 245] on div "Attēlā parādīta gripas vīrusa struktūra. a) Uzraksti vīrusa sastāvdaļu nosaukum…" at bounding box center [1054, 207] width 850 height 368
click at [739, 443] on img at bounding box center [714, 466] width 150 height 130
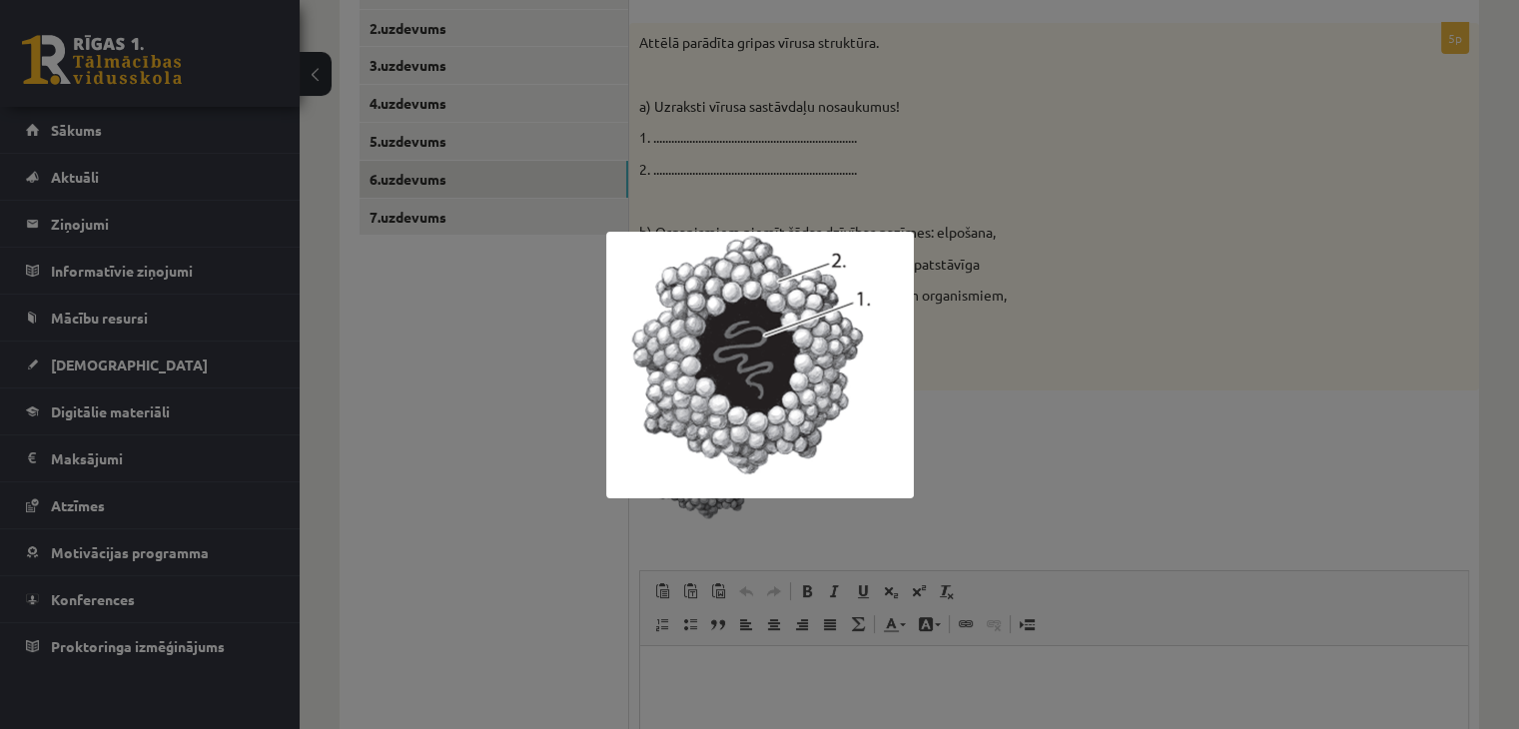
click at [555, 382] on div at bounding box center [759, 364] width 1519 height 729
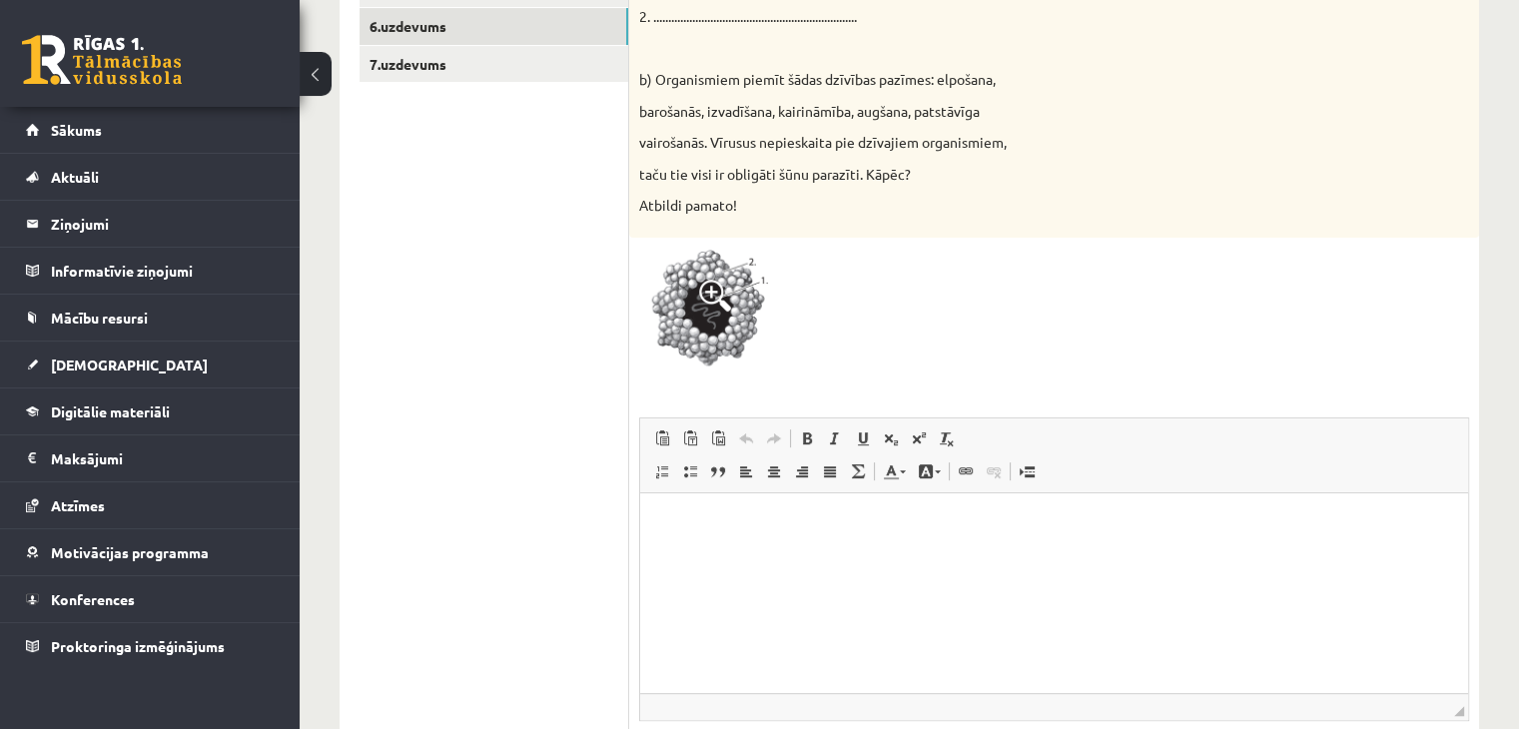
scroll to position [590, 0]
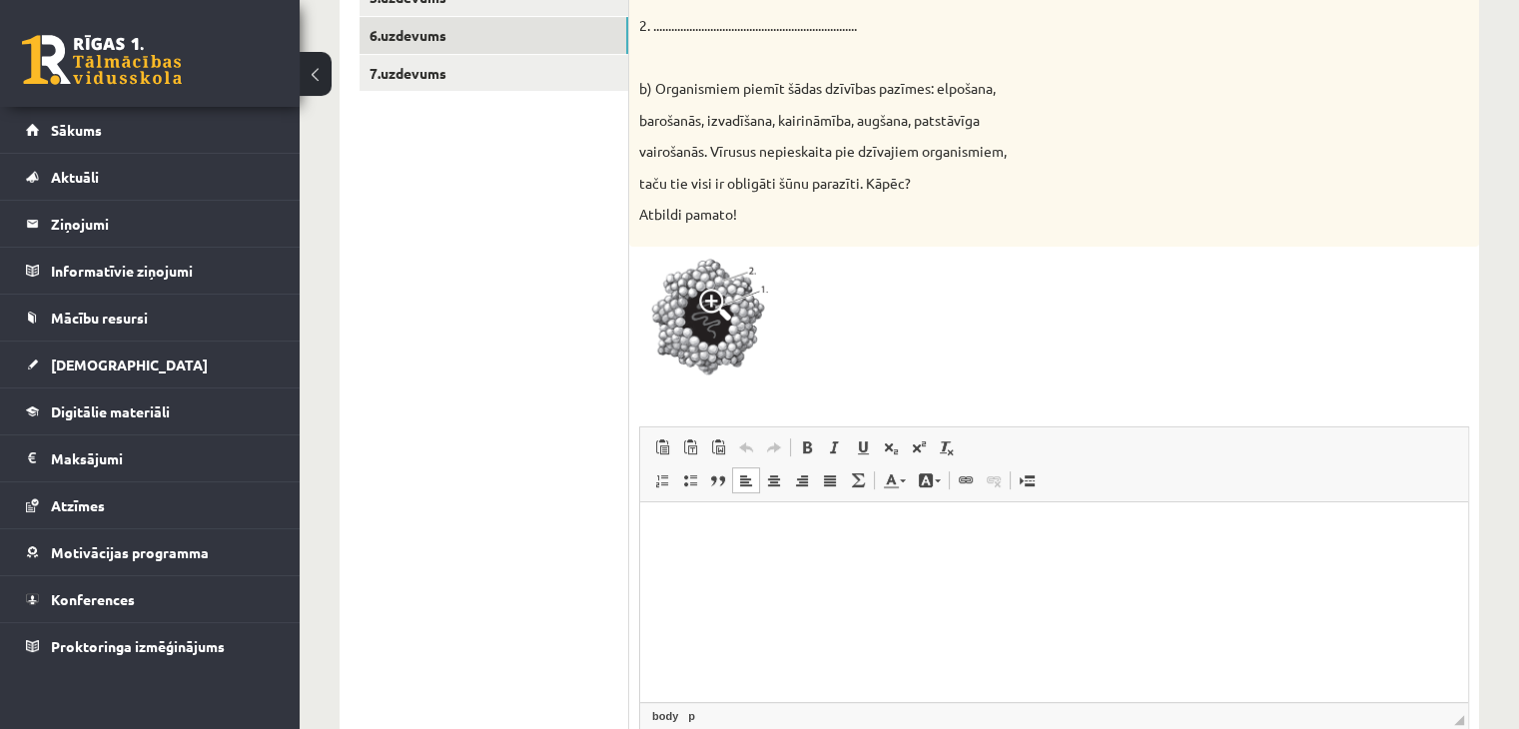
click at [799, 563] on html at bounding box center [1054, 532] width 828 height 61
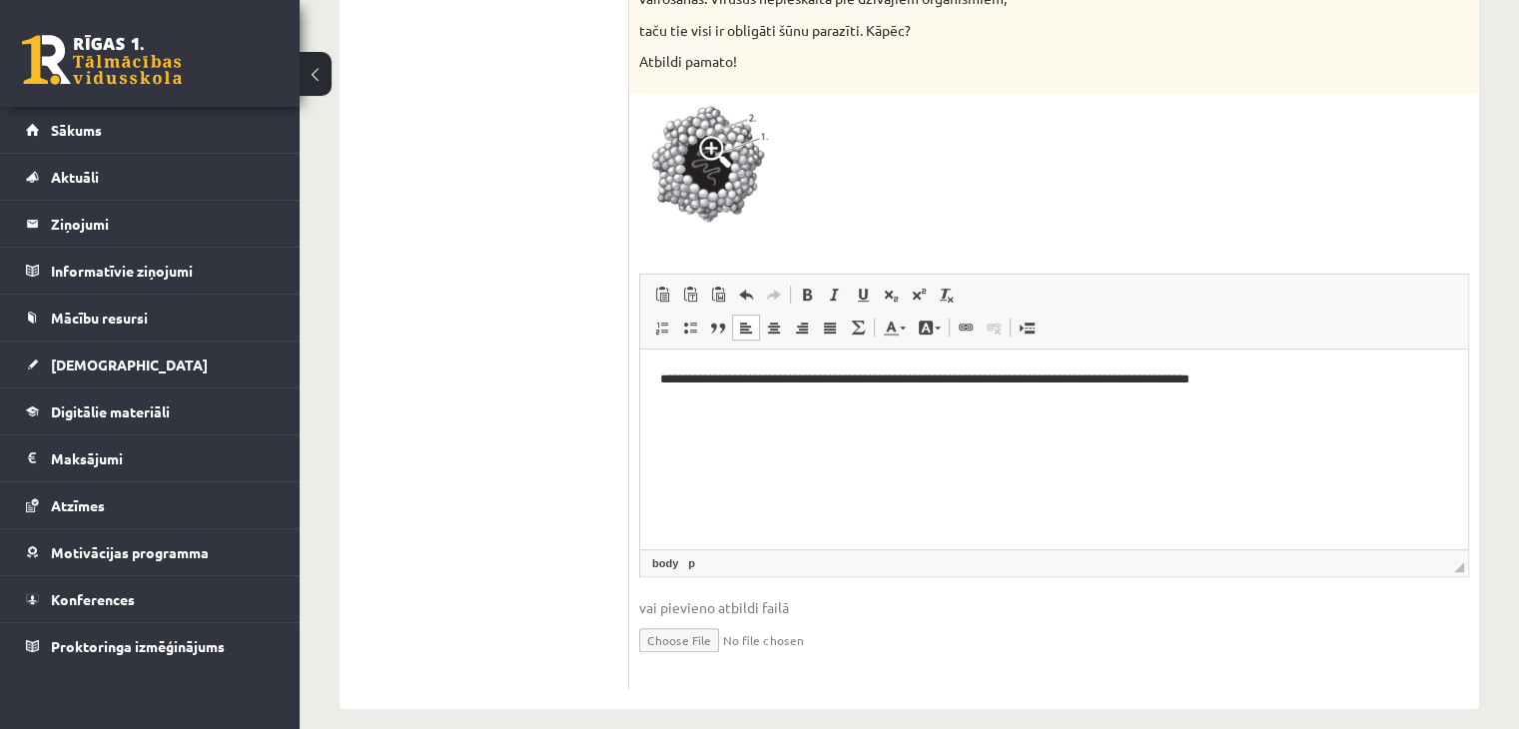
scroll to position [745, 0]
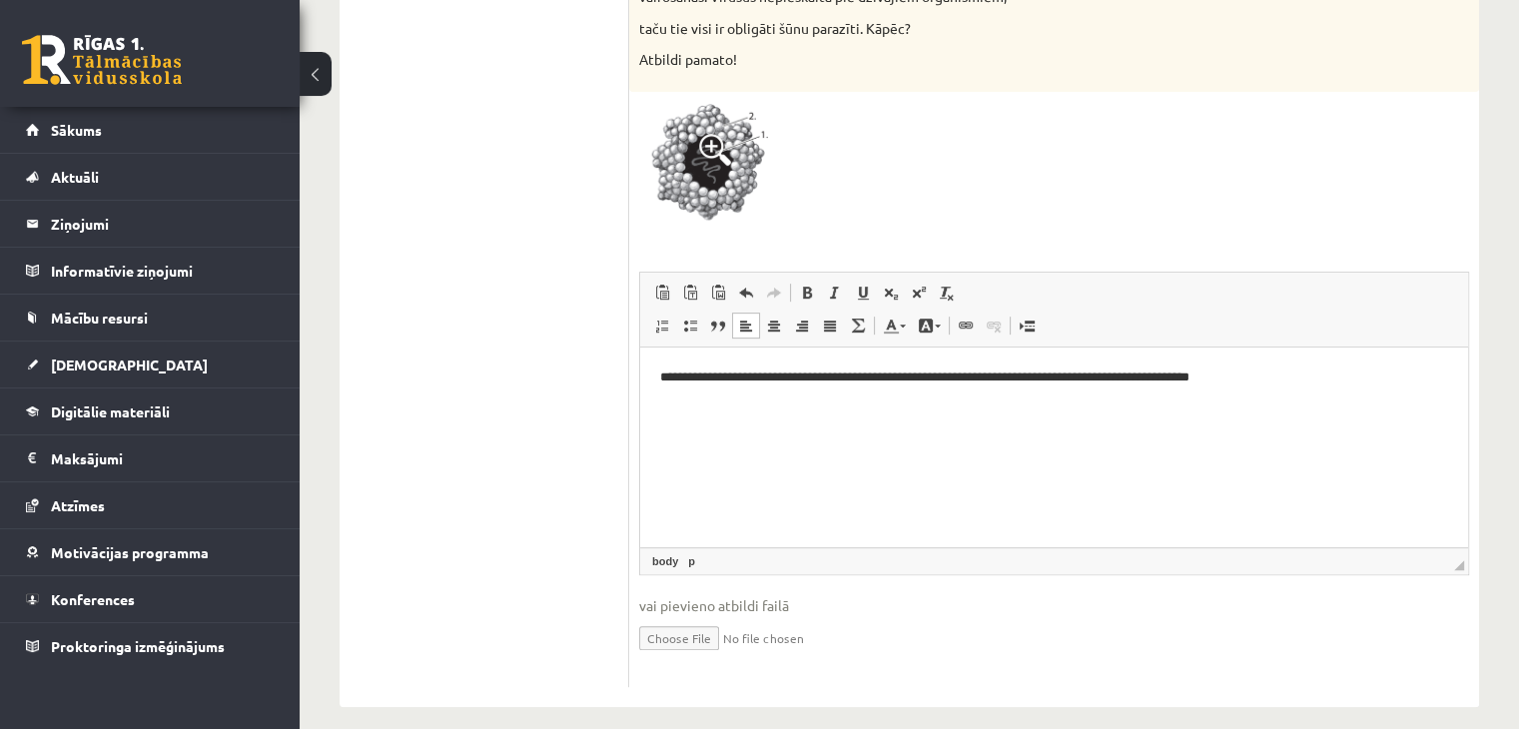
click at [649, 371] on html "**********" at bounding box center [1054, 378] width 828 height 61
click at [708, 128] on img at bounding box center [714, 167] width 150 height 130
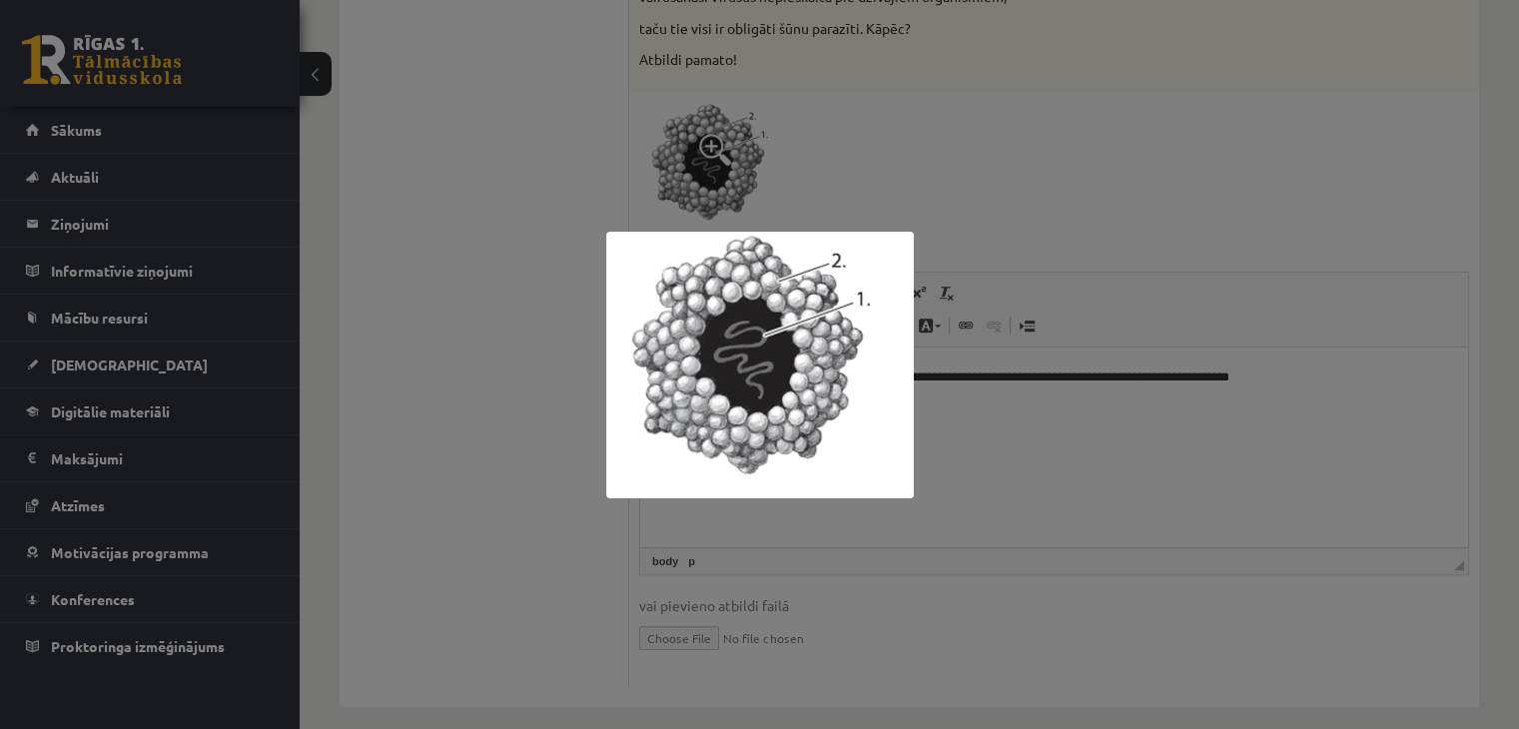
click at [966, 417] on div at bounding box center [759, 364] width 1519 height 729
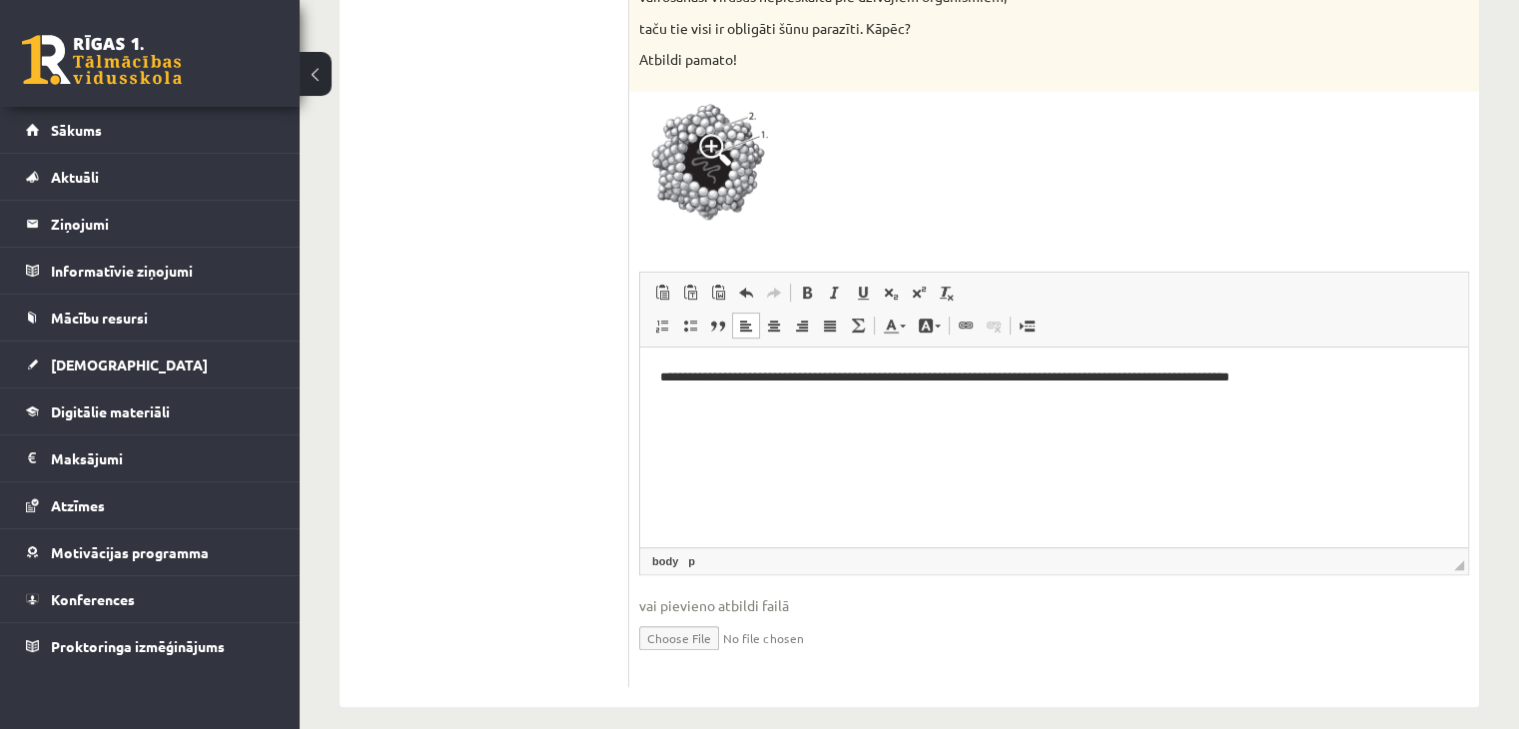
click at [707, 384] on p "**********" at bounding box center [1054, 378] width 789 height 21
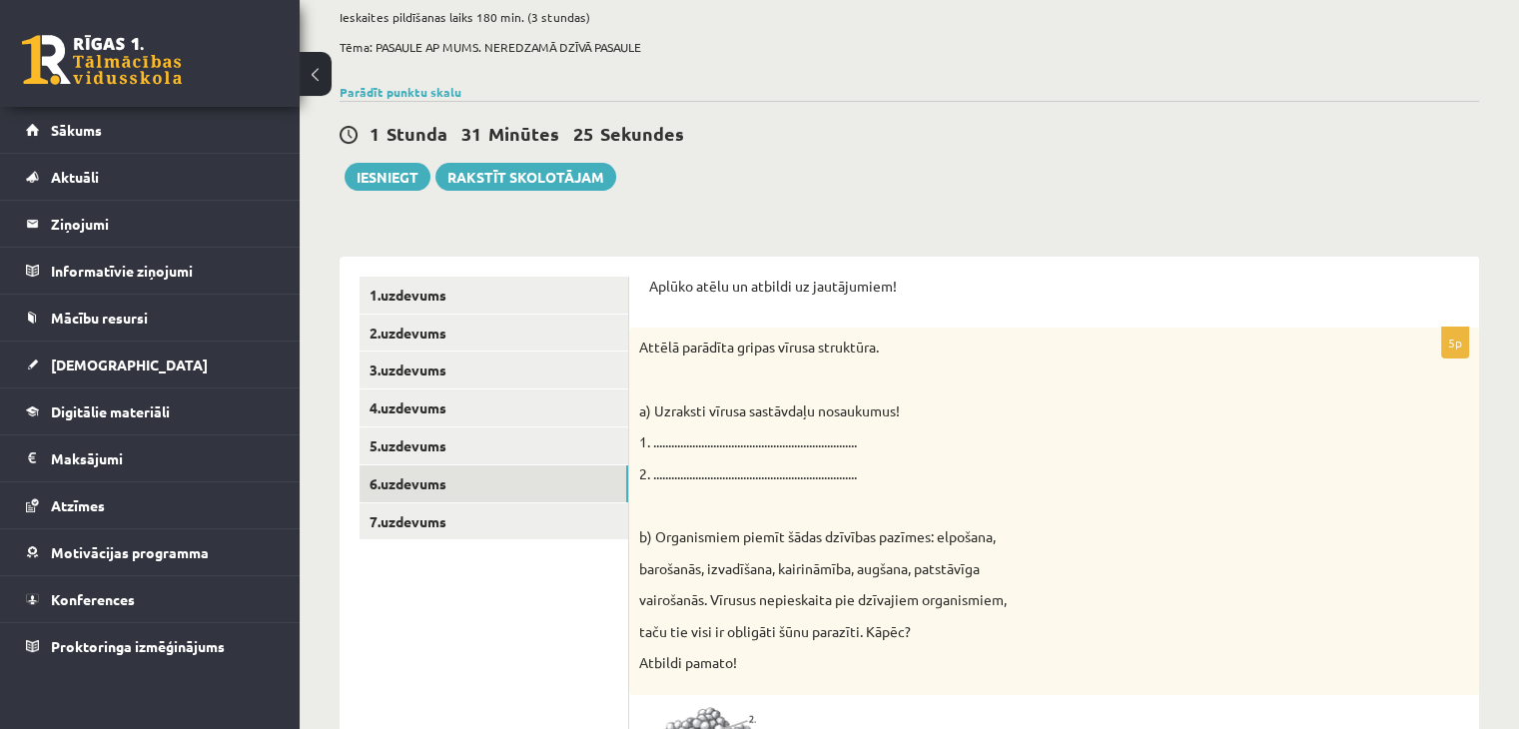
scroll to position [0, 0]
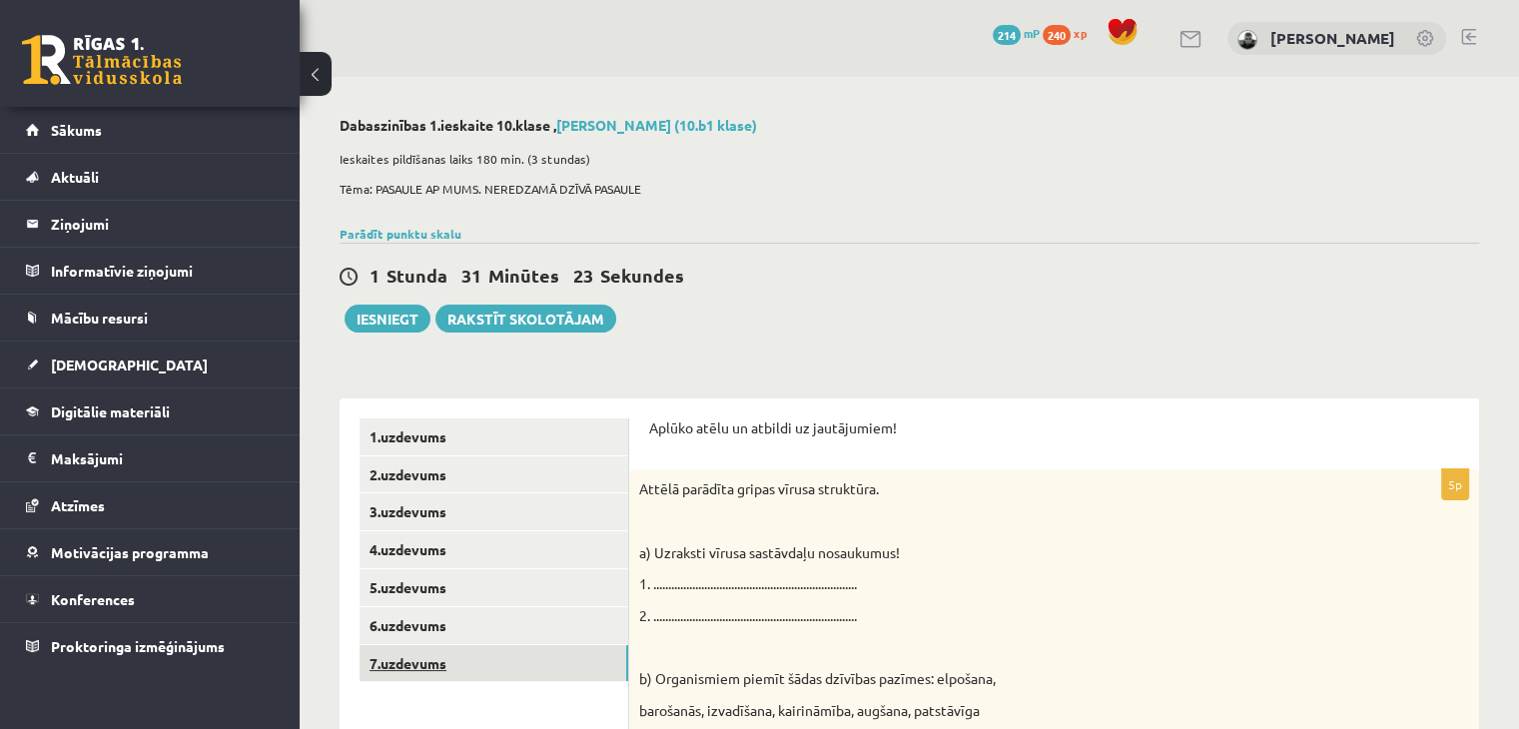
click at [408, 665] on link "7.uzdevums" at bounding box center [494, 663] width 269 height 37
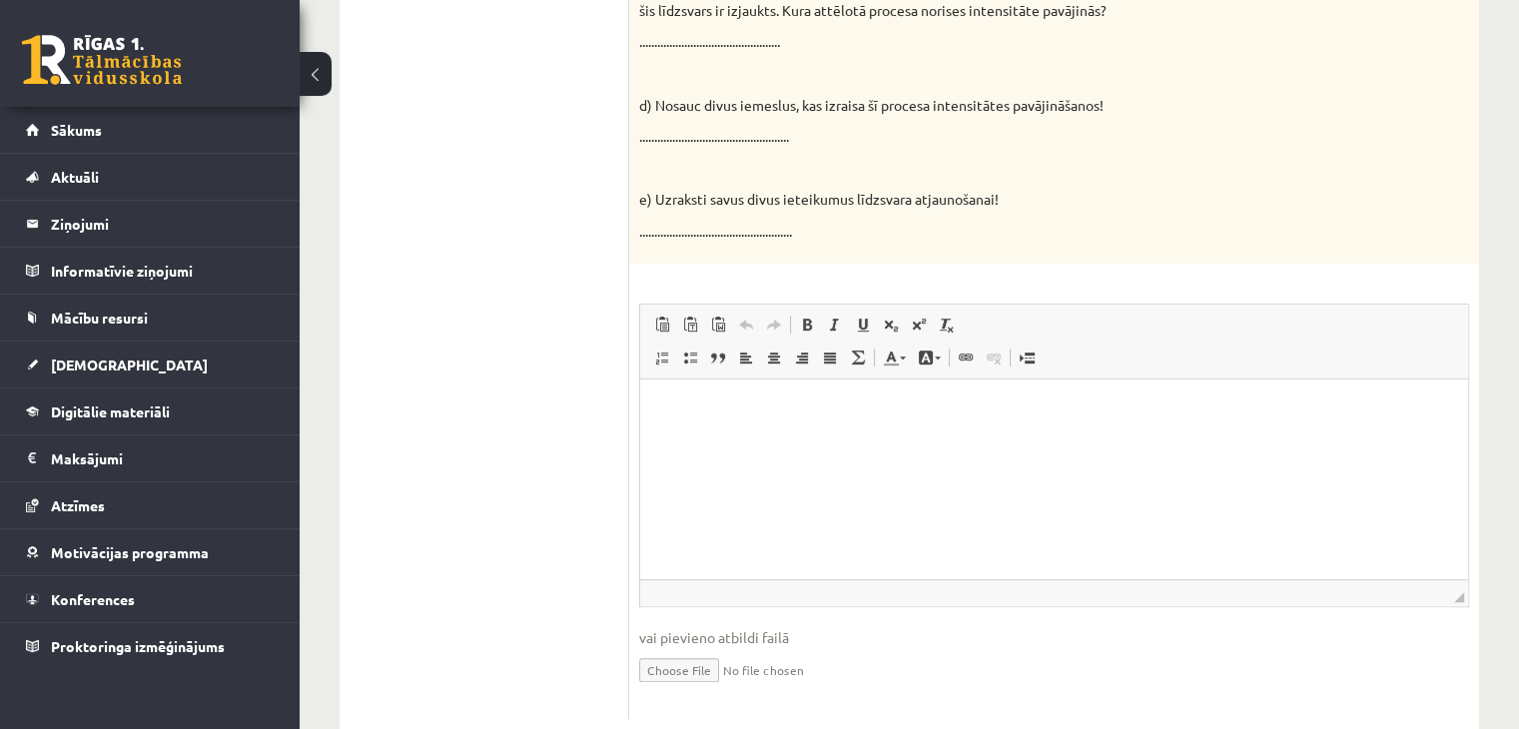
scroll to position [851, 0]
click at [890, 435] on html at bounding box center [1054, 404] width 828 height 61
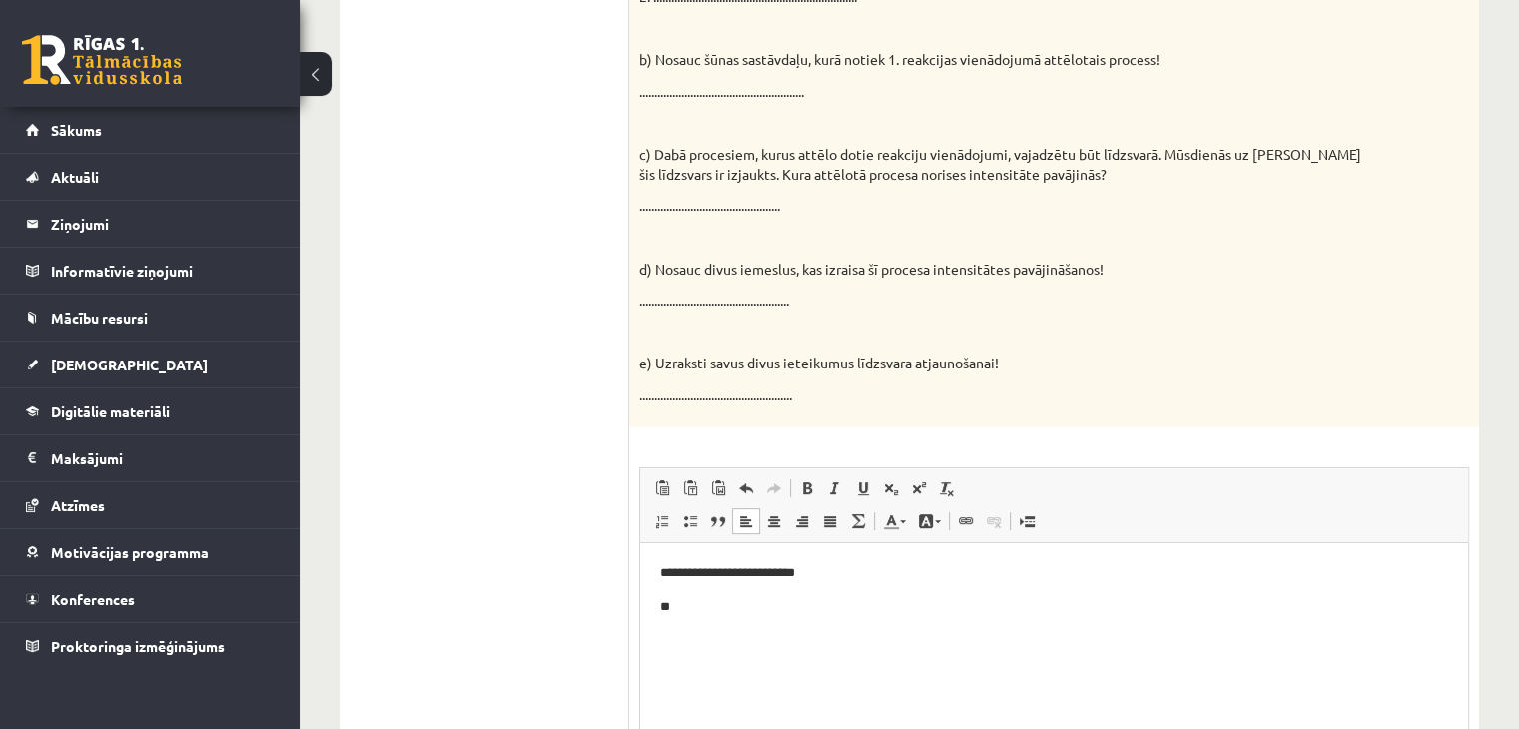
scroll to position [707, 0]
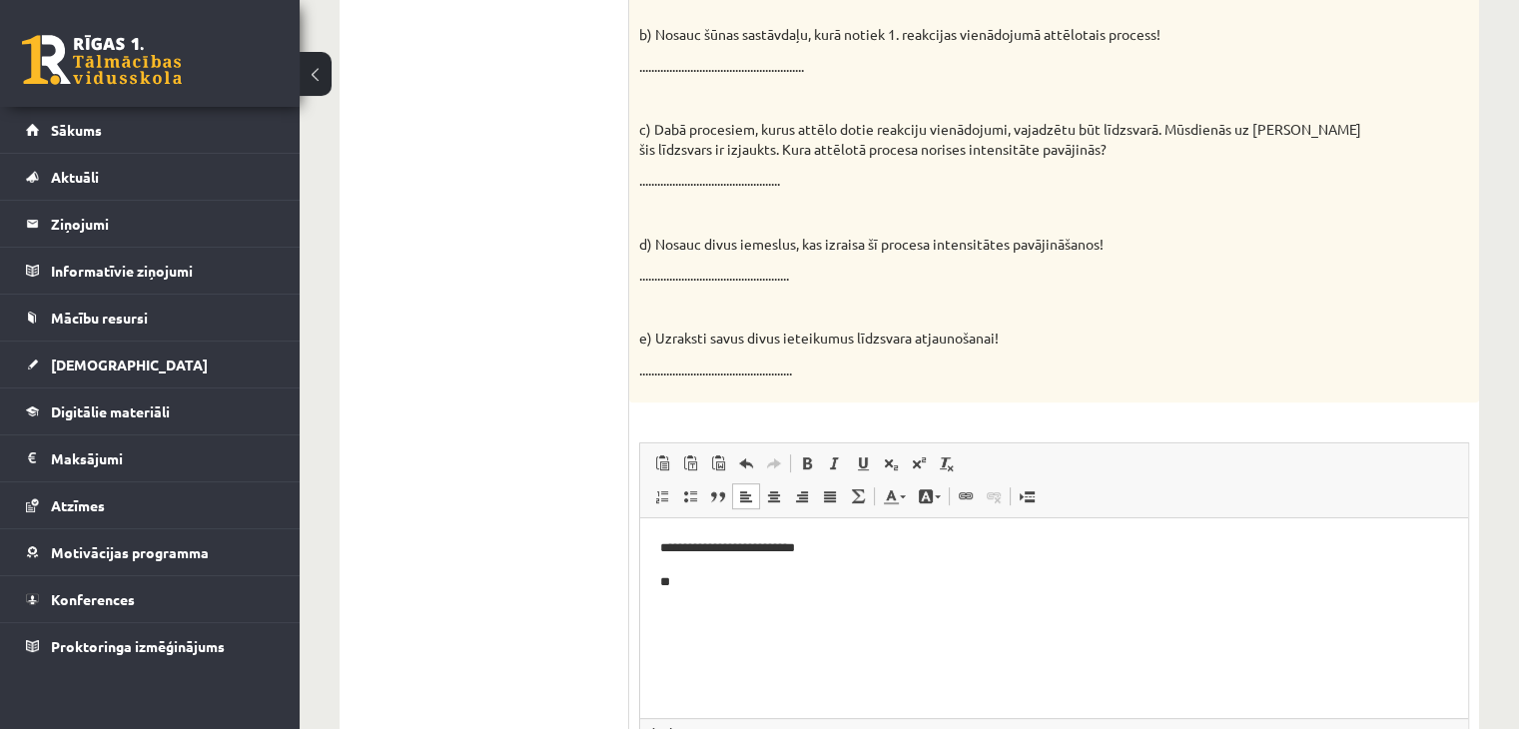
click at [805, 571] on p "**" at bounding box center [1054, 581] width 789 height 21
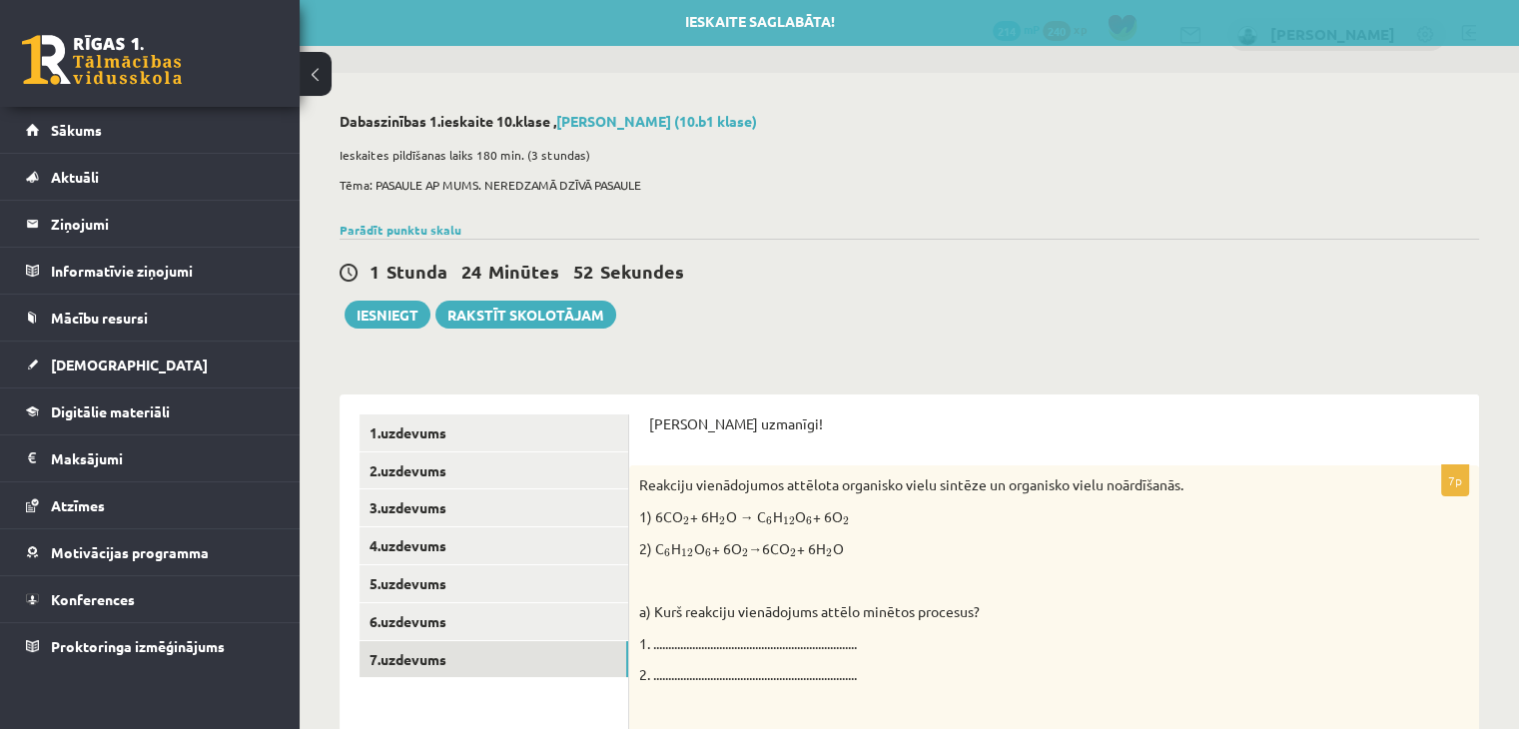
scroll to position [0, 0]
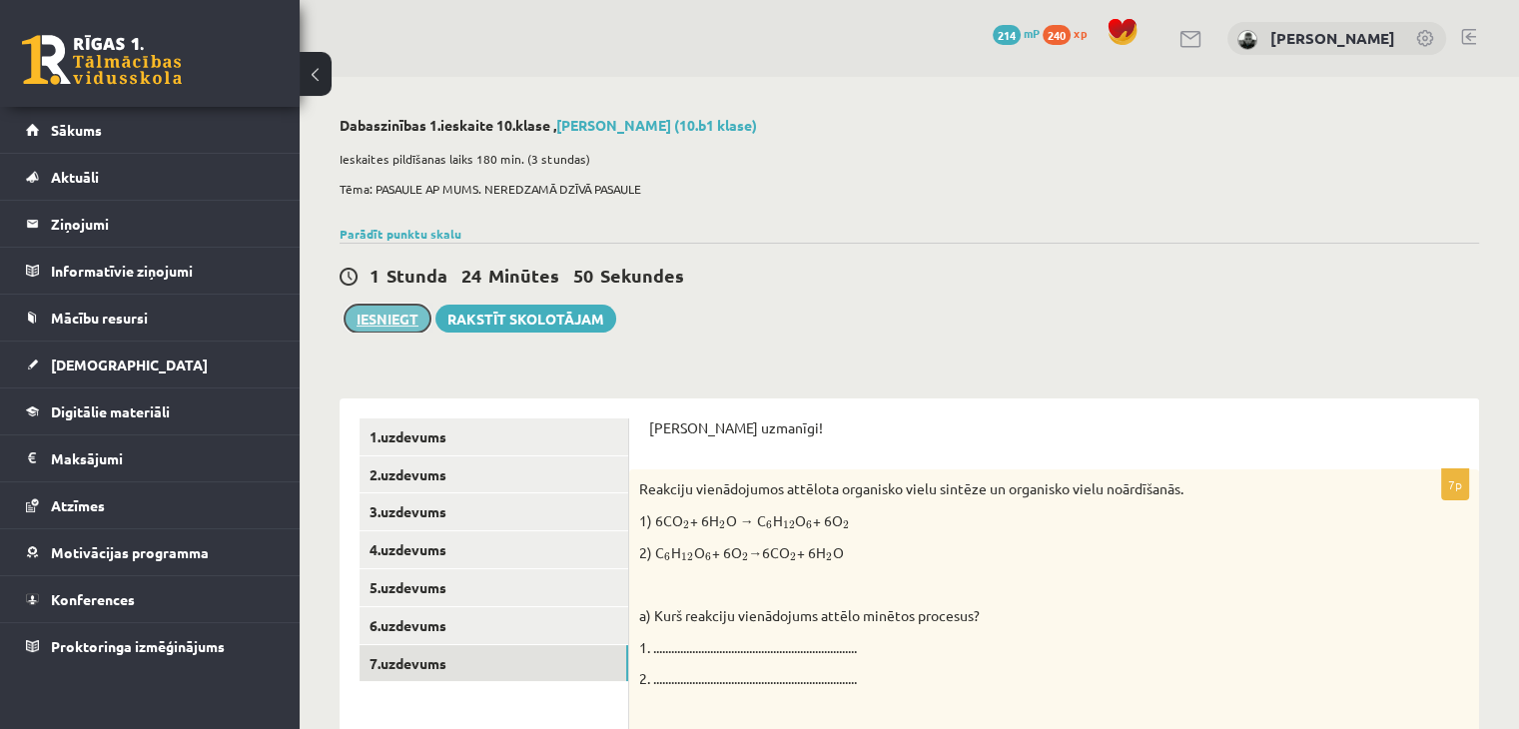
click at [400, 317] on button "Iesniegt" at bounding box center [388, 319] width 86 height 28
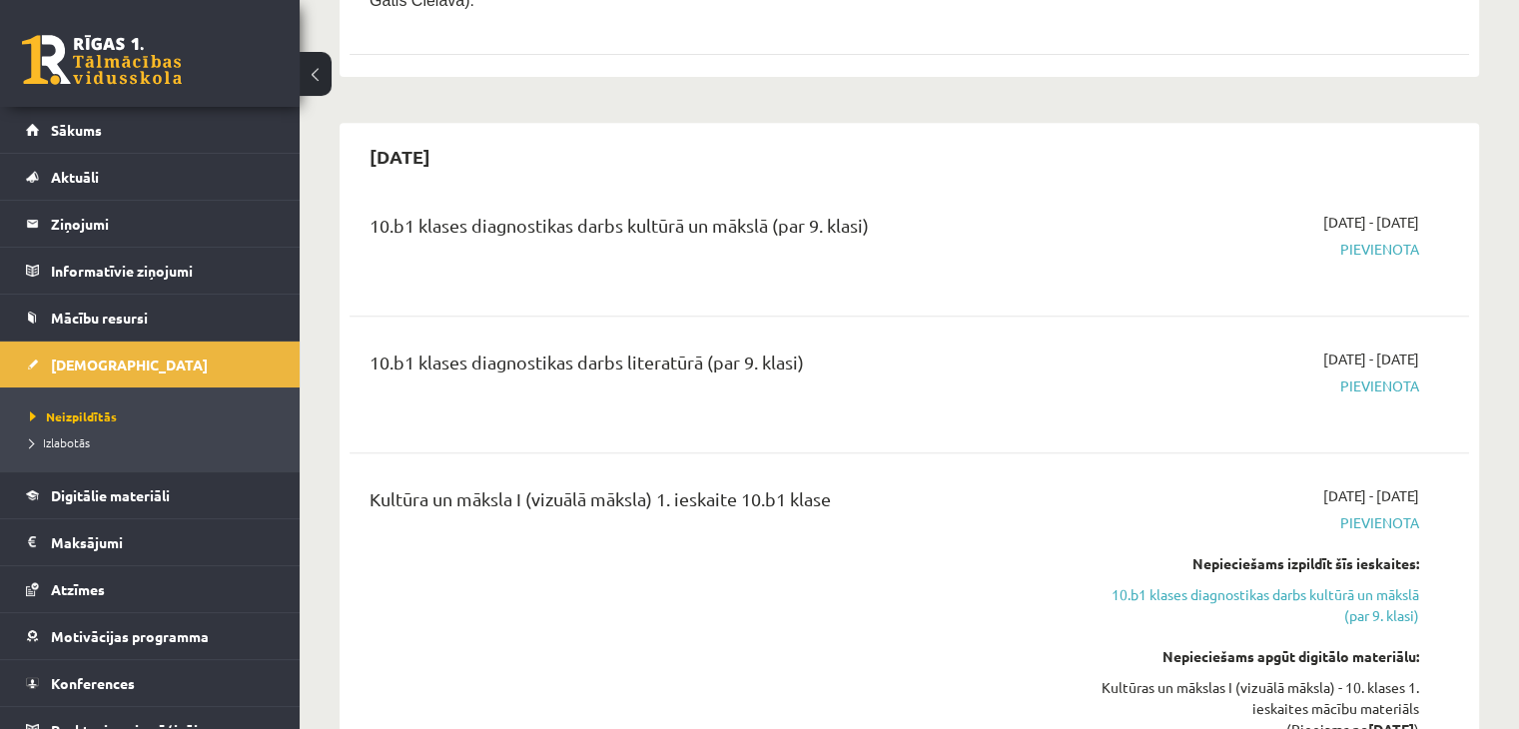
scroll to position [873, 0]
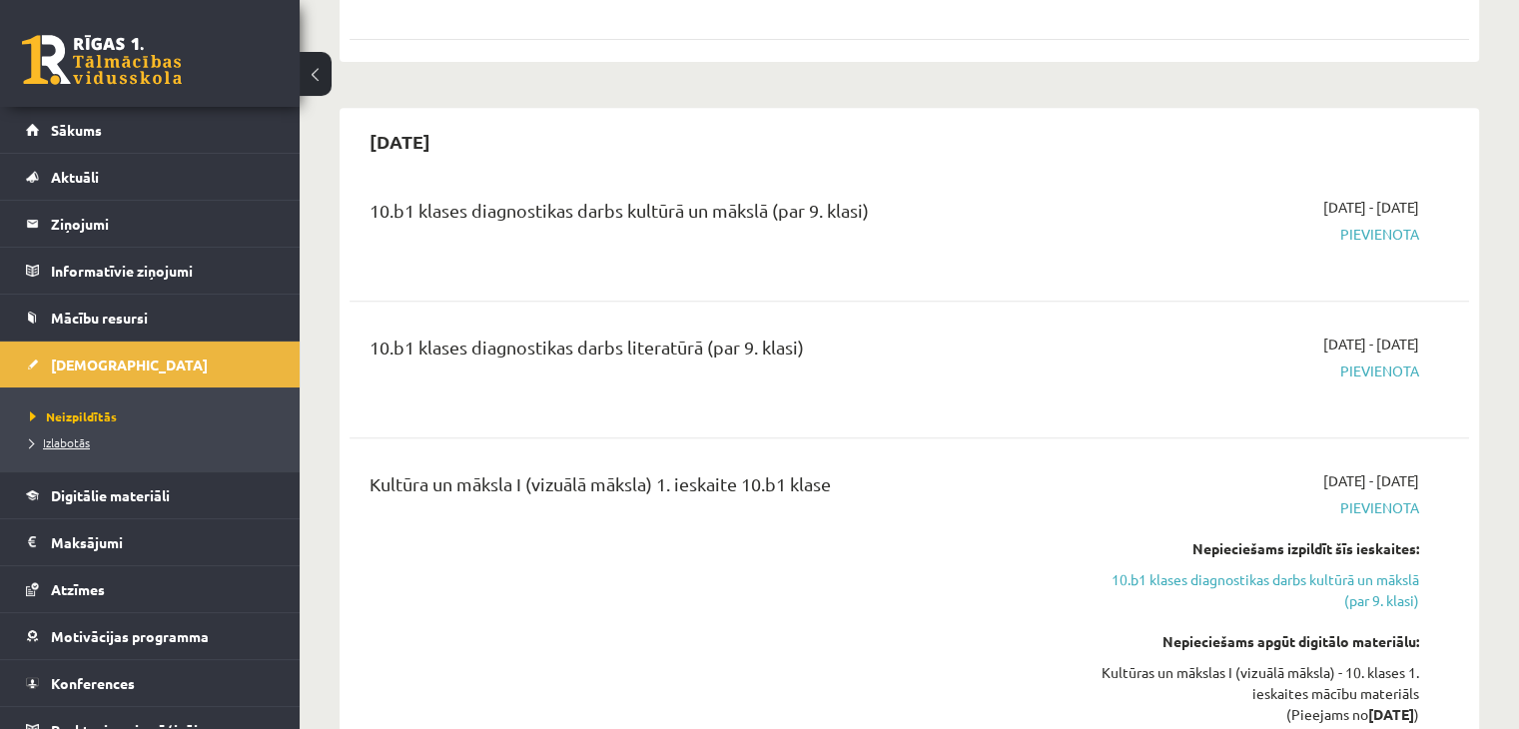
click at [68, 441] on span "Izlabotās" at bounding box center [60, 443] width 60 height 16
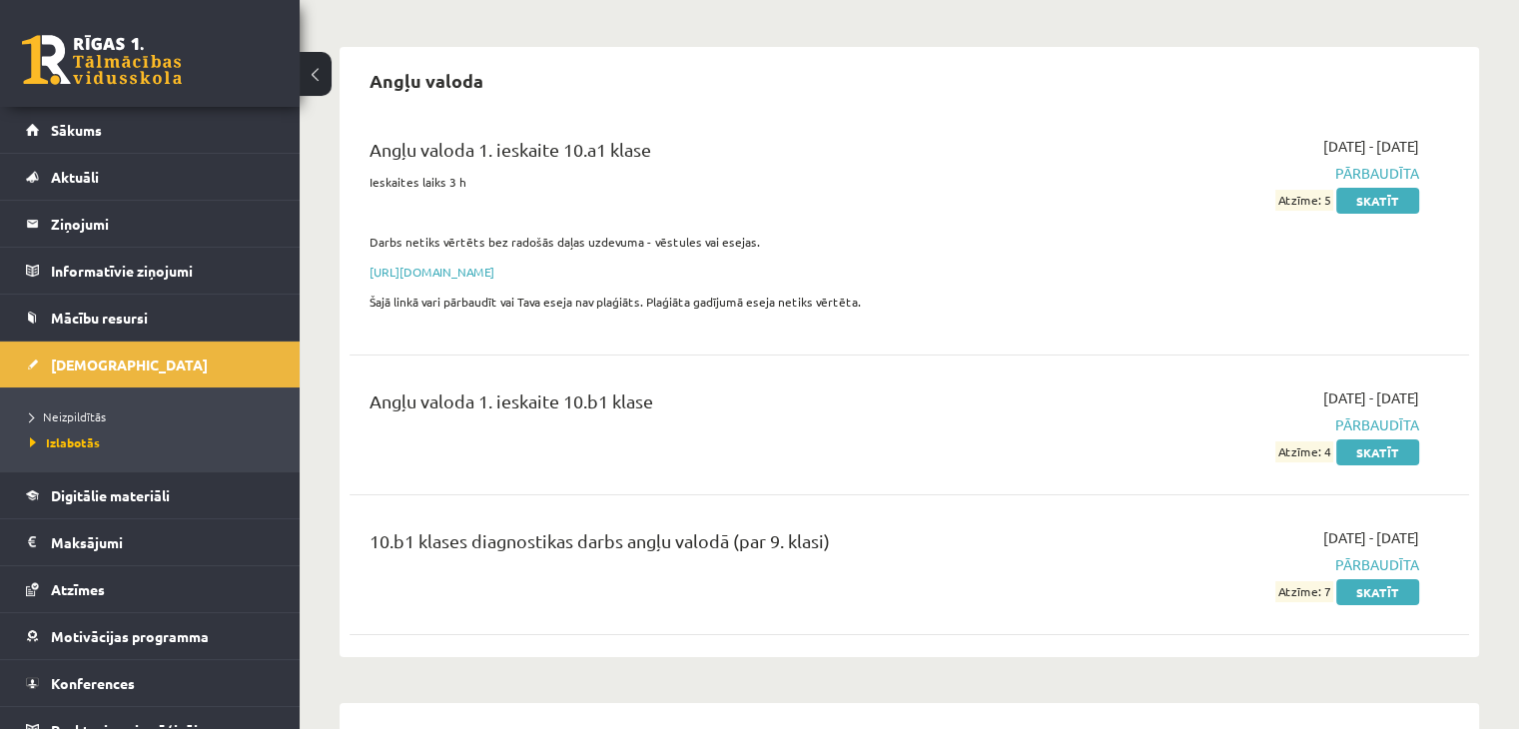
scroll to position [143, 0]
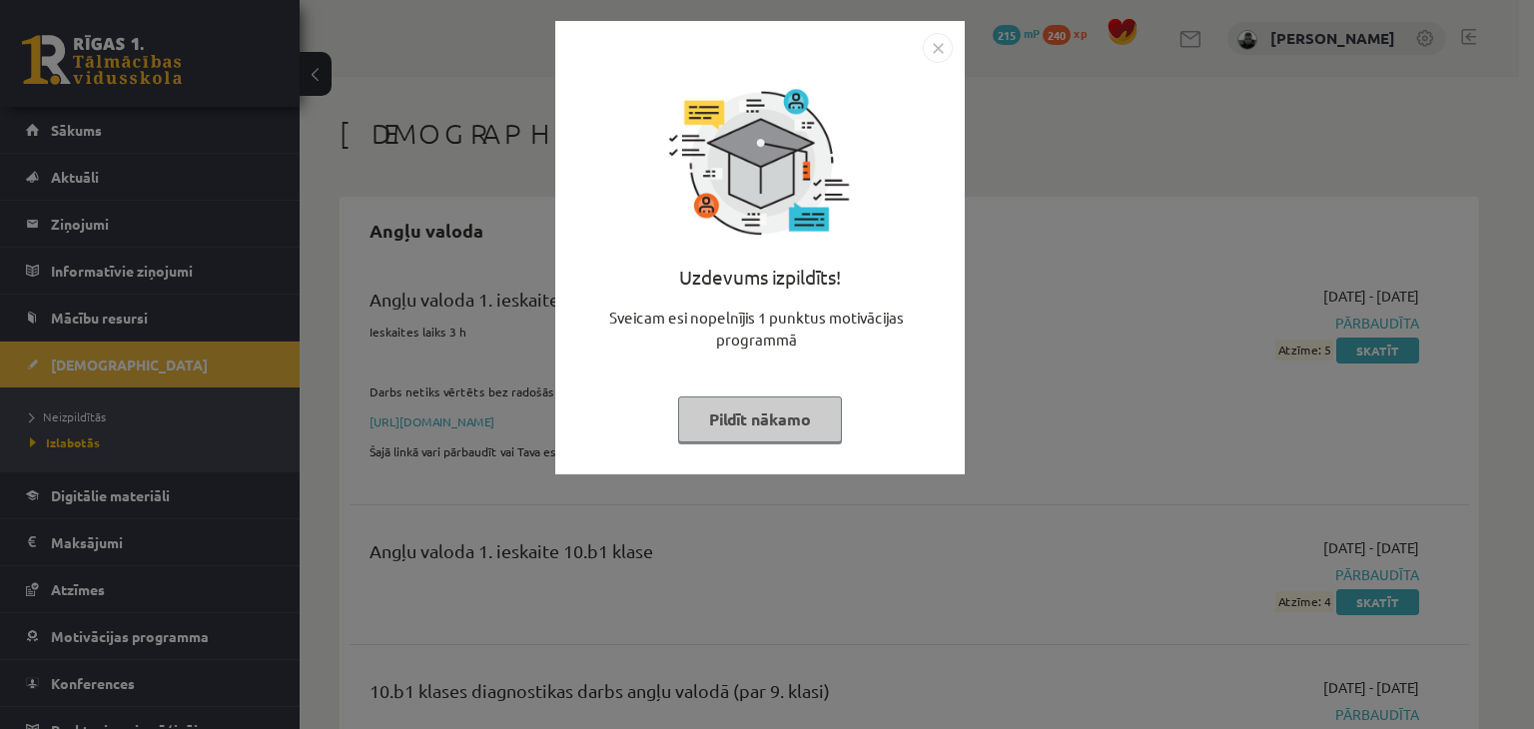
click at [782, 432] on button "Pildīt nākamo" at bounding box center [760, 420] width 164 height 46
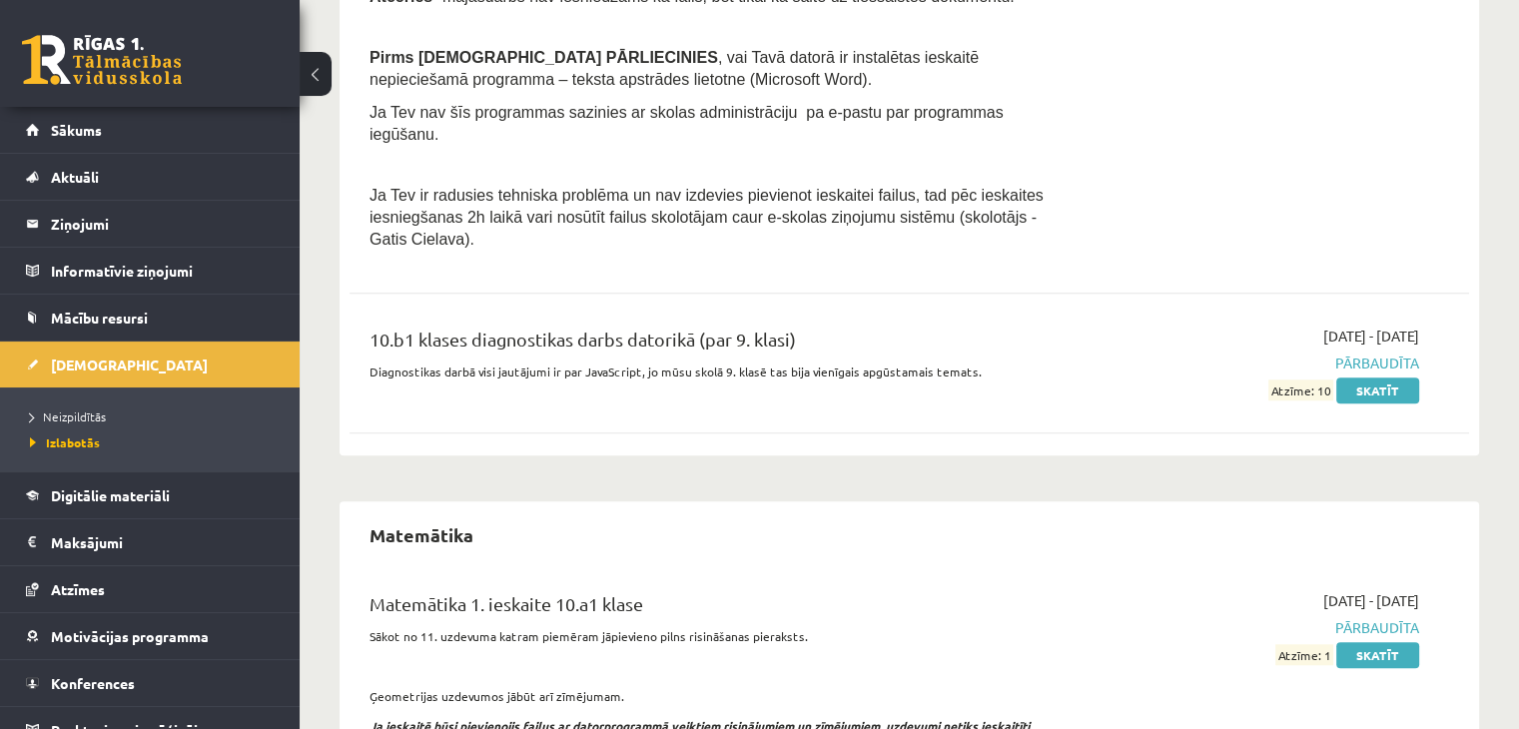
scroll to position [1511, 0]
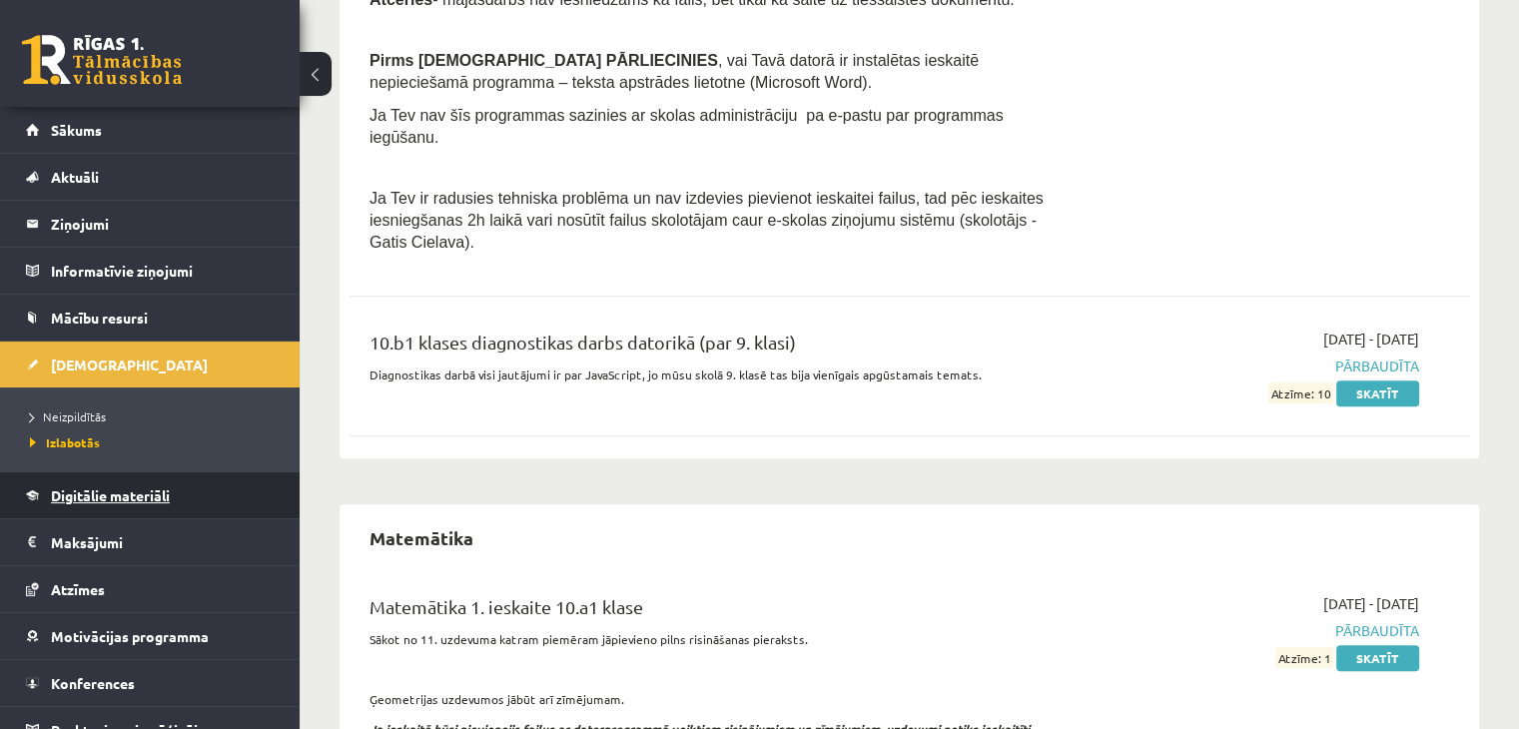
click at [196, 491] on link "Digitālie materiāli" at bounding box center [150, 495] width 249 height 46
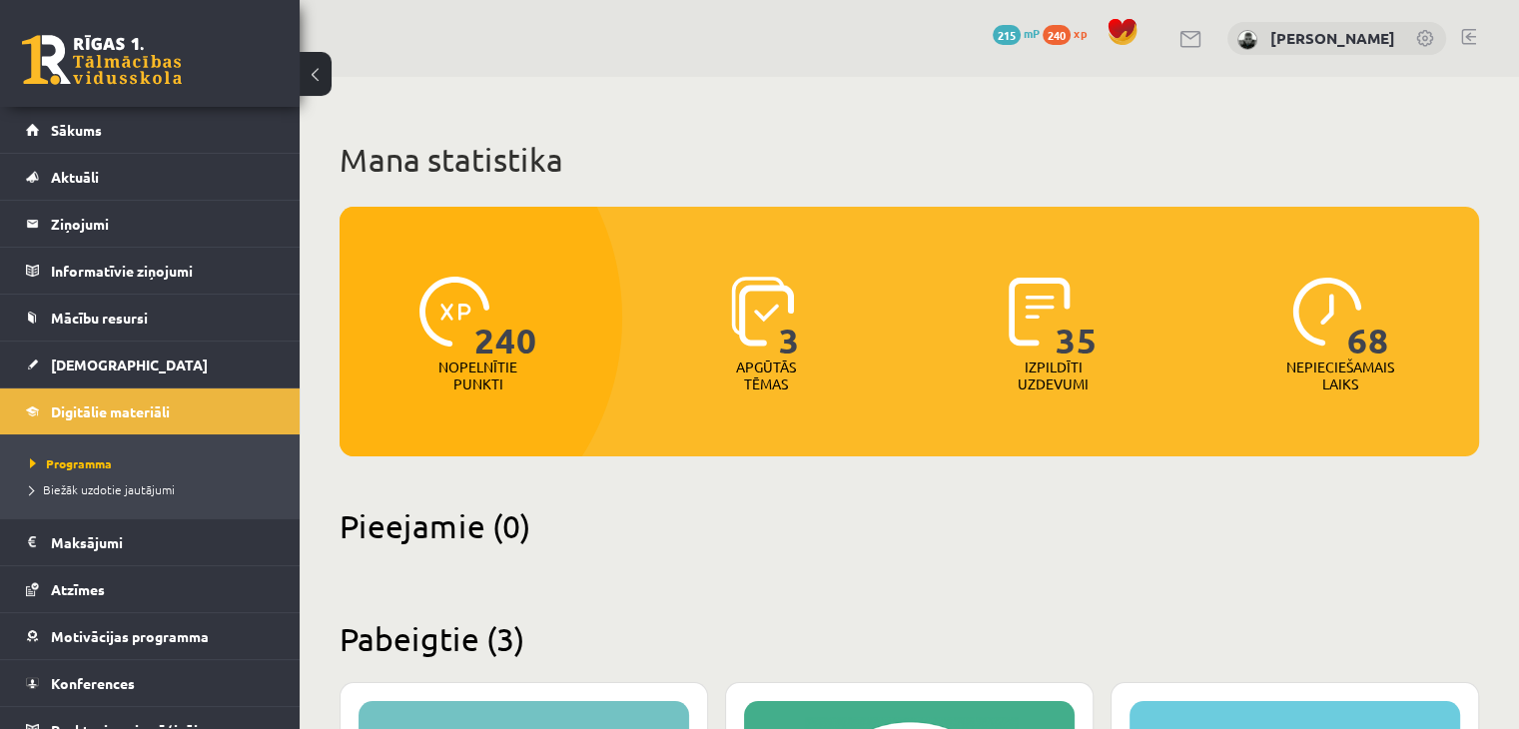
click at [388, 535] on h2 "Pieejamie (0)" at bounding box center [910, 525] width 1140 height 39
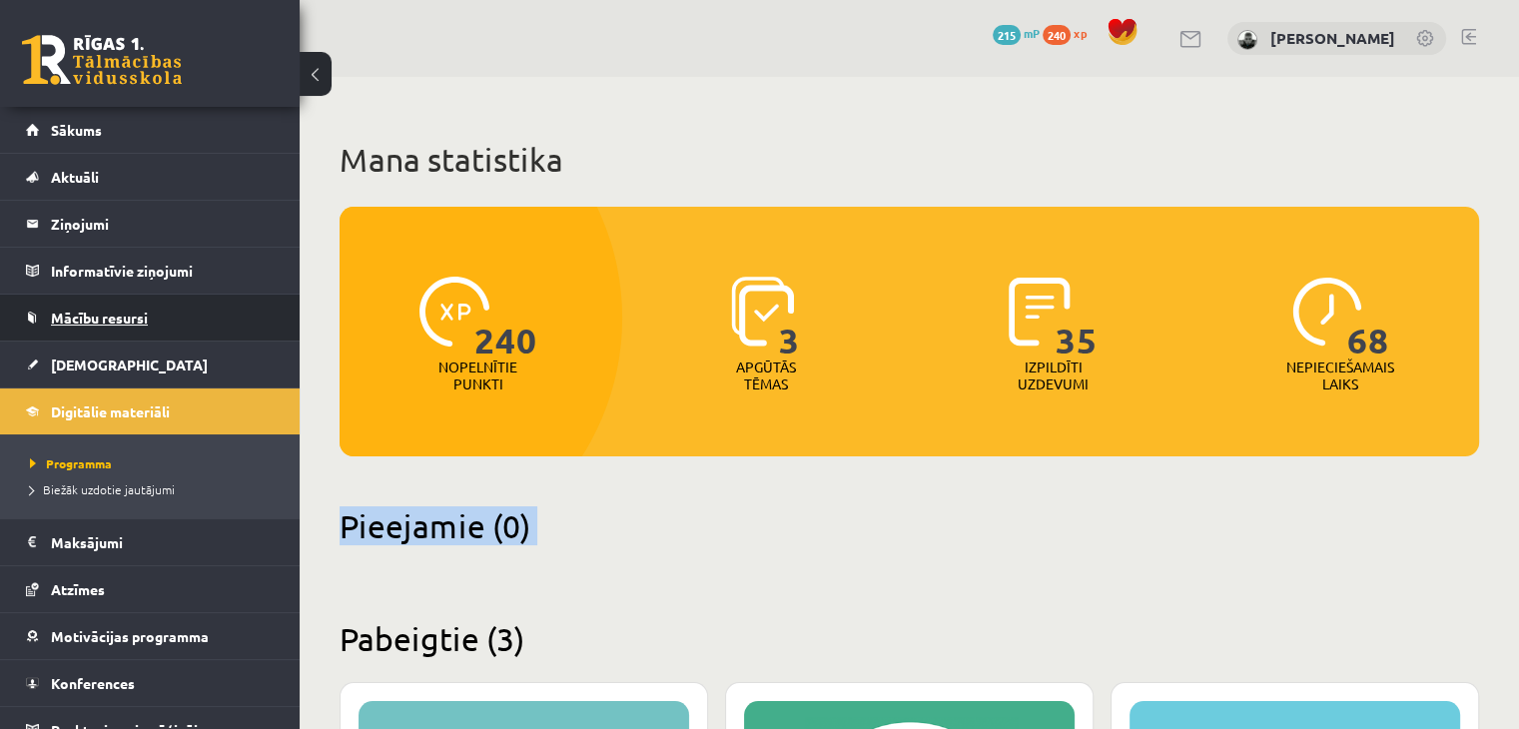
click at [124, 316] on span "Mācību resursi" at bounding box center [99, 318] width 97 height 18
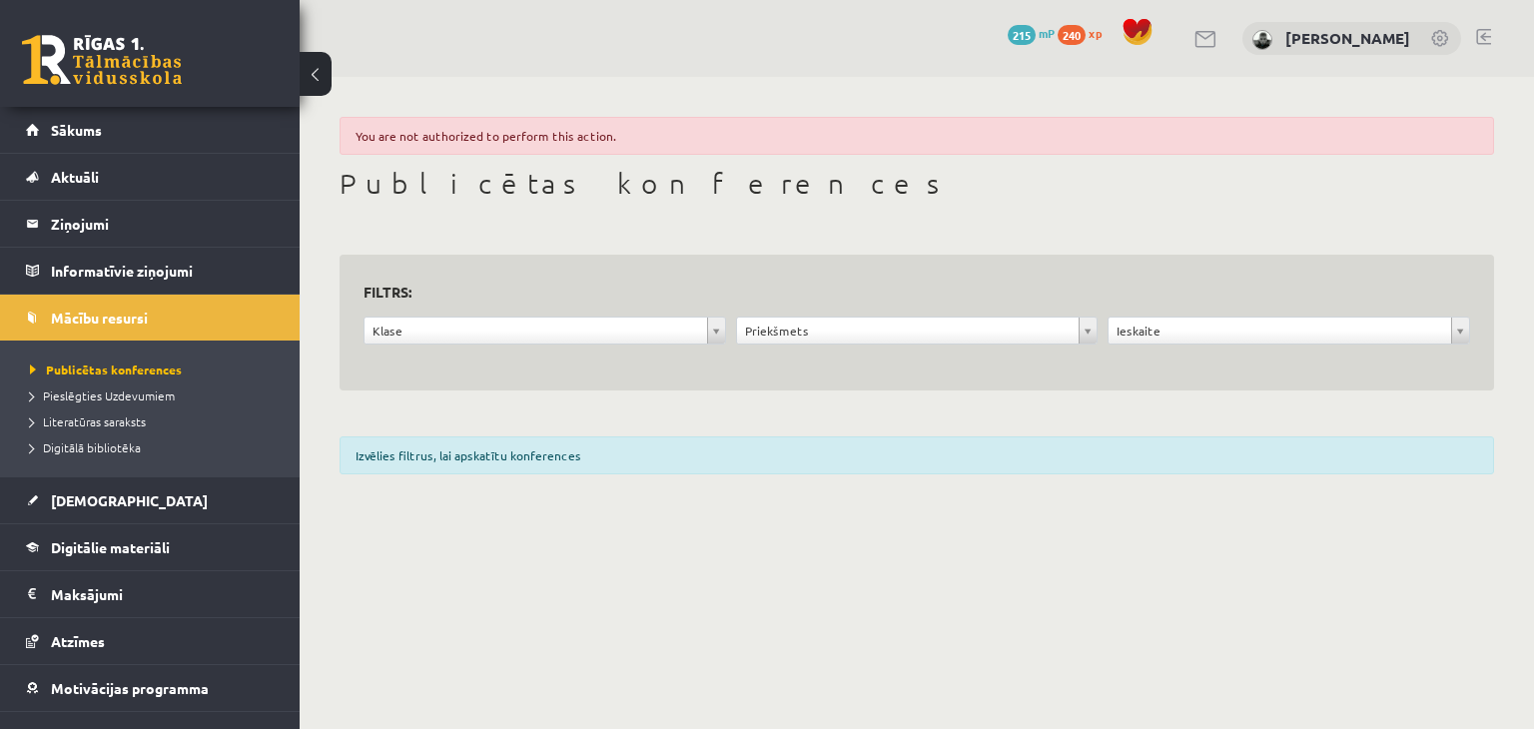
click at [535, 127] on div "You are not authorized to perform this action." at bounding box center [917, 136] width 1155 height 38
click at [722, 165] on div "**********" at bounding box center [917, 302] width 1235 height 450
click at [121, 419] on span "Literatūras saraksts" at bounding box center [88, 422] width 116 height 16
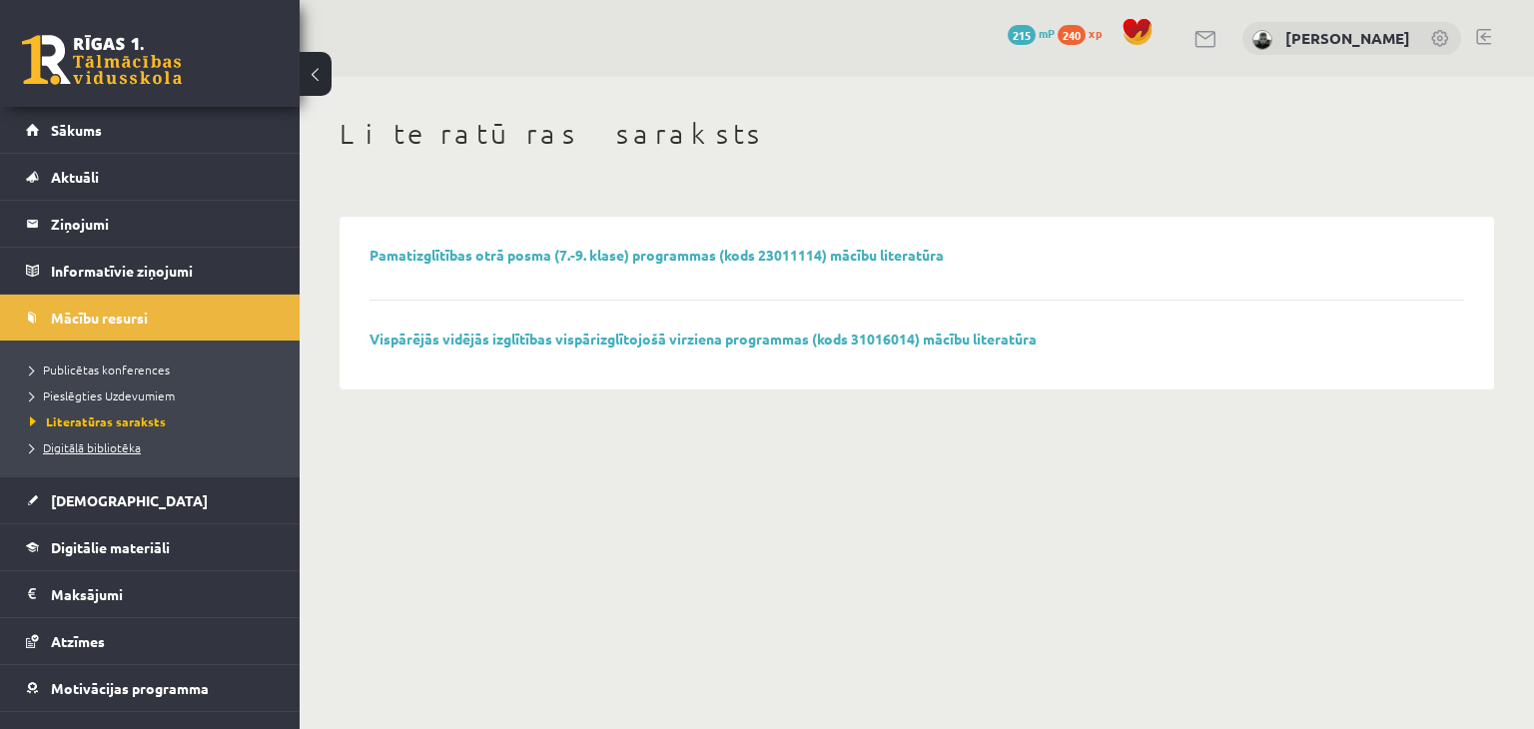
click at [122, 451] on span "Digitālā bibliotēka" at bounding box center [85, 448] width 111 height 16
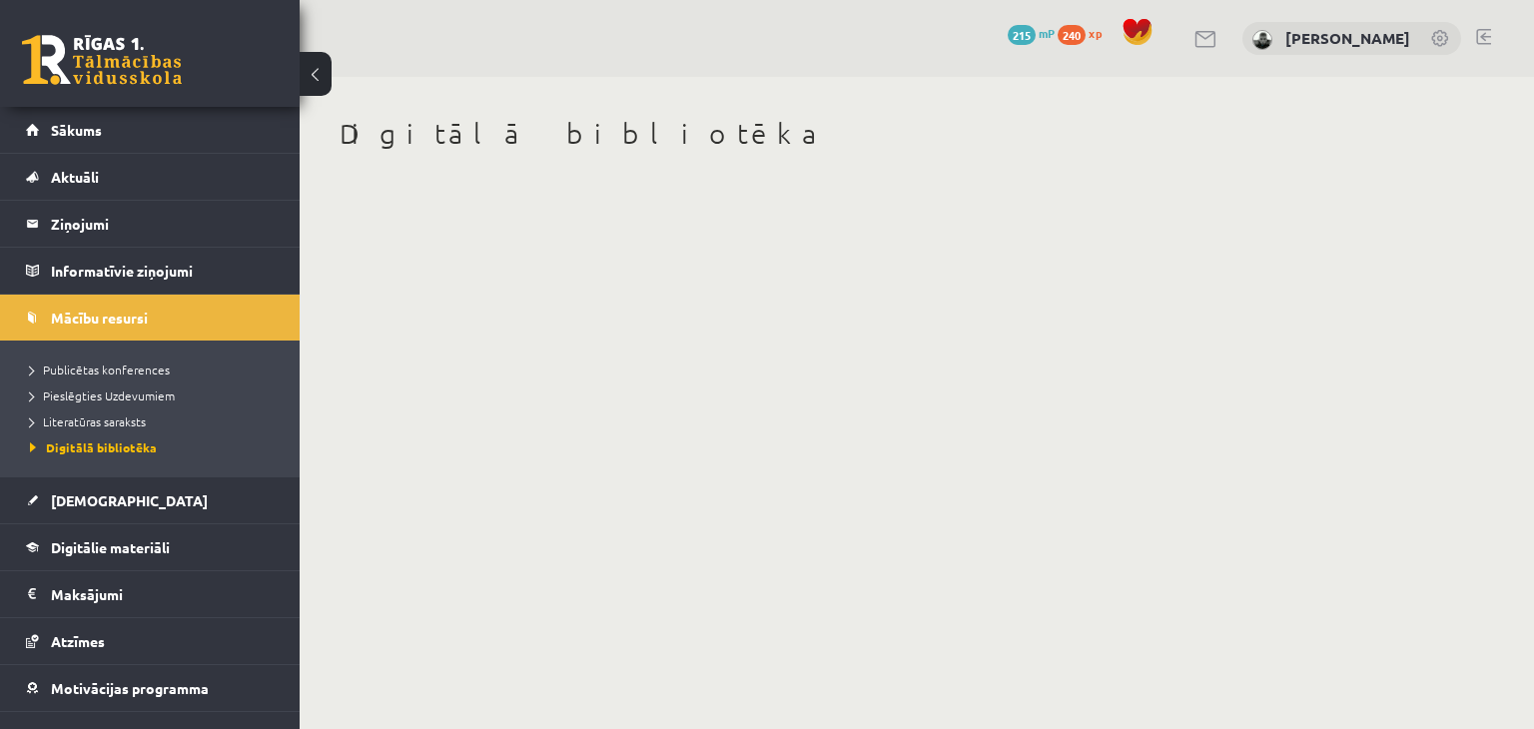
click at [1487, 29] on link at bounding box center [1483, 37] width 15 height 16
